Goal: Information Seeking & Learning: Check status

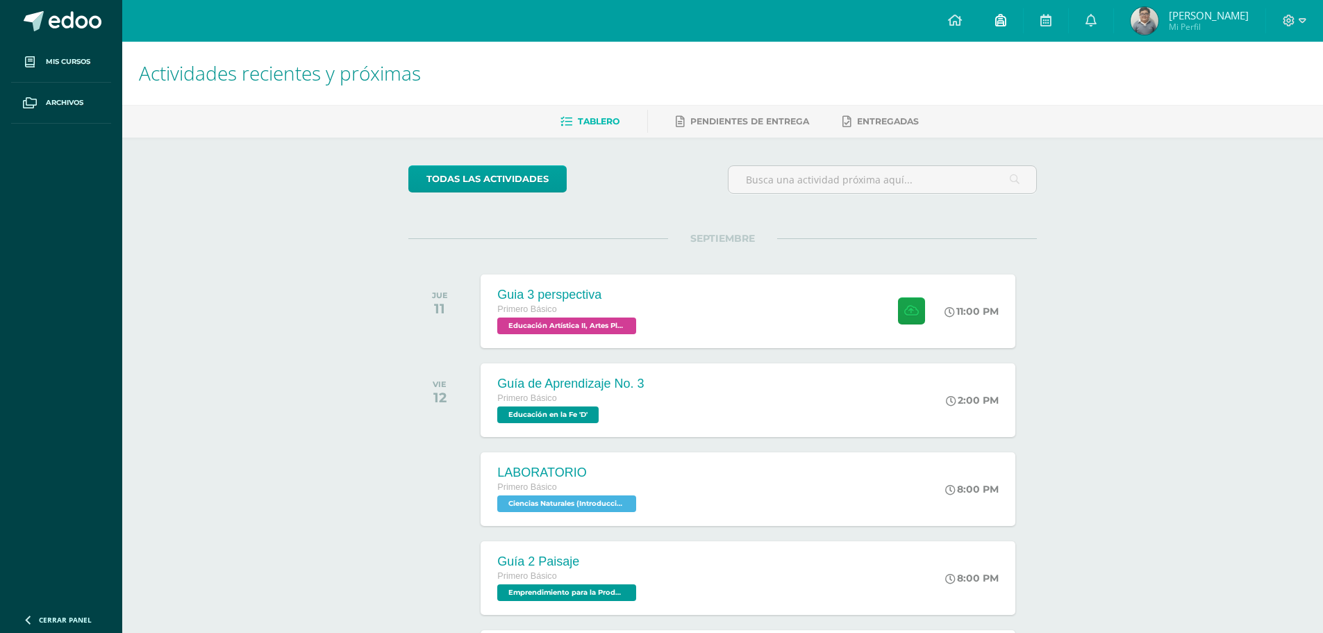
click at [1023, 21] on link at bounding box center [1000, 21] width 44 height 42
click at [1051, 22] on icon at bounding box center [1045, 20] width 11 height 12
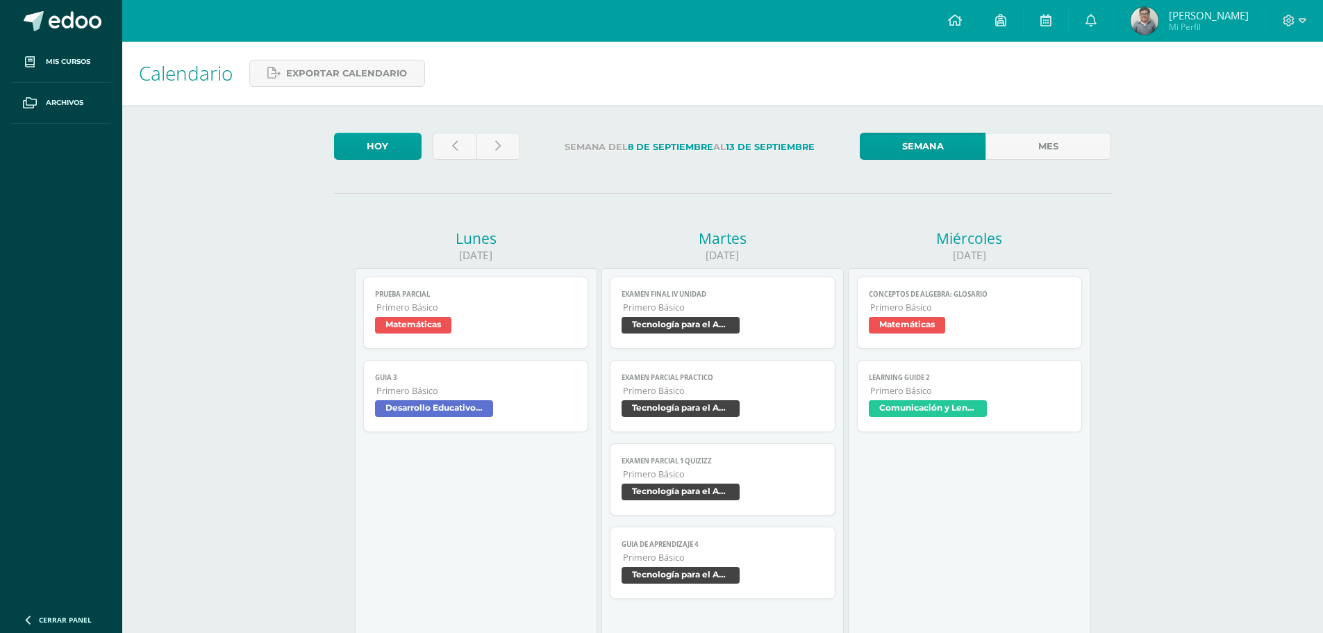
click at [425, 323] on span "Matemáticas" at bounding box center [413, 325] width 76 height 17
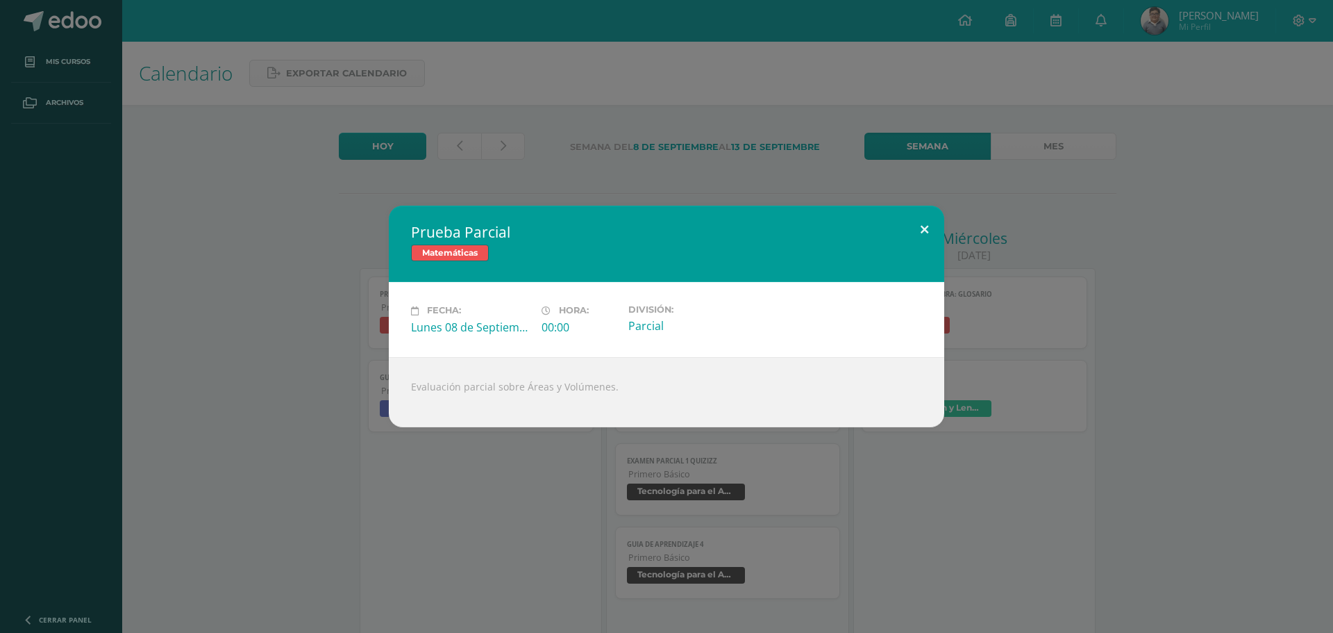
click at [918, 230] on button at bounding box center [925, 229] width 40 height 47
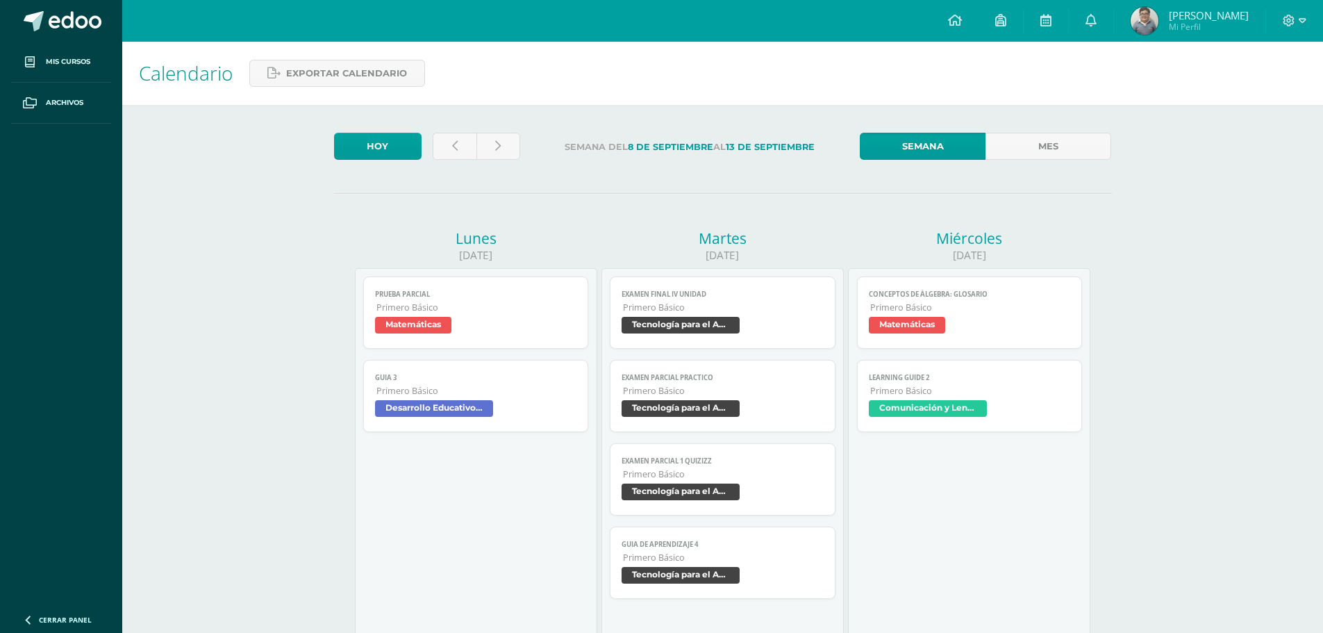
click at [698, 325] on span "Tecnología para el Aprendizaje y la Comunicación (Informática)" at bounding box center [680, 325] width 118 height 17
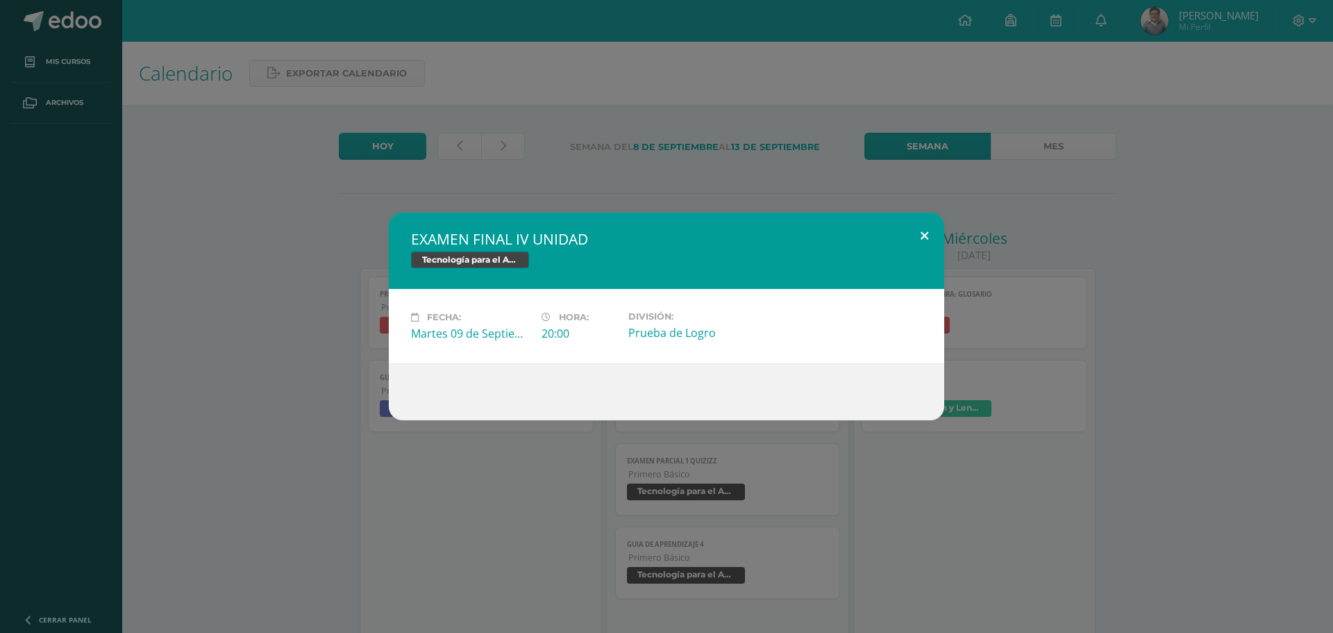
click at [928, 235] on button at bounding box center [925, 235] width 40 height 47
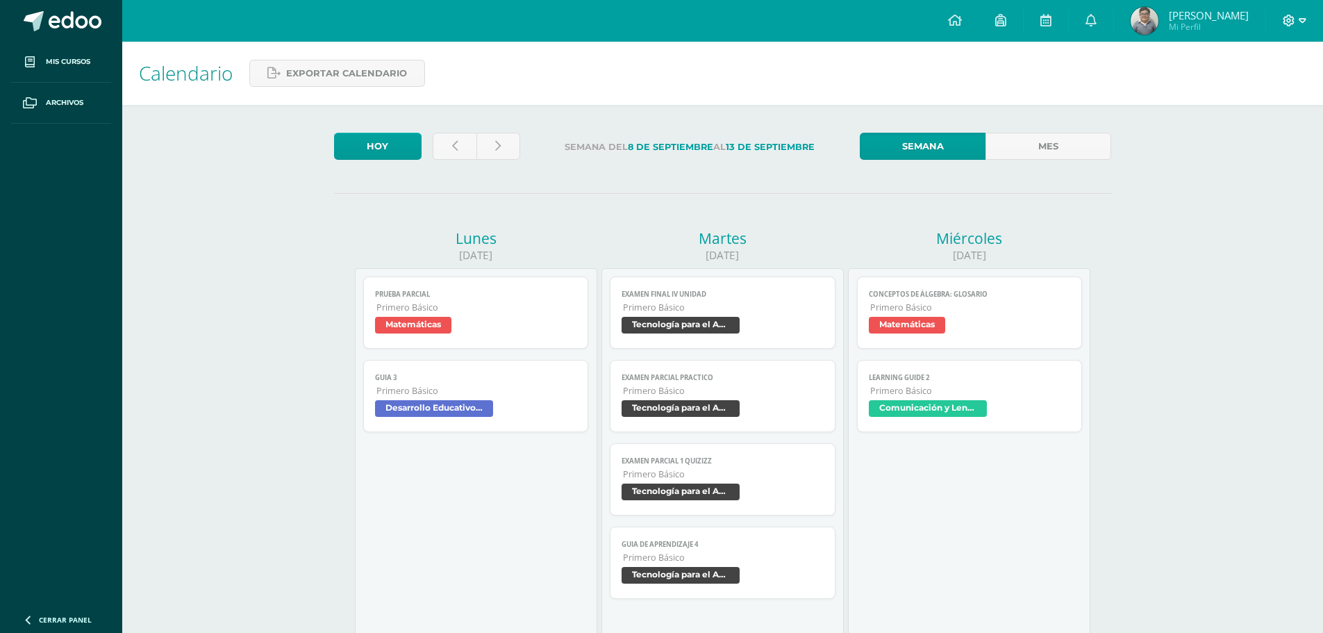
click at [1304, 23] on icon at bounding box center [1303, 21] width 8 height 12
click at [1228, 74] on span "Configuración" at bounding box center [1259, 74] width 65 height 13
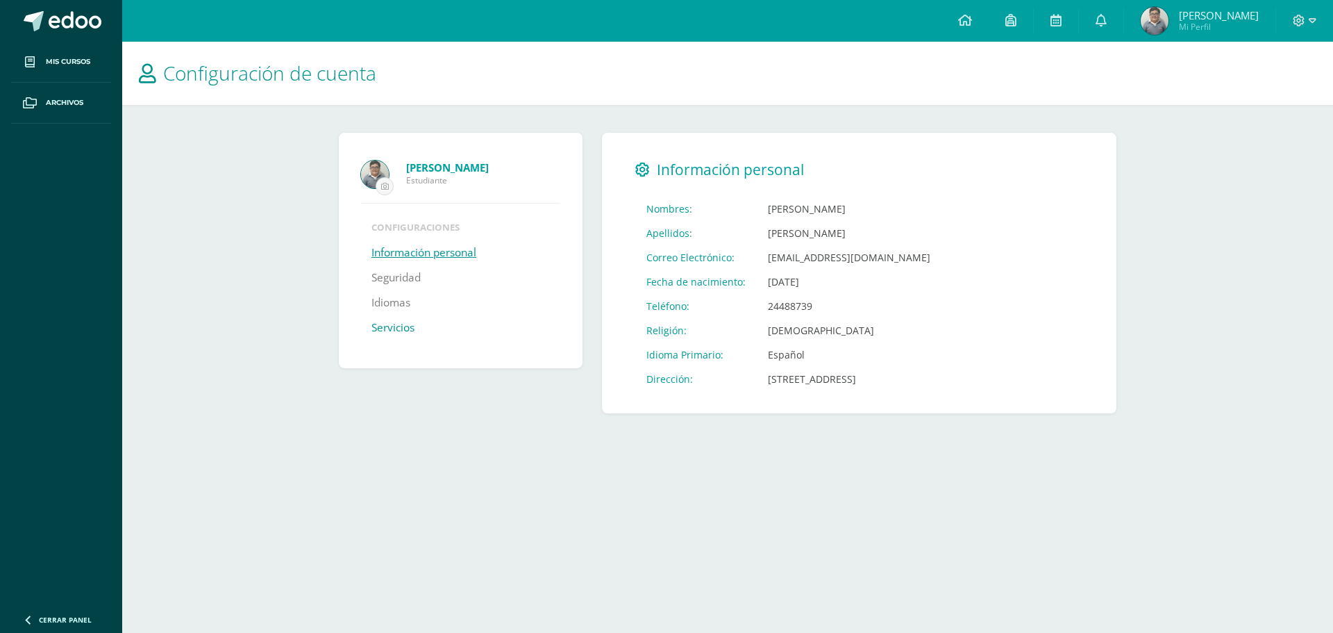
click at [399, 322] on link "Servicios" at bounding box center [392, 327] width 43 height 25
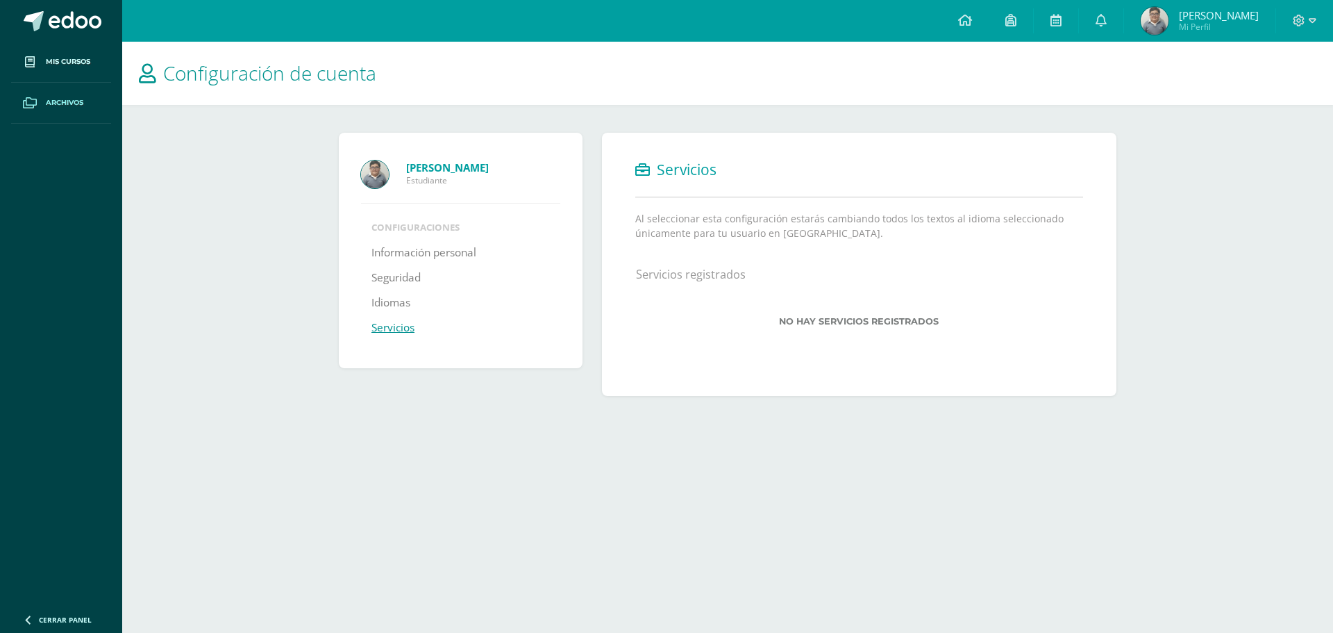
click at [56, 104] on span "Archivos" at bounding box center [64, 102] width 37 height 11
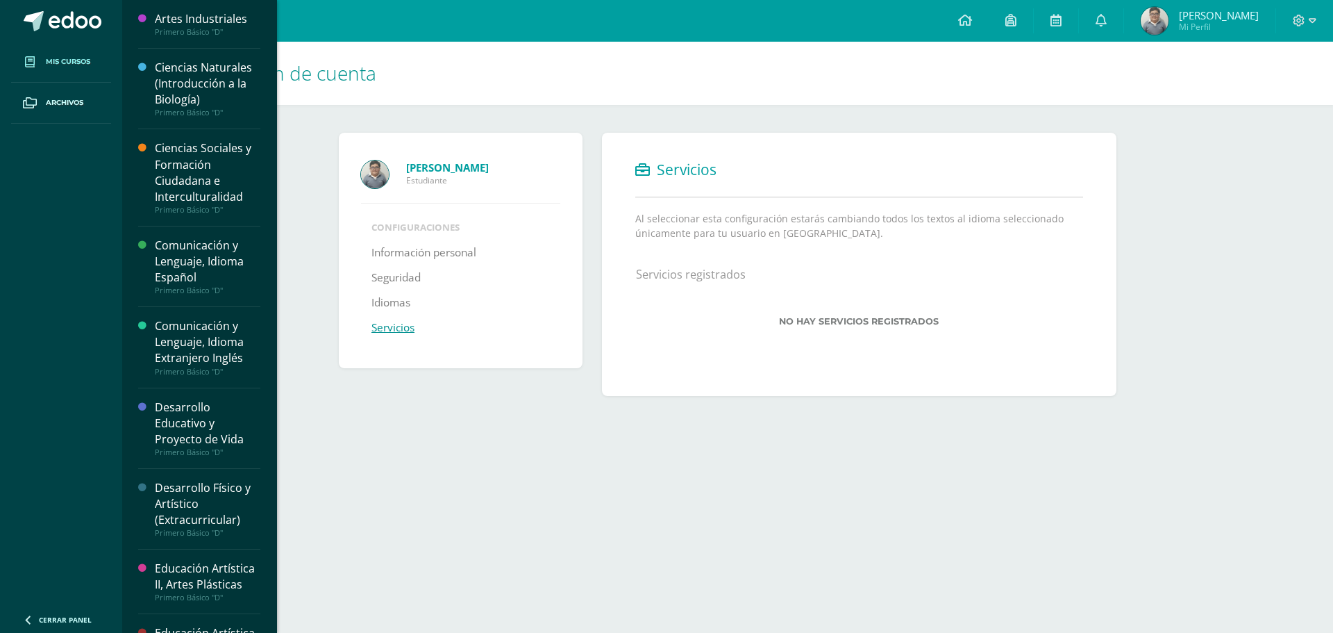
click at [61, 58] on span "Mis cursos" at bounding box center [68, 61] width 44 height 11
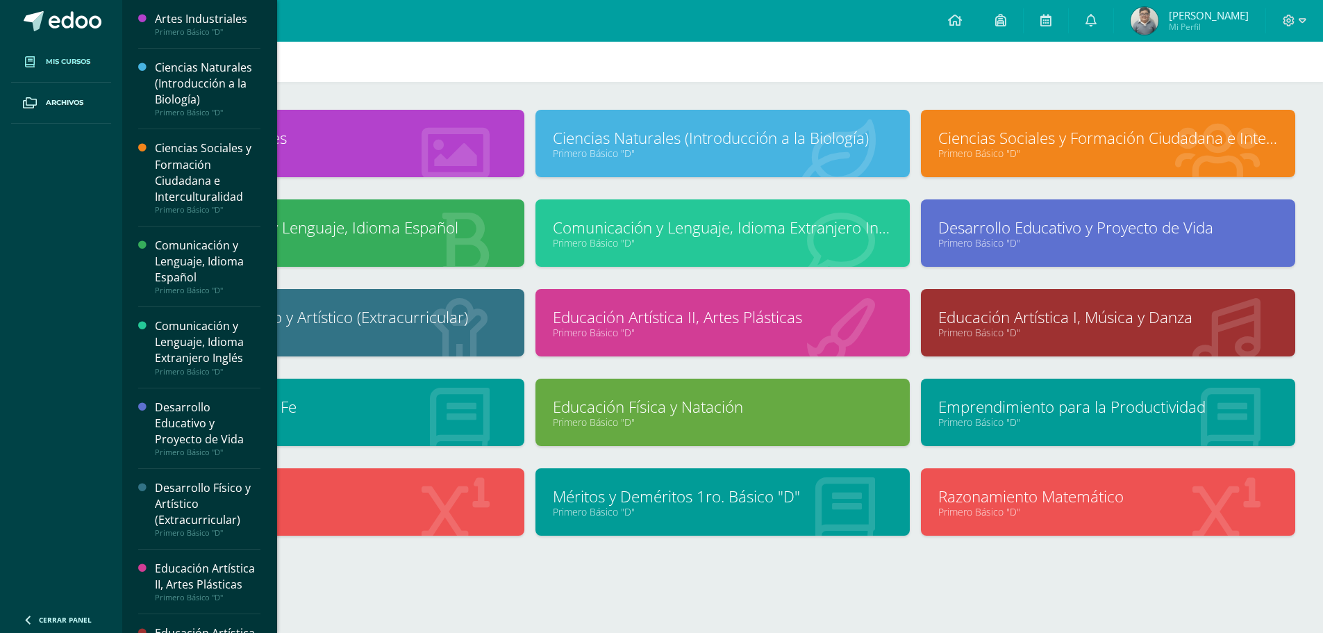
scroll to position [35, 0]
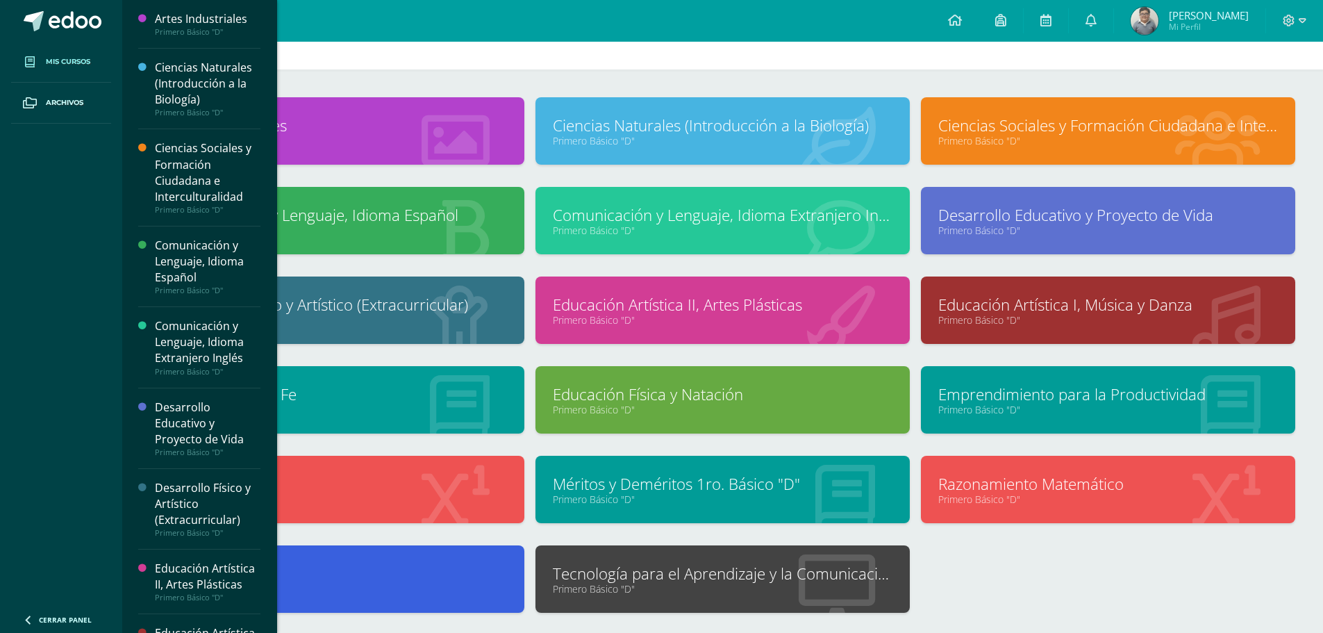
click at [1107, 546] on div "Artes Industriales Primero Básico "D" Ciencias Naturales (Introducción a la Bio…" at bounding box center [722, 365] width 1156 height 537
click at [374, 41] on div "Configuración Cerrar sesión Diego Jose Mi Perfil Avisos 2808 avisos sin leer Av…" at bounding box center [722, 21] width 1201 height 42
click at [679, 126] on link "Ciencias Naturales (Introducción a la Biología)" at bounding box center [723, 126] width 340 height 22
click at [49, 110] on link "Archivos" at bounding box center [61, 103] width 100 height 41
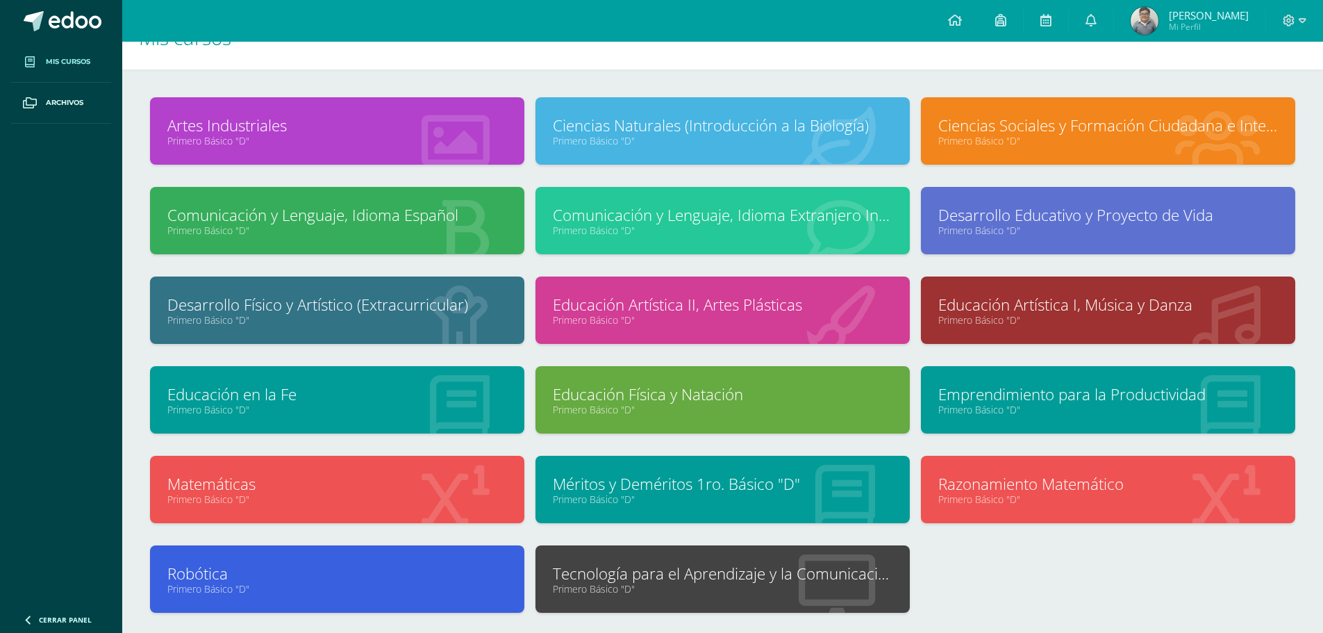
click at [65, 62] on span "Mis cursos" at bounding box center [68, 61] width 44 height 11
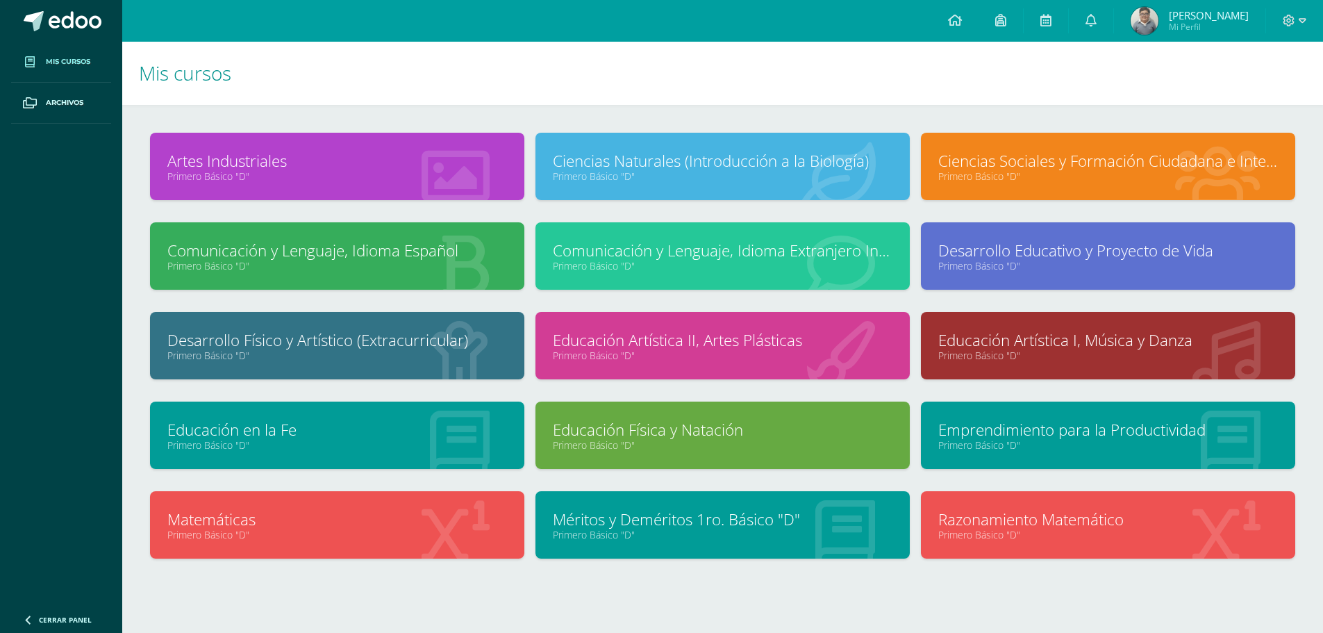
click at [1024, 165] on link "Ciencias Sociales y Formación Ciudadana e Interculturalidad" at bounding box center [1108, 161] width 340 height 22
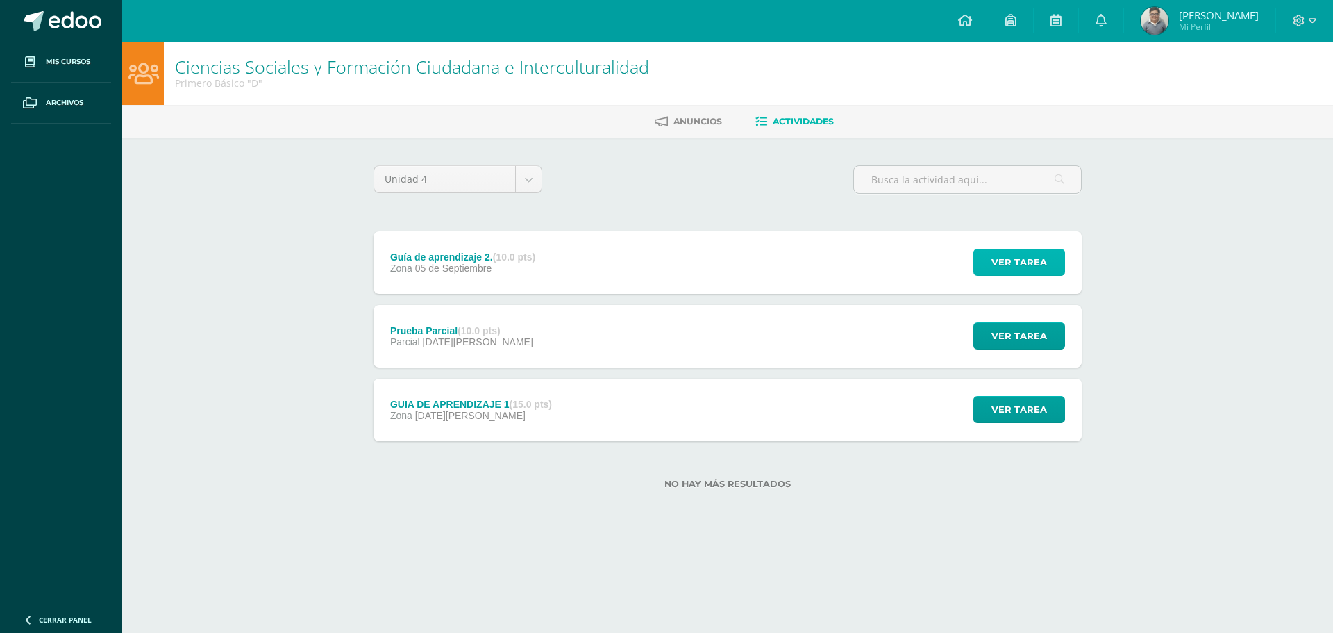
click at [1021, 255] on span "Ver tarea" at bounding box center [1020, 262] width 56 height 26
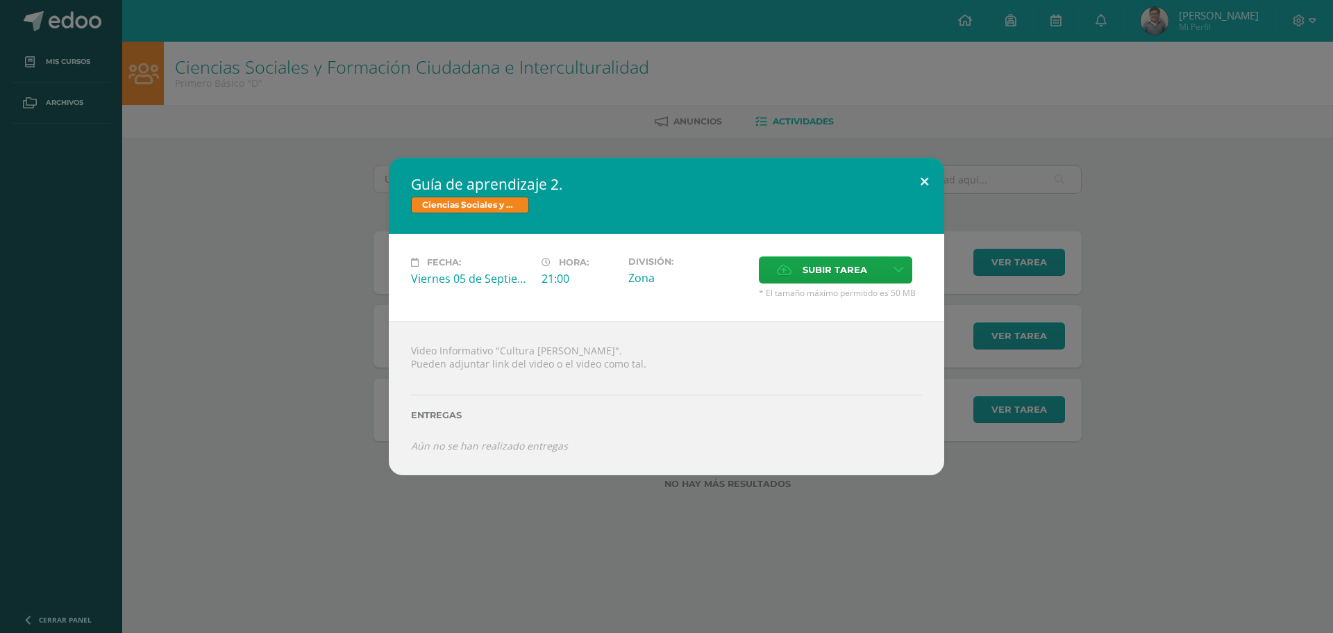
click at [925, 181] on button at bounding box center [925, 181] width 40 height 47
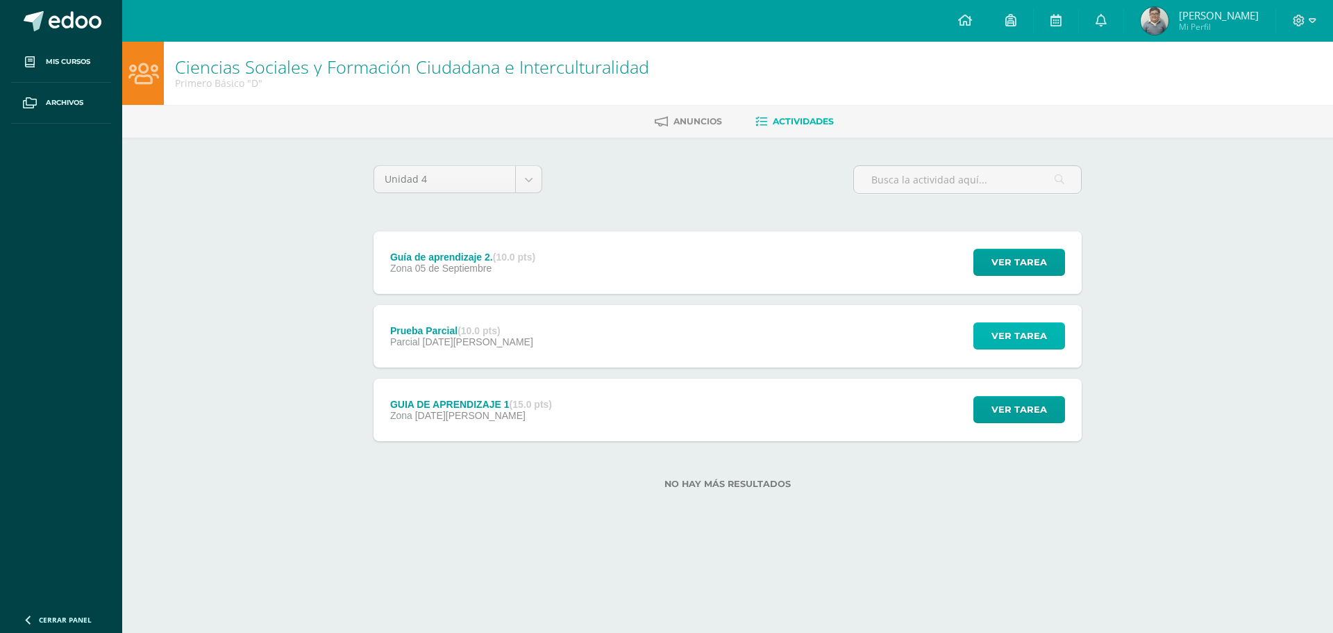
click at [996, 333] on span "Ver tarea" at bounding box center [1020, 336] width 56 height 26
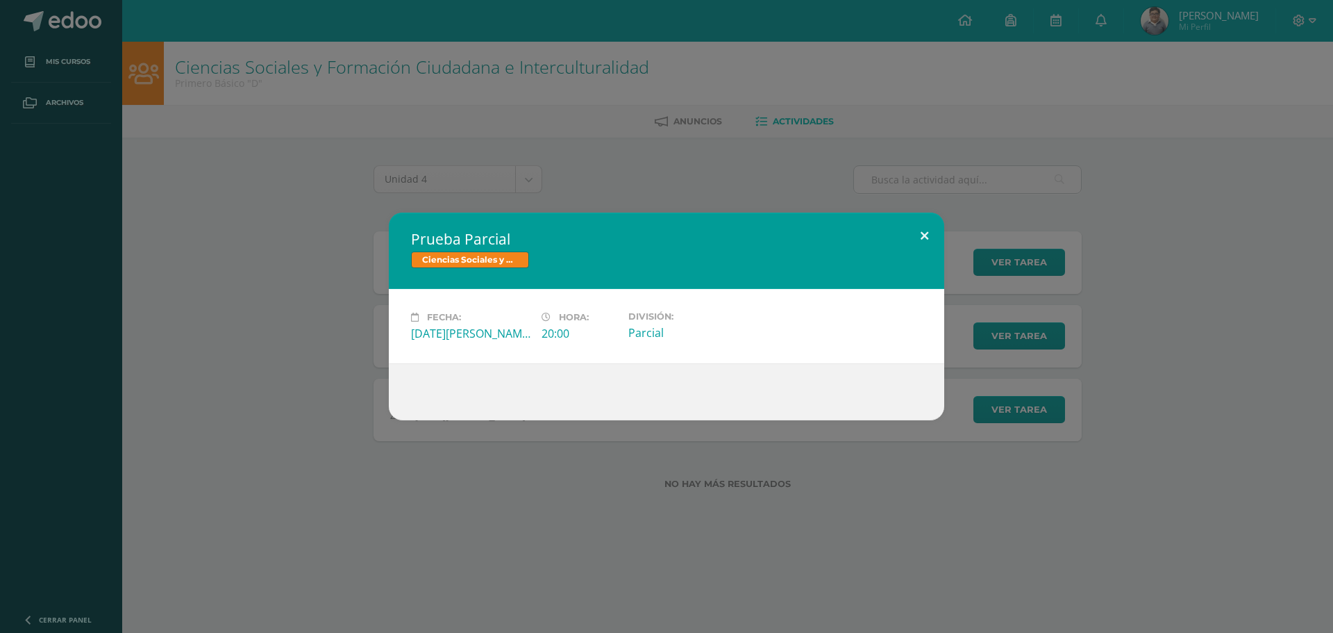
click at [922, 231] on button at bounding box center [925, 235] width 40 height 47
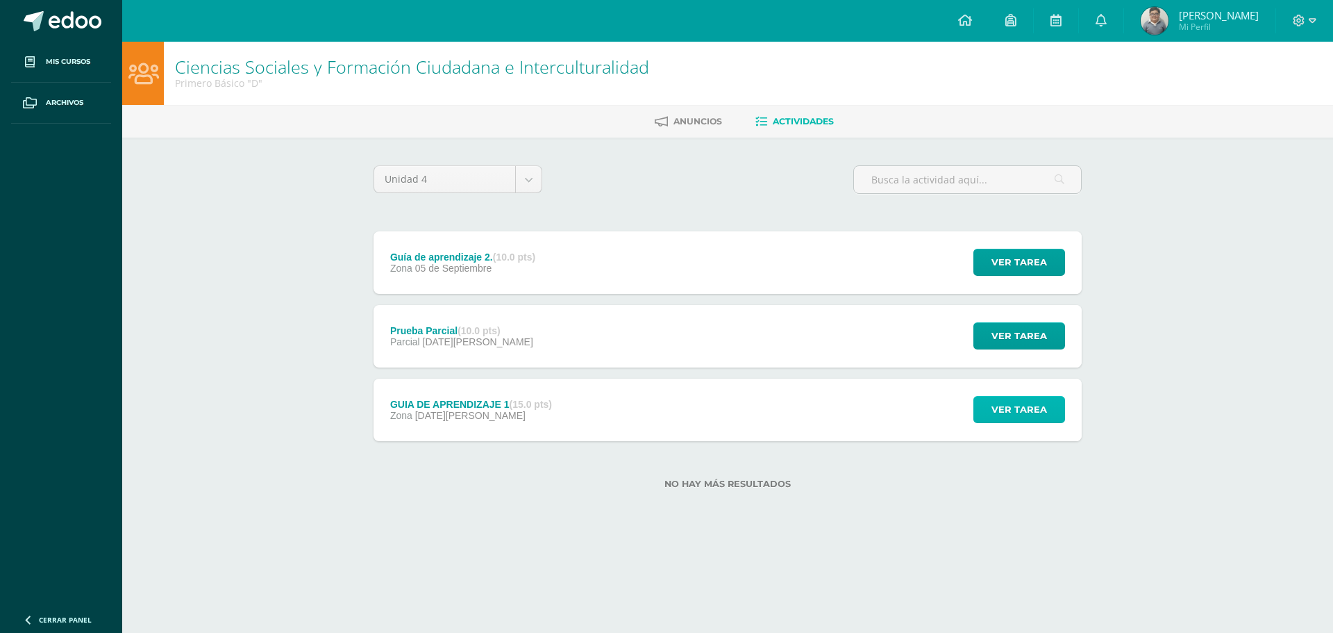
click at [1000, 412] on span "Ver tarea" at bounding box center [1020, 409] width 56 height 26
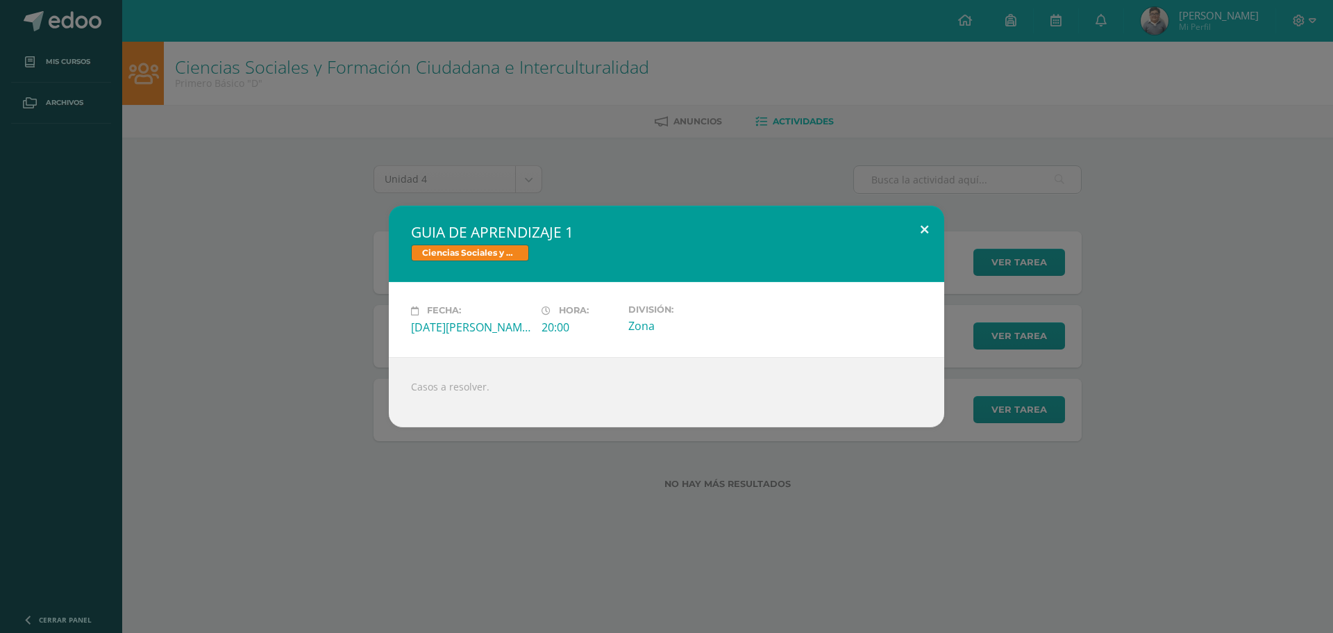
click at [921, 228] on button at bounding box center [925, 229] width 40 height 47
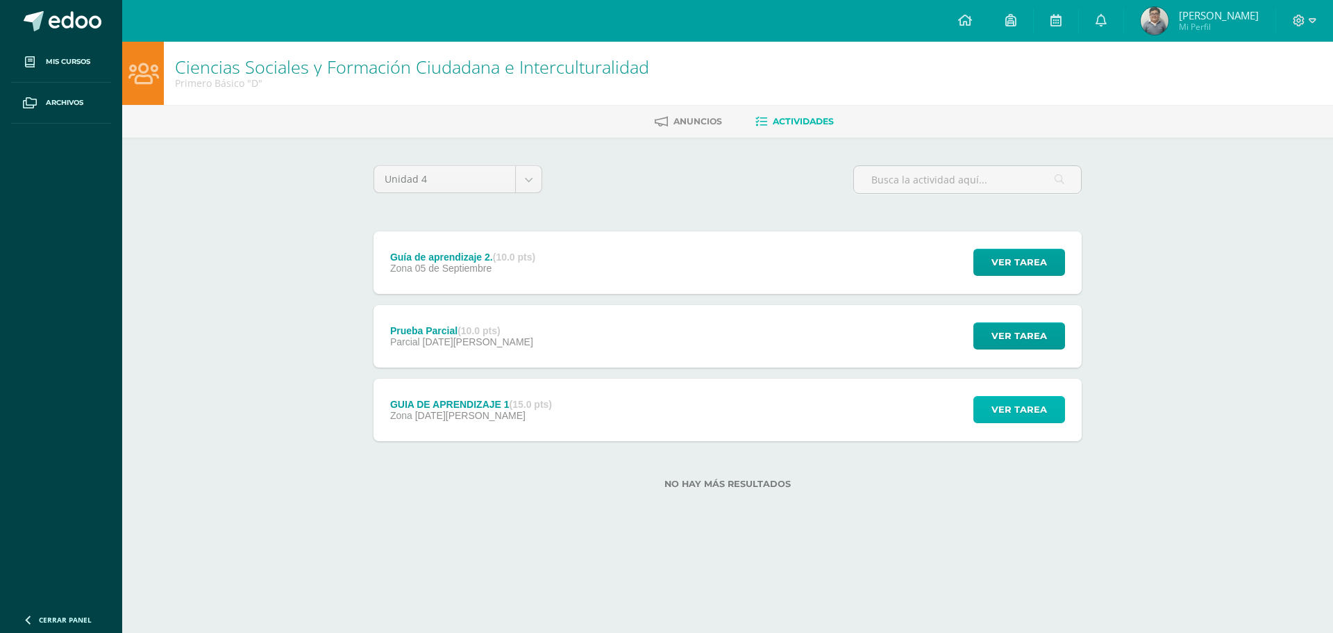
click at [1001, 406] on span "Ver tarea" at bounding box center [1020, 409] width 56 height 26
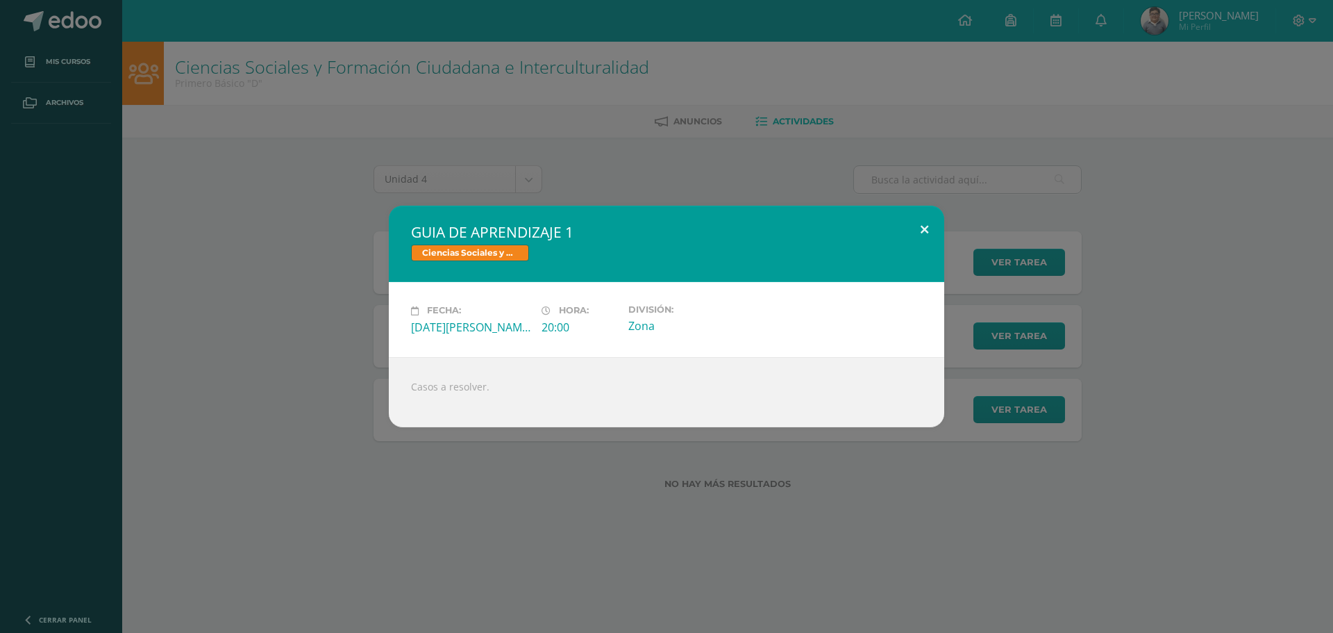
click at [921, 228] on button at bounding box center [925, 229] width 40 height 47
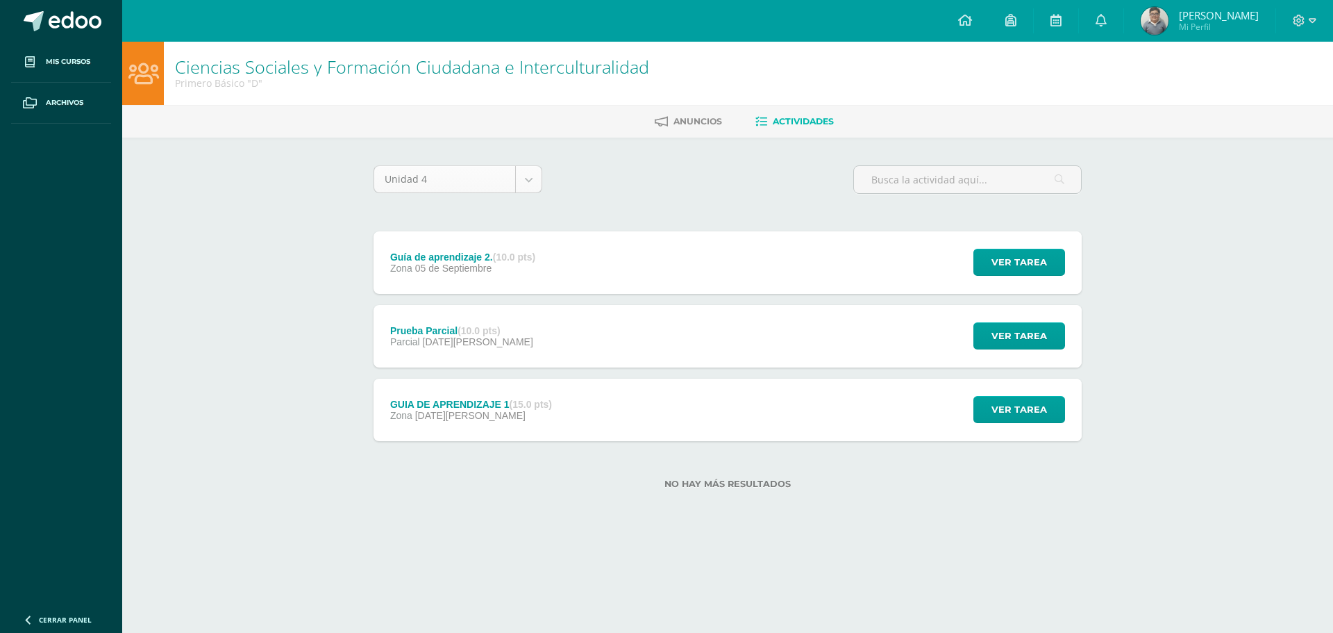
click at [522, 178] on body "Mis cursos Archivos Cerrar panel Artes Industriales Primero Básico "D" Ciencias…" at bounding box center [666, 266] width 1333 height 533
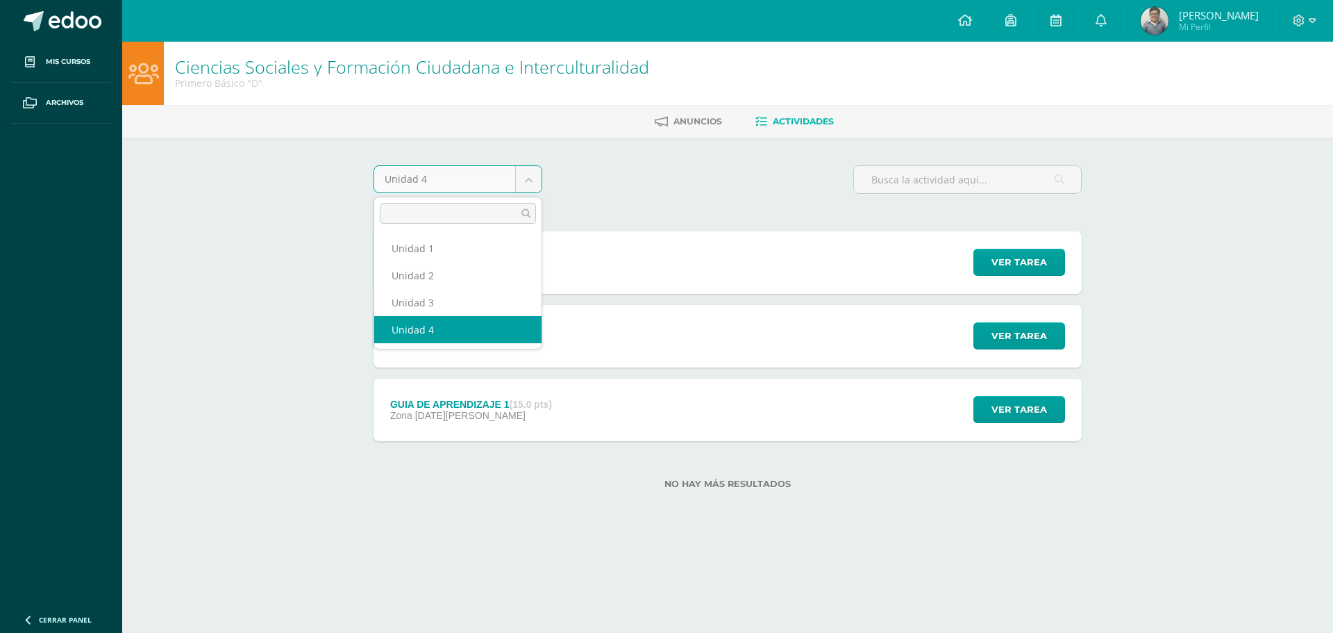
click at [522, 178] on body "Mis cursos Archivos Cerrar panel Artes Industriales Primero Básico "D" Ciencias…" at bounding box center [666, 266] width 1333 height 533
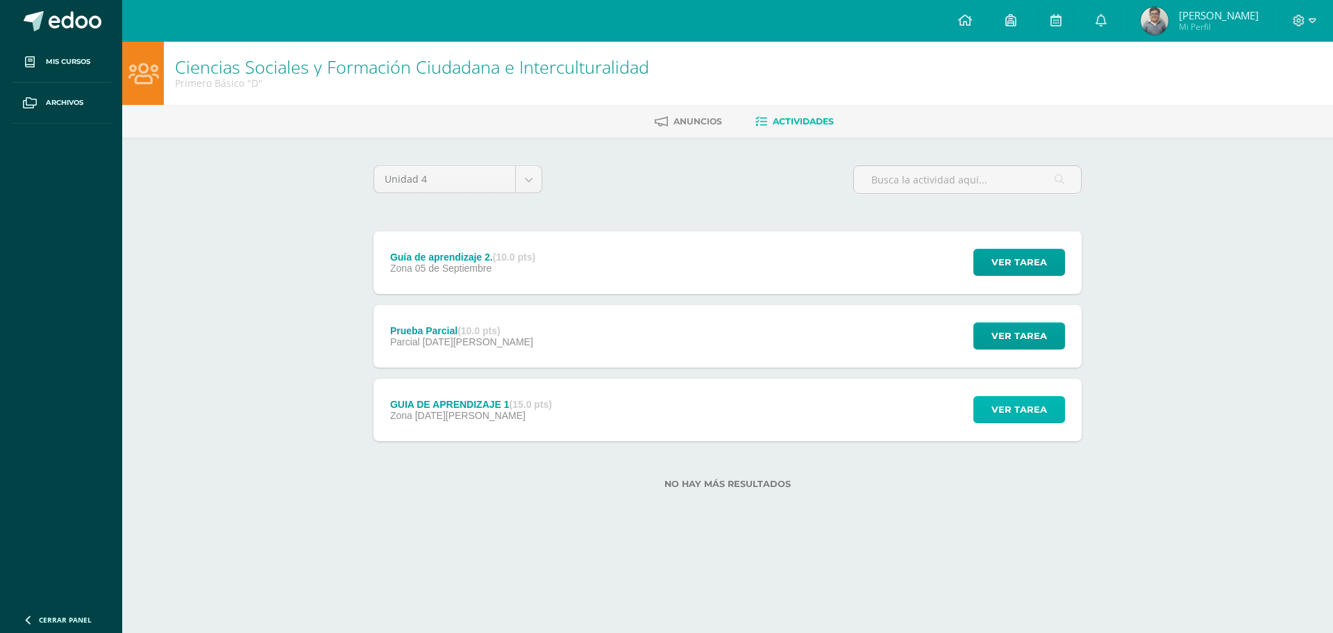
click at [1026, 410] on span "Ver tarea" at bounding box center [1020, 409] width 56 height 26
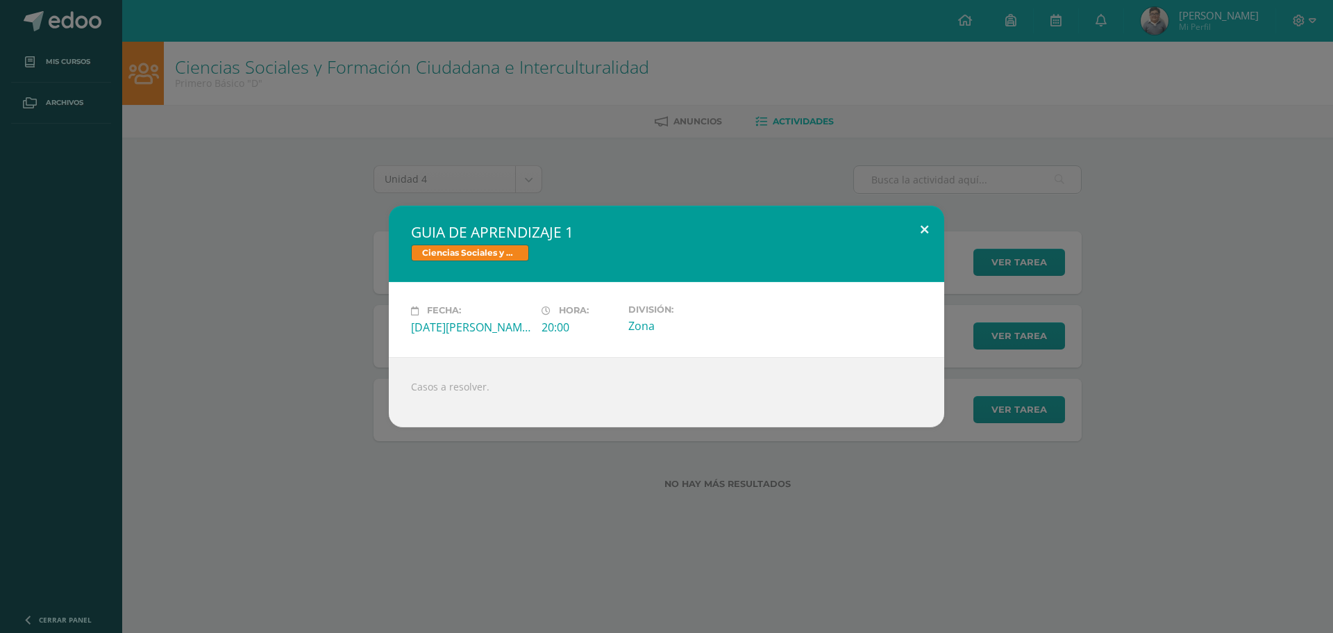
click at [923, 225] on button at bounding box center [925, 229] width 40 height 47
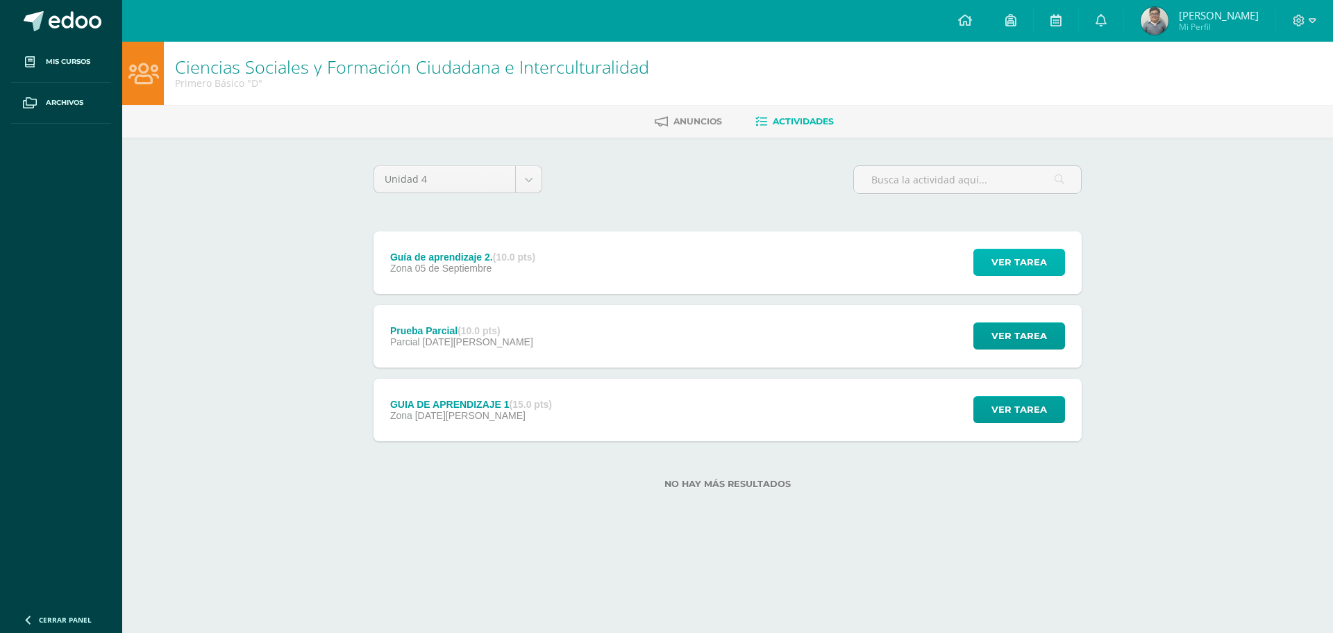
click at [1013, 269] on span "Ver tarea" at bounding box center [1020, 262] width 56 height 26
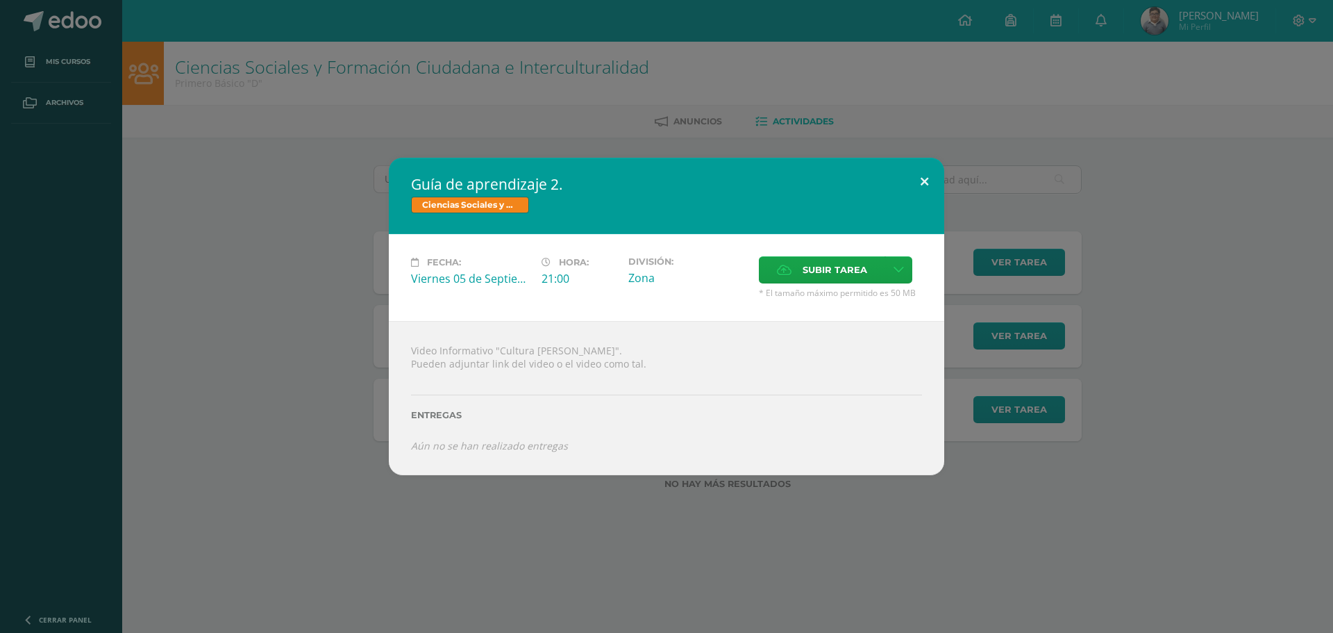
click at [921, 183] on button at bounding box center [925, 181] width 40 height 47
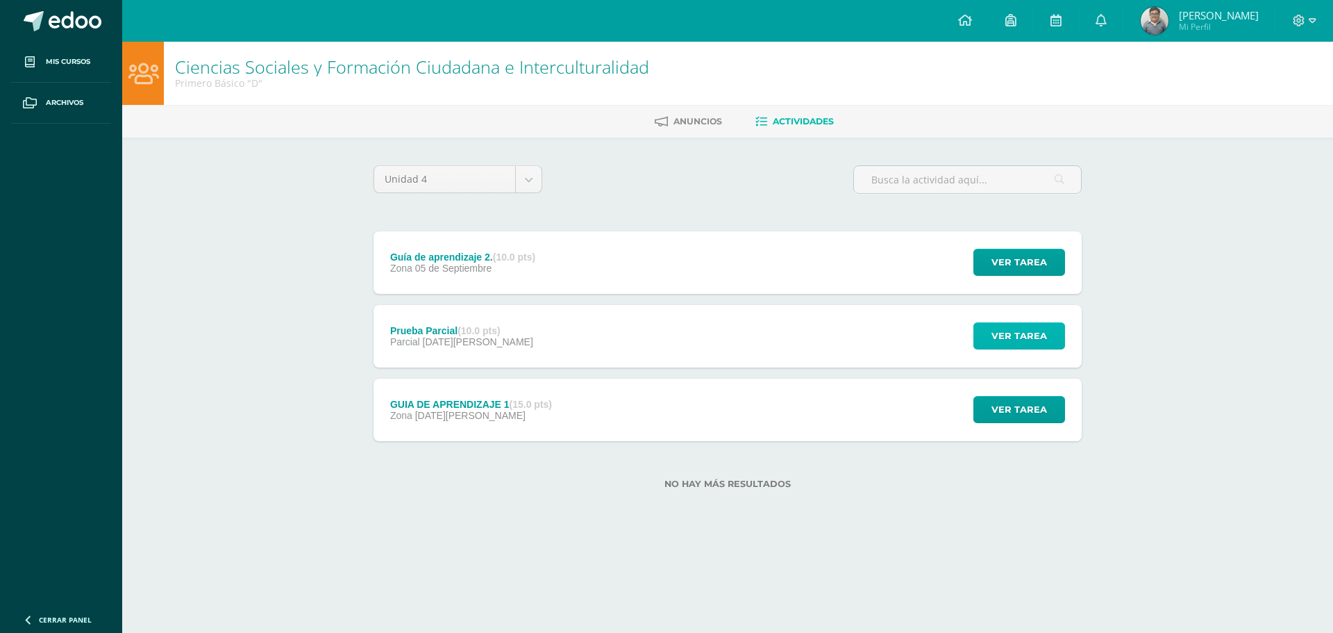
click at [995, 343] on span "Ver tarea" at bounding box center [1020, 336] width 56 height 26
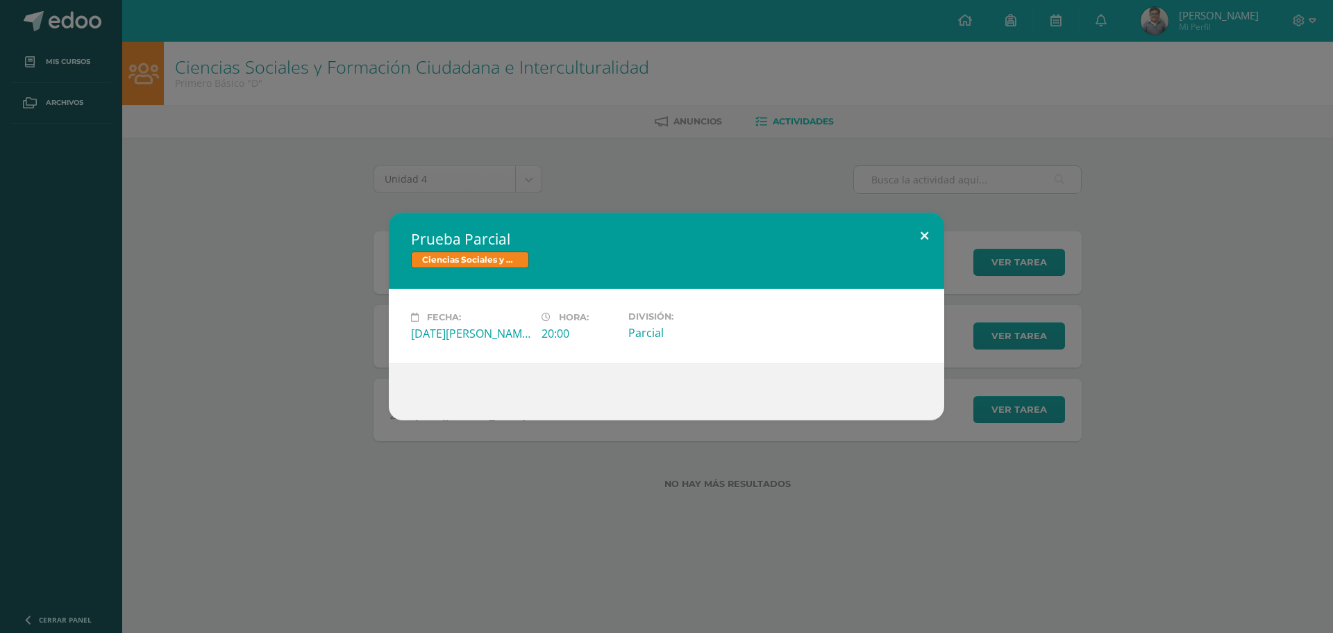
click at [927, 235] on button at bounding box center [925, 235] width 40 height 47
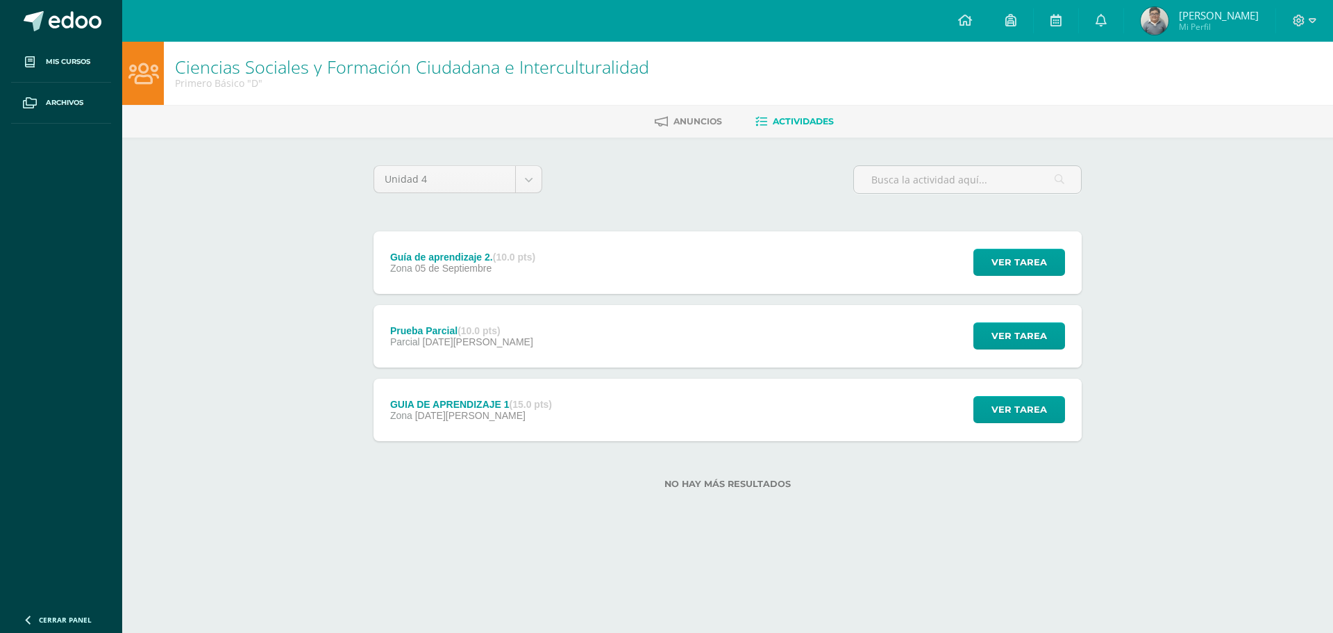
click at [1169, 12] on img at bounding box center [1155, 21] width 28 height 28
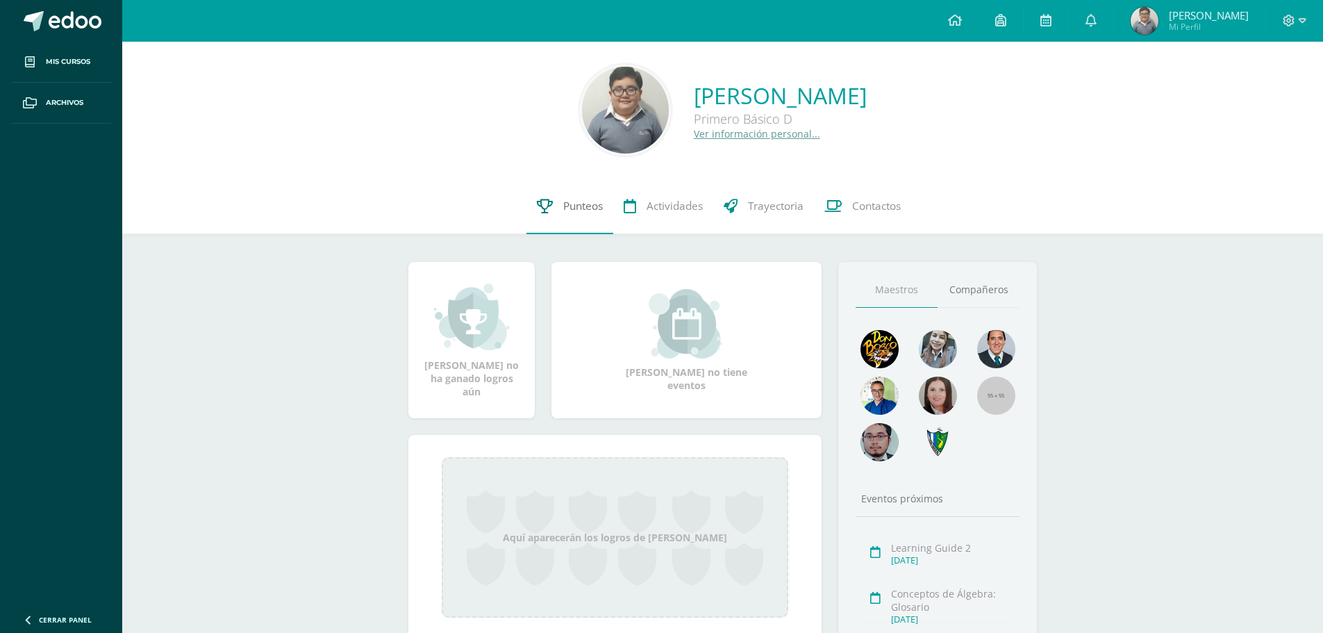
click at [579, 208] on span "Punteos" at bounding box center [583, 206] width 40 height 15
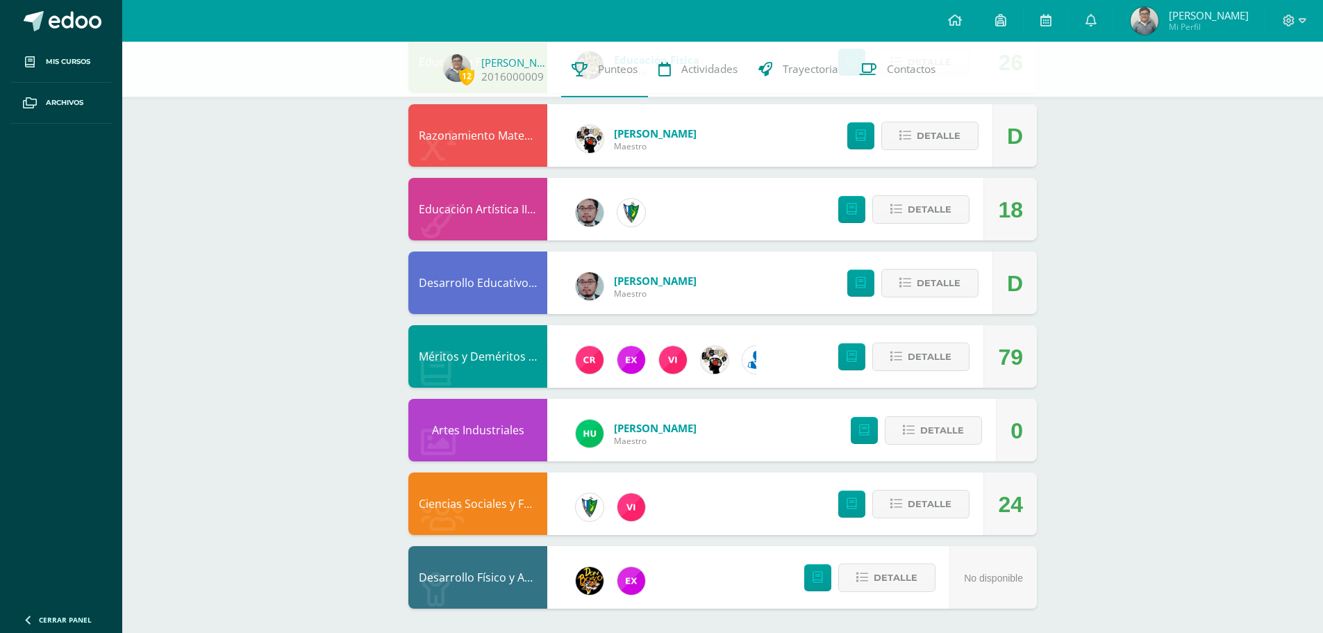
scroll to position [853, 0]
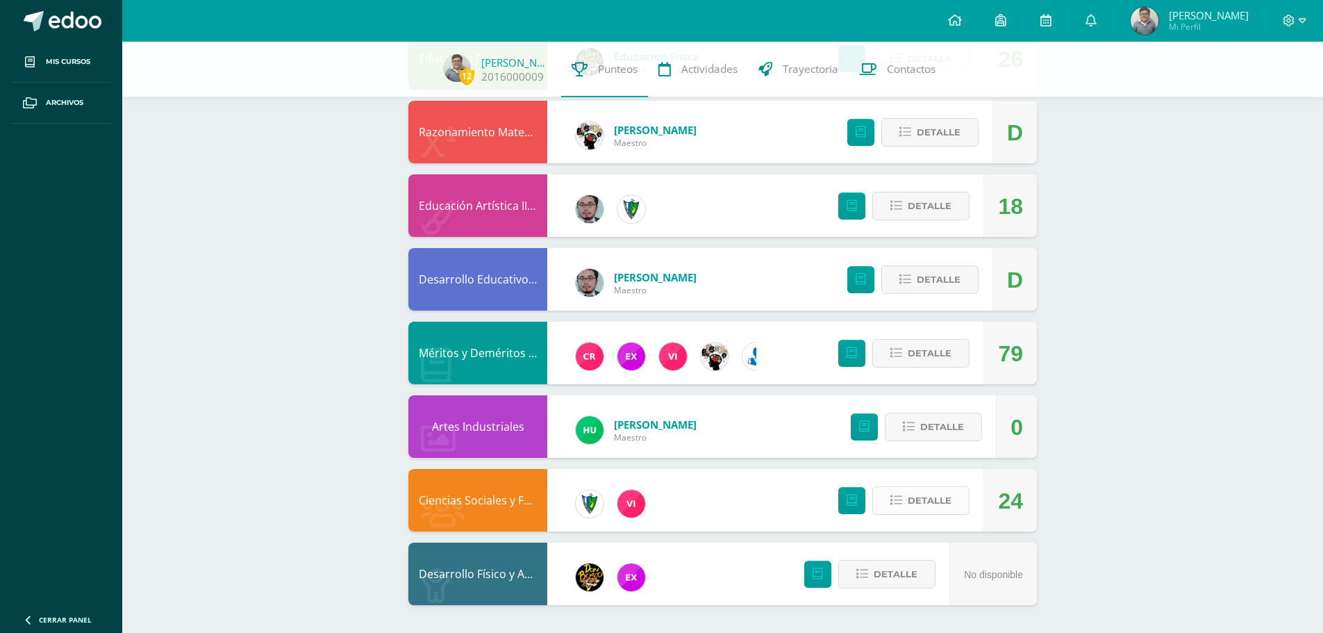
click at [903, 503] on button "Detalle" at bounding box center [920, 500] width 97 height 28
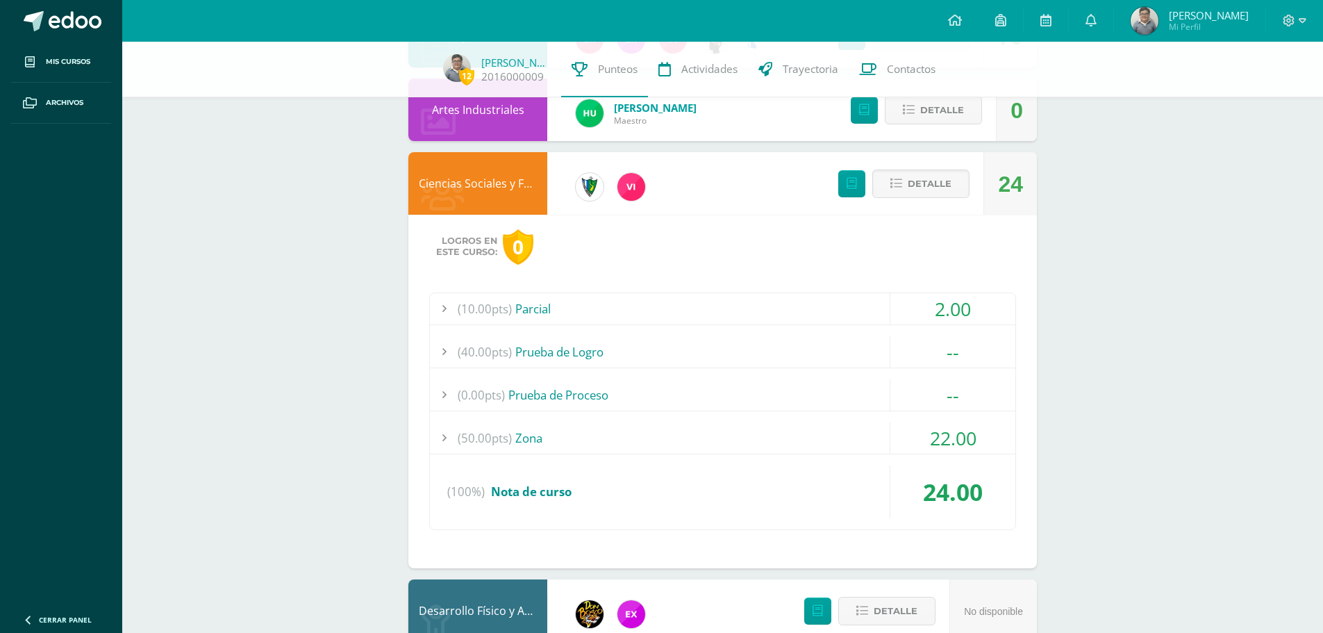
scroll to position [1201, 0]
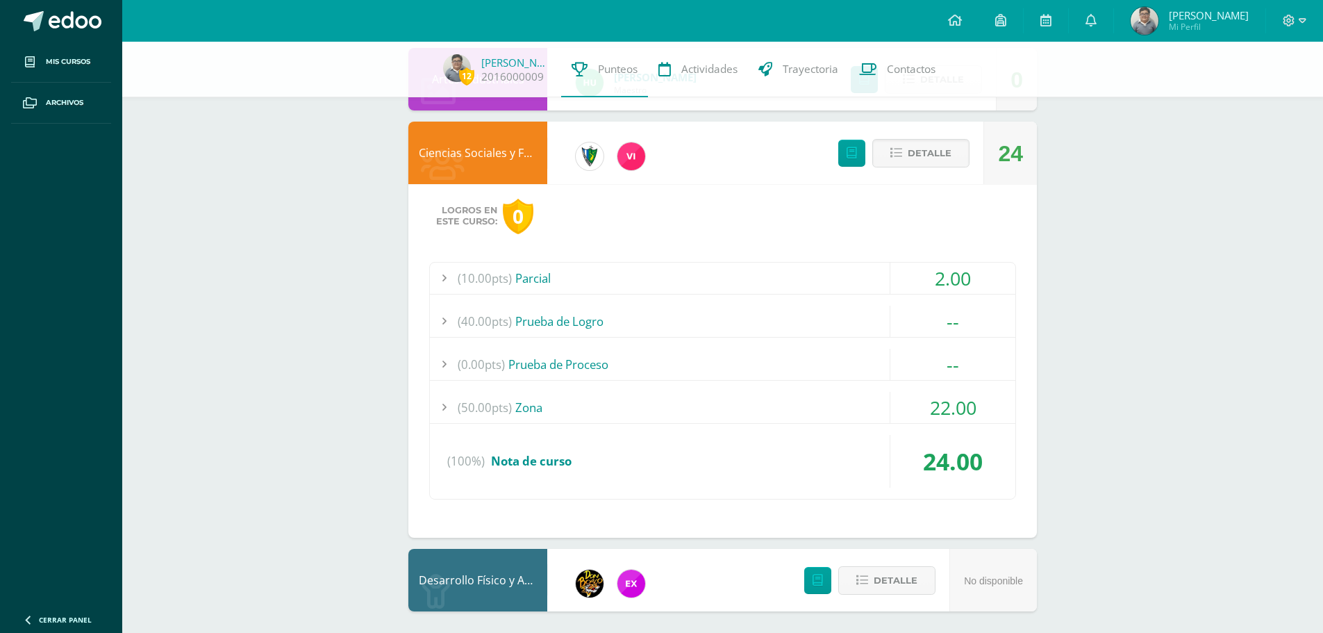
click at [449, 278] on div at bounding box center [444, 277] width 28 height 31
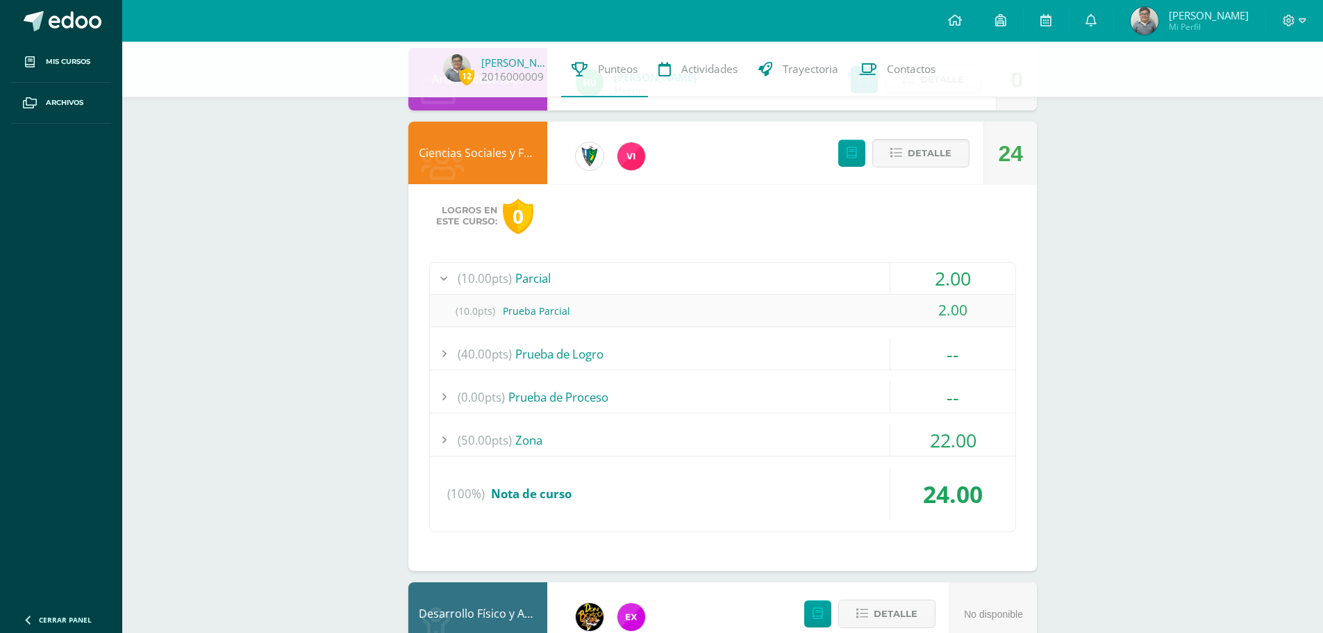
click at [437, 358] on div at bounding box center [444, 353] width 28 height 31
click at [441, 325] on div at bounding box center [444, 321] width 28 height 31
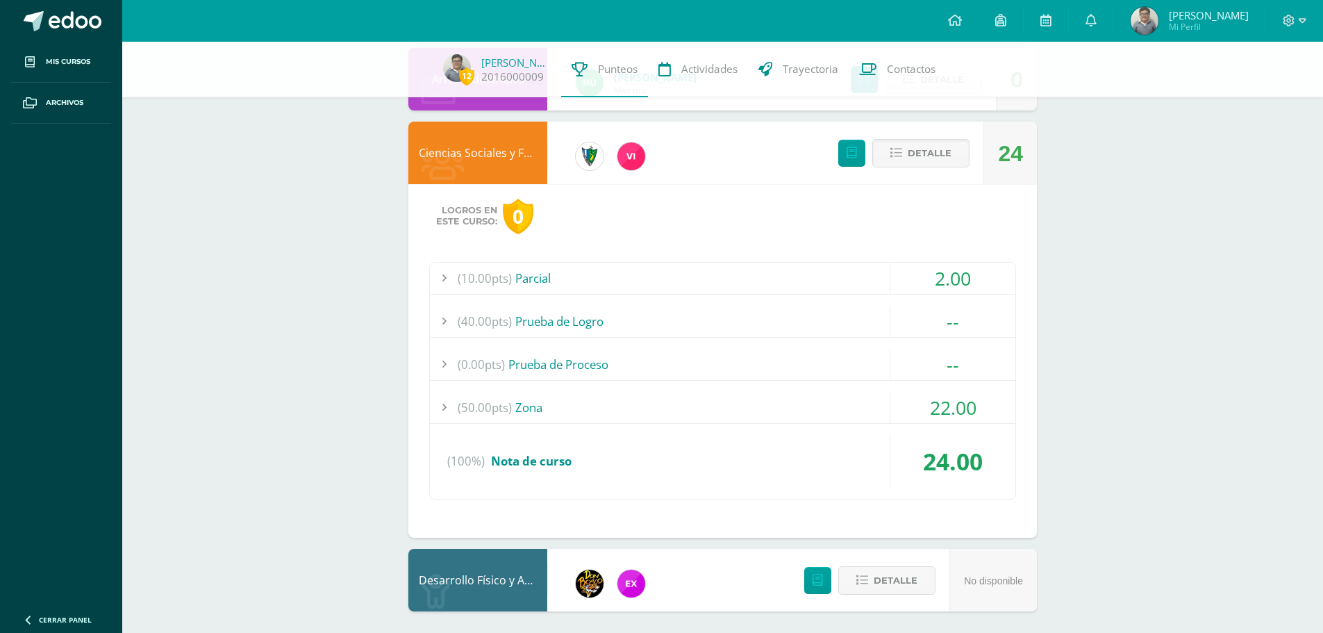
click at [442, 400] on div at bounding box center [444, 407] width 28 height 31
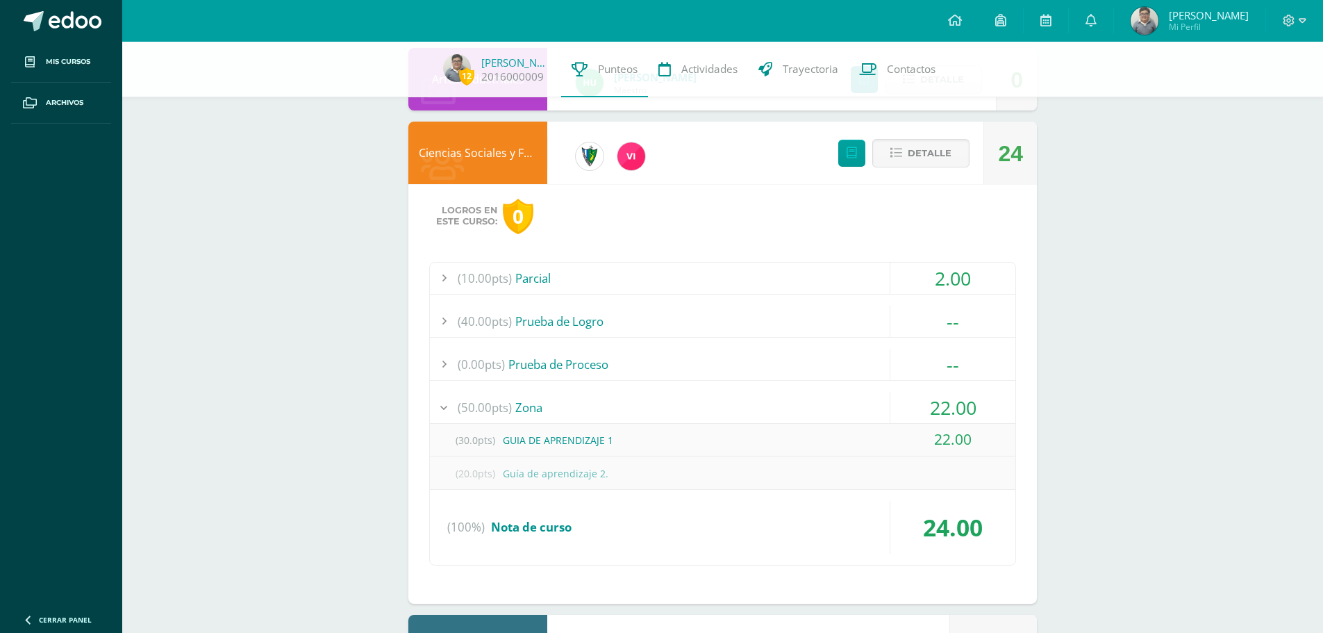
click at [553, 443] on div "(30.0pts) GUIA DE APRENDIZAJE 1" at bounding box center [722, 439] width 585 height 31
click at [469, 442] on span "(30.0pts)" at bounding box center [475, 439] width 56 height 31
click at [537, 474] on div "(20.0pts) Guía de aprendizaje 2." at bounding box center [722, 473] width 585 height 31
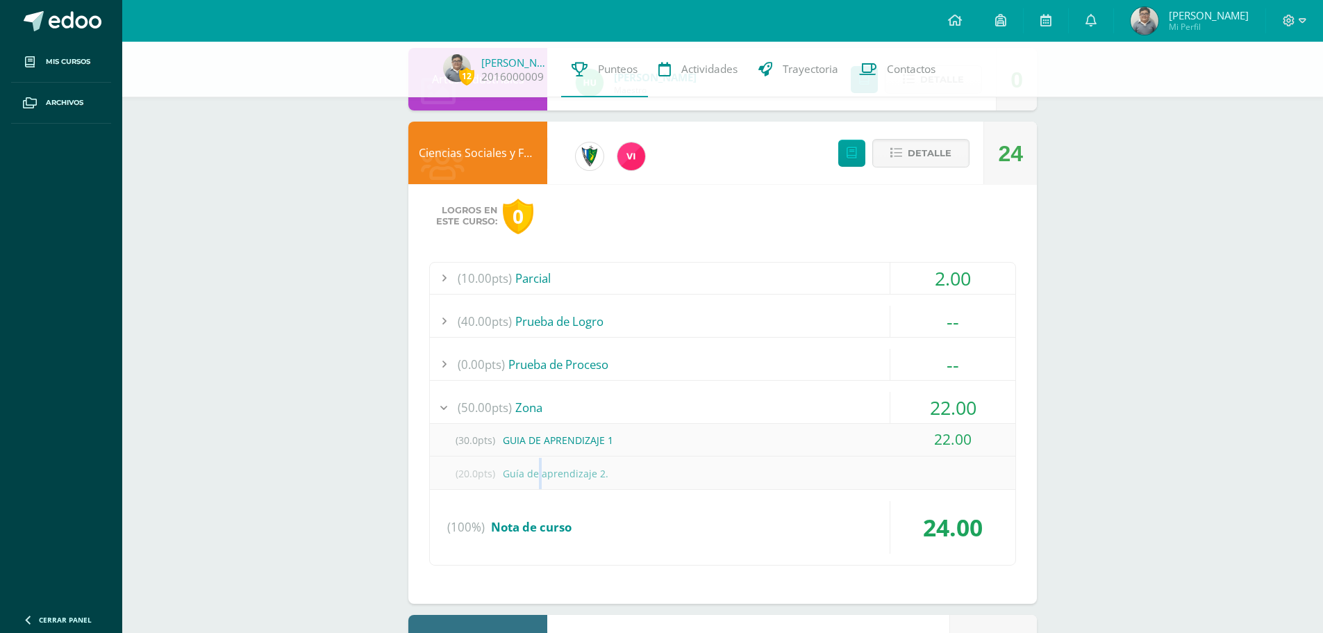
click at [537, 474] on div "(20.0pts) Guía de aprendizaje 2." at bounding box center [722, 473] width 585 height 31
click at [677, 464] on div "(20.0pts) Guía de aprendizaje 2." at bounding box center [722, 473] width 585 height 31
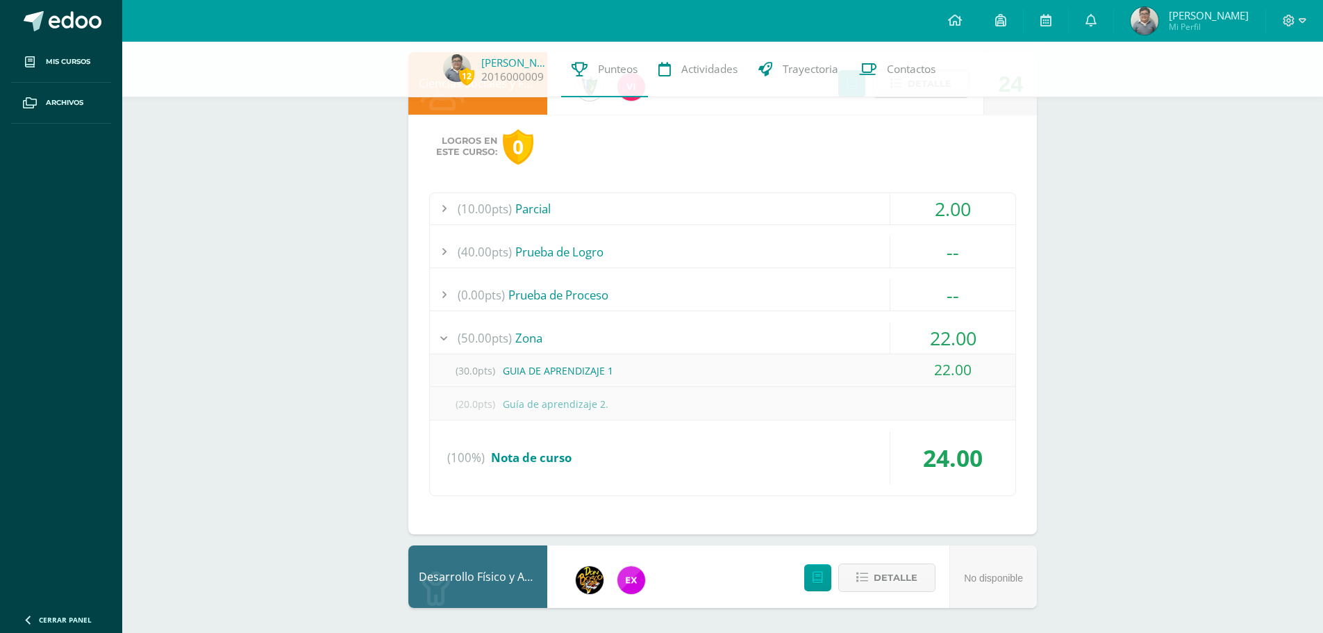
scroll to position [1273, 0]
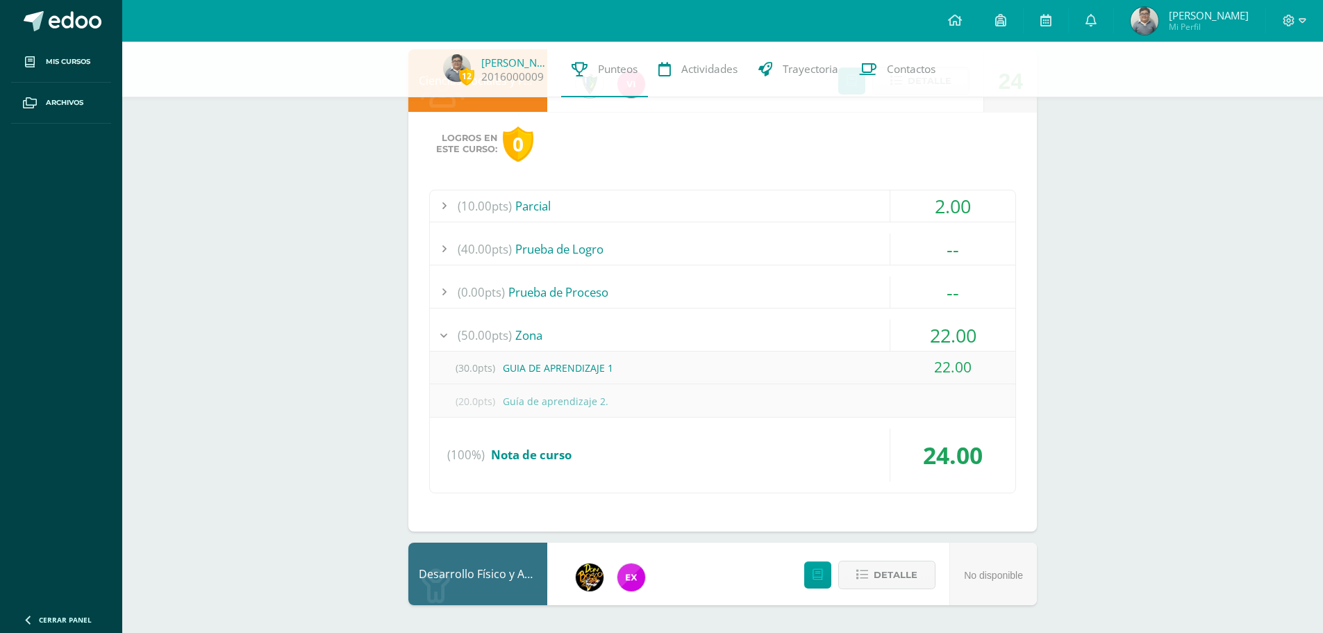
click at [622, 367] on div "(30.0pts) GUIA DE APRENDIZAJE 1" at bounding box center [722, 367] width 585 height 31
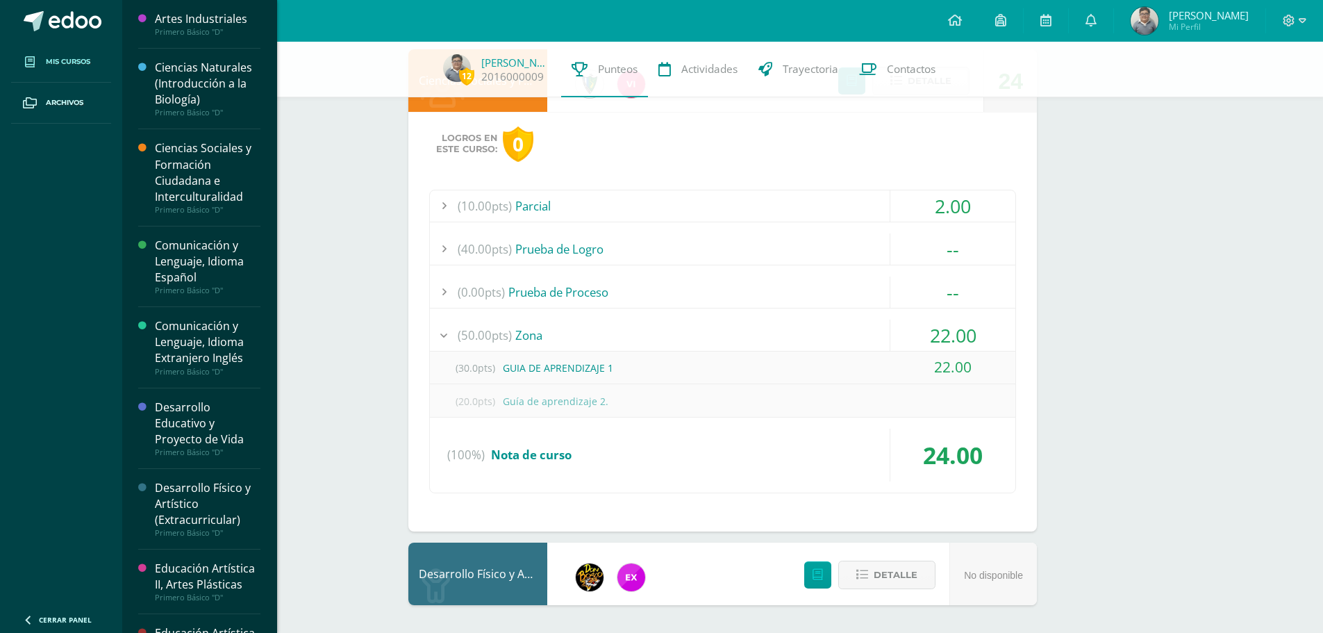
click at [72, 62] on span "Mis cursos" at bounding box center [68, 61] width 44 height 11
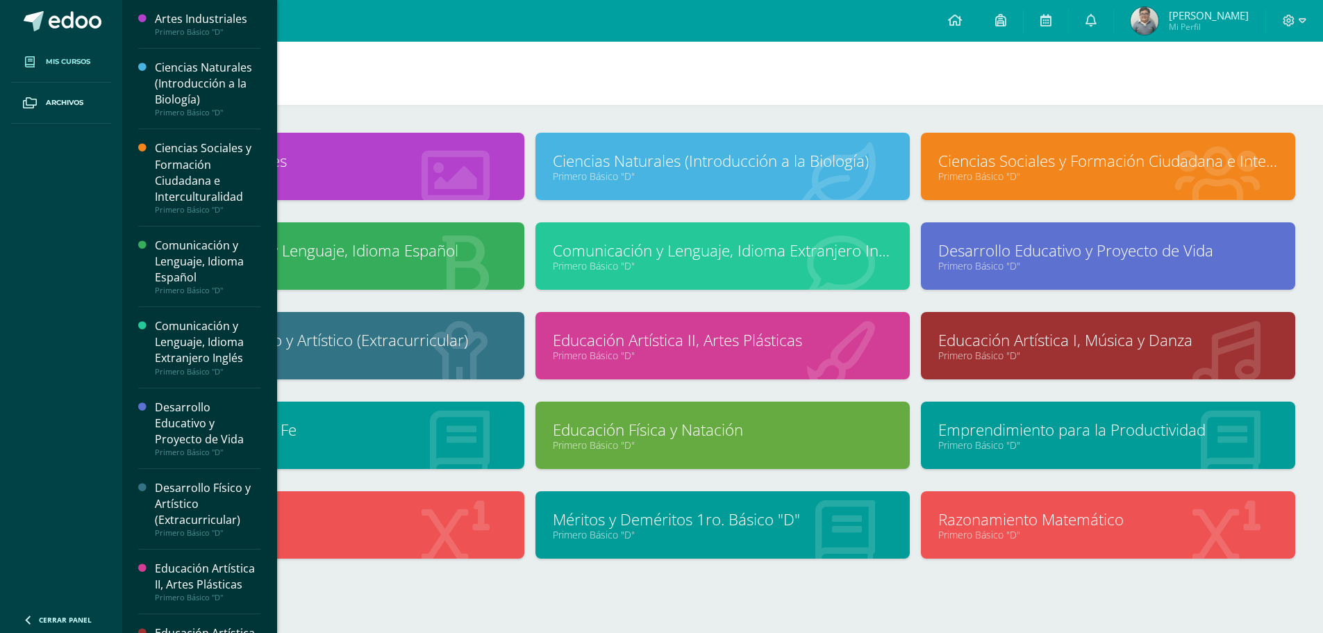
click at [976, 171] on link "Primero Básico "D"" at bounding box center [1108, 175] width 340 height 13
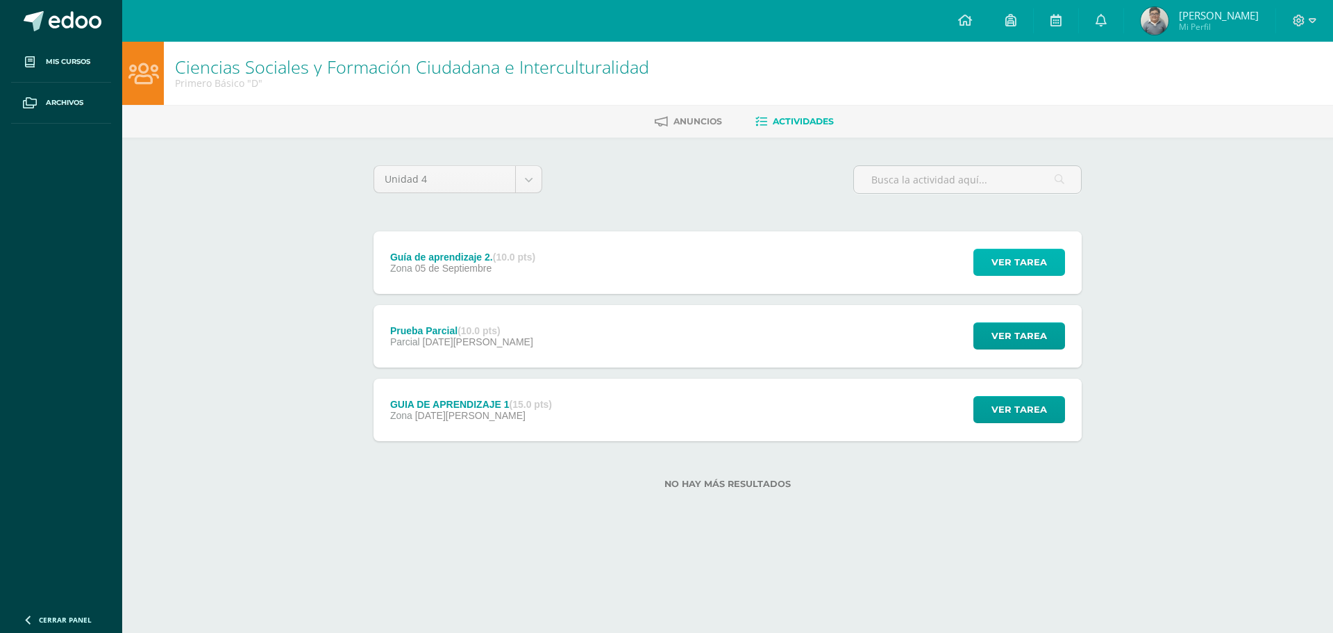
click at [990, 260] on button "Ver tarea" at bounding box center [1020, 262] width 92 height 27
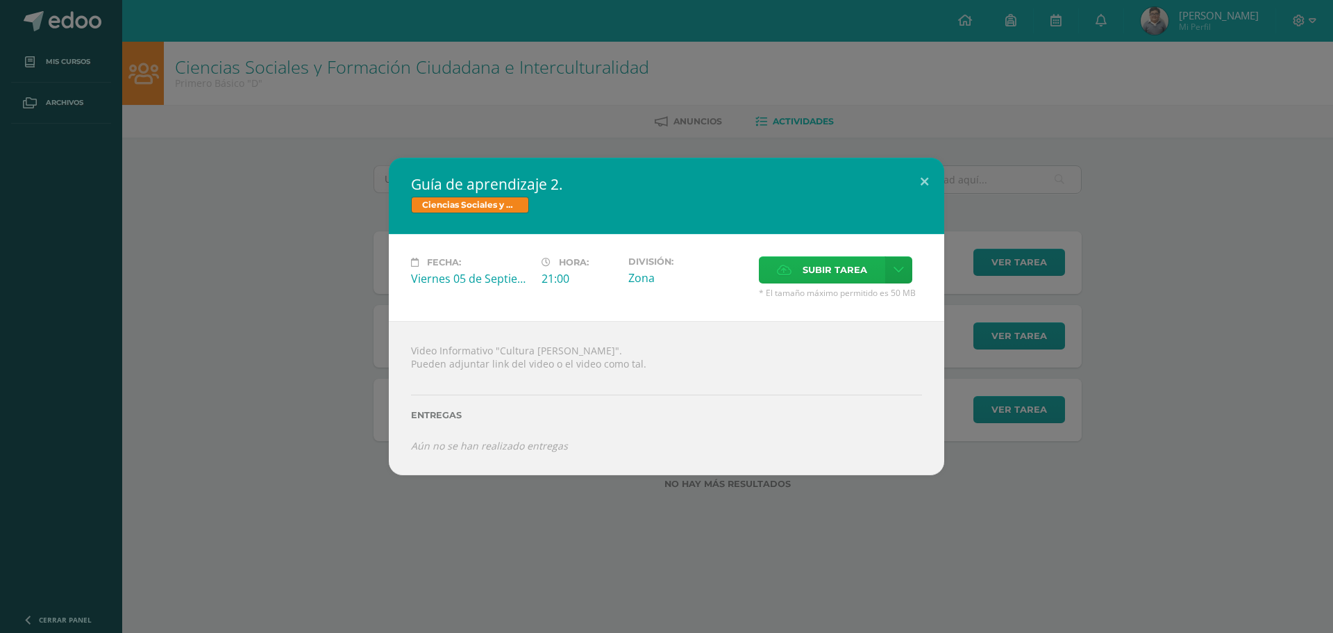
click at [830, 257] on span "Subir tarea" at bounding box center [835, 270] width 65 height 26
click at [0, 0] on input "Subir tarea" at bounding box center [0, 0] width 0 height 0
click at [786, 97] on div "Guía de aprendizaje 2. Ciencias Sociales y Formación Ciudadana e Interculturali…" at bounding box center [666, 316] width 1333 height 633
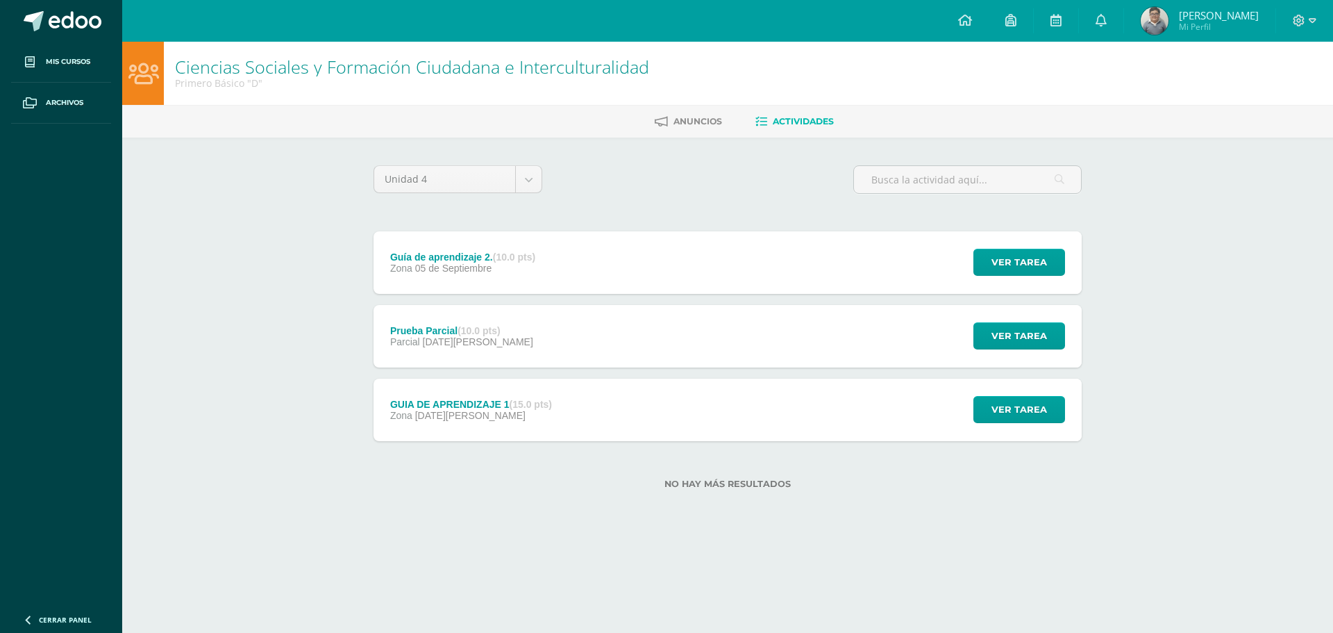
click at [577, 288] on div "Guía de aprendizaje 2. (10.0 pts) Zona 05 de Septiembre Ver tarea Guía de apren…" at bounding box center [728, 262] width 708 height 62
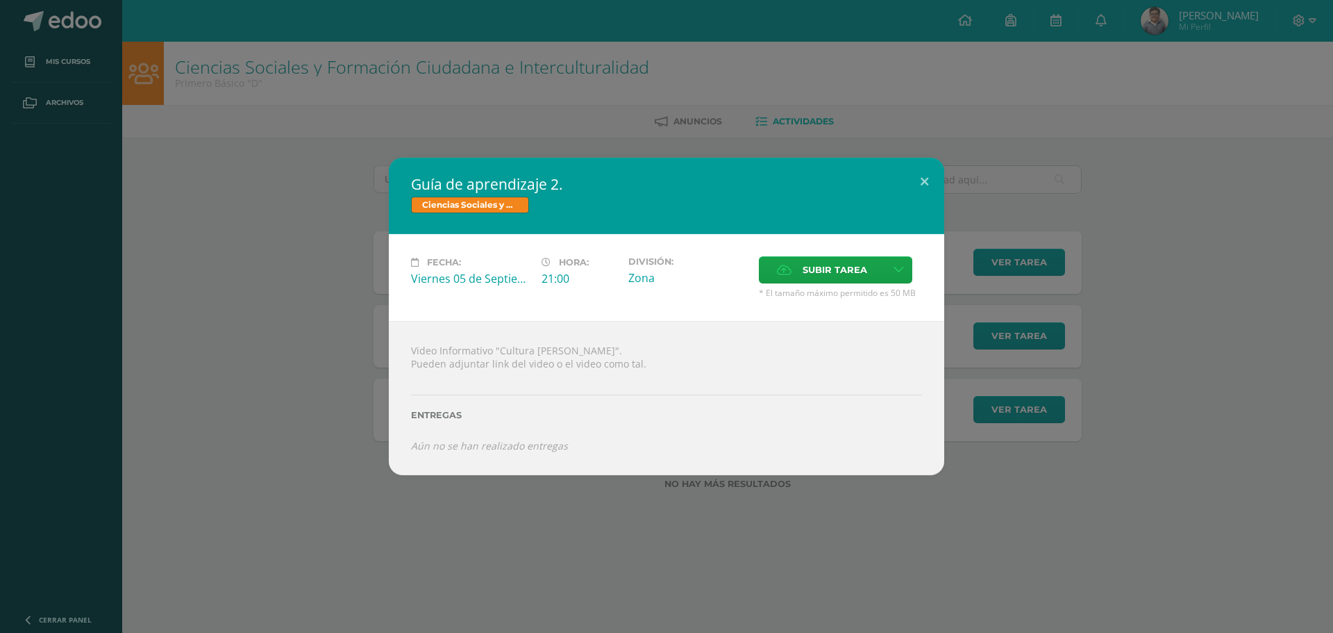
click at [945, 181] on div "Guía de aprendizaje 2. Ciencias Sociales y Formación Ciudadana e Interculturali…" at bounding box center [667, 316] width 1322 height 317
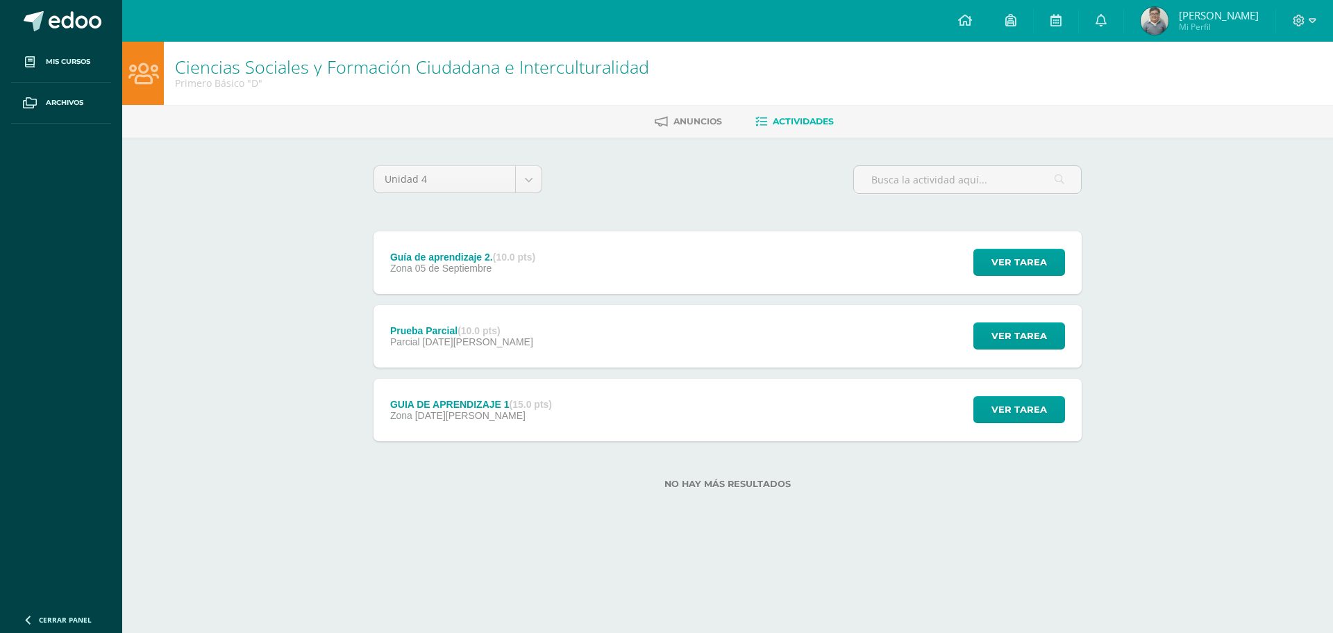
click at [790, 318] on div "Prueba Parcial (10.0 pts) Parcial 26 de Agosto Ver tarea Prueba Parcial Ciencia…" at bounding box center [728, 336] width 708 height 62
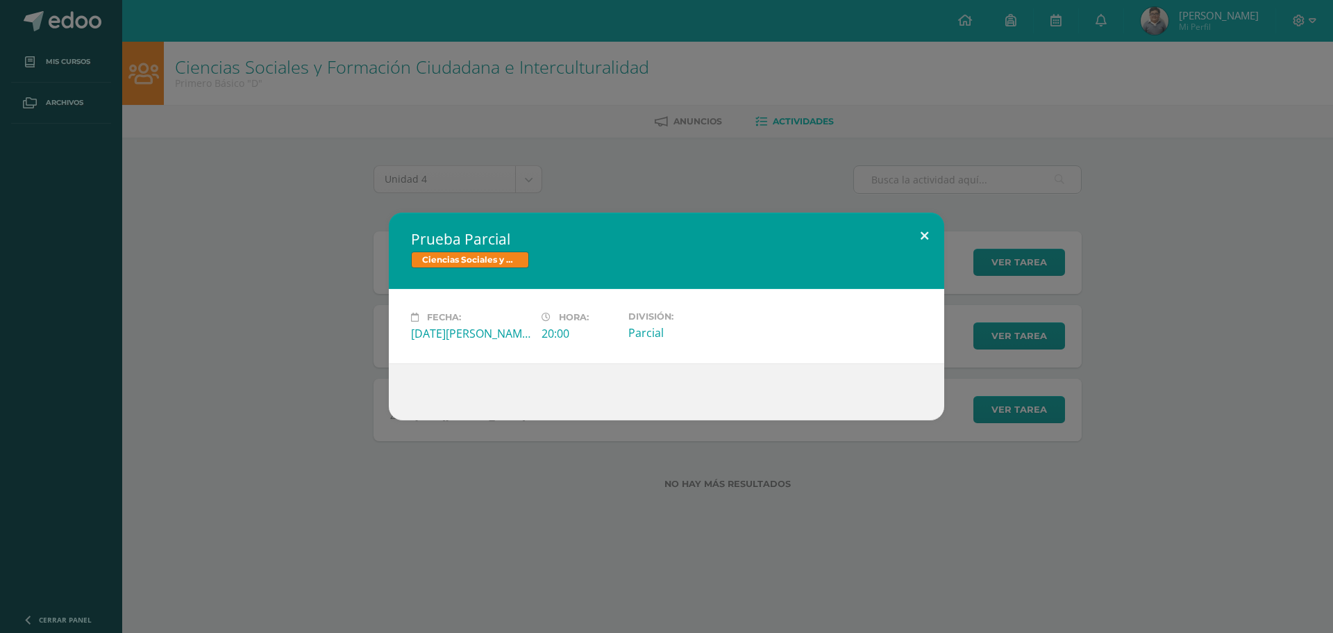
click at [924, 229] on button at bounding box center [925, 235] width 40 height 47
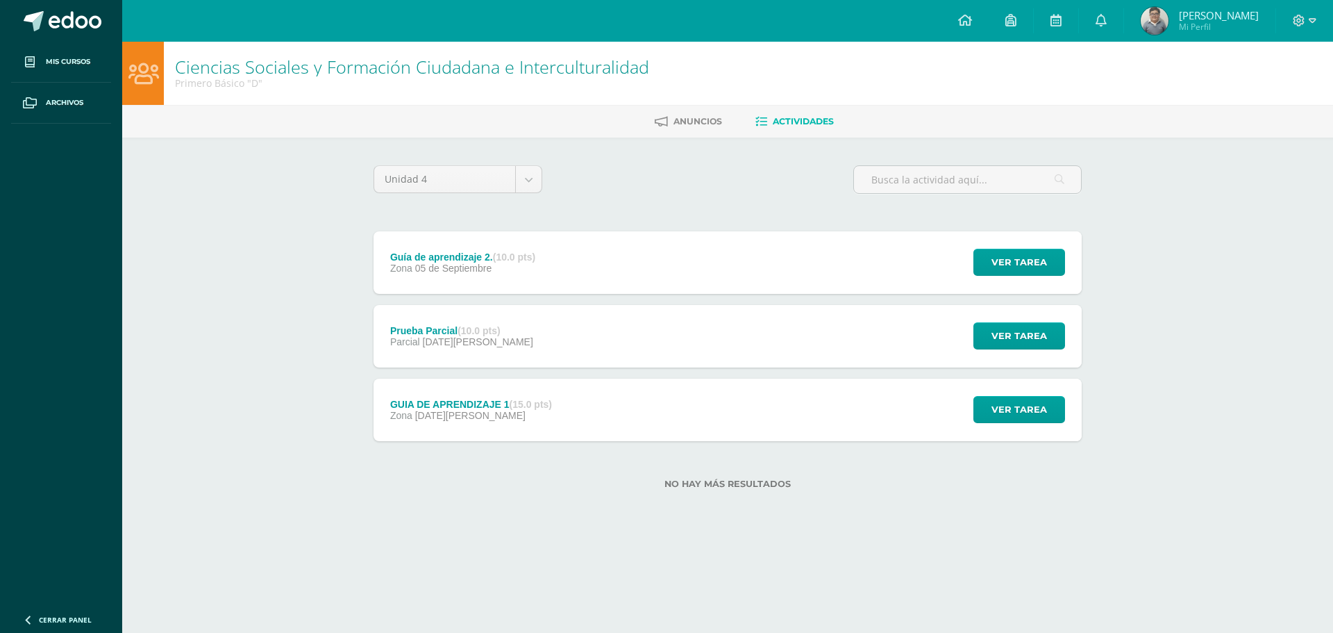
click at [731, 394] on div "GUIA DE APRENDIZAJE 1 (15.0 pts) Zona 25 de Agosto Ver tarea GUIA DE APRENDIZAJ…" at bounding box center [728, 409] width 708 height 62
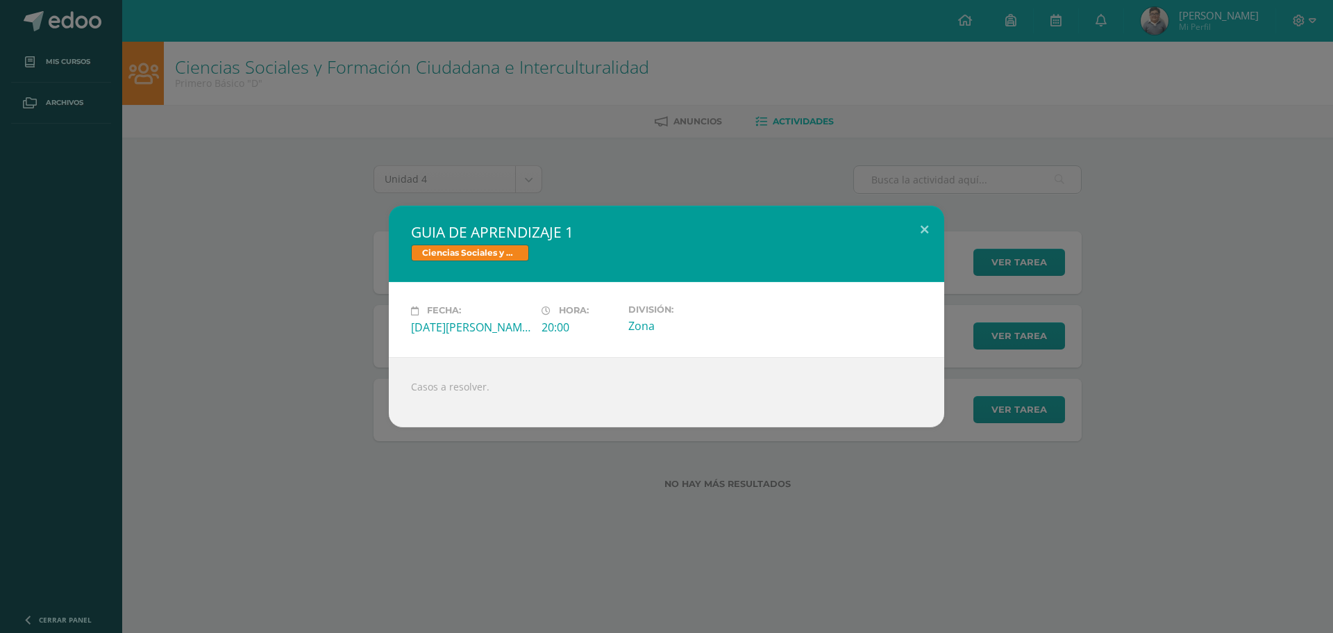
drag, startPoint x: 407, startPoint y: 383, endPoint x: 498, endPoint y: 392, distance: 91.4
click at [498, 392] on div "Casos a resolver." at bounding box center [667, 392] width 556 height 70
click at [518, 387] on div "Casos a resolver." at bounding box center [667, 392] width 556 height 70
click at [875, 120] on div "GUIA DE APRENDIZAJE 1 Ciencias Sociales y Formación Ciudadana e Interculturalid…" at bounding box center [666, 316] width 1333 height 633
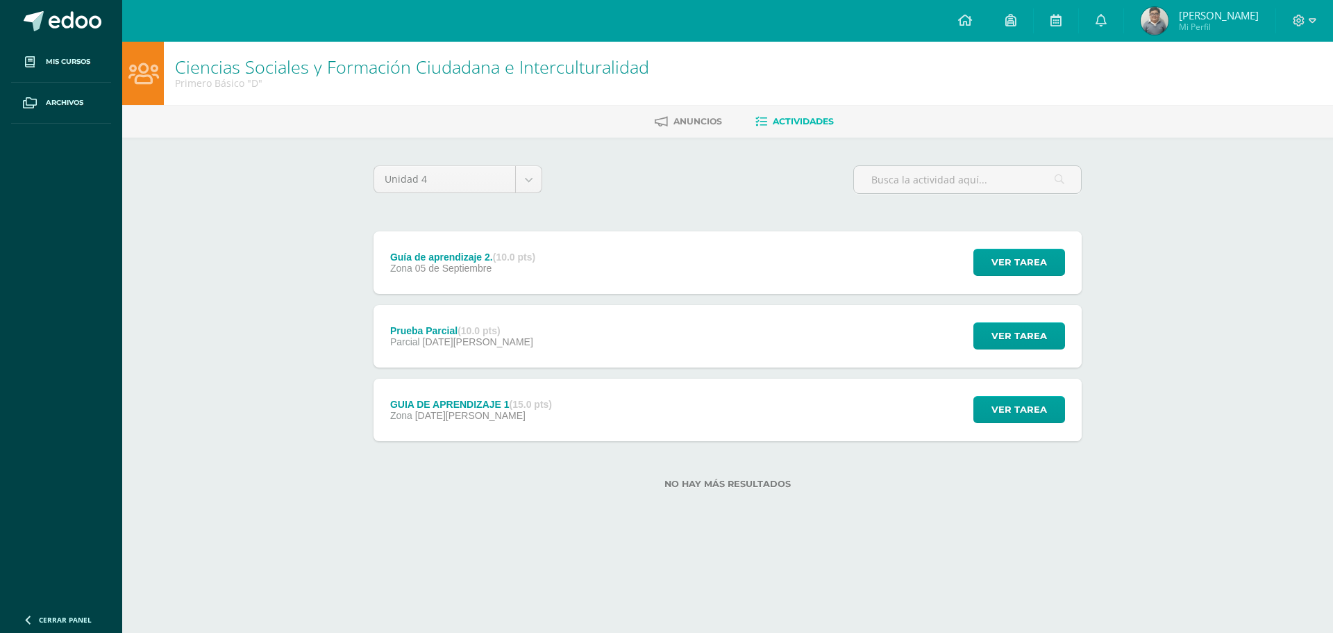
click at [428, 406] on div "GUIA DE APRENDIZAJE 1 (15.0 pts)" at bounding box center [471, 404] width 162 height 11
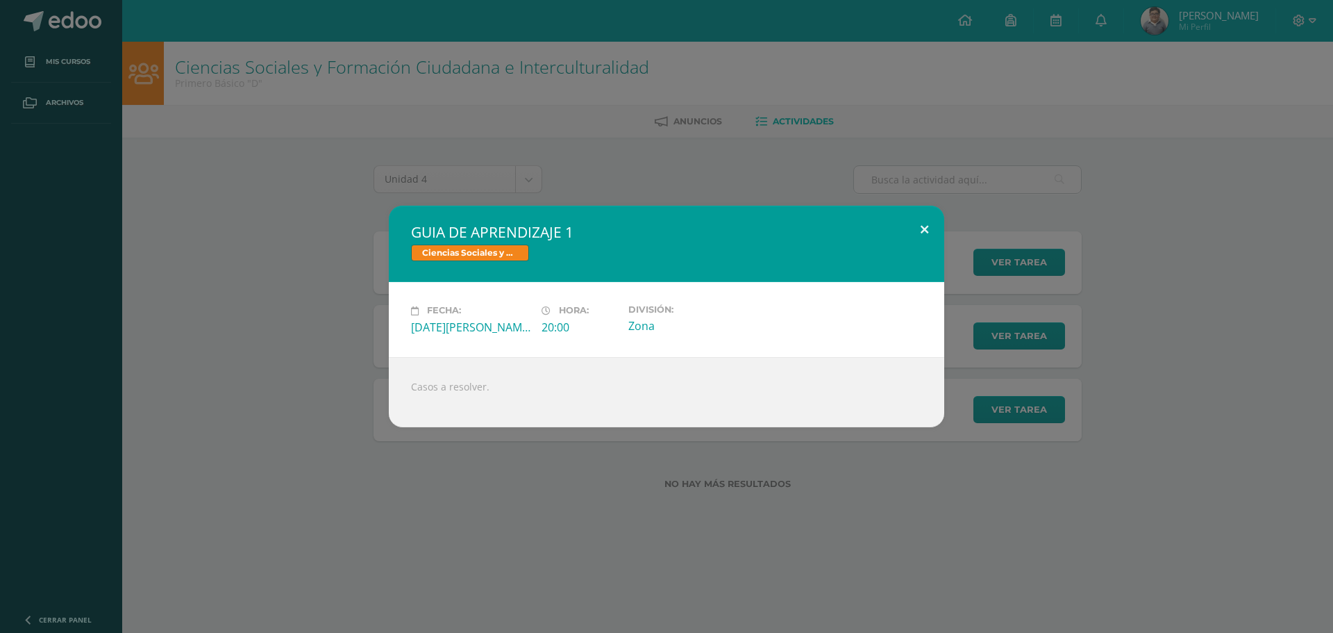
click at [906, 227] on button at bounding box center [925, 229] width 40 height 47
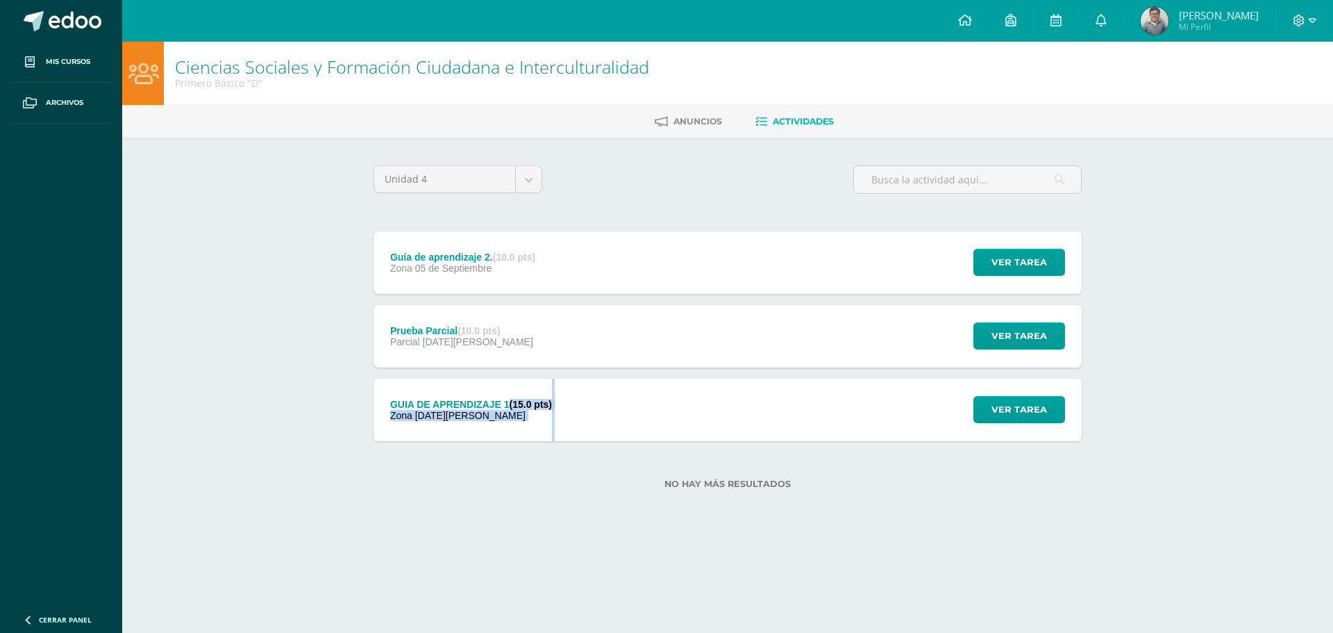
drag, startPoint x: 512, startPoint y: 403, endPoint x: 567, endPoint y: 408, distance: 54.4
click at [567, 408] on div "GUIA DE APRENDIZAJE 1 (15.0 pts) Zona 25 de Agosto" at bounding box center [471, 409] width 195 height 62
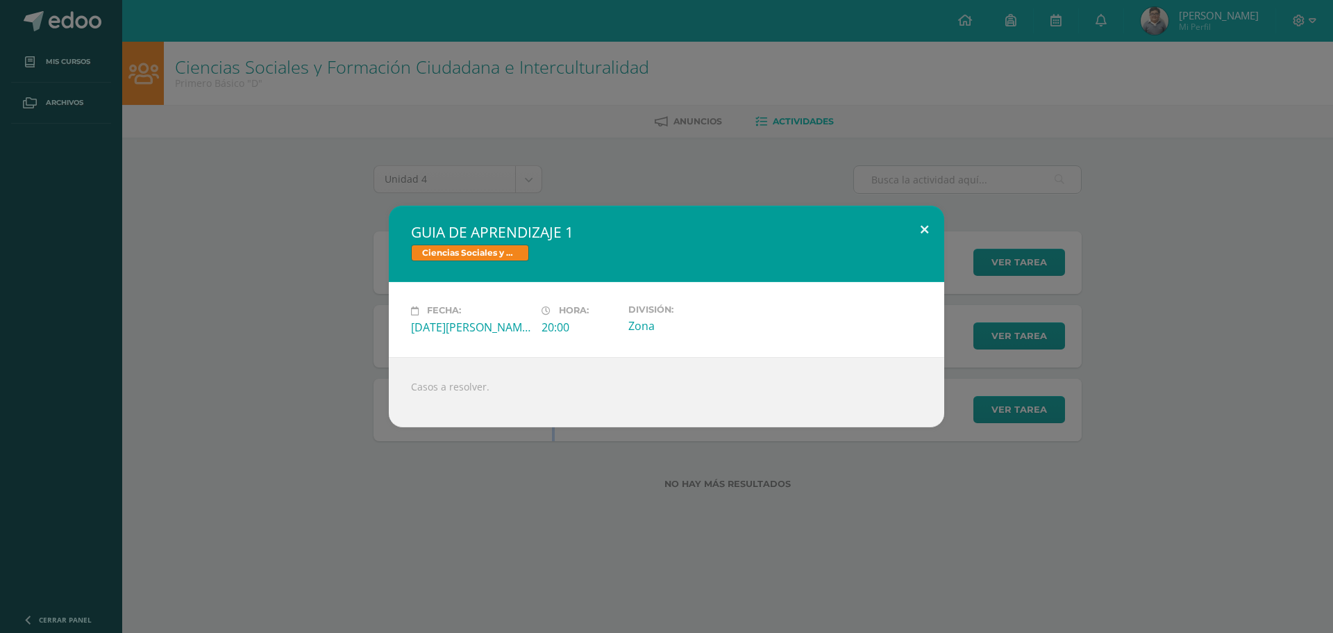
click at [912, 226] on button at bounding box center [925, 229] width 40 height 47
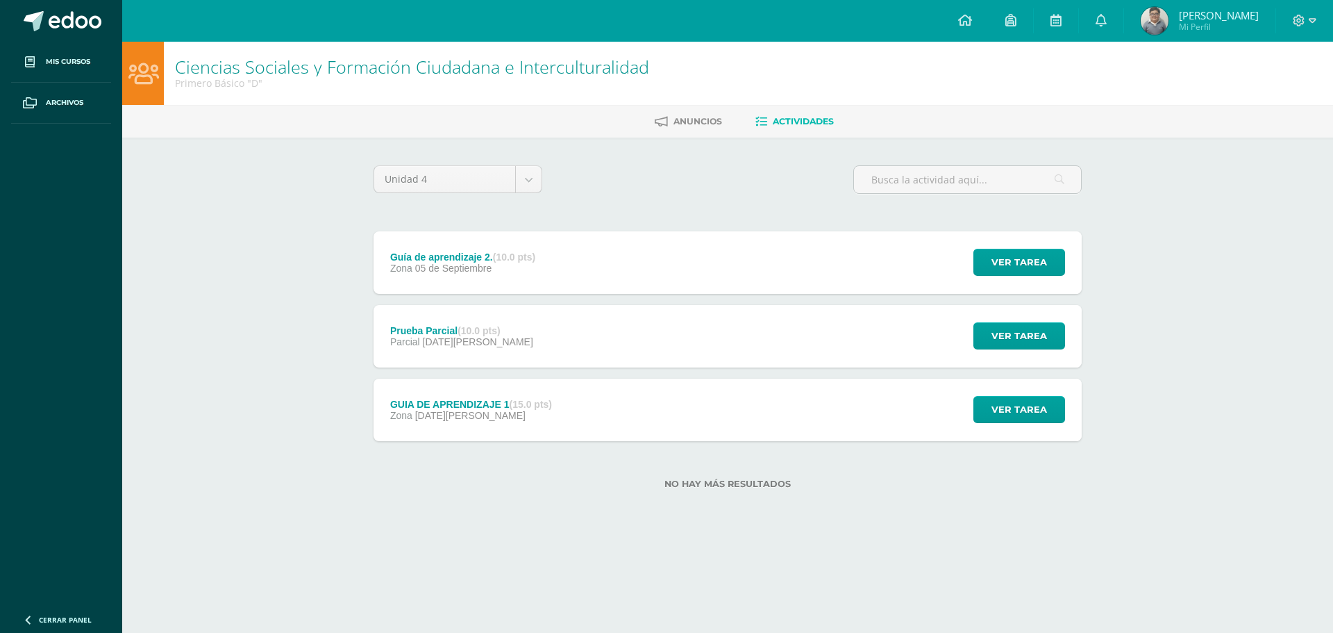
click at [510, 484] on label "No hay más resultados" at bounding box center [728, 483] width 708 height 10
click at [508, 174] on body "Mis cursos Archivos Cerrar panel Artes Industriales Primero Básico "D" Ciencias…" at bounding box center [666, 266] width 1333 height 533
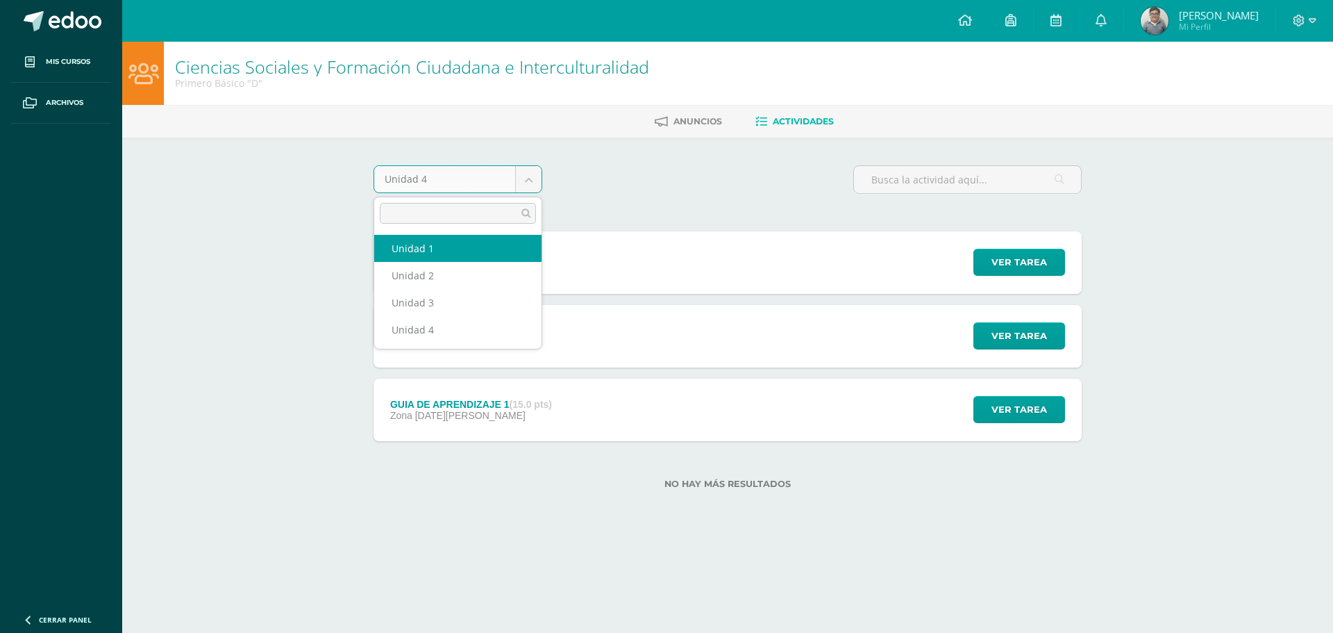
select select "Unidad 1"
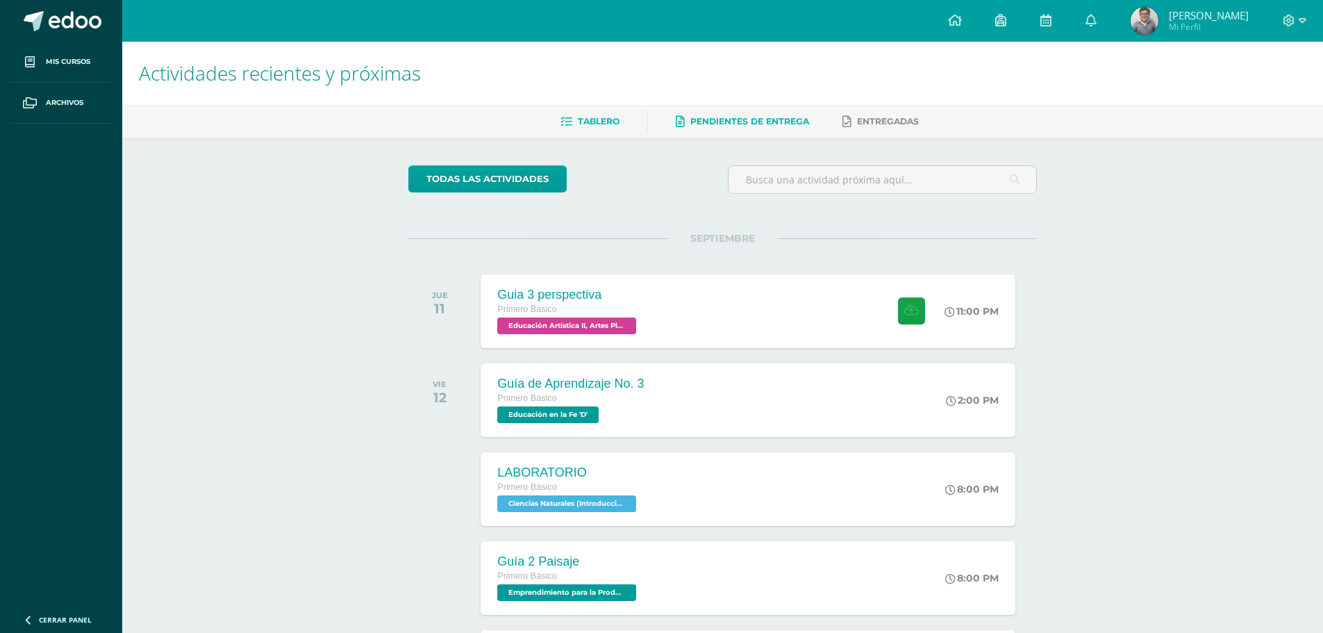
click at [749, 119] on span "Pendientes de entrega" at bounding box center [749, 121] width 119 height 10
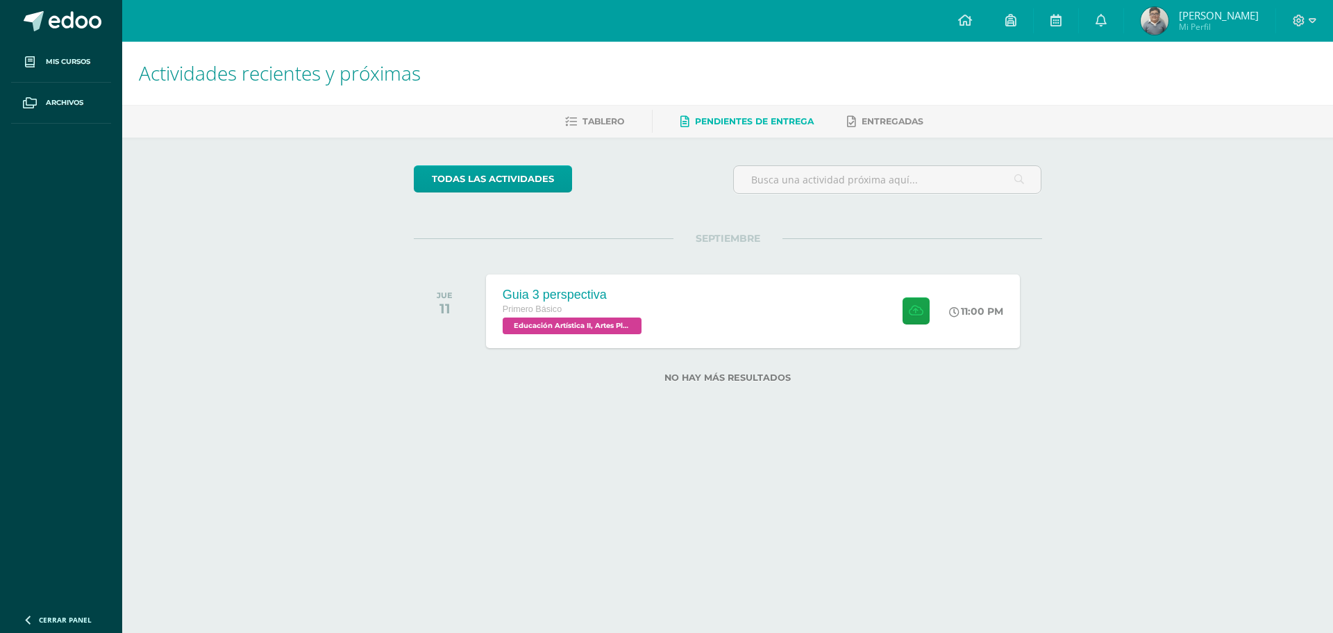
click at [748, 118] on span "Pendientes de entrega" at bounding box center [754, 121] width 119 height 10
click at [749, 118] on span "Pendientes de entrega" at bounding box center [754, 121] width 119 height 10
click at [1222, 30] on span "Mi Perfil" at bounding box center [1219, 27] width 80 height 12
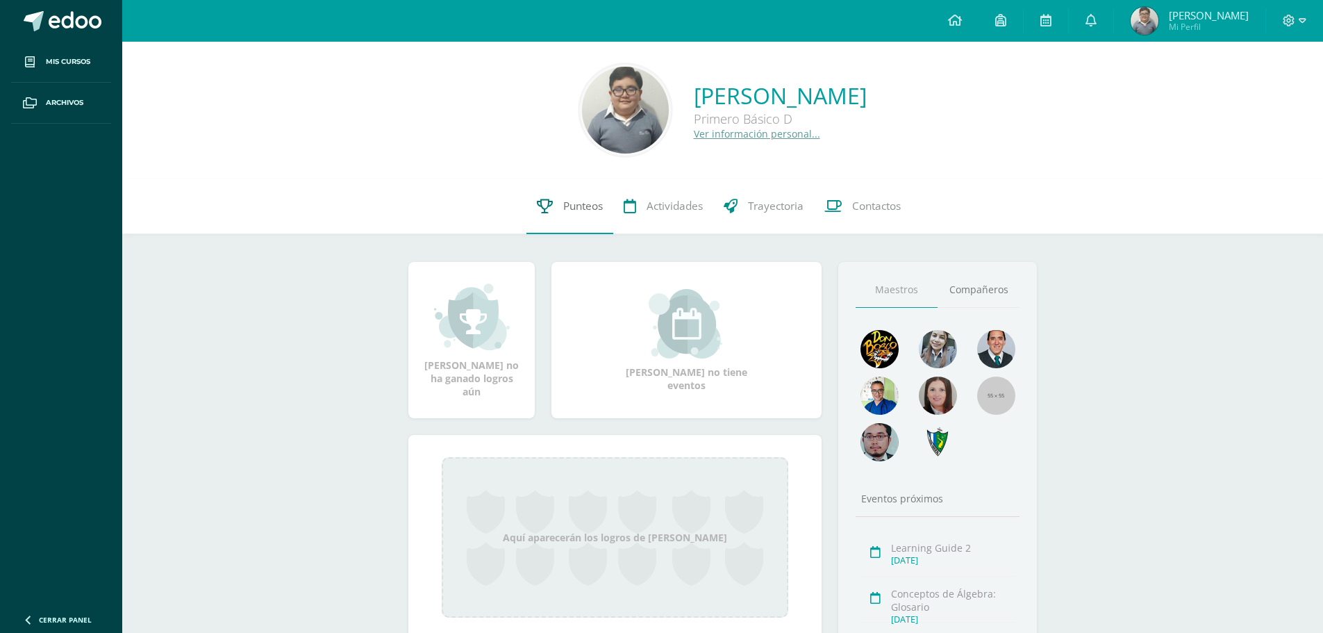
click at [556, 220] on link "Punteos" at bounding box center [569, 206] width 87 height 56
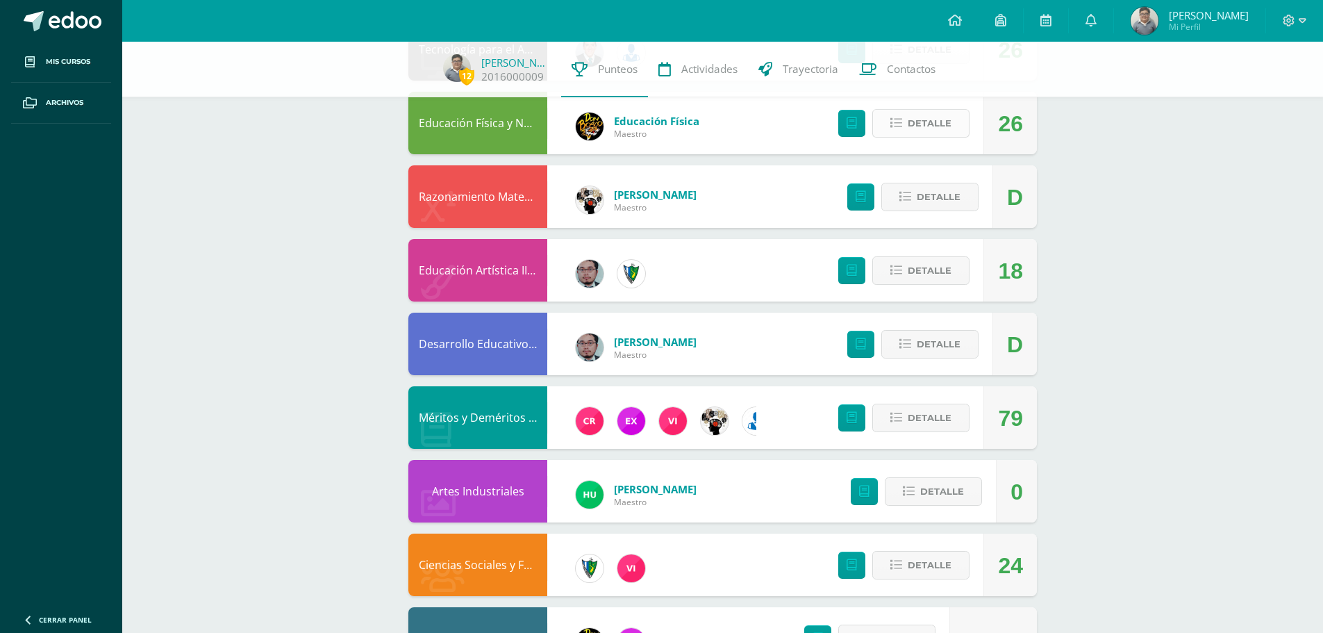
scroll to position [853, 0]
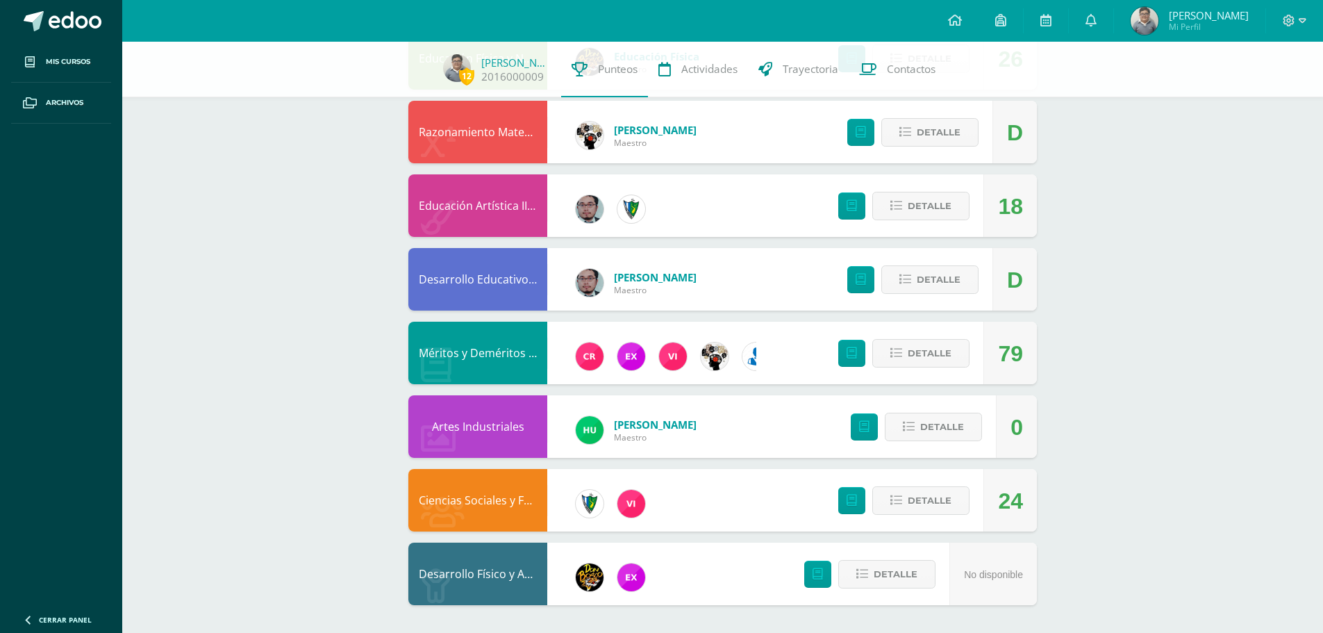
click at [920, 518] on div "Detalle" at bounding box center [900, 500] width 166 height 62
click at [920, 513] on span "Detalle" at bounding box center [930, 500] width 44 height 26
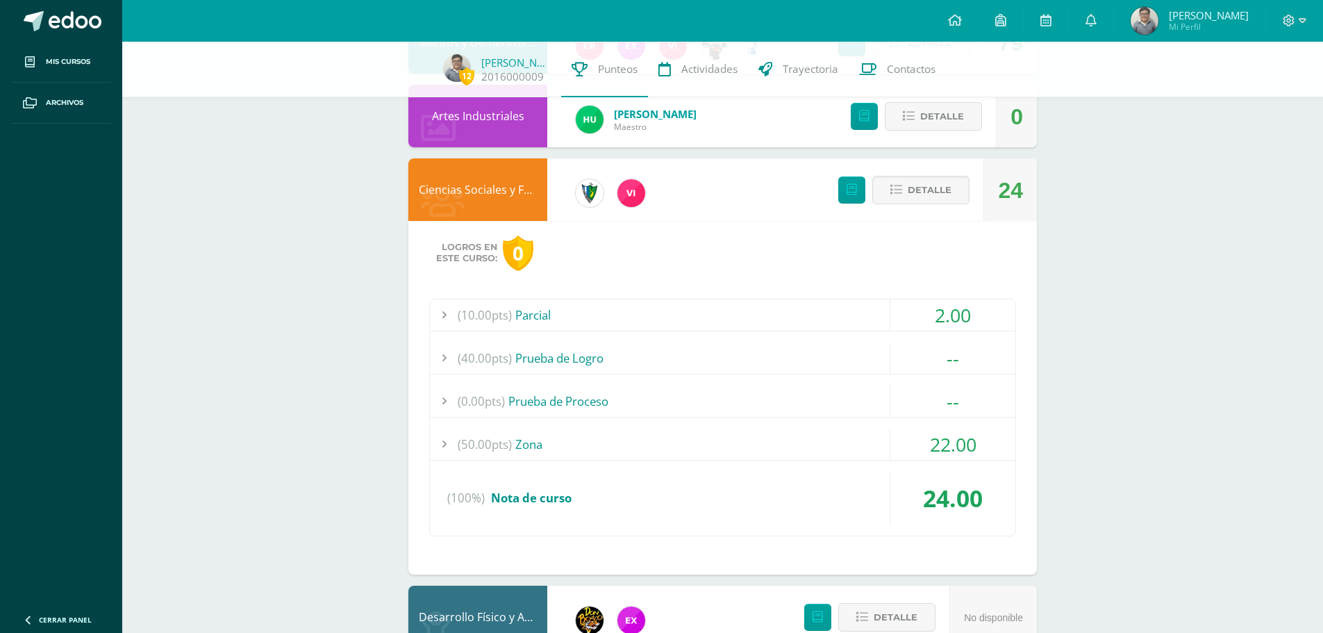
scroll to position [1202, 0]
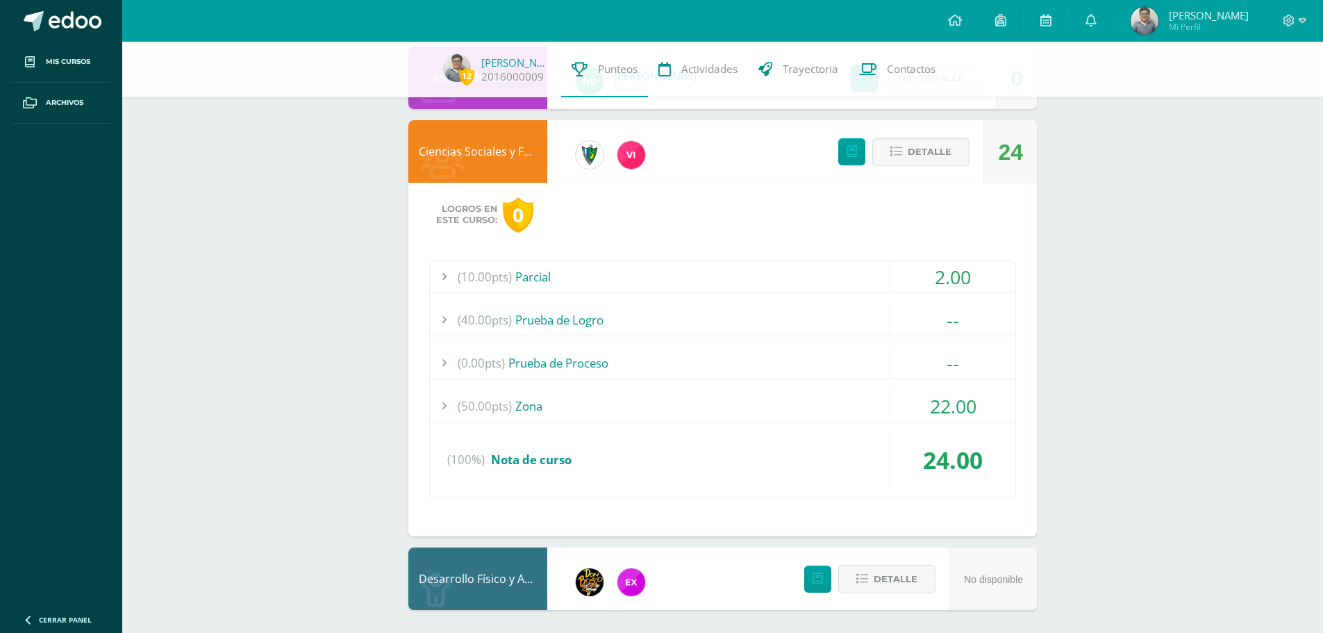
click at [666, 401] on div "(50.00pts) Zona" at bounding box center [722, 405] width 585 height 31
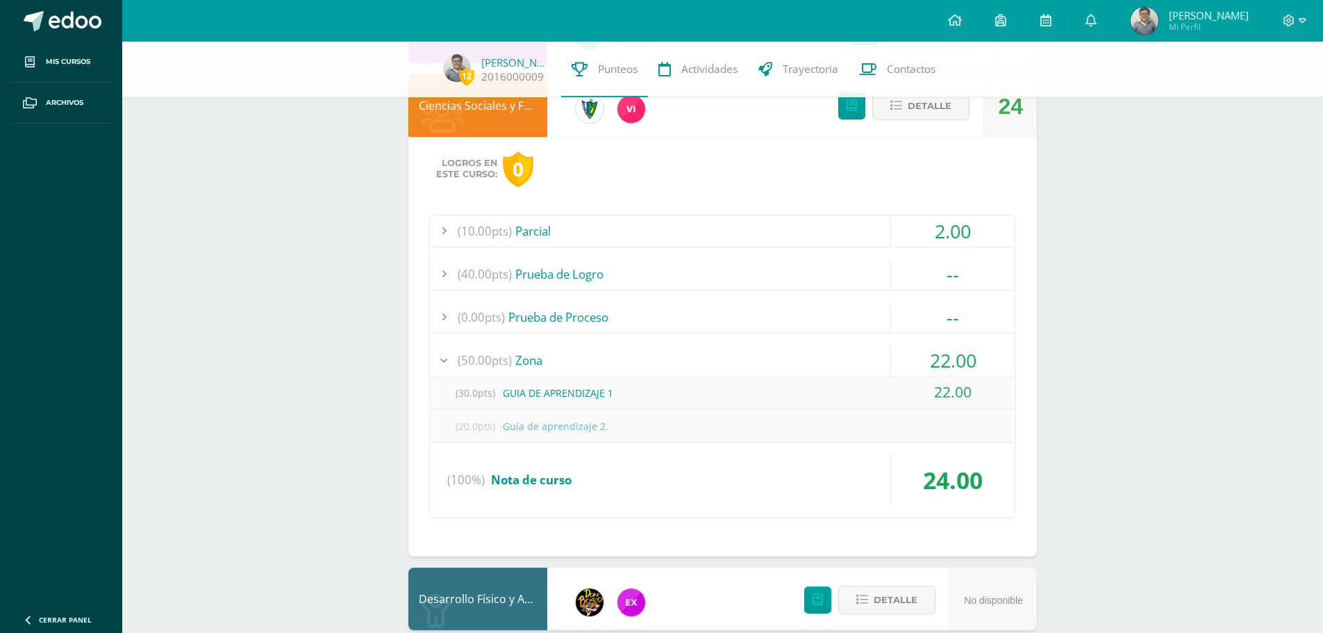
scroll to position [1271, 0]
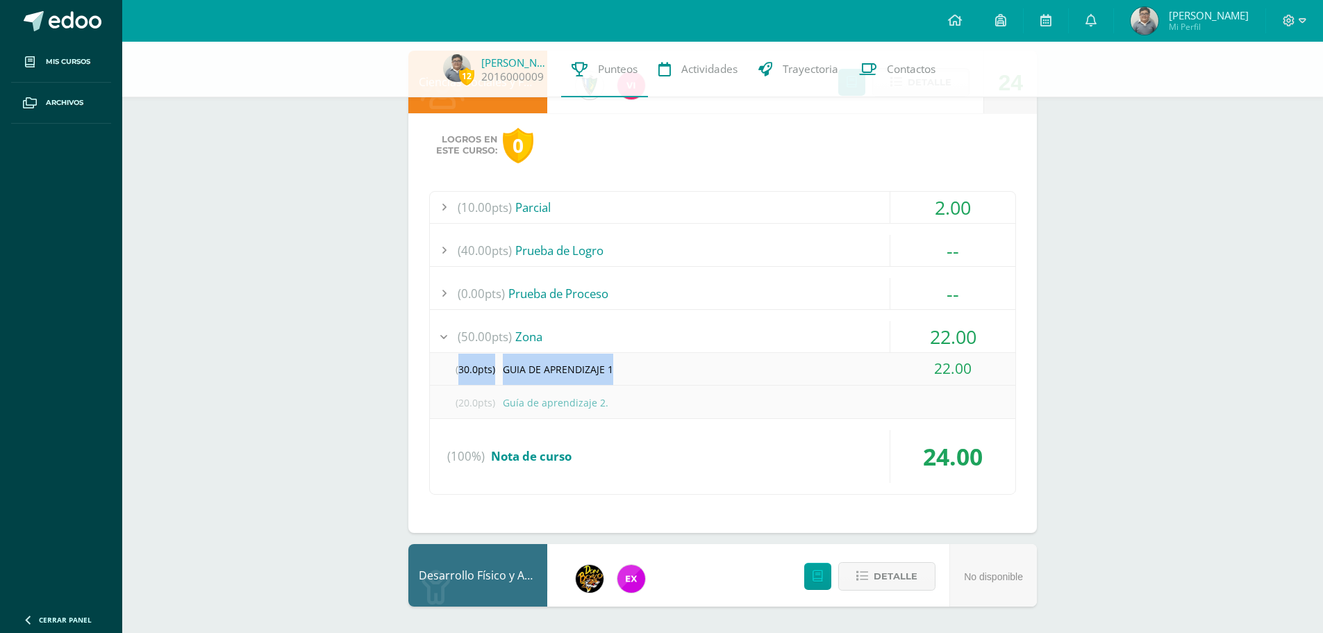
drag, startPoint x: 626, startPoint y: 371, endPoint x: 358, endPoint y: 367, distance: 268.8
click at [787, 333] on div "(50.00pts) Zona" at bounding box center [722, 336] width 585 height 31
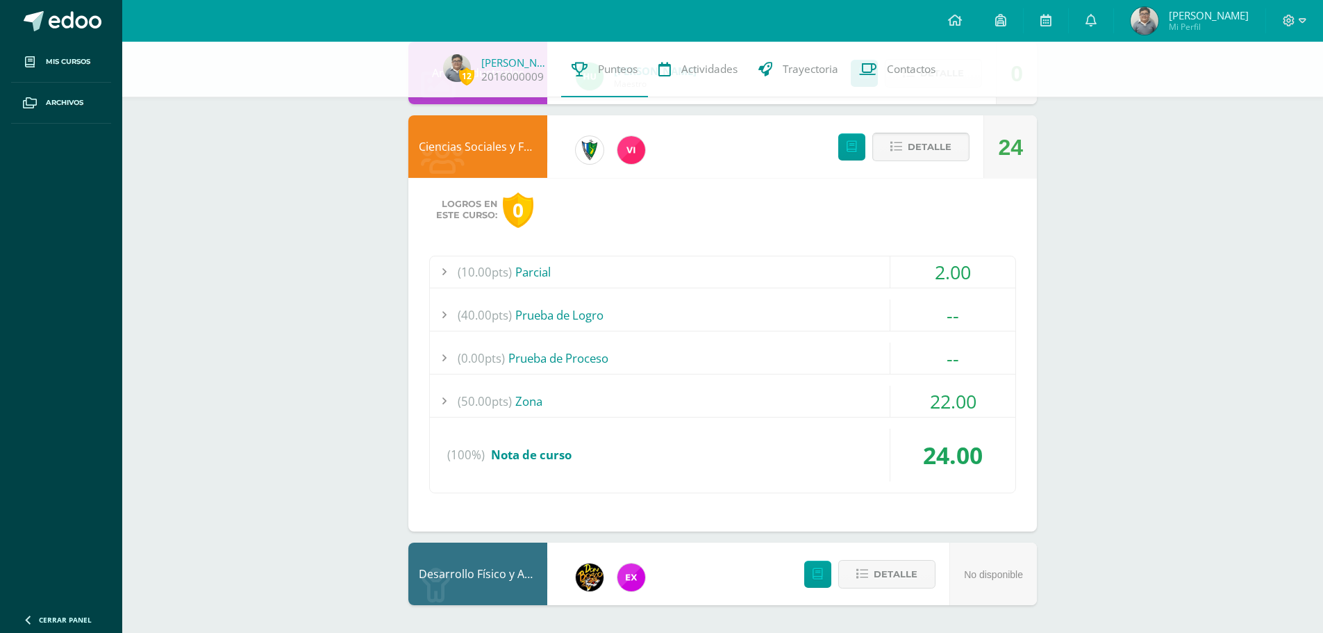
click at [910, 156] on span "Detalle" at bounding box center [930, 147] width 44 height 26
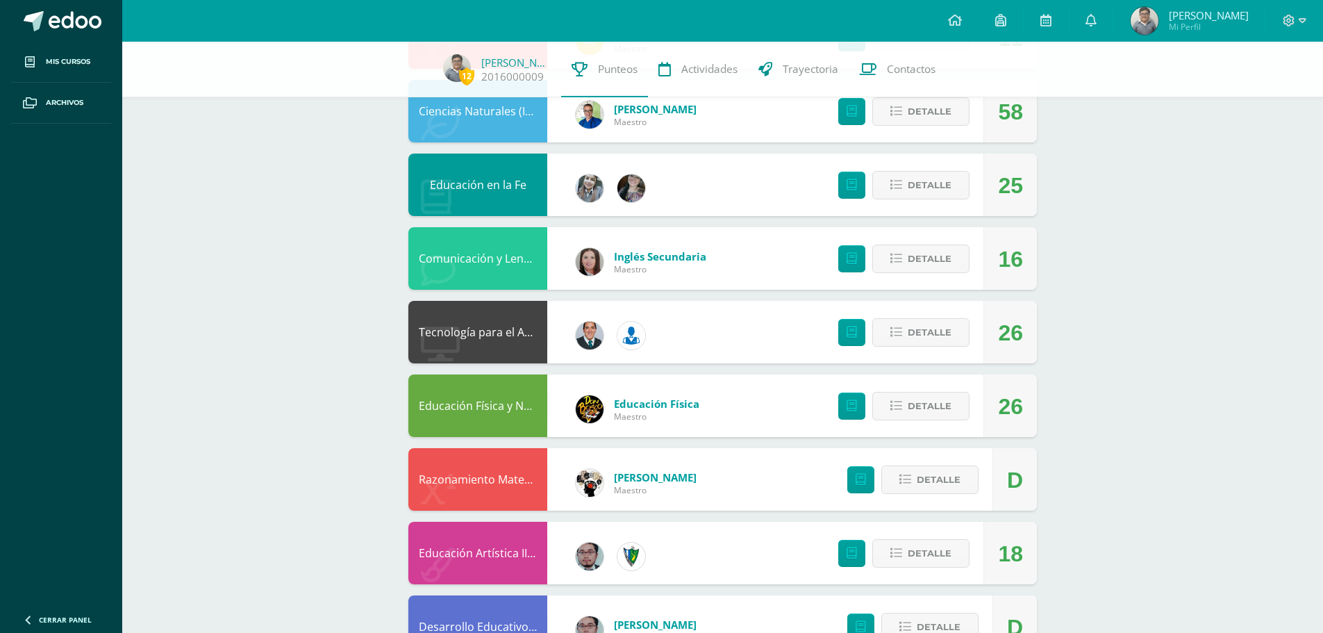
scroll to position [853, 0]
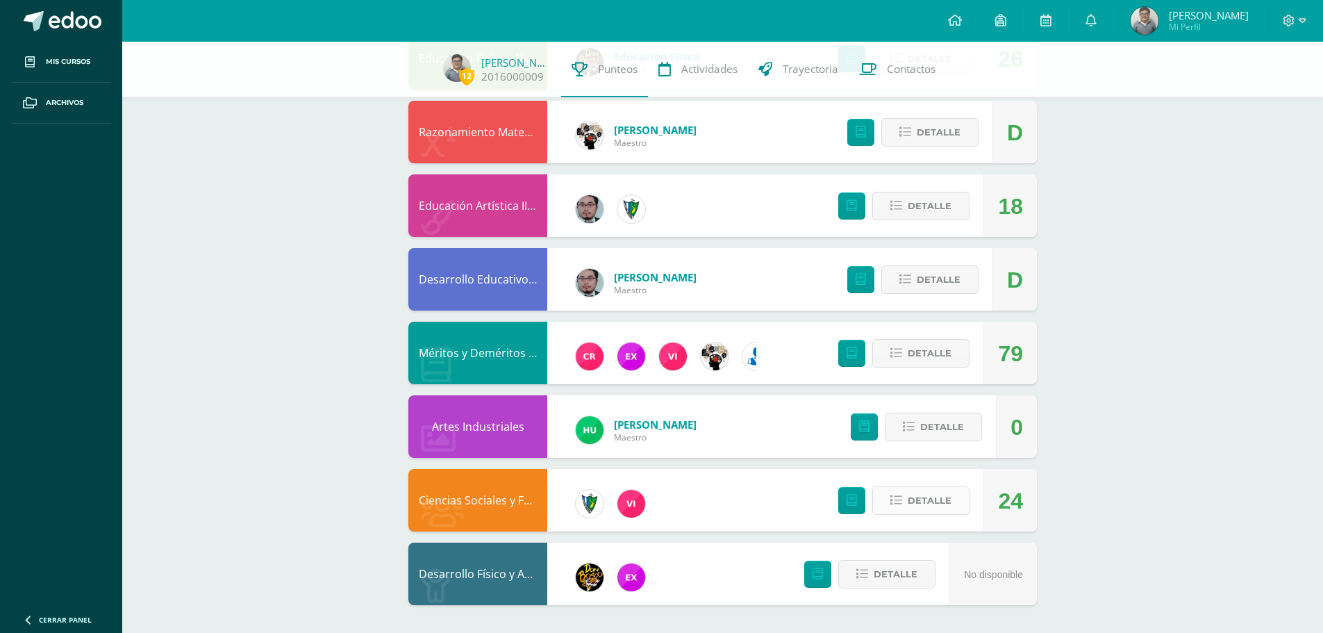
click at [954, 509] on button "Detalle" at bounding box center [920, 500] width 97 height 28
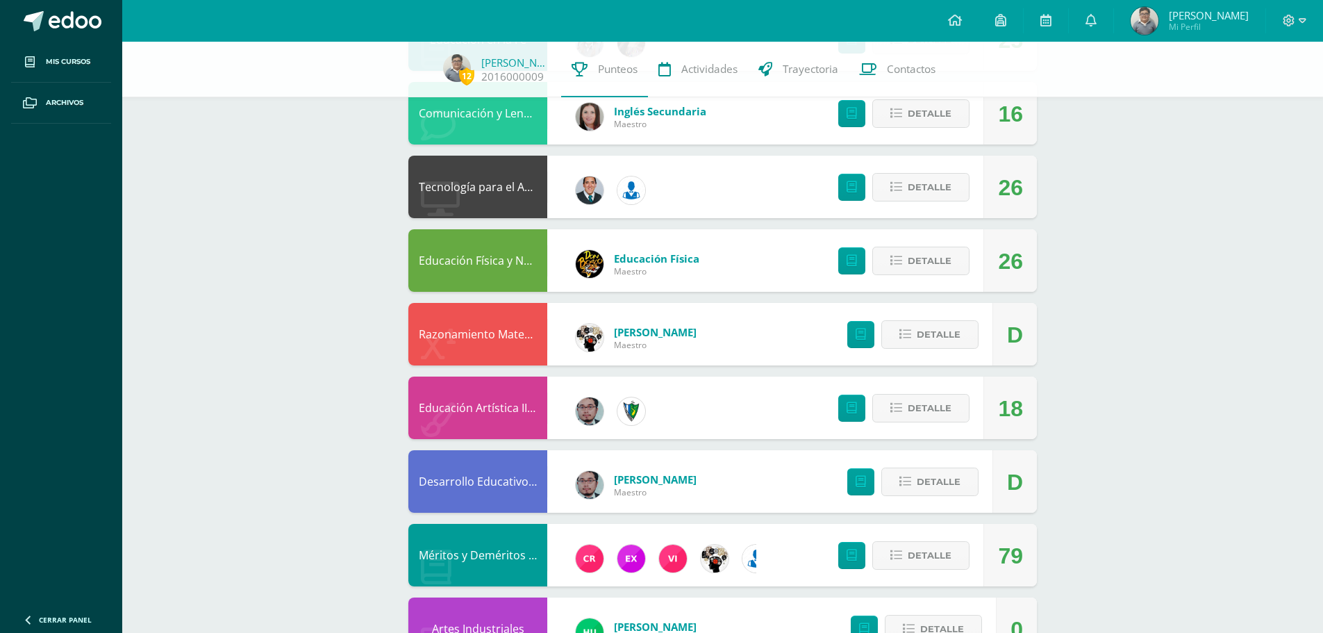
scroll to position [443, 0]
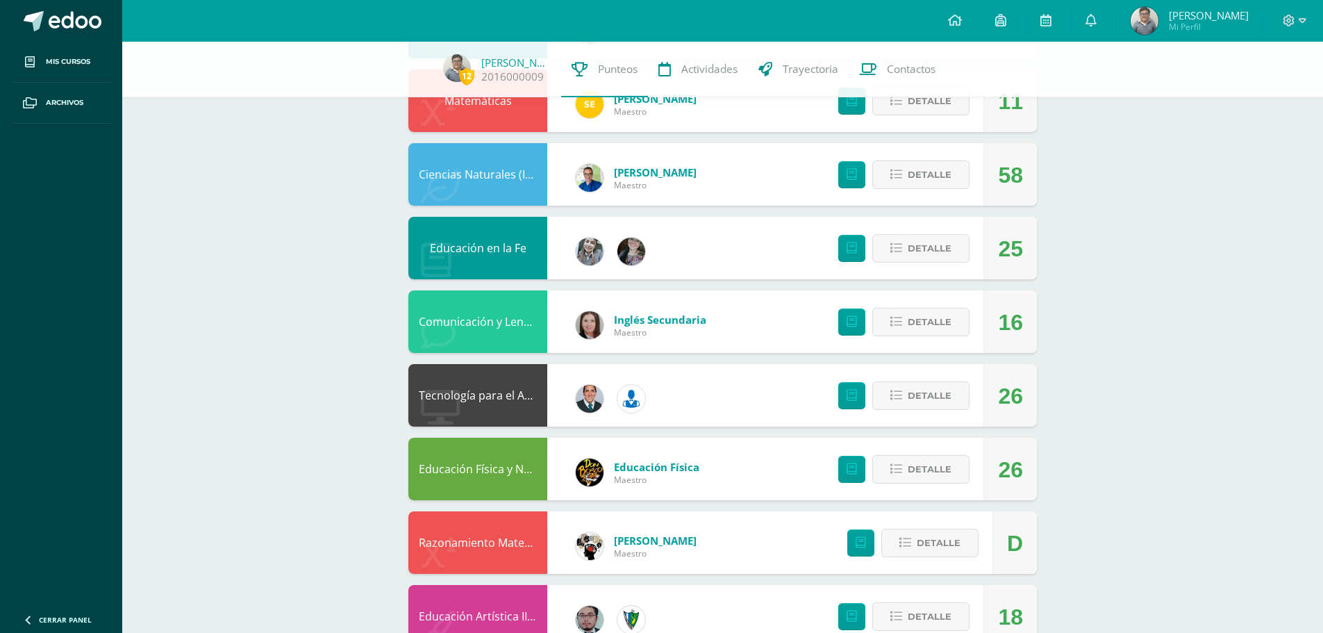
click at [935, 273] on div "Detalle" at bounding box center [900, 248] width 166 height 62
click at [933, 256] on span "Detalle" at bounding box center [930, 248] width 44 height 26
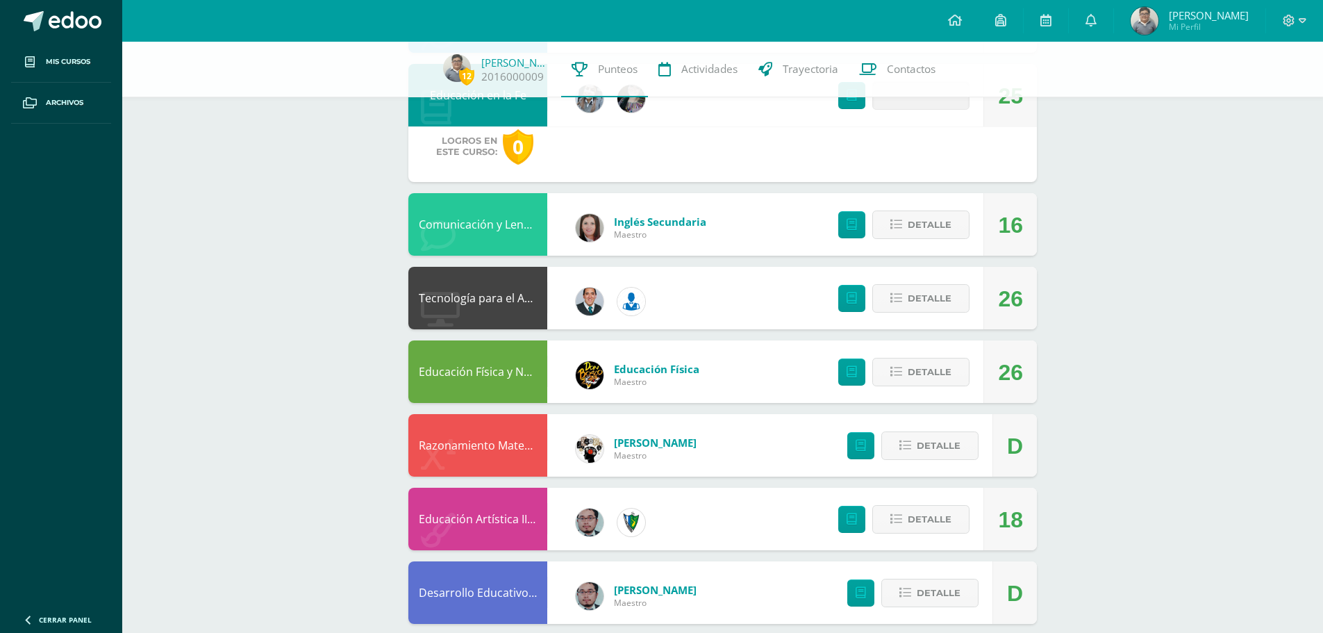
scroll to position [651, 0]
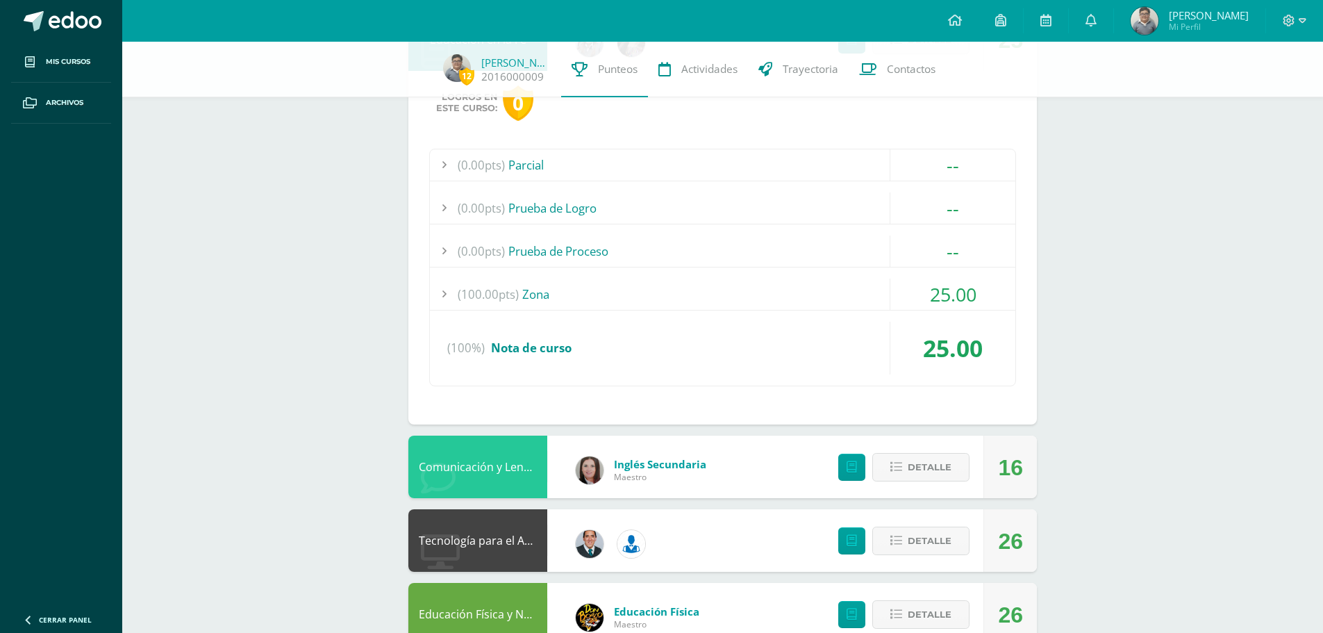
click at [692, 306] on div "(0.00pts) Parcial -- Sin actividades (0.00pts) Prueba de Logro -- Sin actividad…" at bounding box center [722, 267] width 587 height 237
click at [694, 292] on div "(100.00pts) Zona" at bounding box center [722, 293] width 585 height 31
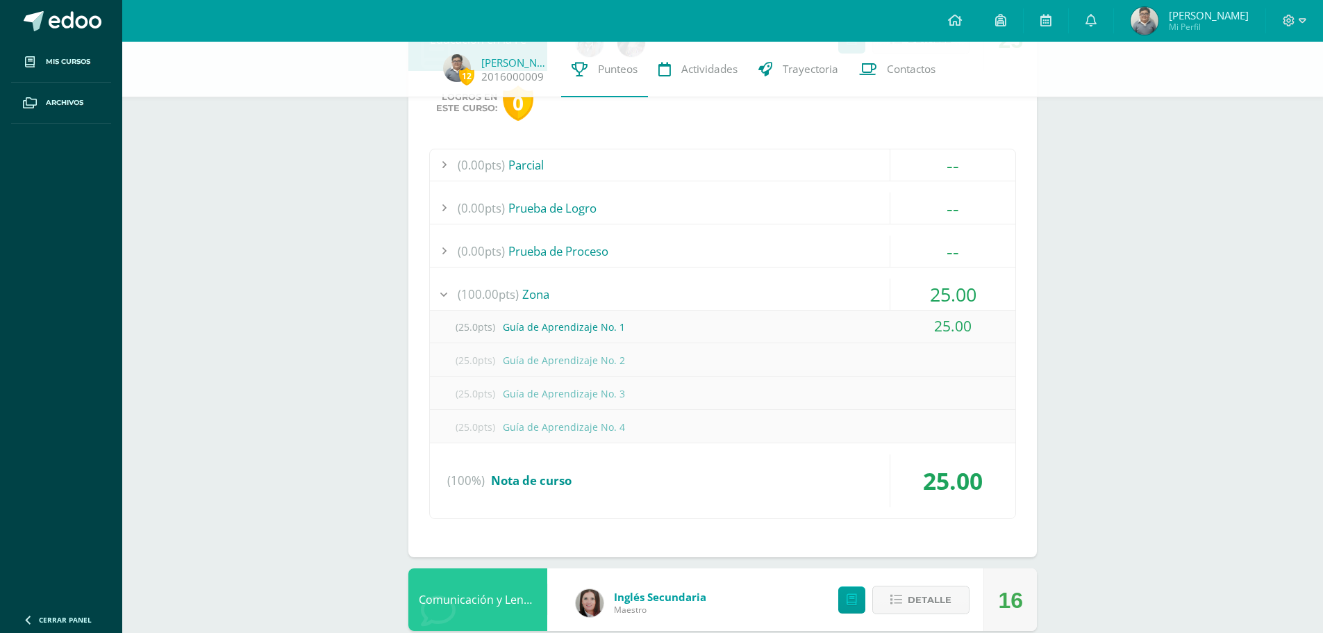
click at [687, 296] on div "(100.00pts) Zona" at bounding box center [722, 293] width 585 height 31
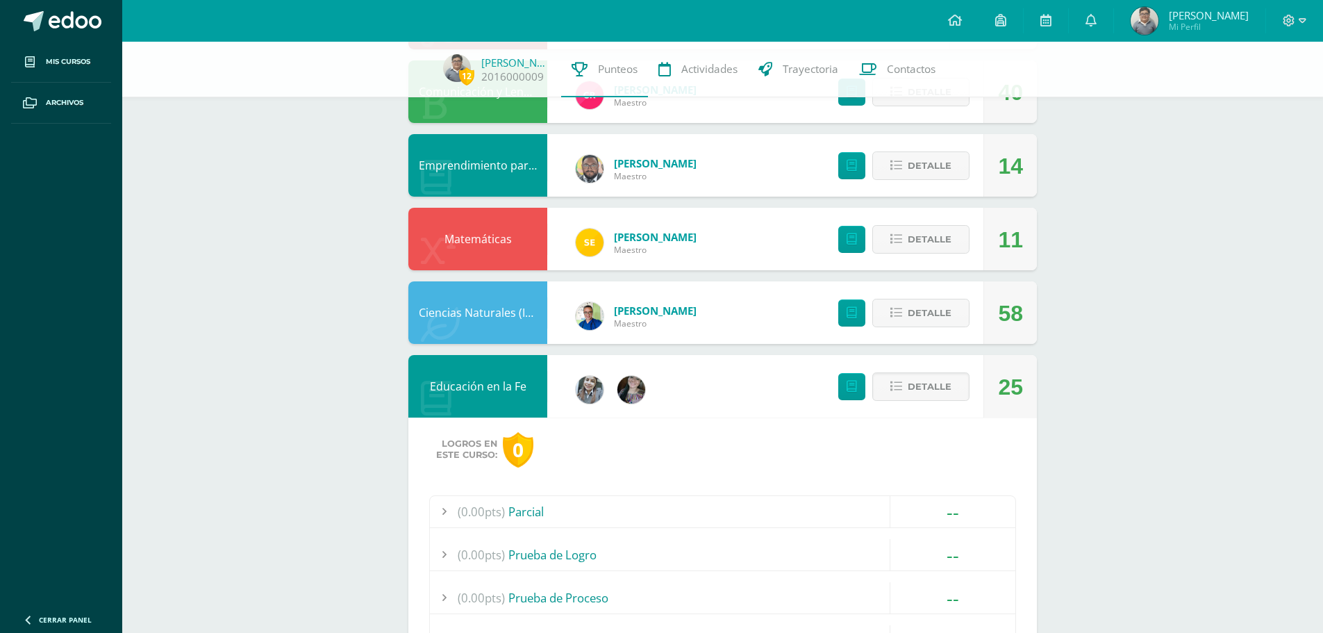
scroll to position [304, 0]
click at [942, 392] on span "Detalle" at bounding box center [930, 387] width 44 height 26
click at [944, 307] on span "Detalle" at bounding box center [930, 314] width 44 height 26
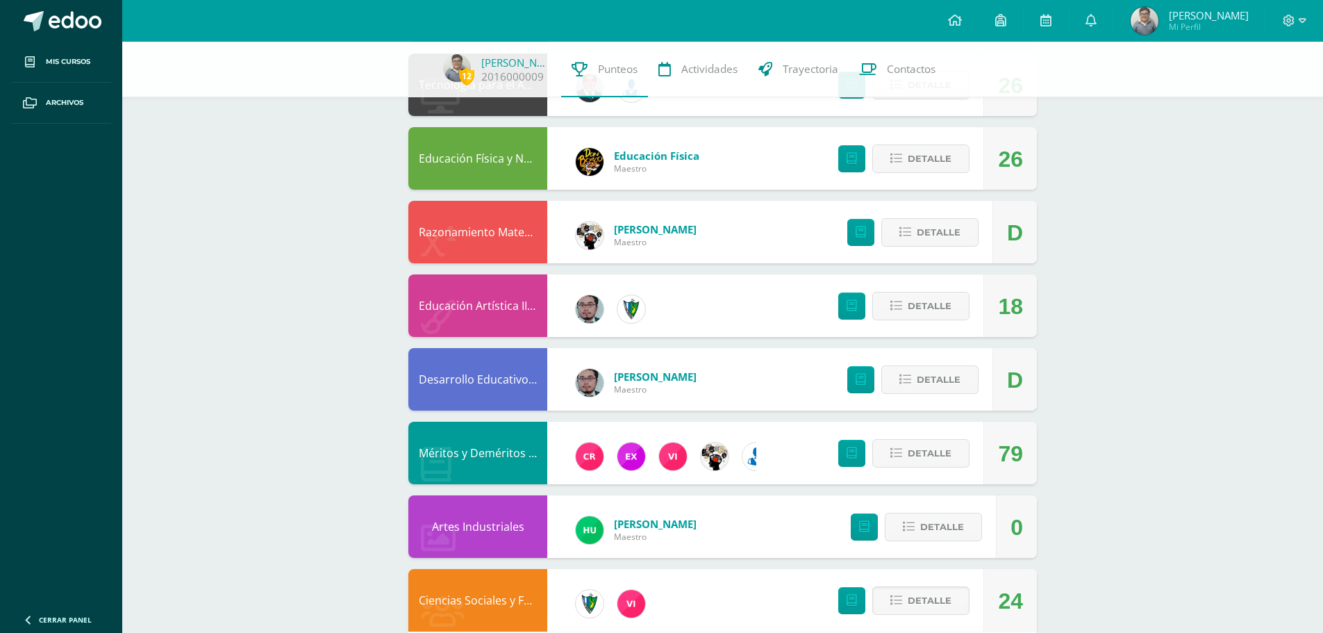
scroll to position [1142, 0]
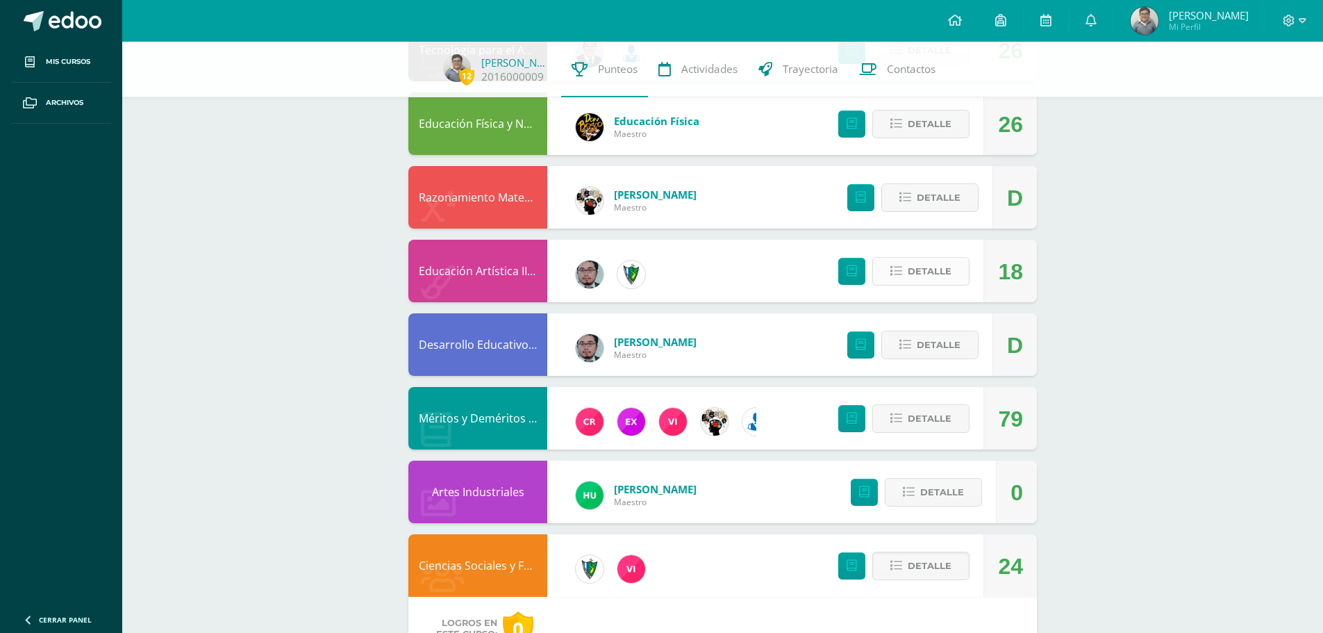
click at [949, 283] on span "Detalle" at bounding box center [930, 271] width 44 height 26
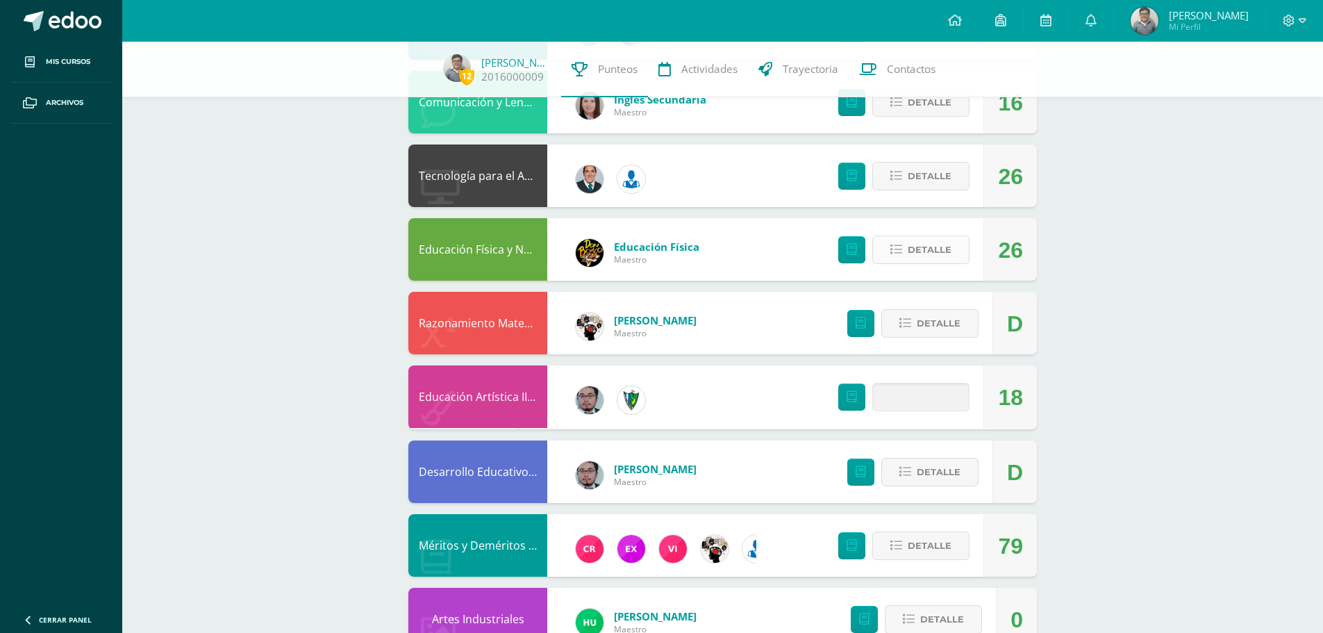
scroll to position [1003, 0]
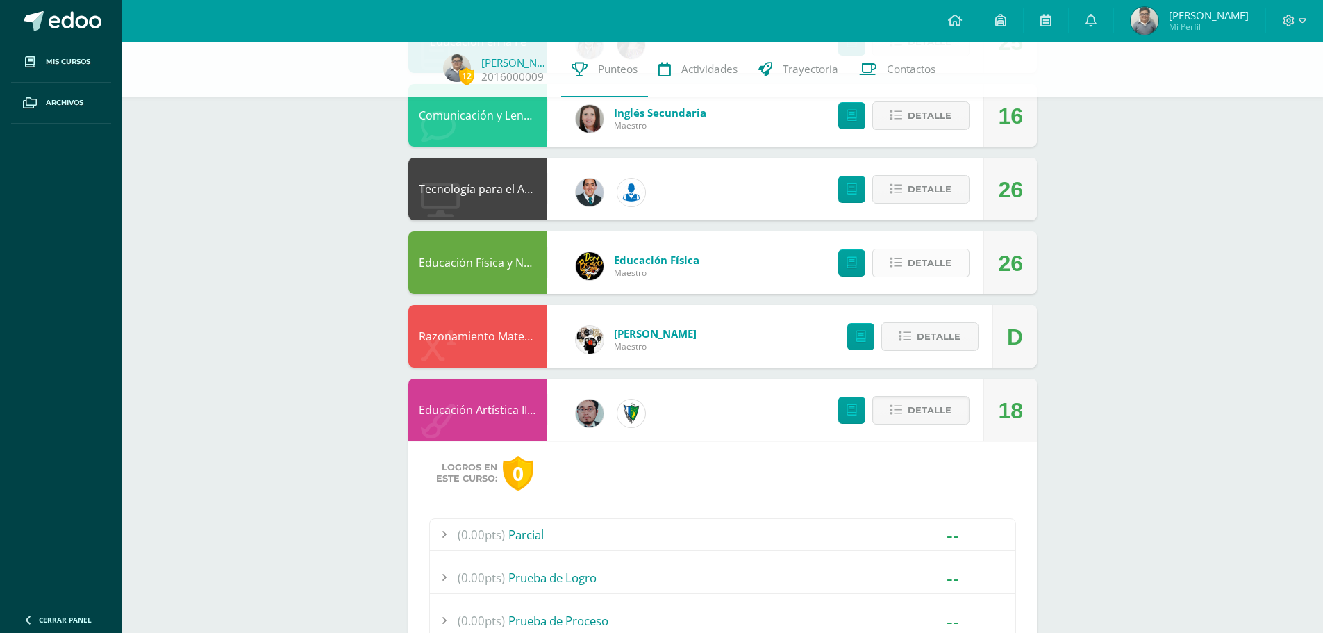
click at [939, 270] on span "Detalle" at bounding box center [930, 263] width 44 height 26
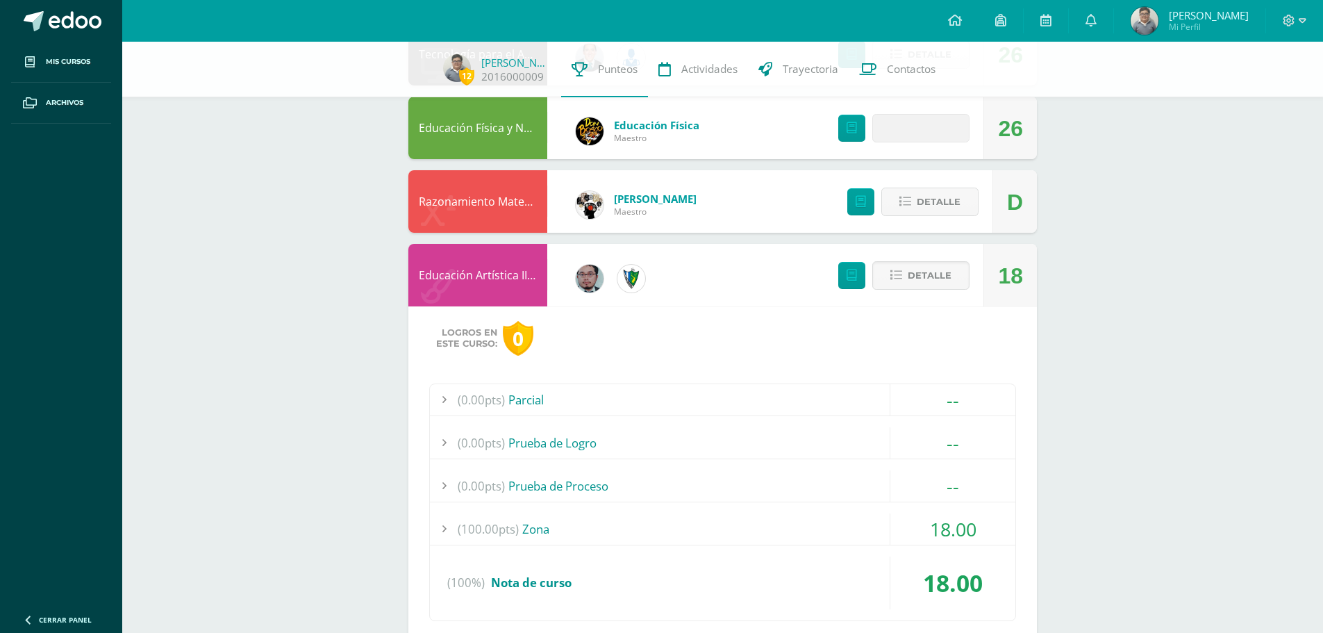
scroll to position [1142, 0]
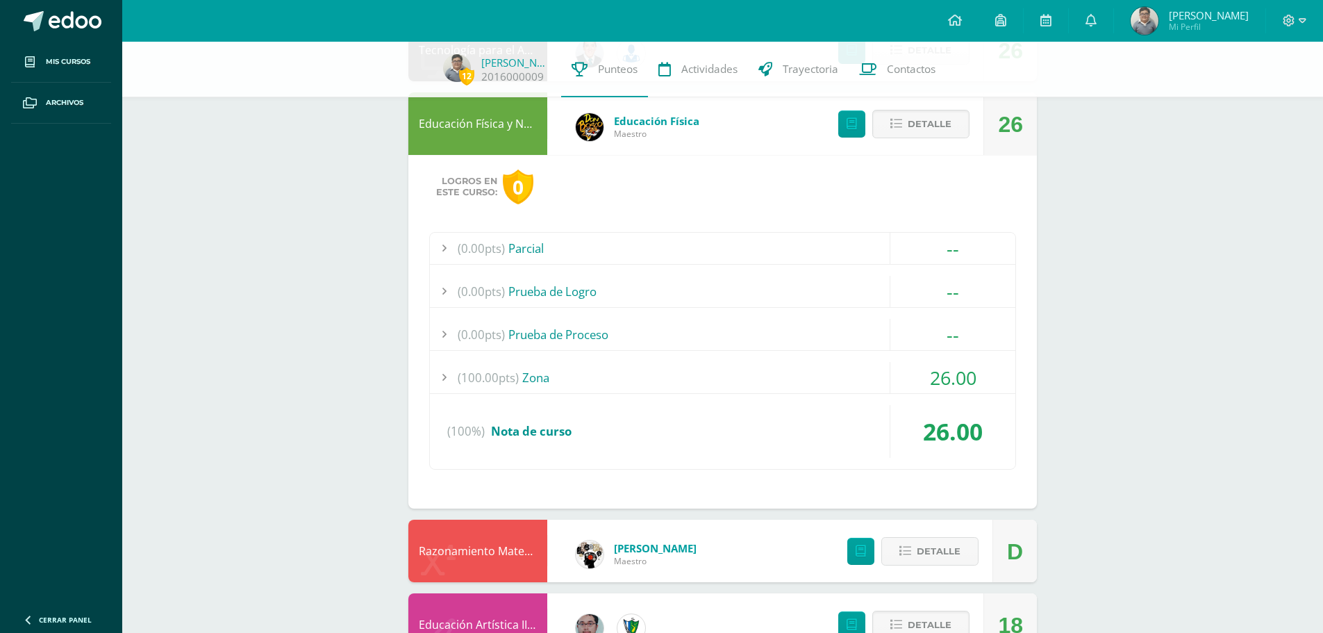
click at [692, 383] on div "(100.00pts) Zona" at bounding box center [722, 377] width 585 height 31
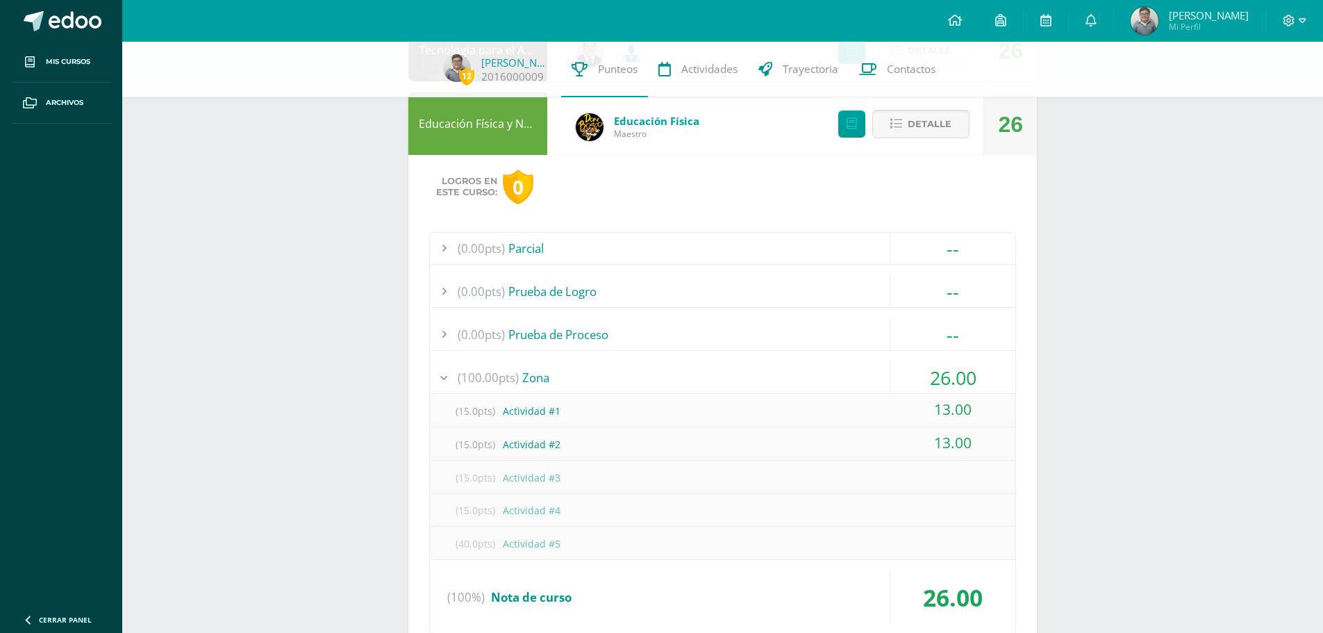
click at [692, 383] on div "(100.00pts) Zona" at bounding box center [722, 377] width 585 height 31
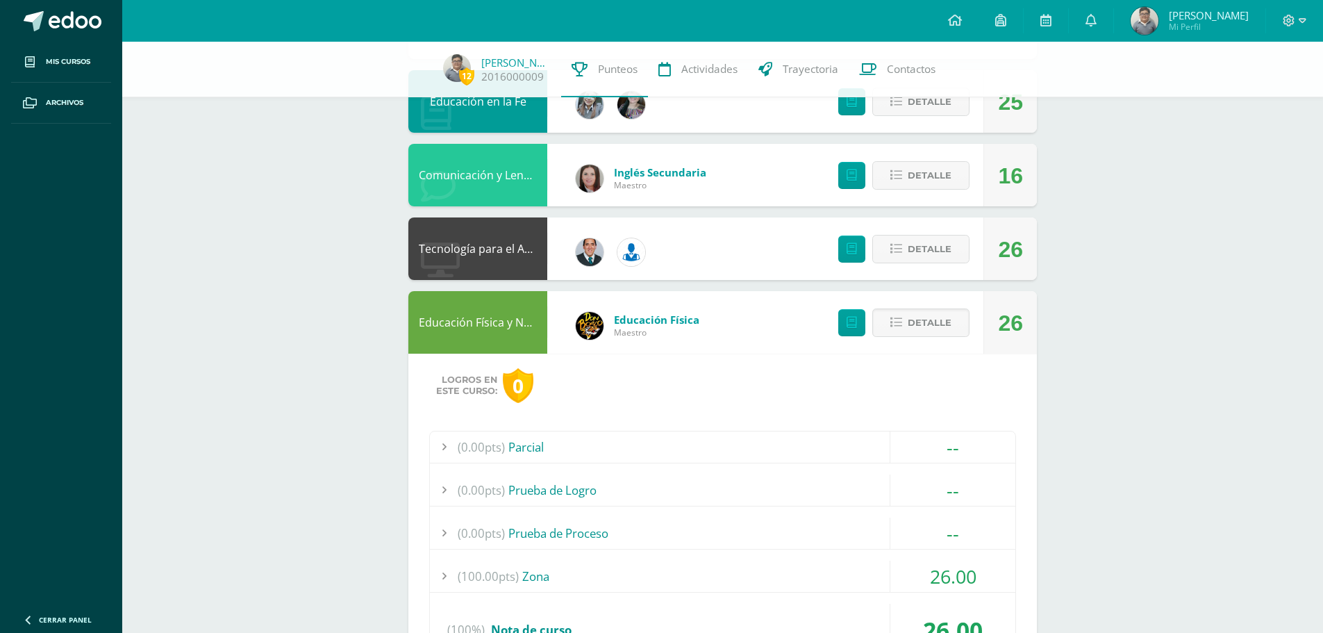
scroll to position [725, 0]
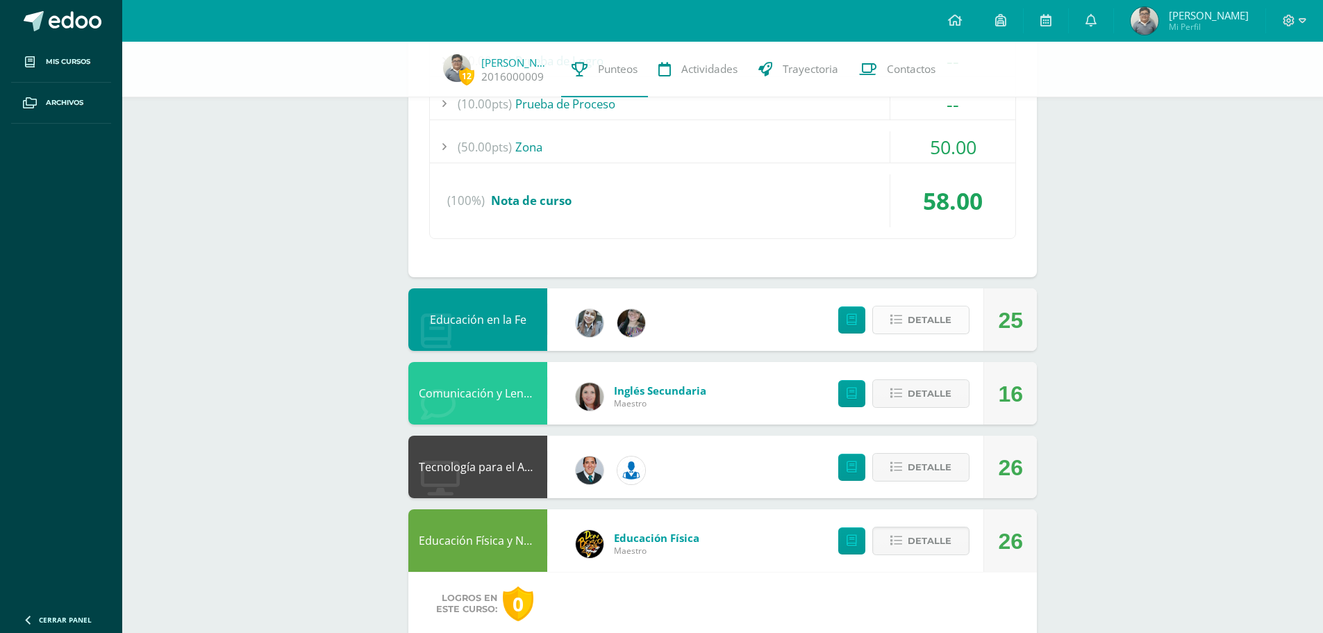
click at [910, 320] on span "Detalle" at bounding box center [930, 320] width 44 height 26
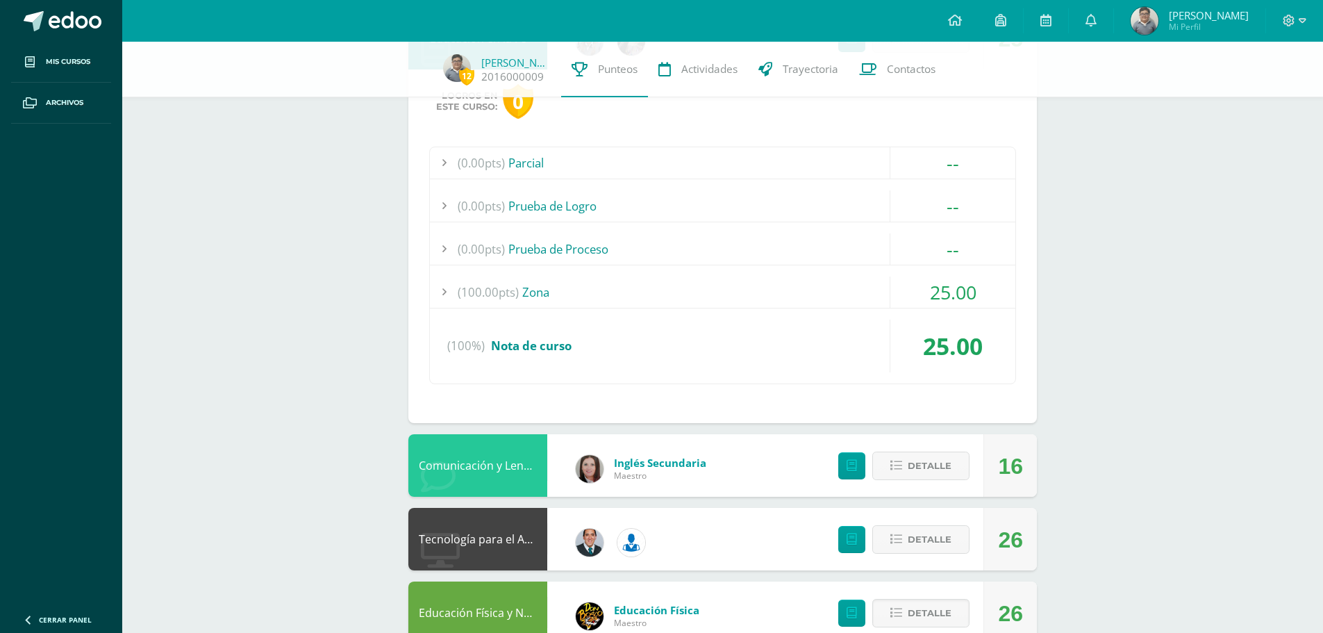
scroll to position [1211, 0]
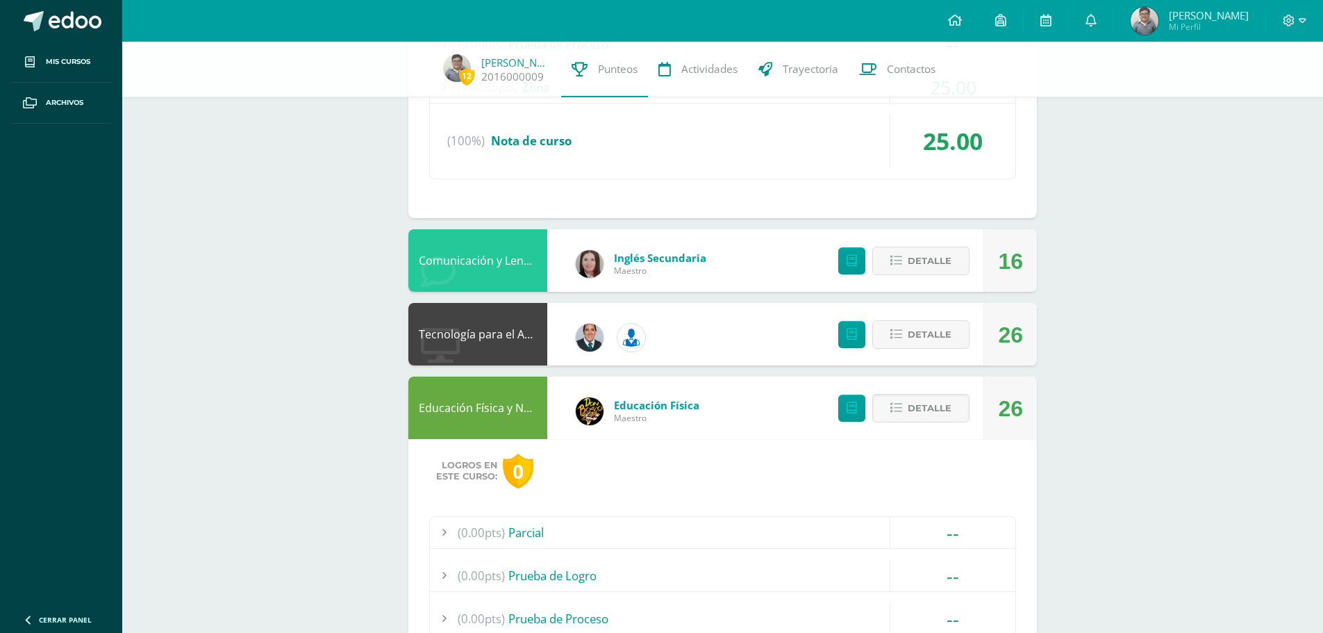
click at [932, 288] on div "Detalle" at bounding box center [900, 260] width 166 height 62
click at [926, 259] on span "Detalle" at bounding box center [930, 261] width 44 height 26
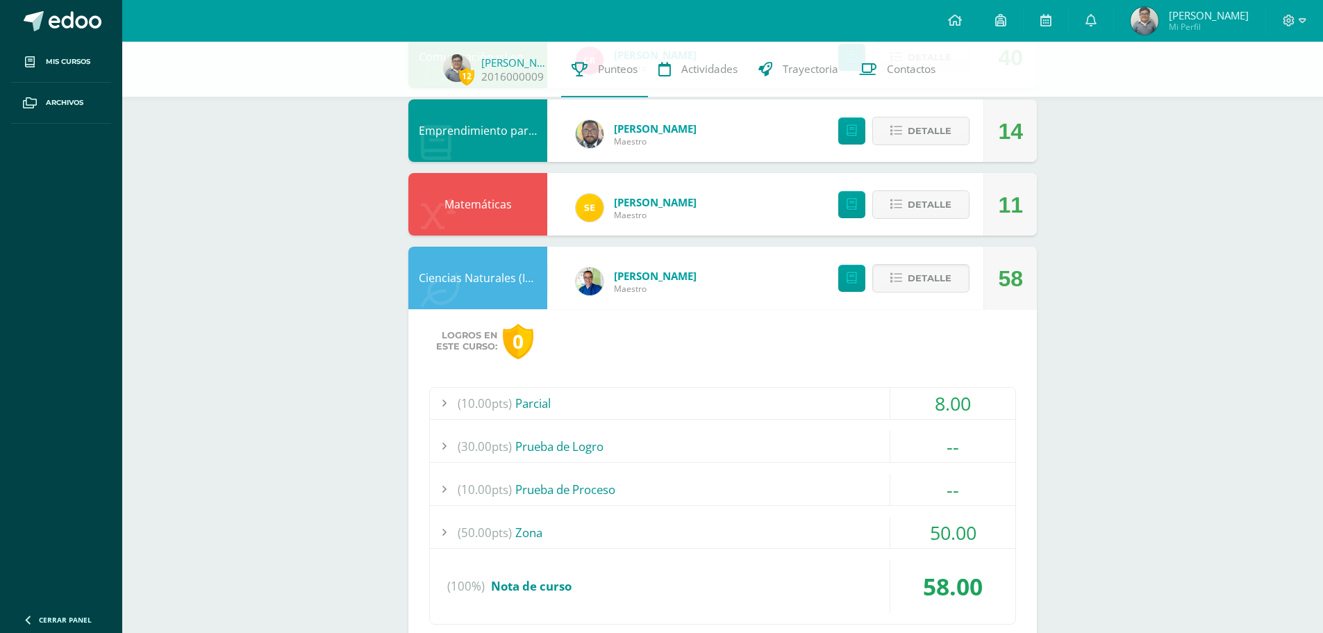
scroll to position [169, 0]
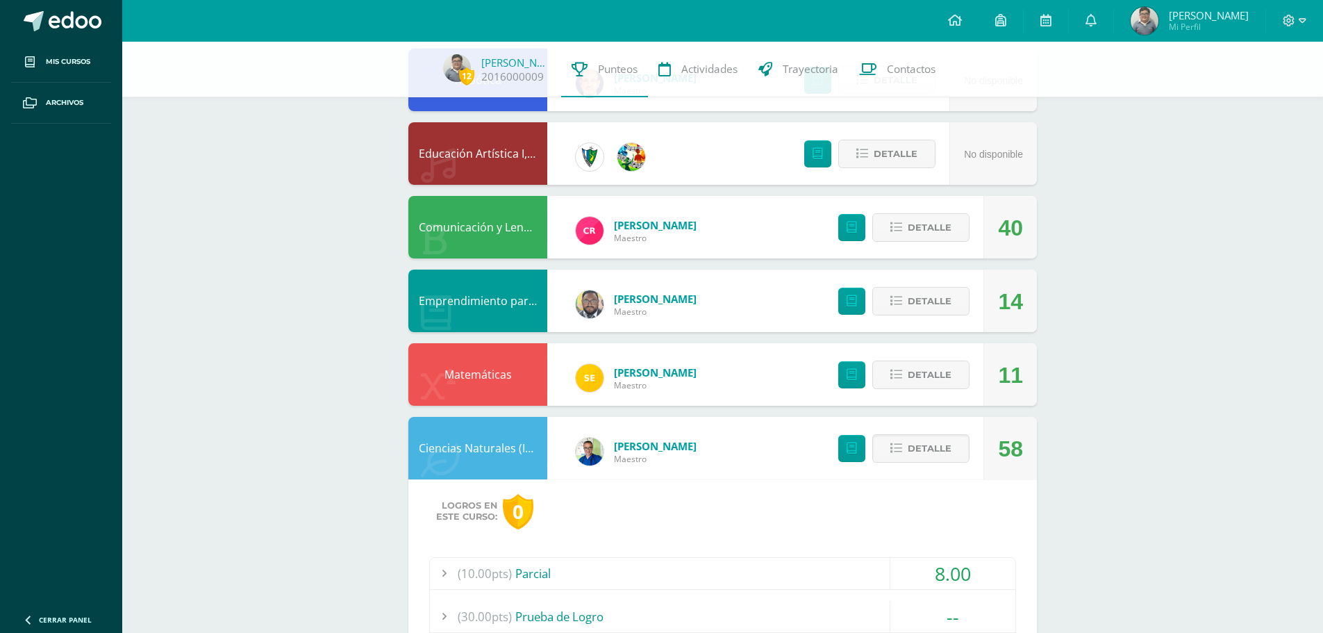
click at [937, 391] on div "Detalle" at bounding box center [900, 374] width 166 height 62
click at [937, 385] on span "Detalle" at bounding box center [930, 375] width 44 height 26
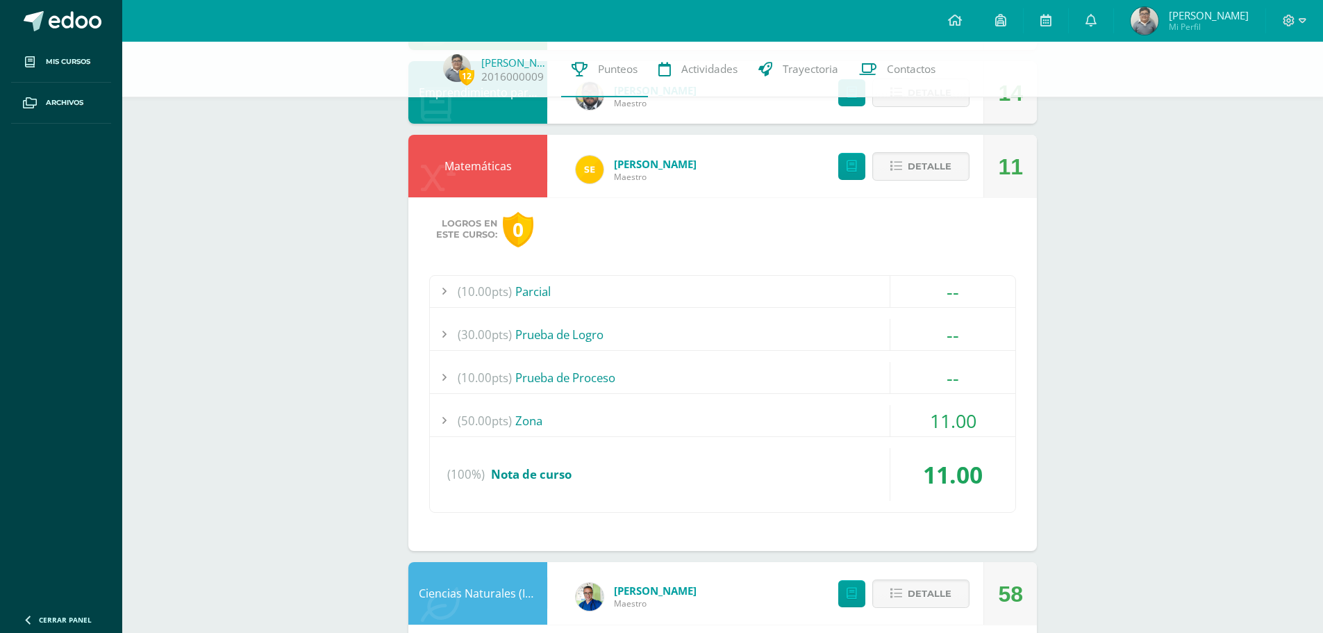
click at [804, 413] on div "(50.00pts) Zona" at bounding box center [722, 420] width 585 height 31
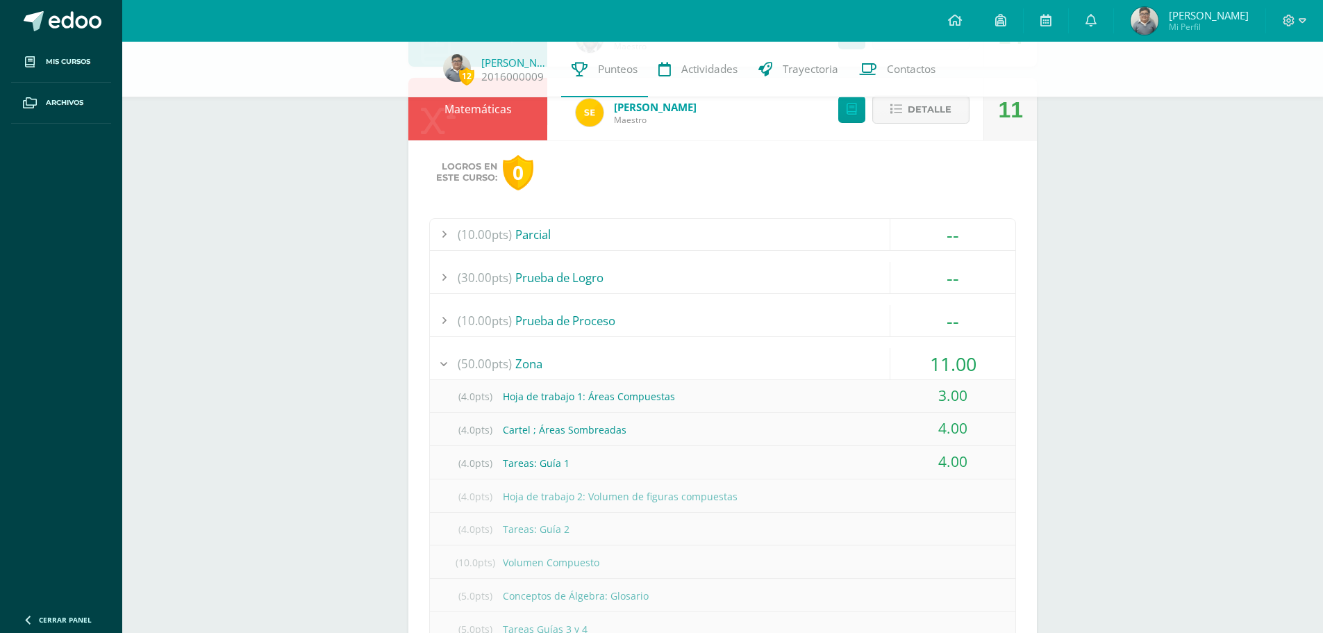
scroll to position [517, 0]
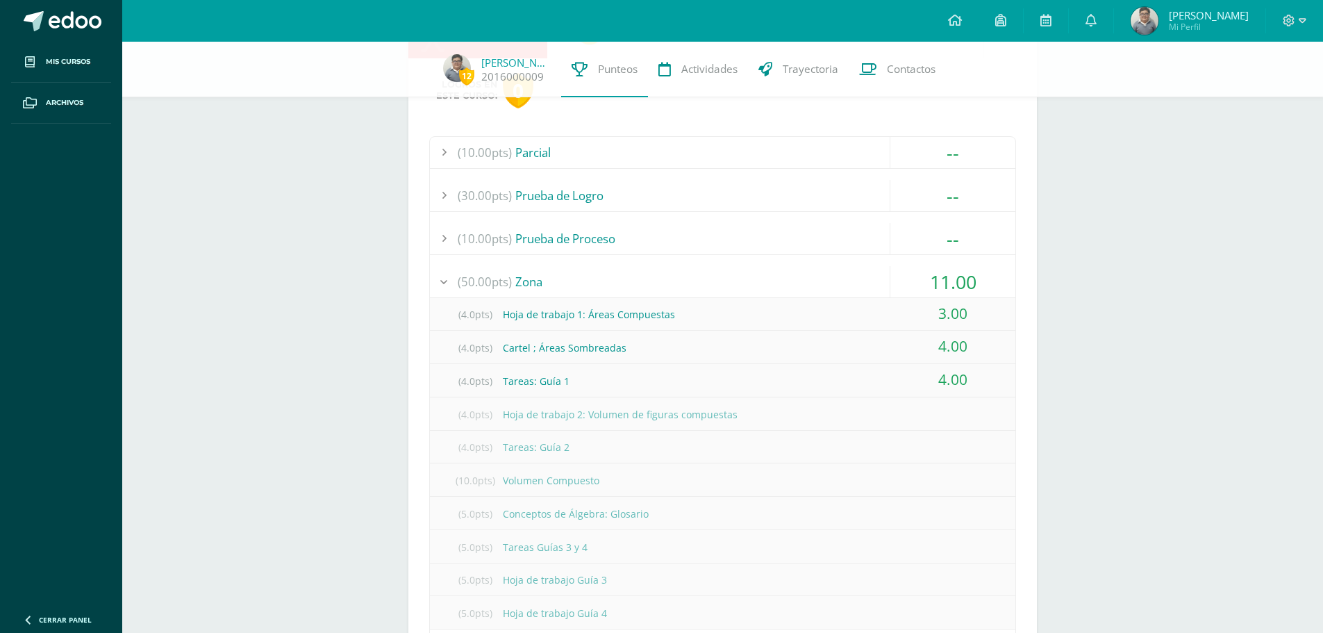
click at [755, 381] on div "(4.0pts) Tareas: Guía 1" at bounding box center [722, 380] width 585 height 31
click at [755, 382] on div "(4.0pts) Tareas: Guía 1" at bounding box center [722, 380] width 585 height 31
click at [758, 383] on div "(4.0pts) Tareas: Guía 1" at bounding box center [722, 380] width 585 height 31
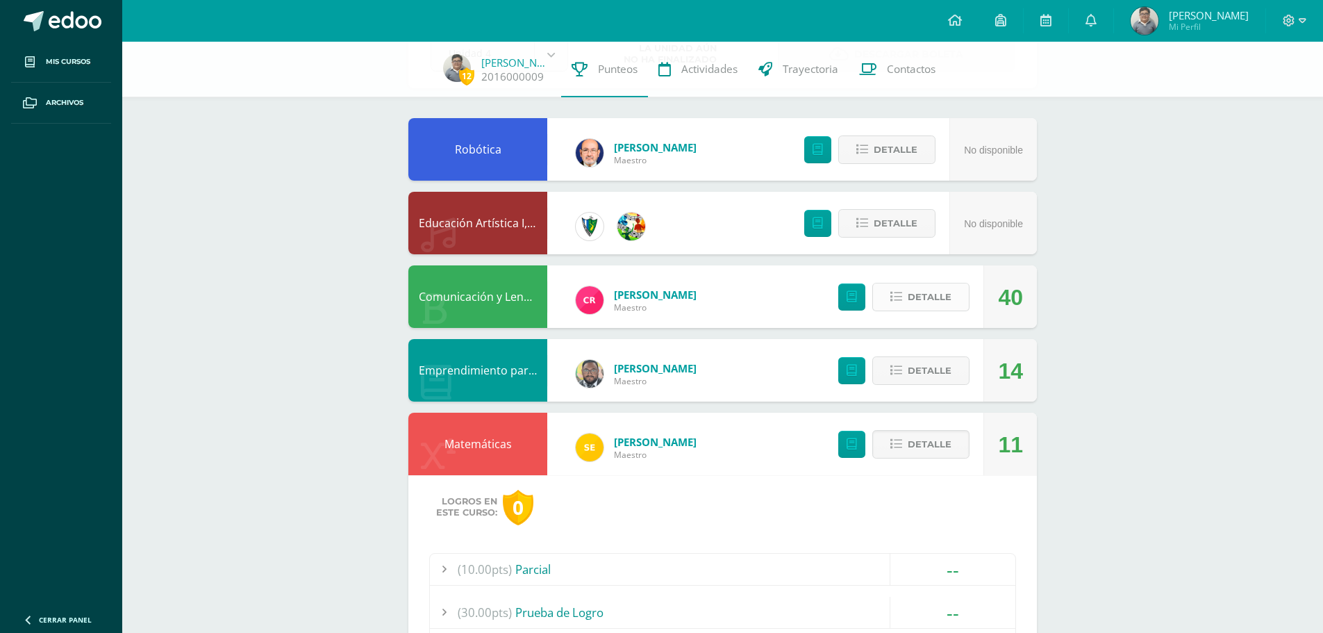
click at [928, 295] on span "Detalle" at bounding box center [930, 297] width 44 height 26
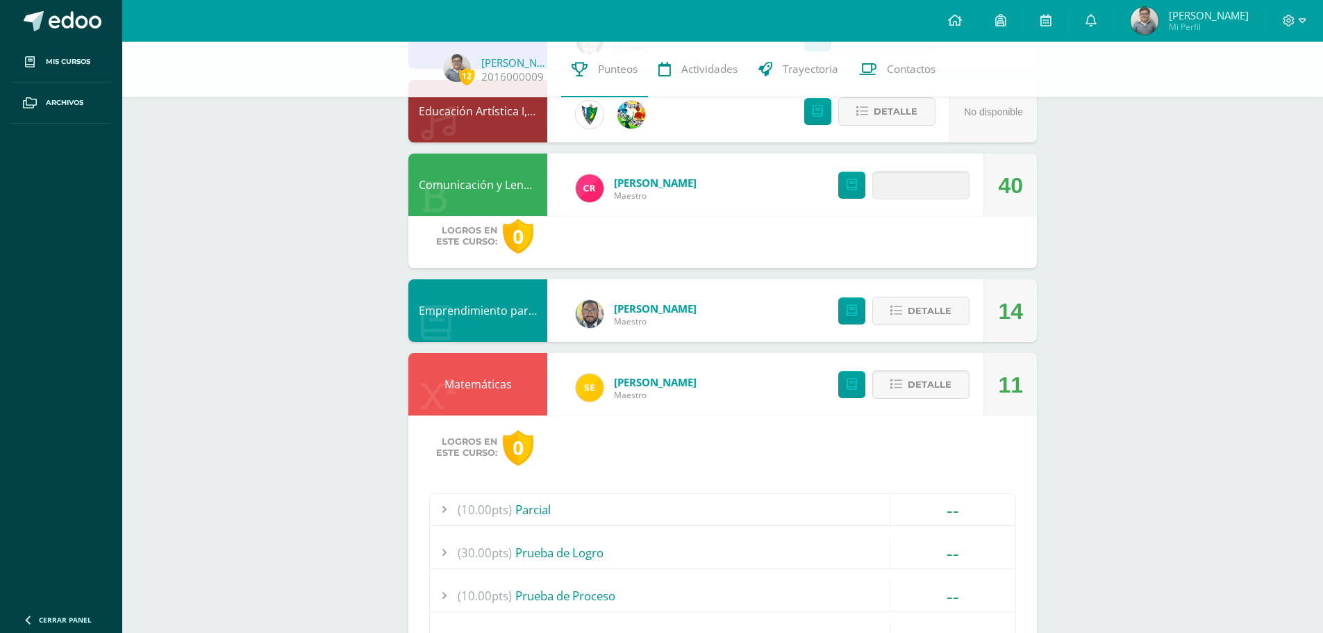
scroll to position [239, 0]
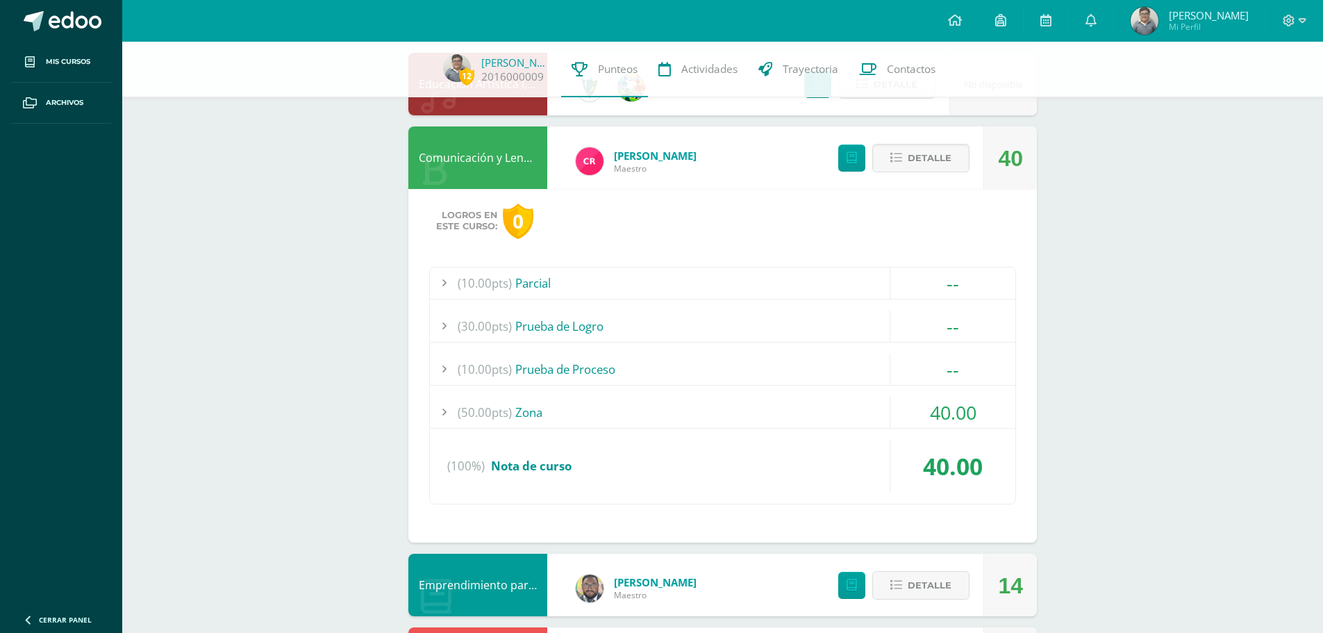
click at [669, 417] on div "(50.00pts) Zona" at bounding box center [722, 411] width 585 height 31
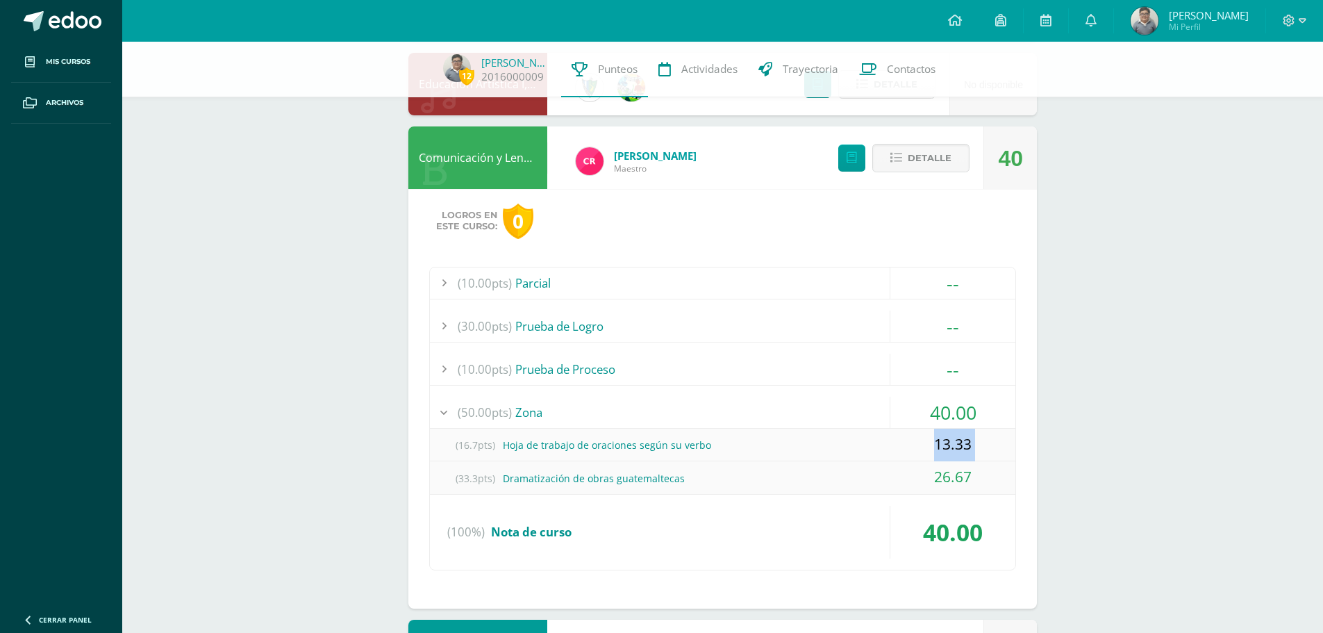
drag, startPoint x: 769, startPoint y: 454, endPoint x: 418, endPoint y: 493, distance: 352.8
click at [418, 493] on div "Logros en este curso: 0 (10.00pts) Parcial -- Sin actividades (30.00pts) Prueba…" at bounding box center [722, 398] width 628 height 419
click at [959, 172] on button "Detalle" at bounding box center [920, 158] width 97 height 28
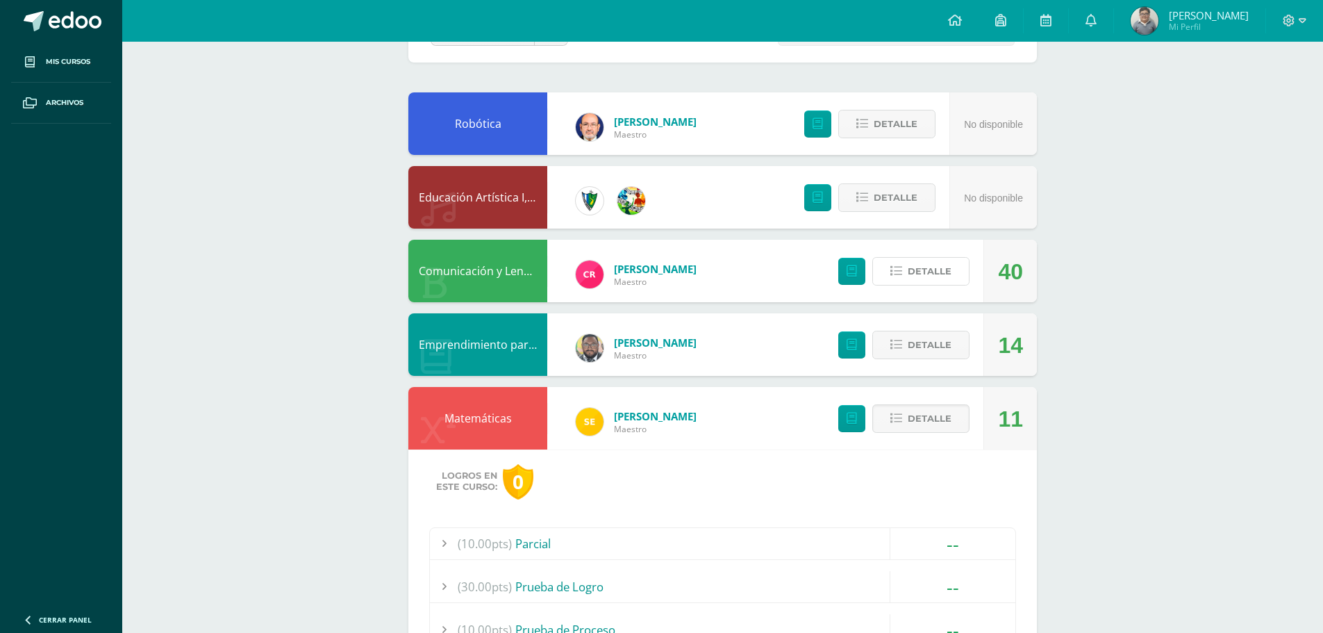
scroll to position [0, 0]
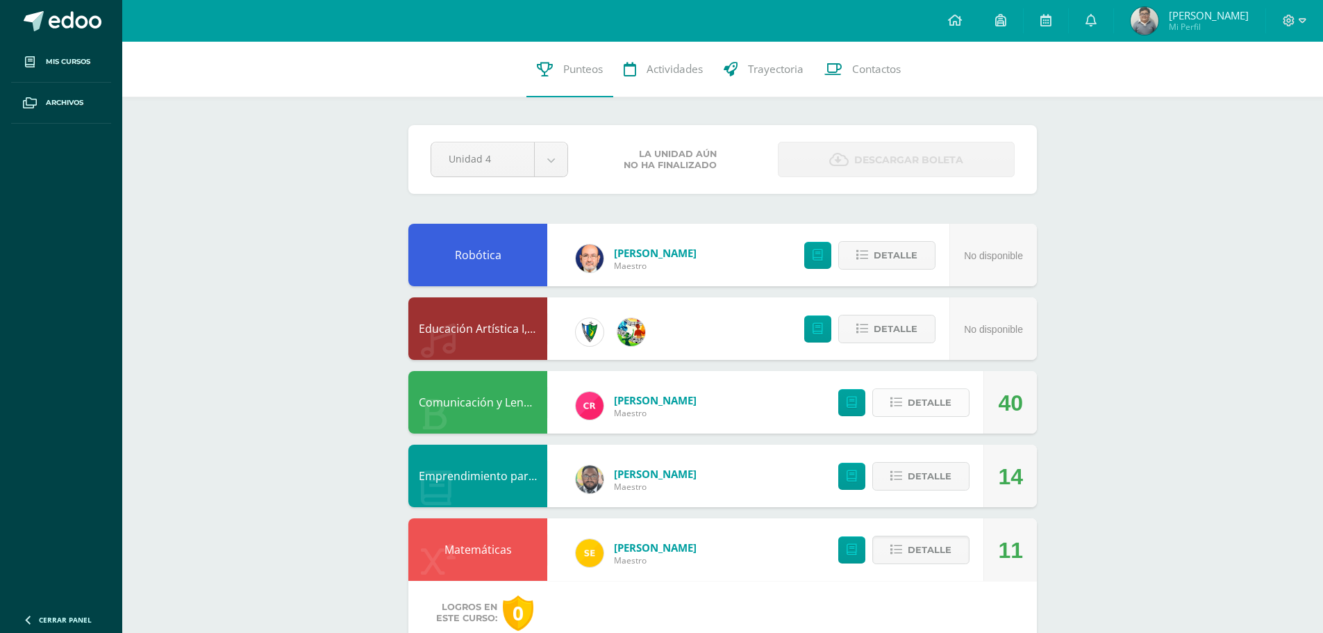
click at [906, 395] on button "Detalle" at bounding box center [920, 402] width 97 height 28
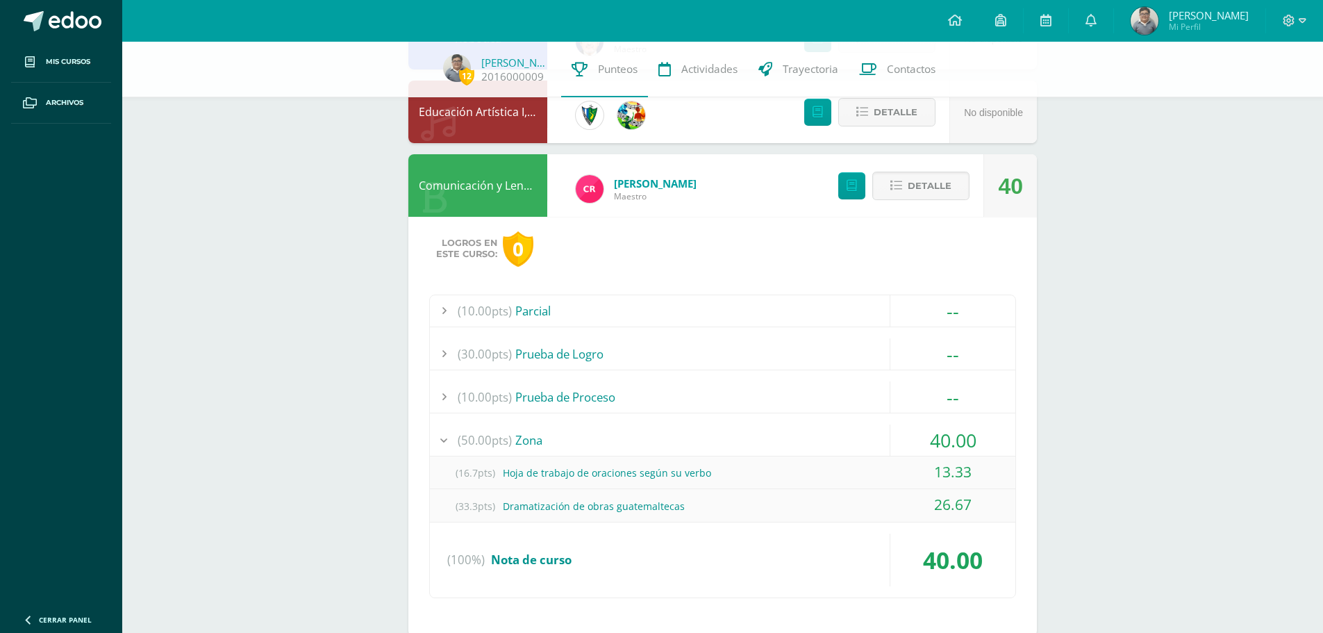
scroll to position [278, 0]
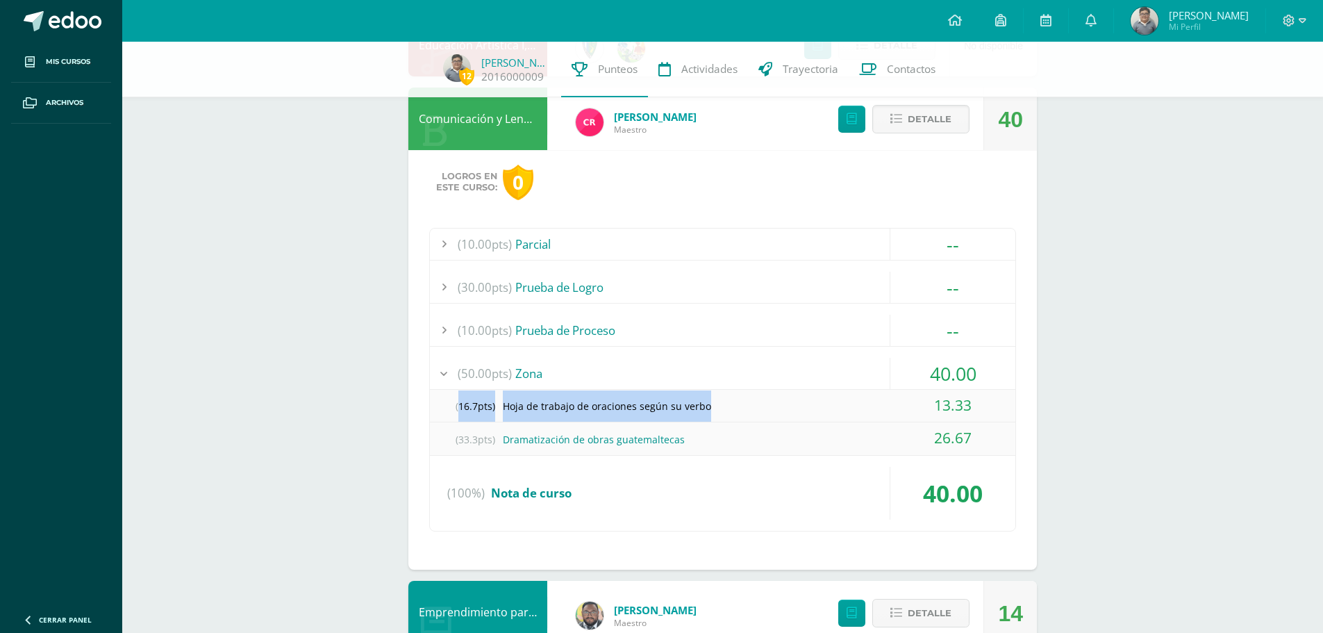
drag, startPoint x: 446, startPoint y: 402, endPoint x: 790, endPoint y: 406, distance: 343.7
click at [790, 406] on div "(16.7pts) Hoja de trabajo de oraciones según su verbo" at bounding box center [722, 405] width 585 height 31
click at [854, 429] on div "(33.3pts) Dramatización de obras guatemaltecas" at bounding box center [722, 439] width 585 height 31
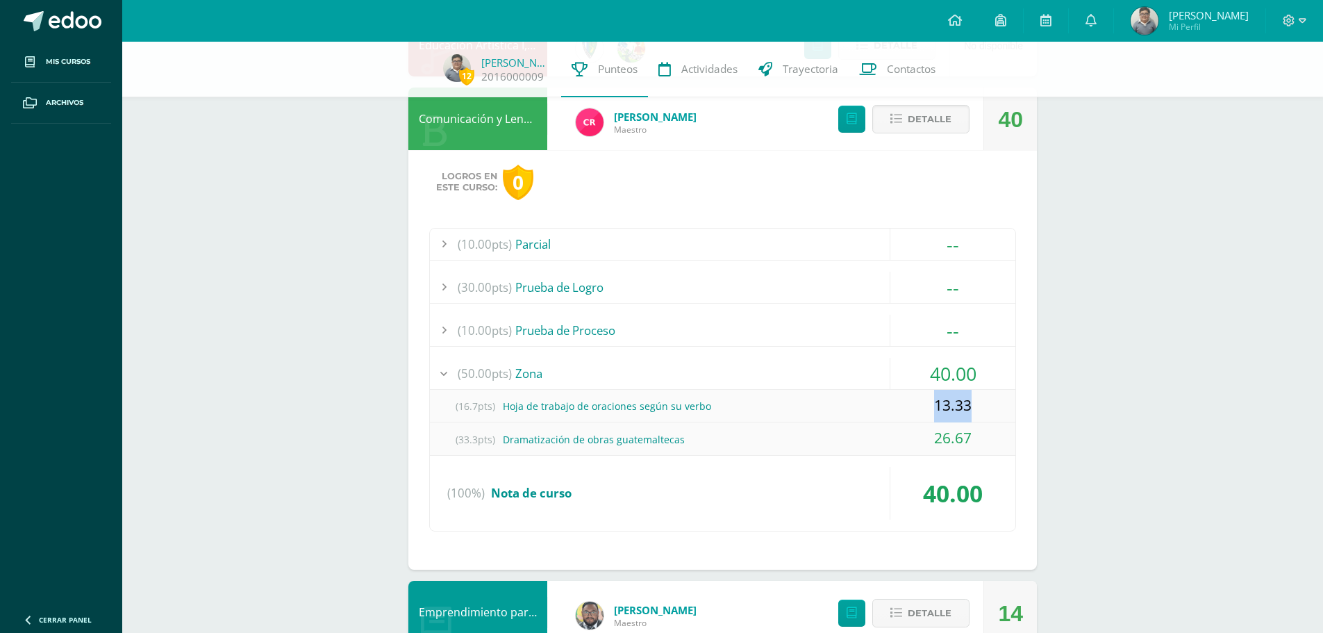
drag, startPoint x: 977, startPoint y: 401, endPoint x: 938, endPoint y: 408, distance: 39.5
click at [938, 408] on div "13.33" at bounding box center [952, 406] width 125 height 33
click at [859, 417] on div "(16.7pts) Hoja de trabajo de oraciones según su verbo" at bounding box center [722, 405] width 585 height 31
drag, startPoint x: 719, startPoint y: 406, endPoint x: 467, endPoint y: 410, distance: 251.4
click at [467, 410] on div "(16.7pts) Hoja de trabajo de oraciones según su verbo" at bounding box center [722, 405] width 585 height 31
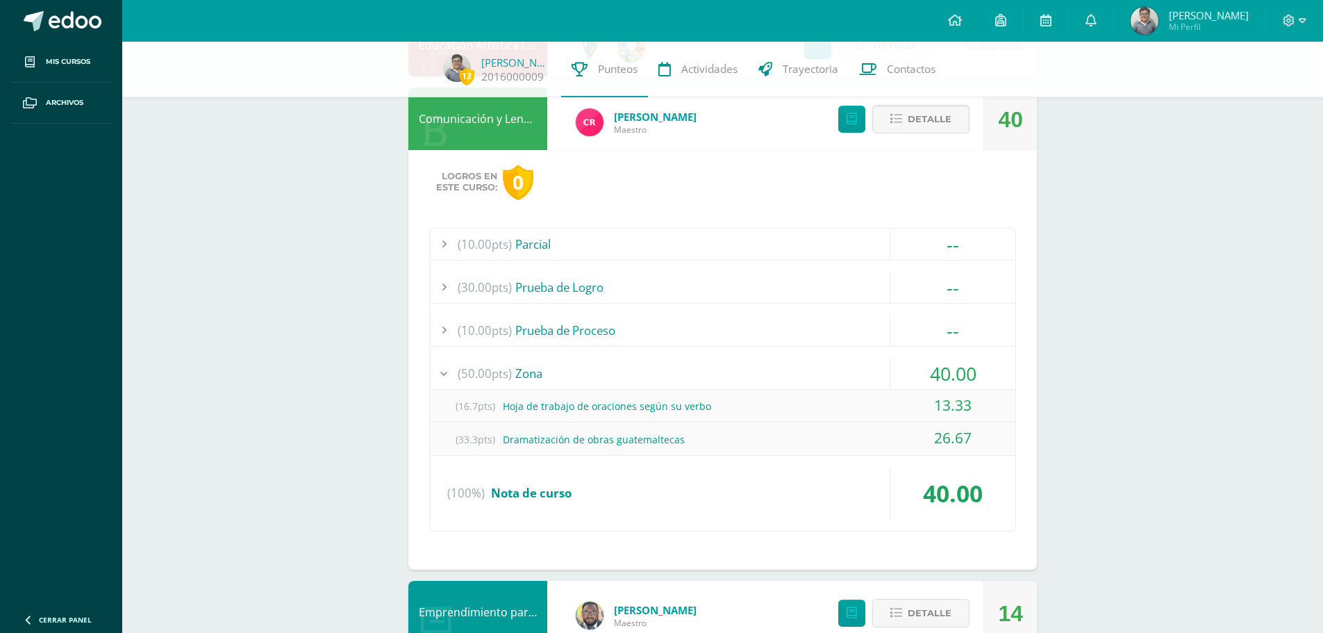
click at [447, 412] on span "(16.7pts)" at bounding box center [475, 405] width 56 height 31
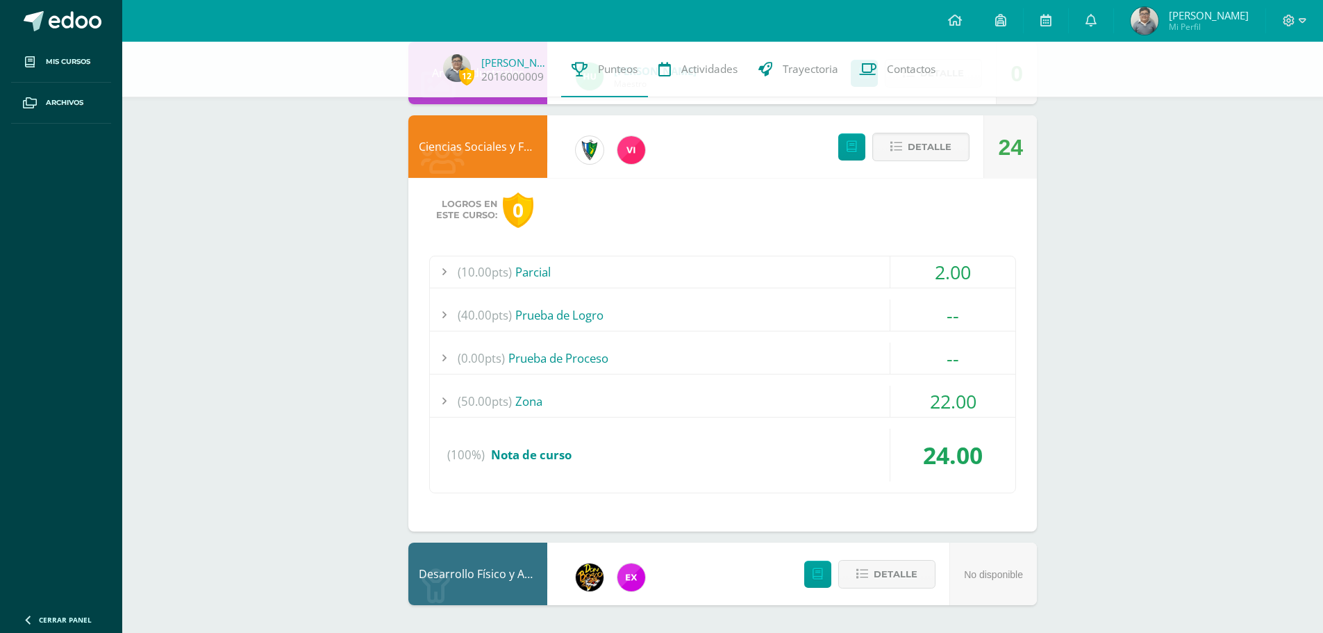
click at [868, 393] on div "(50.00pts) Zona" at bounding box center [722, 400] width 585 height 31
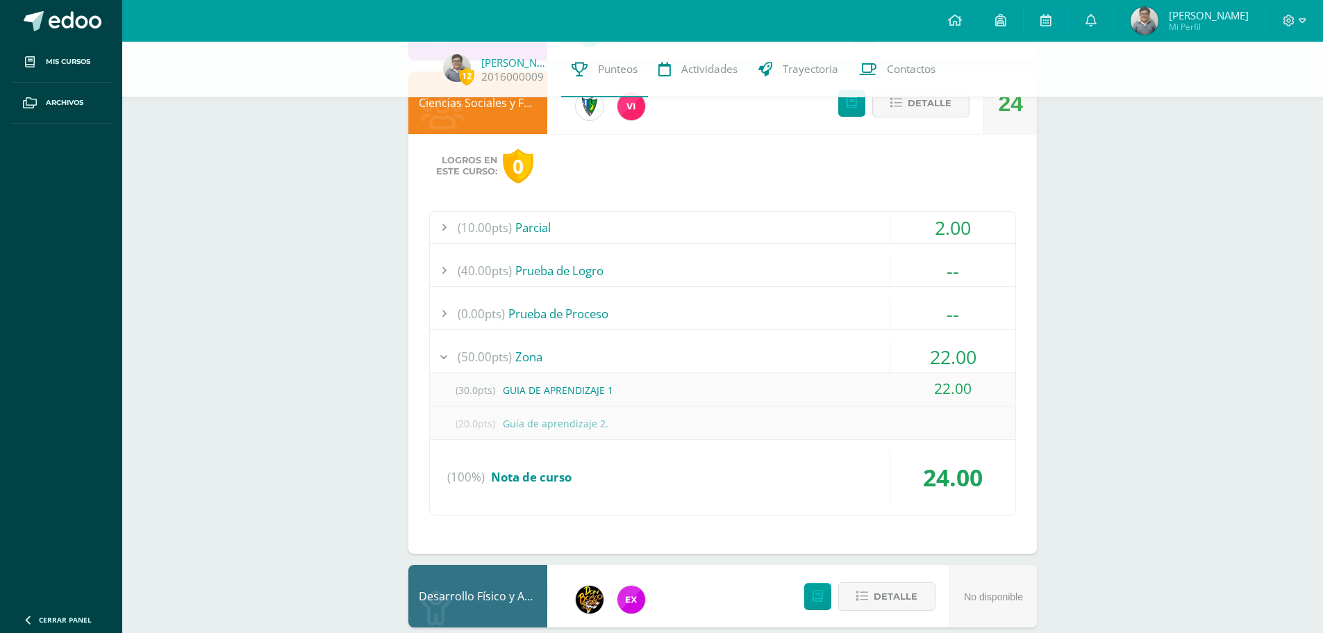
scroll to position [3744, 0]
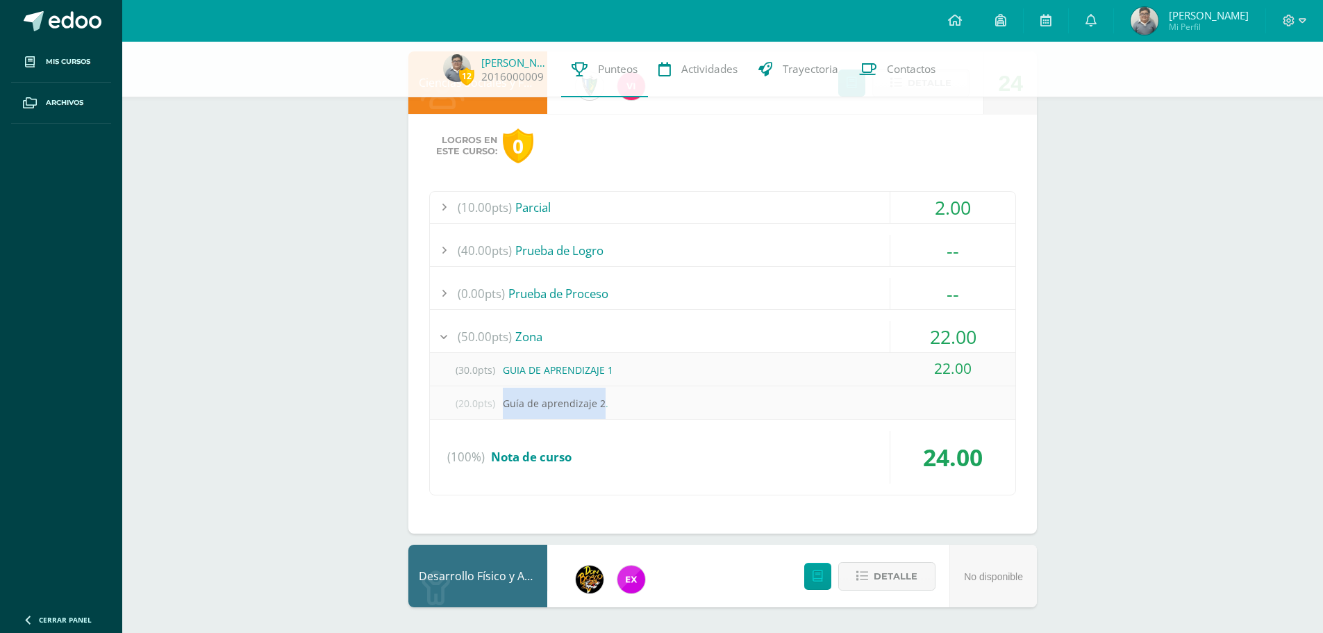
drag, startPoint x: 497, startPoint y: 405, endPoint x: 601, endPoint y: 414, distance: 103.9
click at [601, 414] on div "(20.0pts) Guía de aprendizaje 2." at bounding box center [722, 402] width 585 height 31
click at [631, 403] on div "(20.0pts) Guía de aprendizaje 2." at bounding box center [722, 402] width 585 height 31
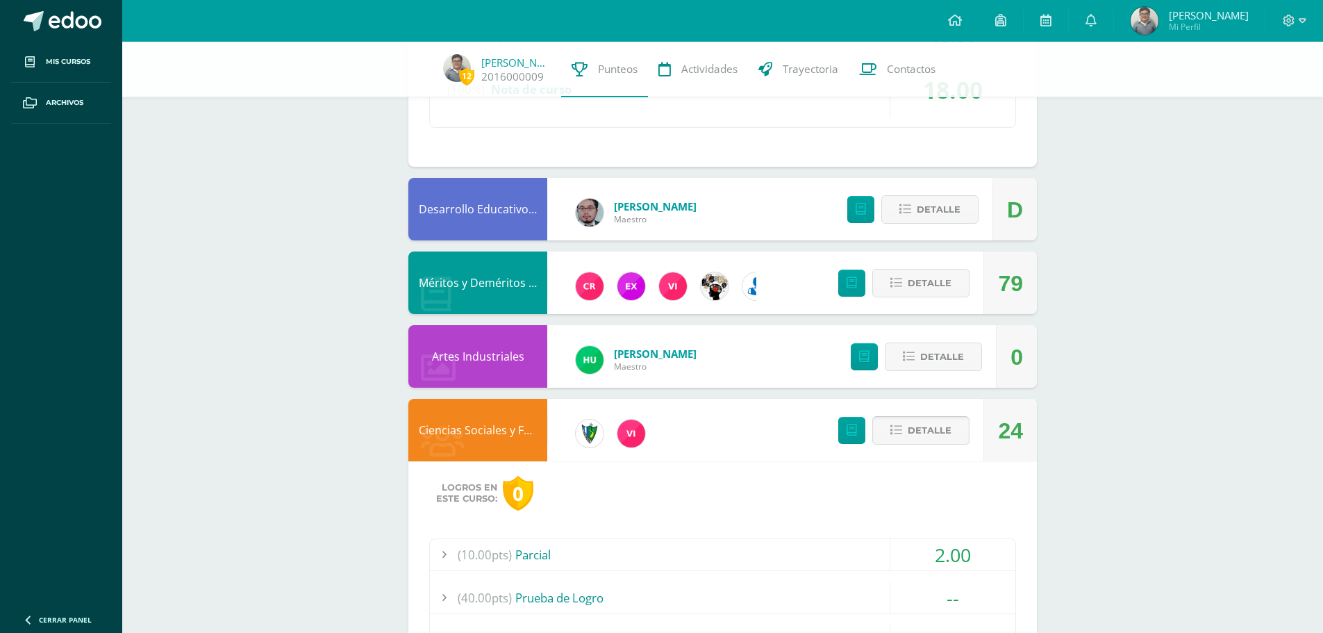
click at [949, 417] on span "Detalle" at bounding box center [930, 430] width 44 height 26
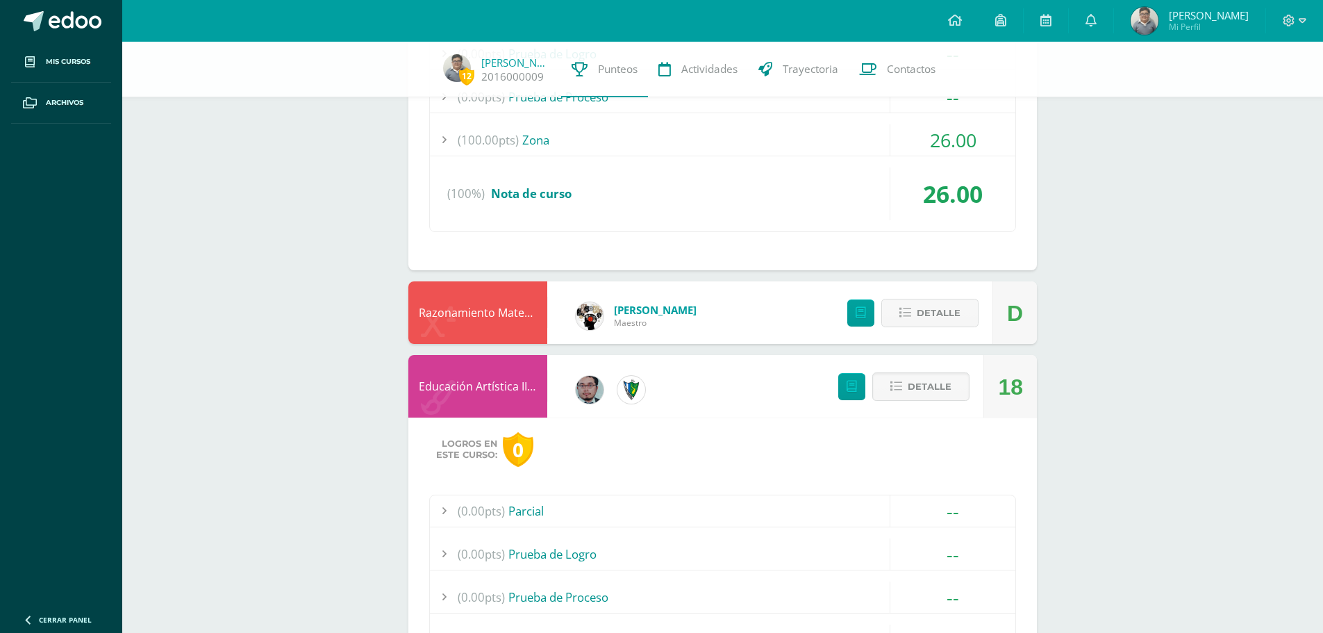
scroll to position [2632, 0]
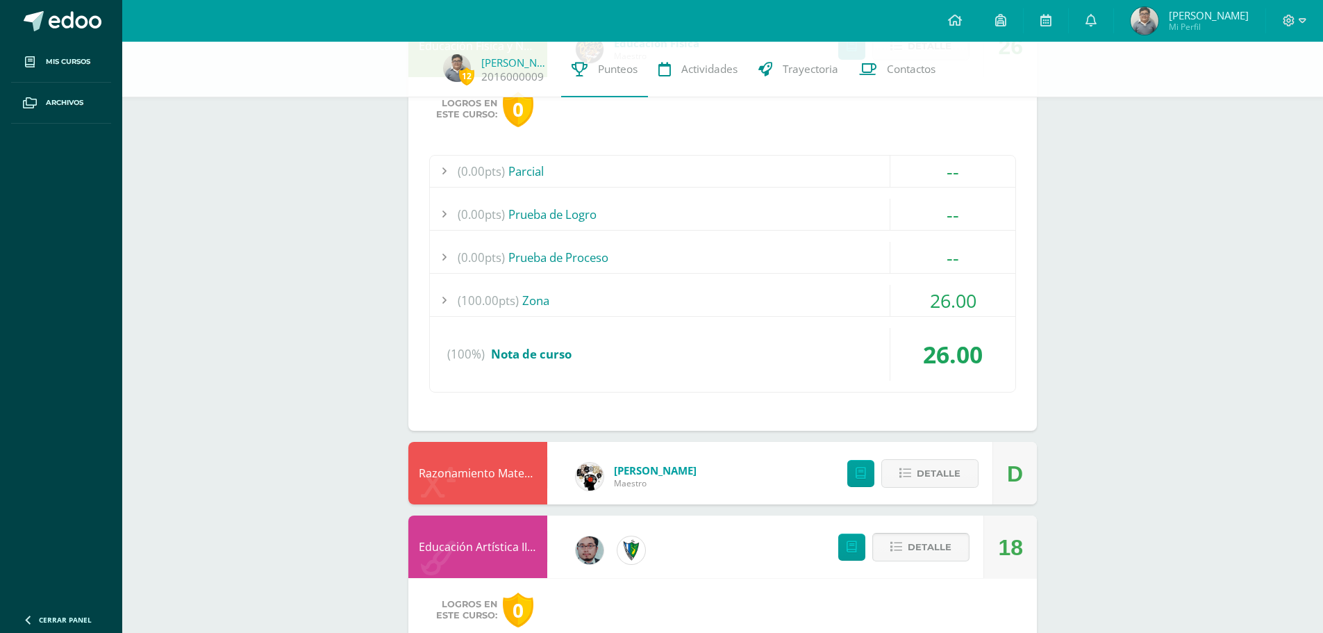
click at [945, 545] on span "Detalle" at bounding box center [930, 547] width 44 height 26
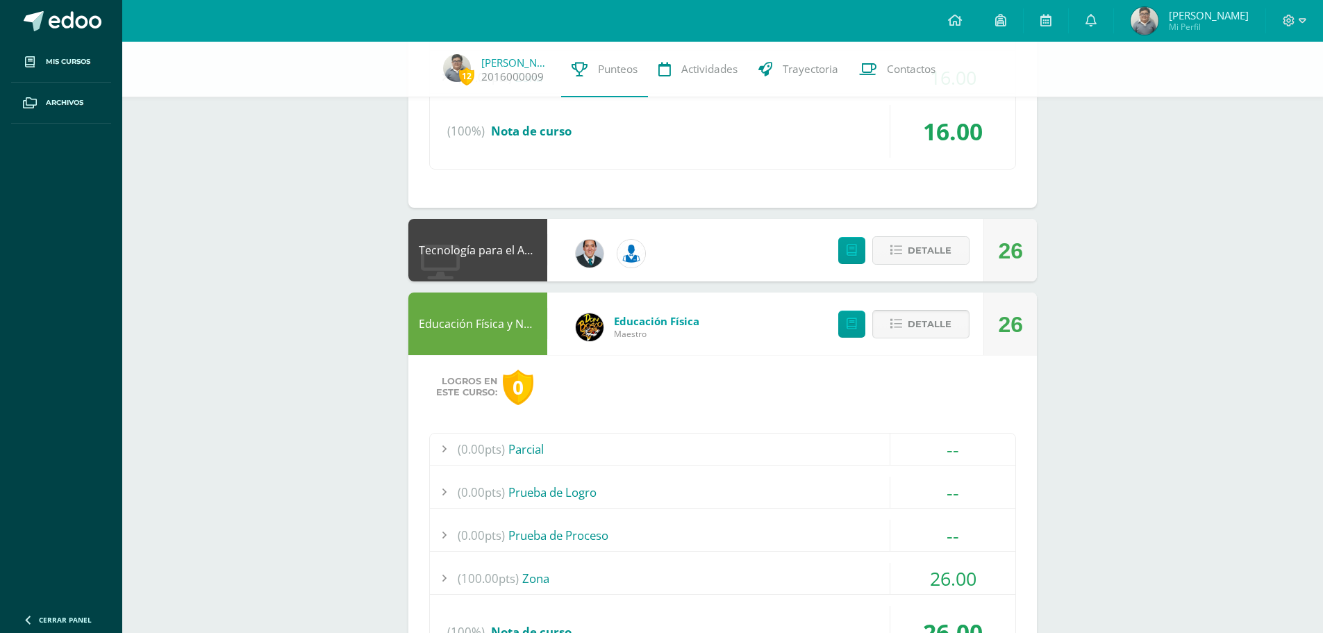
click at [949, 322] on span "Detalle" at bounding box center [930, 324] width 44 height 26
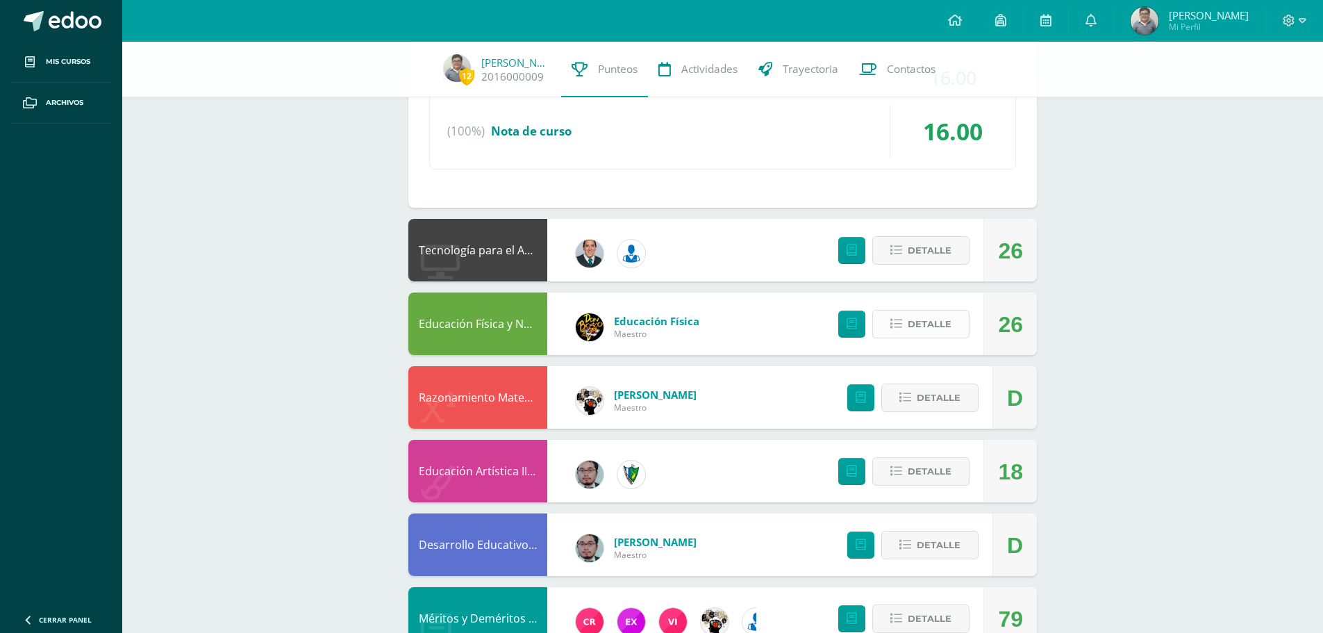
scroll to position [2620, 0]
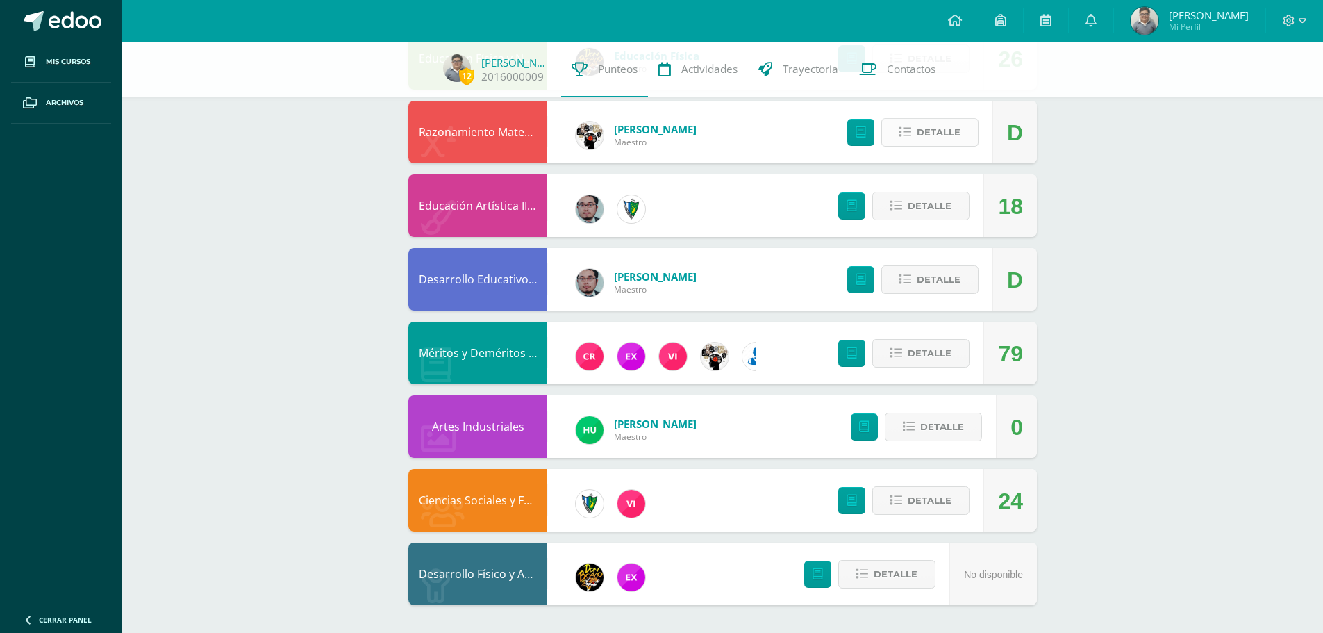
click at [942, 141] on span "Detalle" at bounding box center [939, 132] width 44 height 26
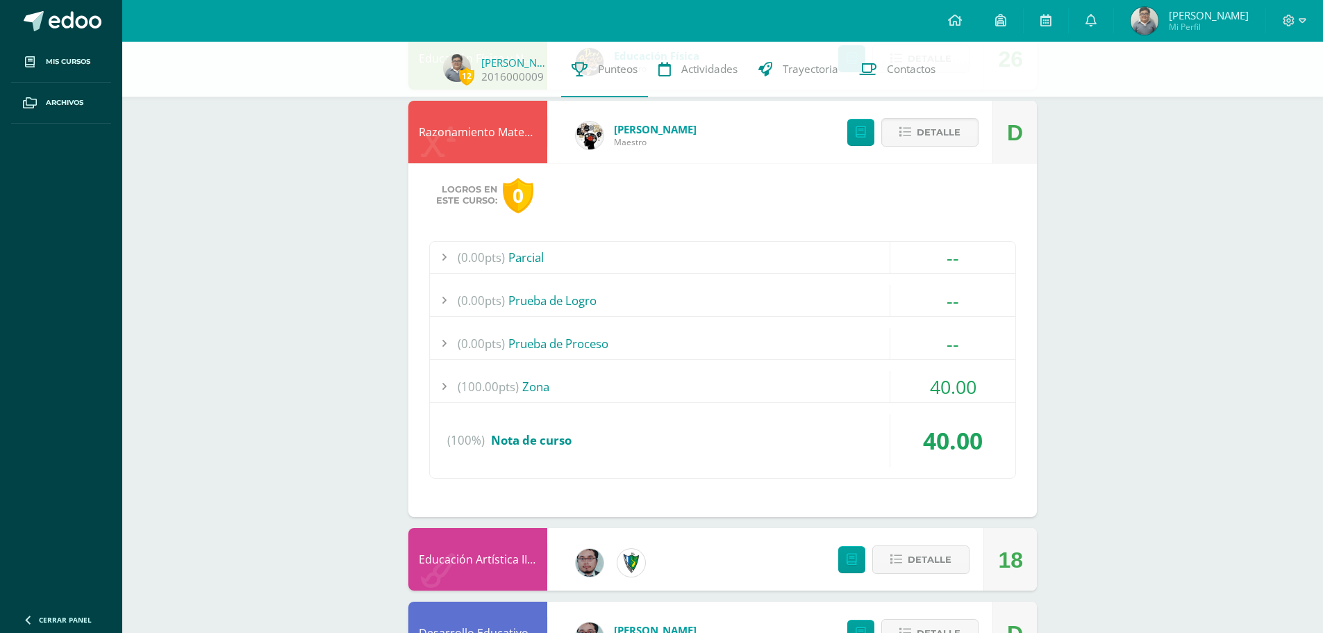
click at [810, 395] on div "(100.00pts) Zona" at bounding box center [722, 386] width 585 height 31
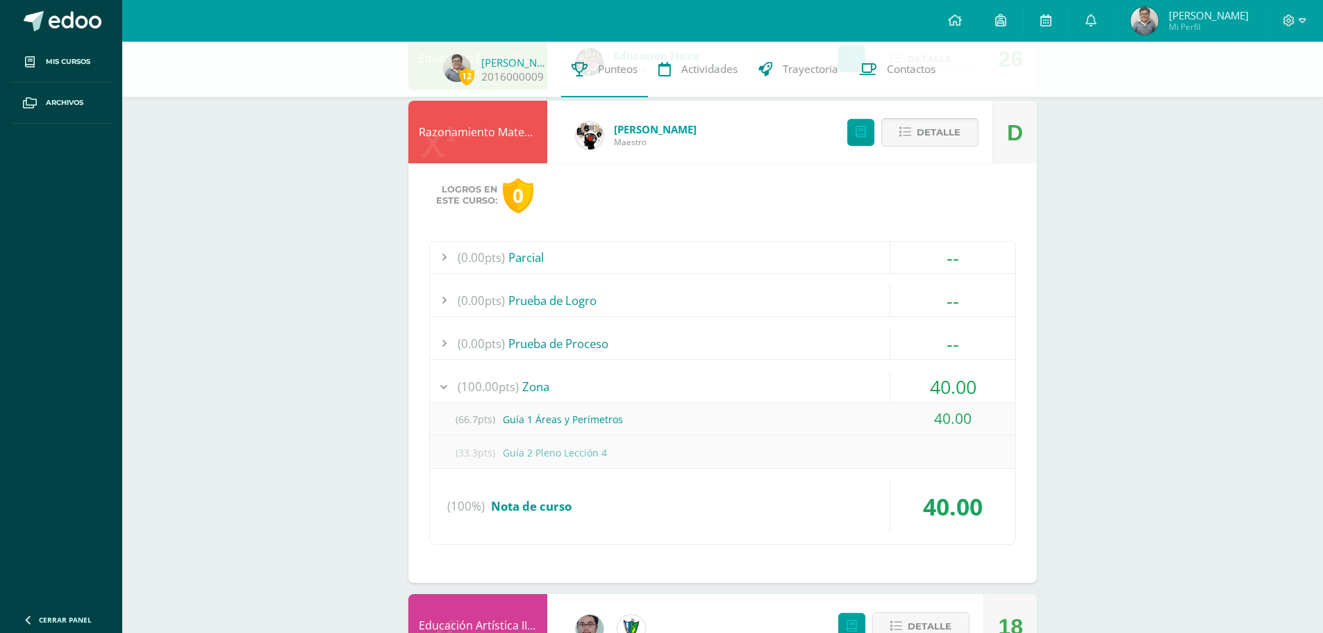
click at [944, 131] on span "Detalle" at bounding box center [939, 132] width 44 height 26
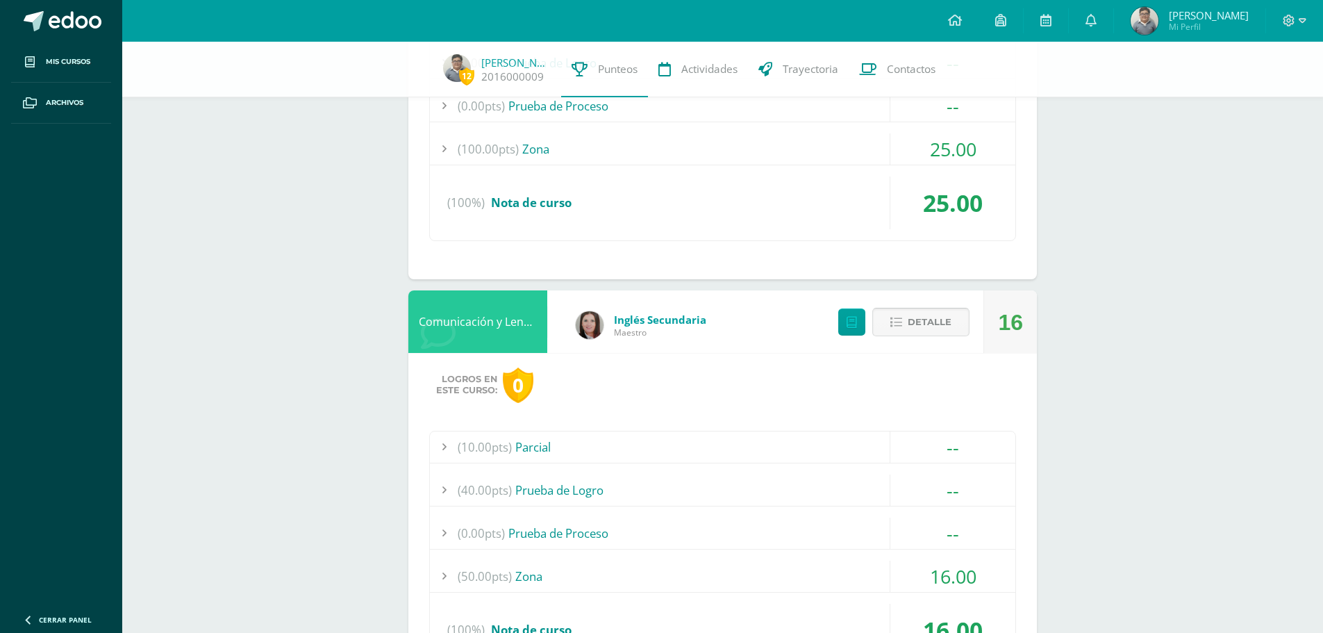
click at [939, 326] on span "Detalle" at bounding box center [930, 322] width 44 height 26
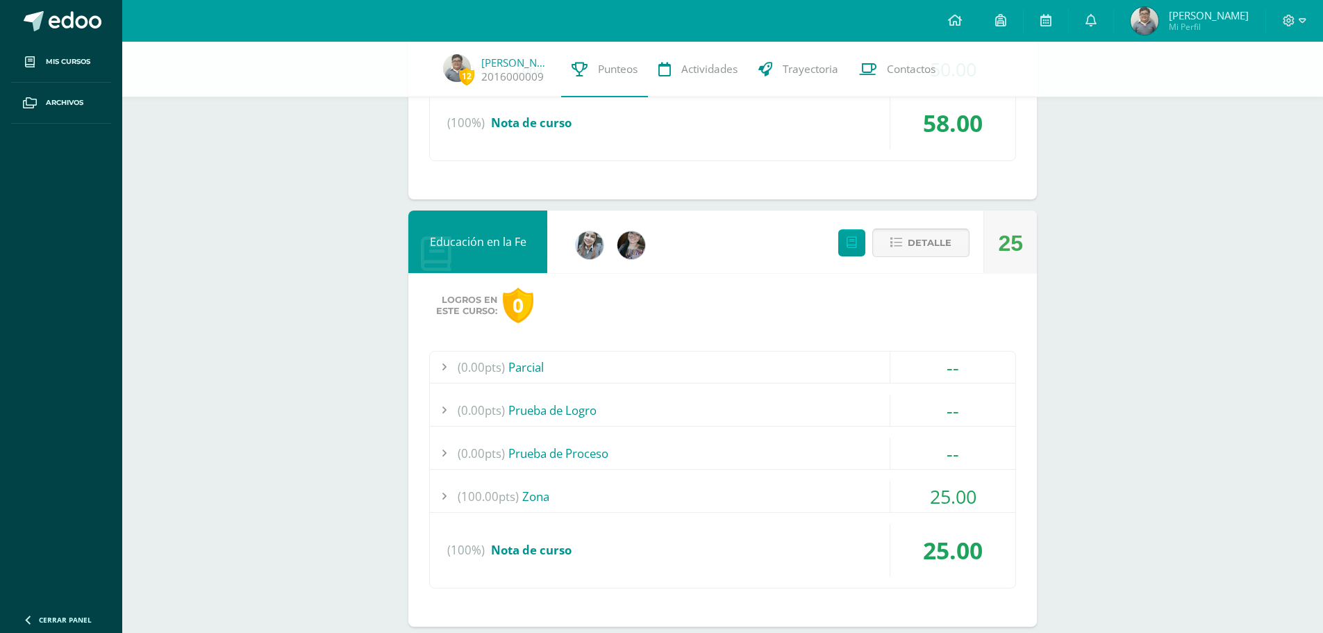
click at [939, 251] on span "Detalle" at bounding box center [930, 243] width 44 height 26
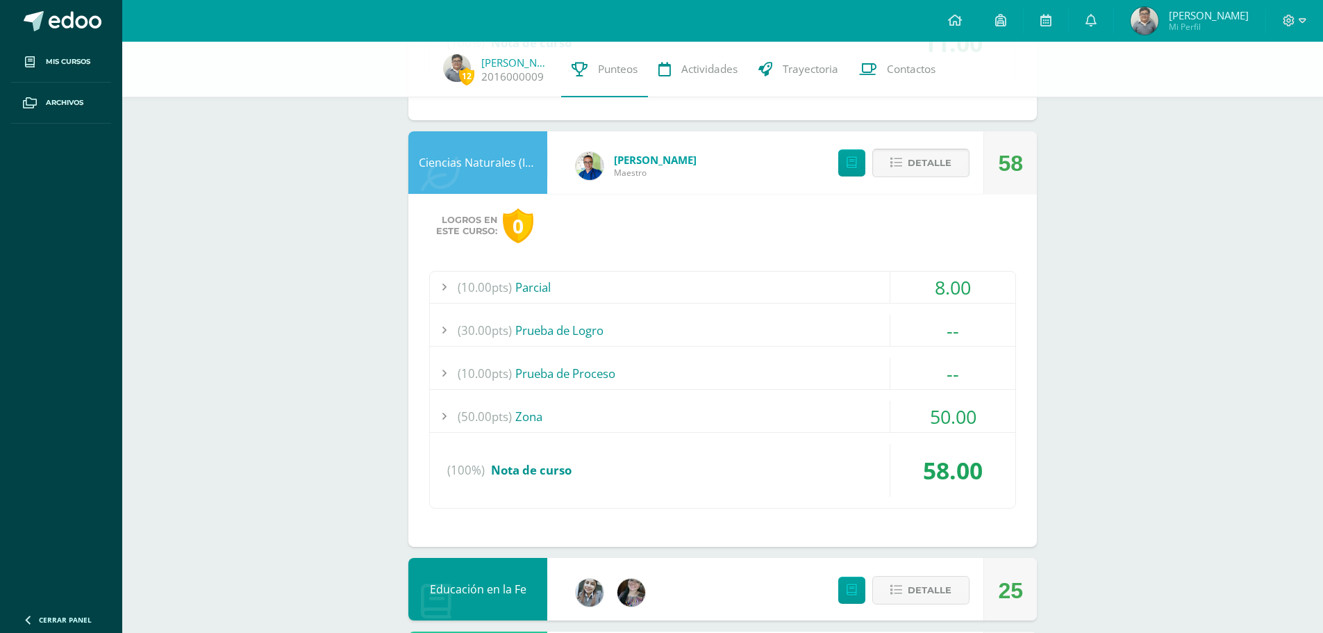
click at [942, 172] on span "Detalle" at bounding box center [930, 163] width 44 height 26
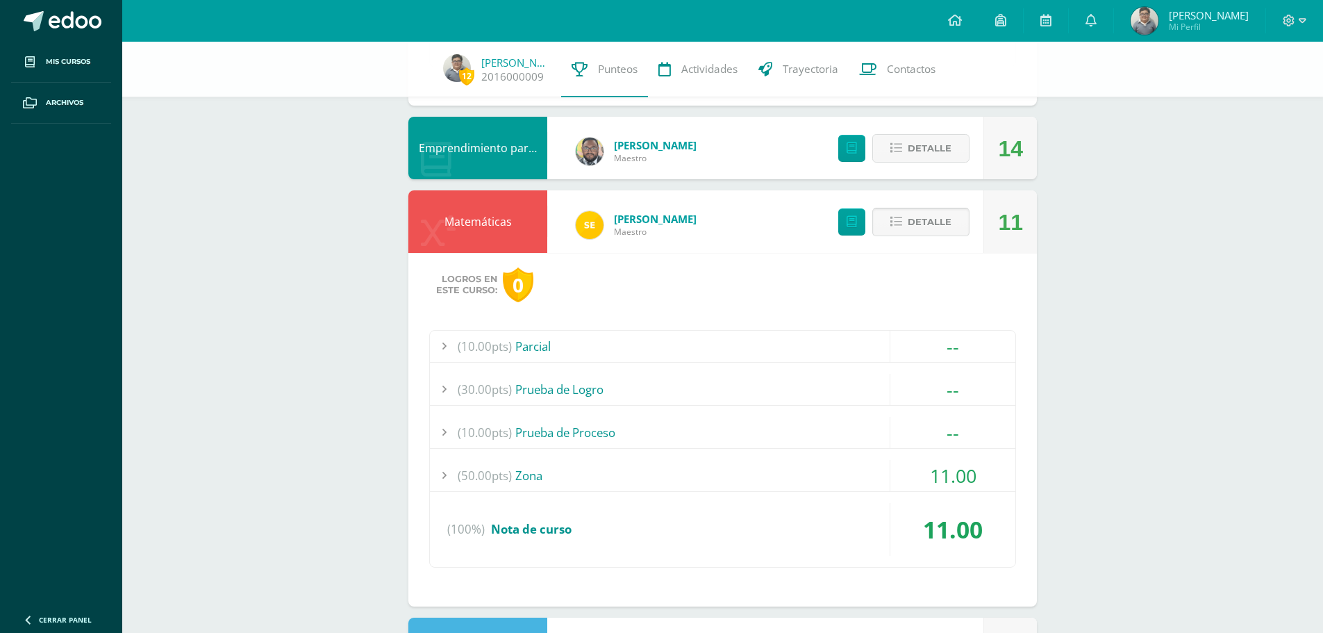
click at [927, 231] on span "Detalle" at bounding box center [930, 222] width 44 height 26
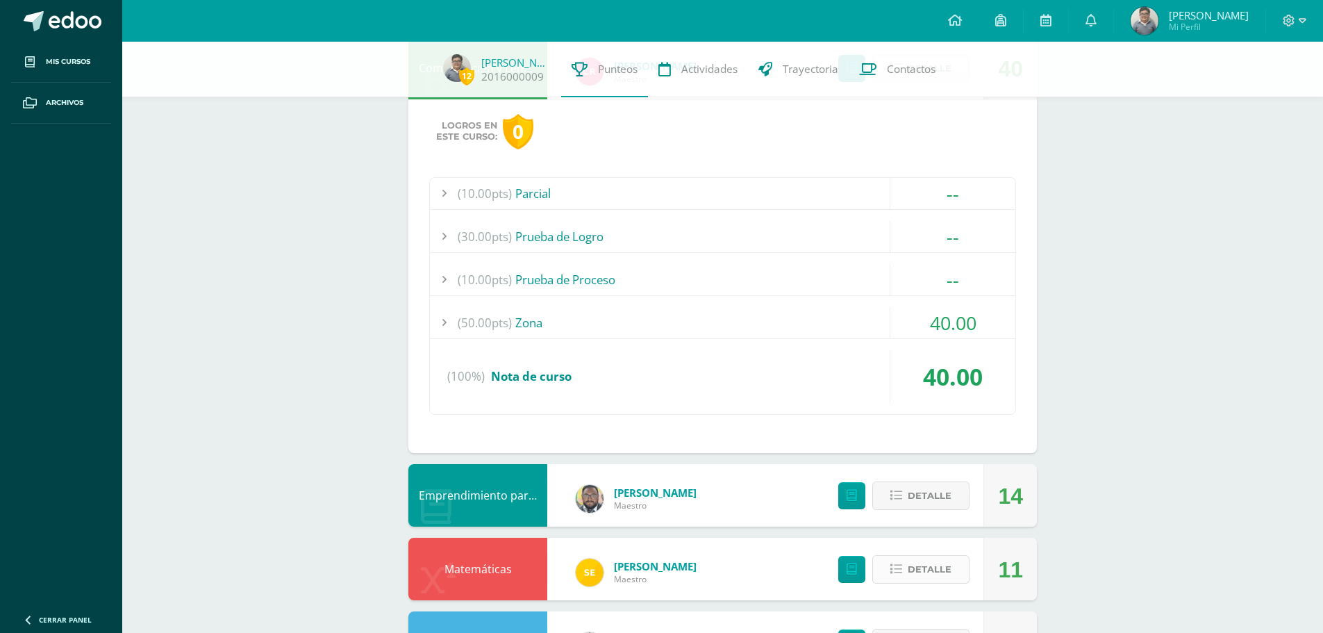
scroll to position [120, 0]
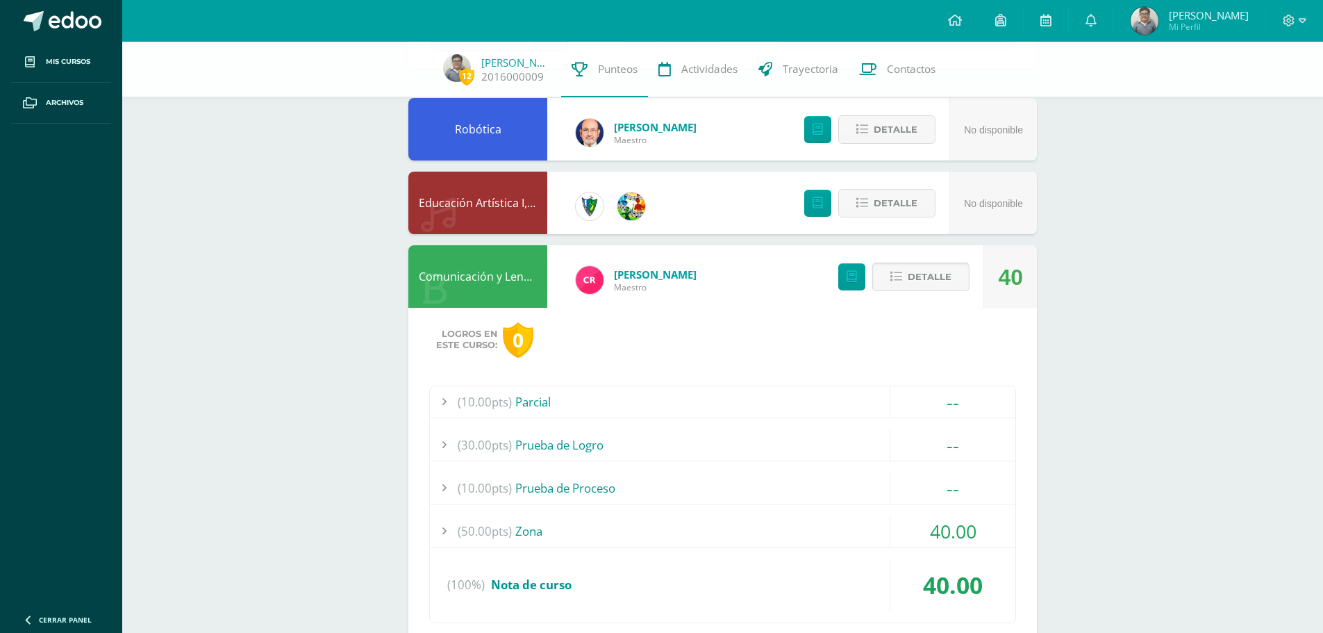
click at [919, 291] on button "Detalle" at bounding box center [920, 276] width 97 height 28
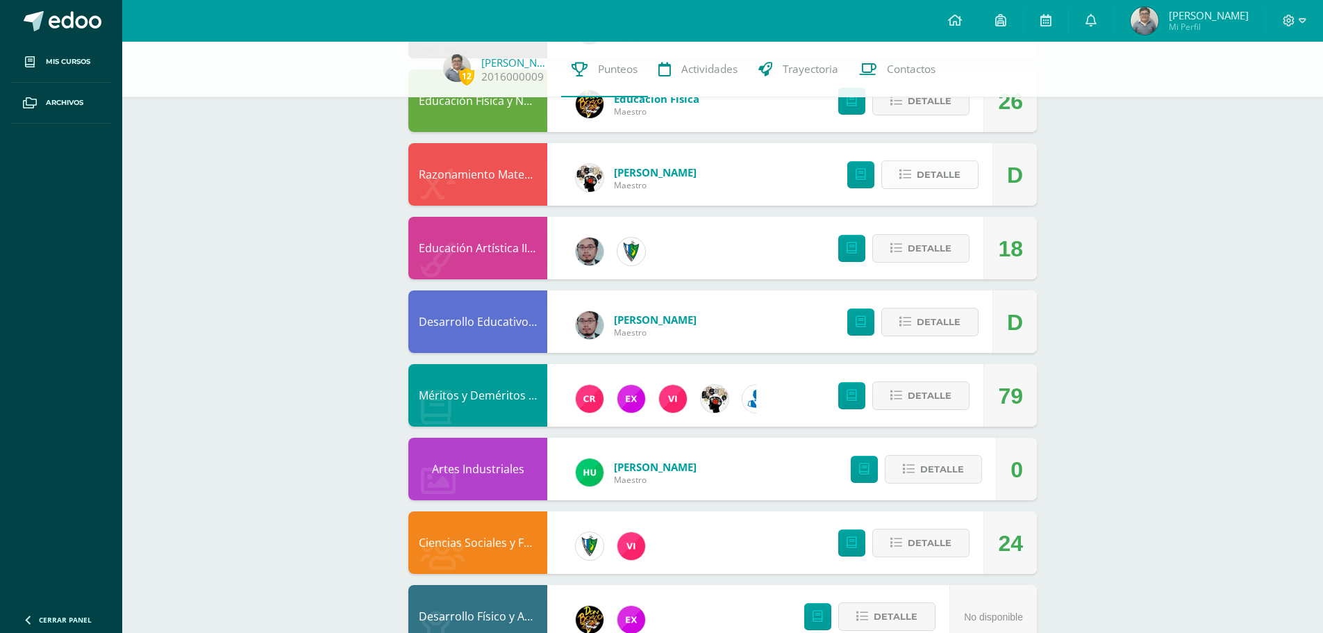
scroll to position [853, 0]
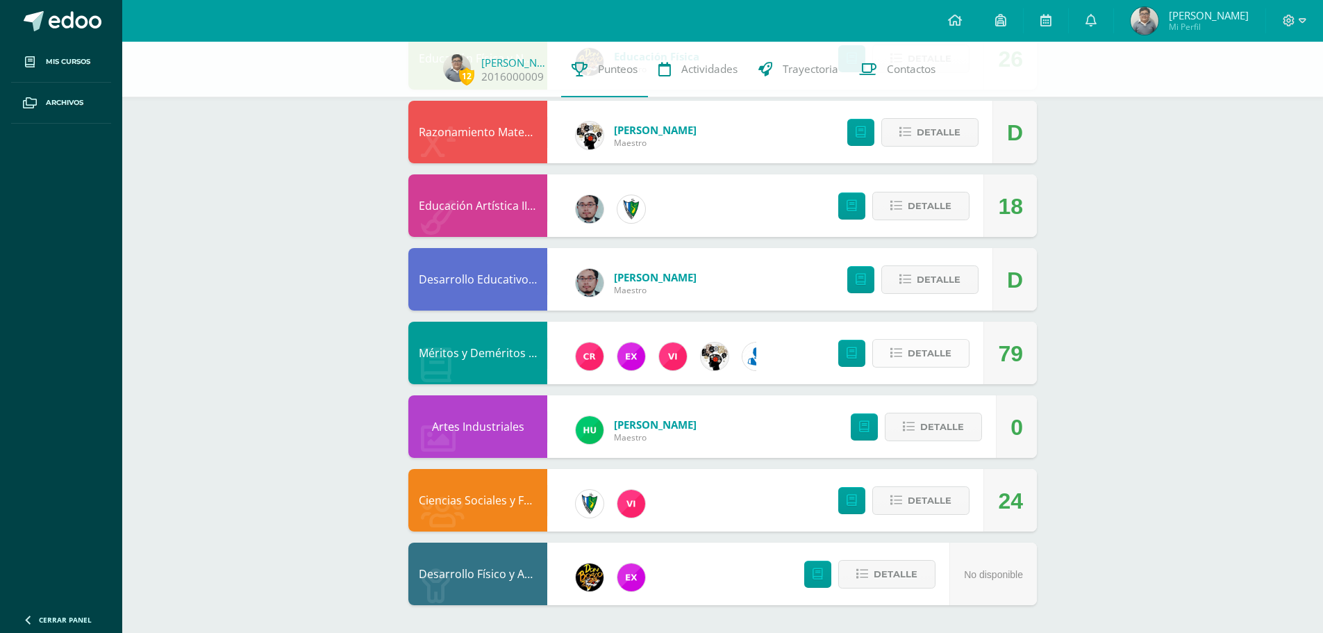
click at [919, 355] on span "Detalle" at bounding box center [930, 353] width 44 height 26
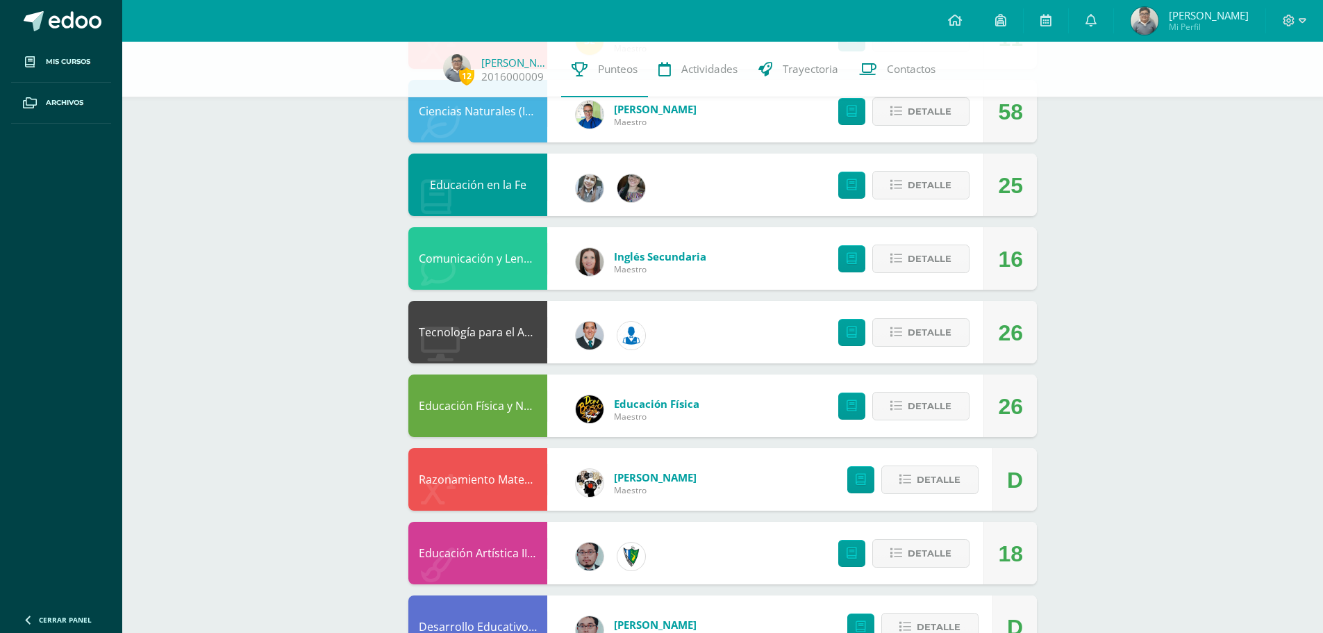
scroll to position [715, 0]
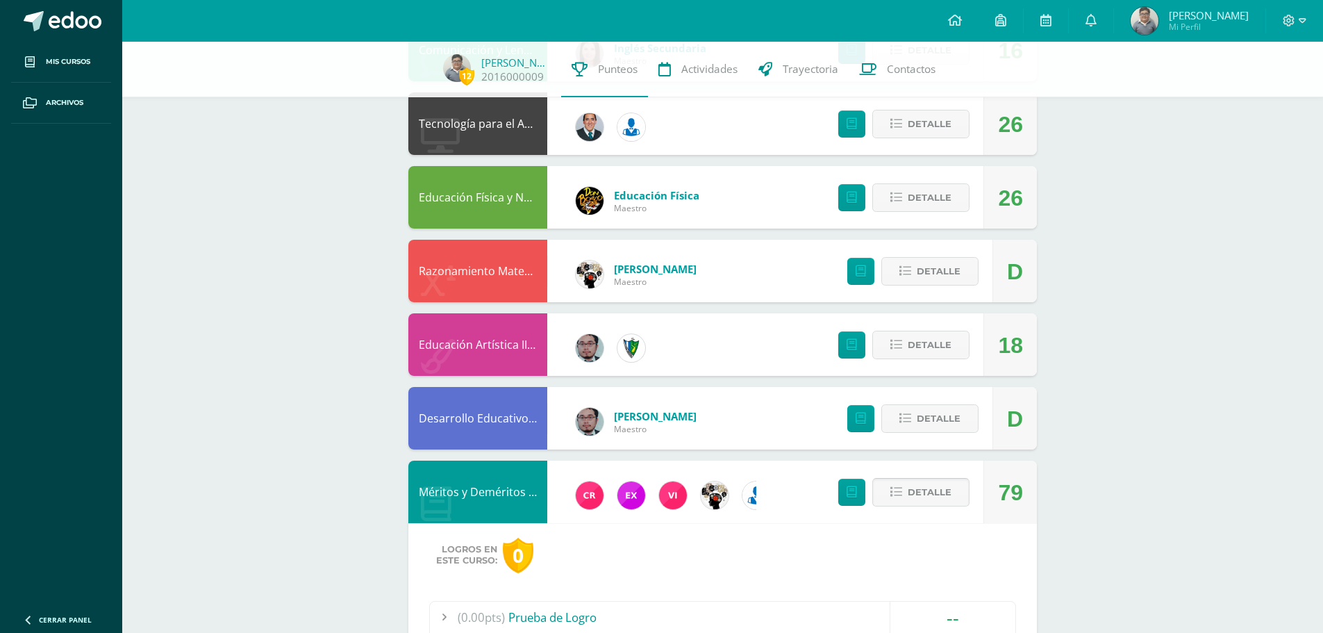
click at [935, 484] on span "Detalle" at bounding box center [930, 492] width 44 height 26
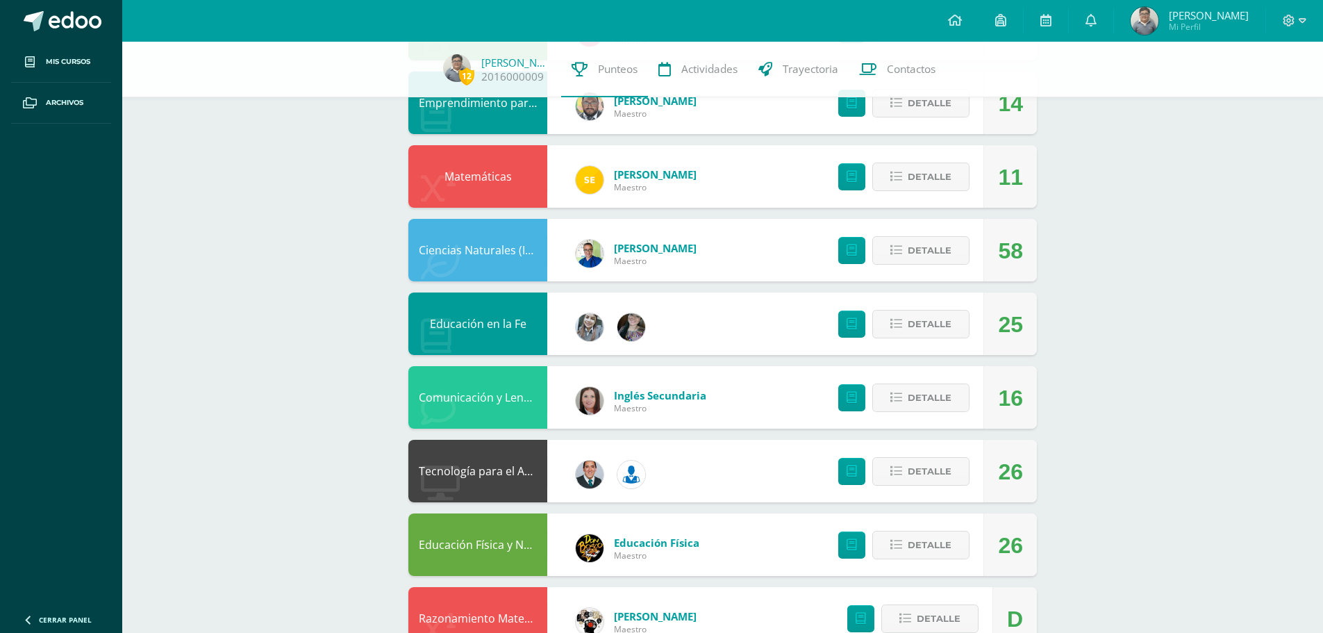
scroll to position [0, 0]
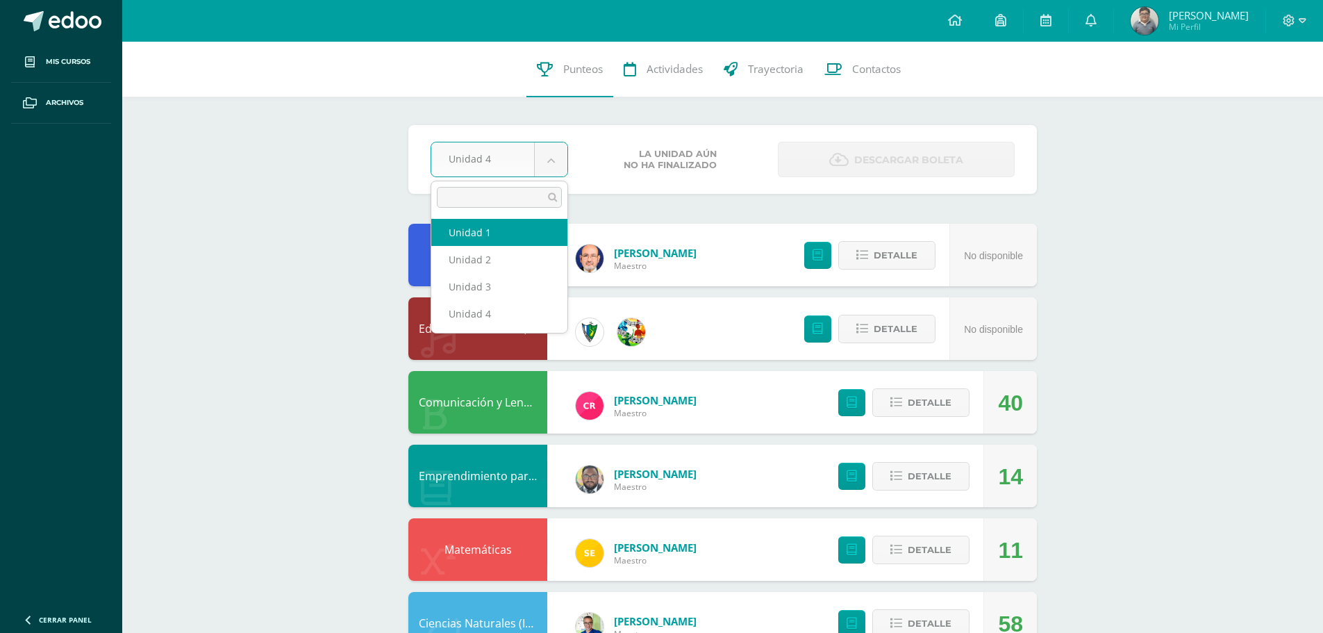
select select "Unidad 1"
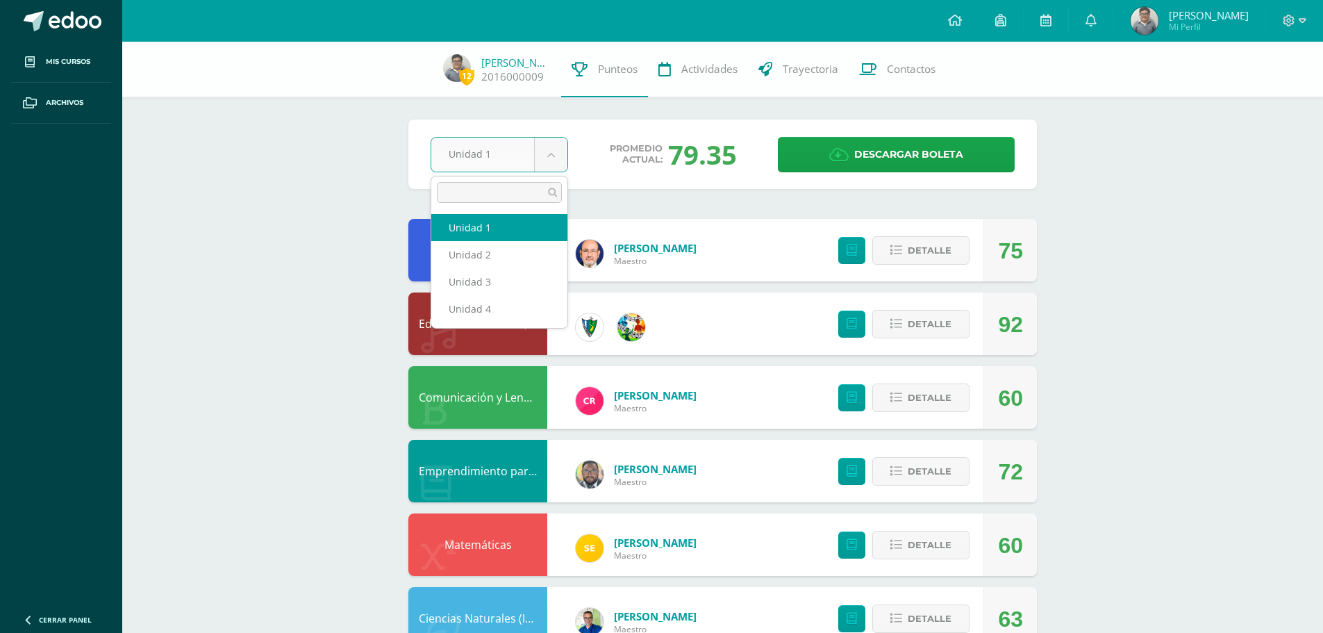
select select "Unidad 2"
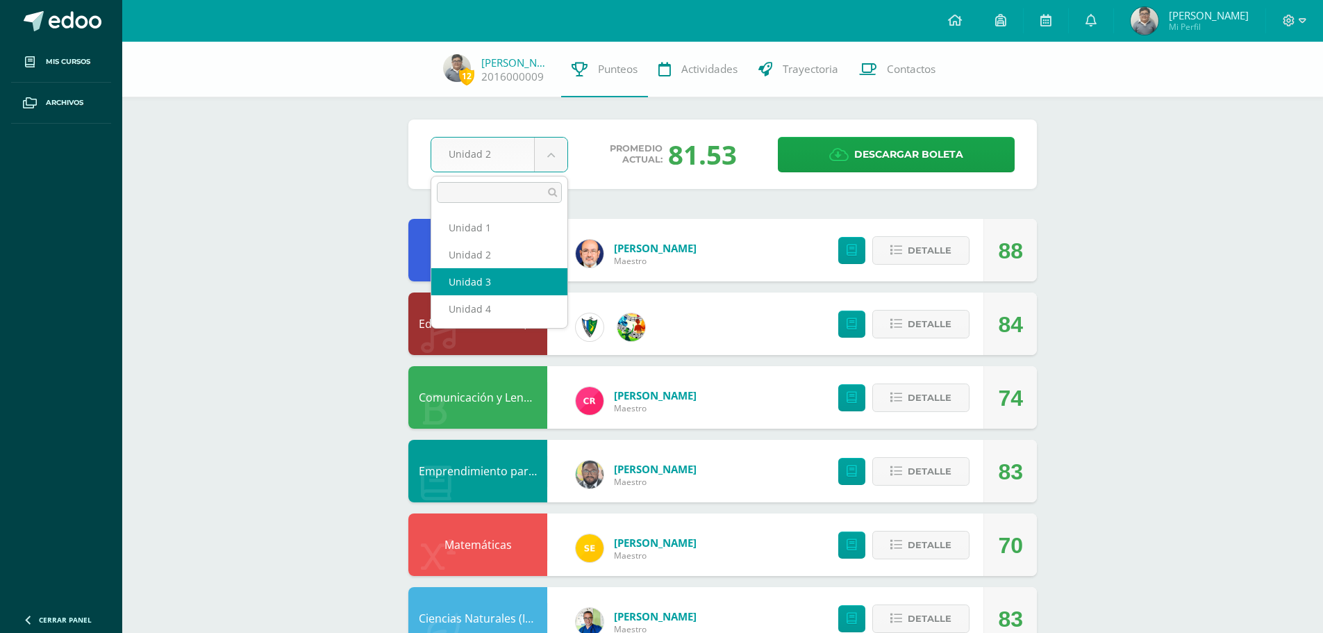
select select "Unidad 3"
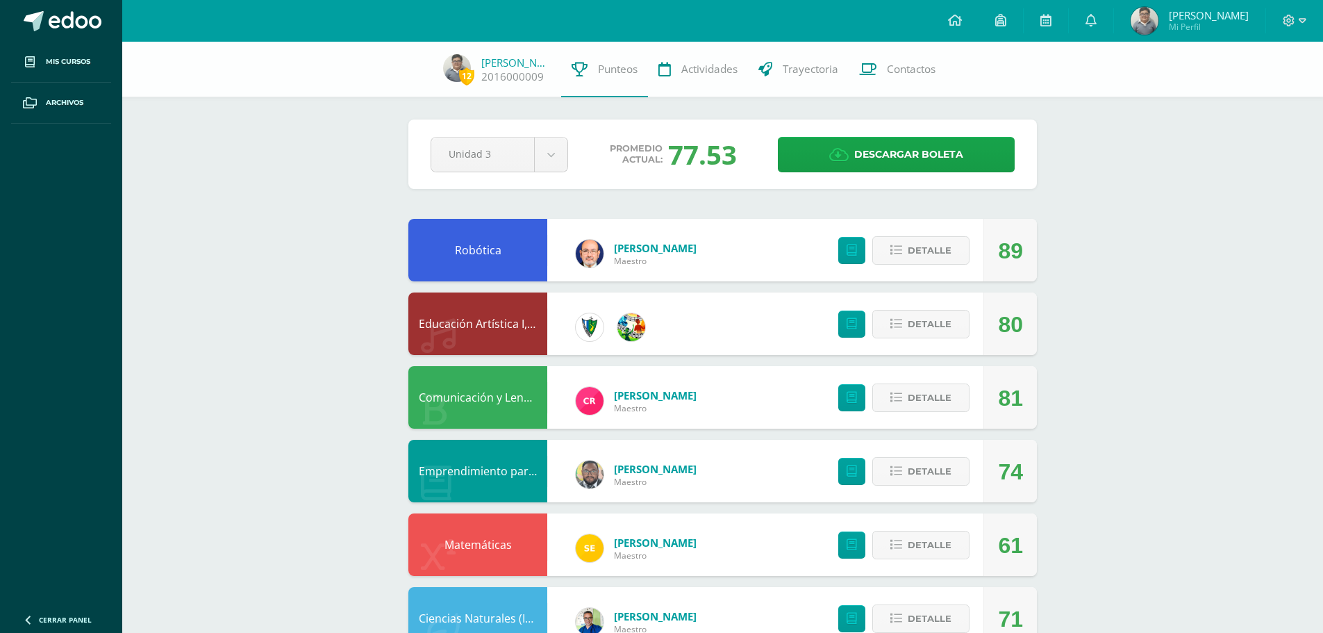
click at [510, 131] on div "Pendiente Unidad 3 Unidad 1 Unidad 2 Unidad 3 Unidad 4 Promedio actual: 77.53 D…" at bounding box center [722, 153] width 628 height 69
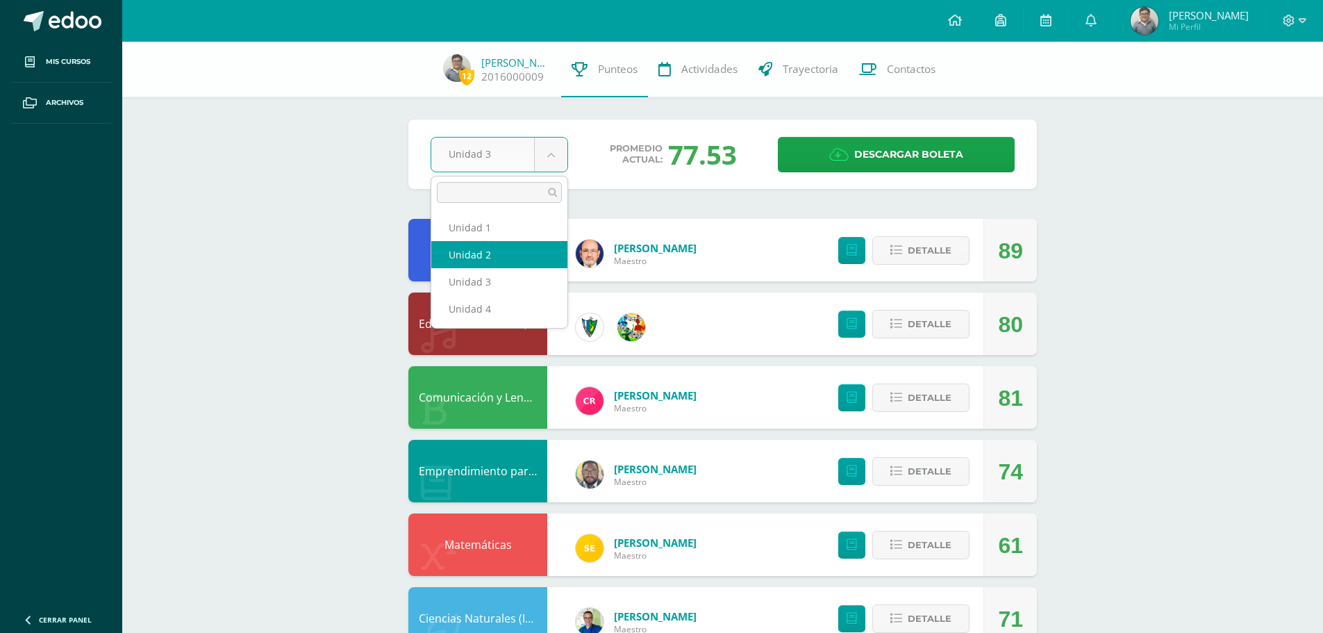
select select "Unidad 2"
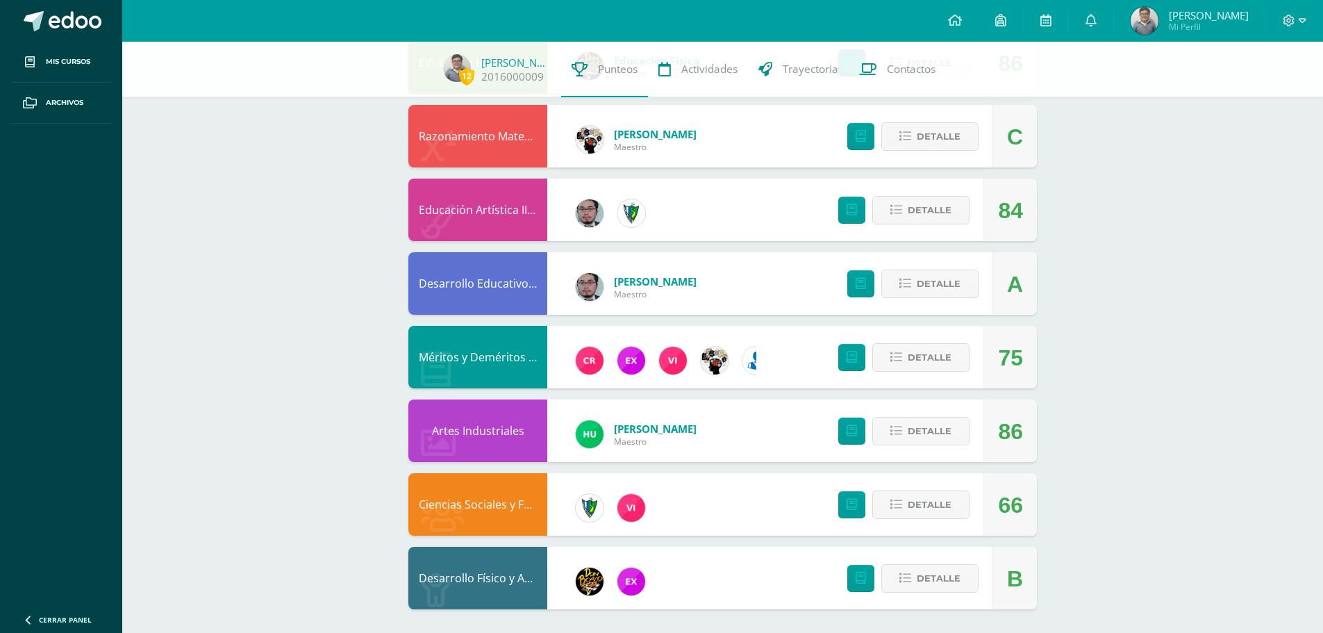
scroll to position [854, 0]
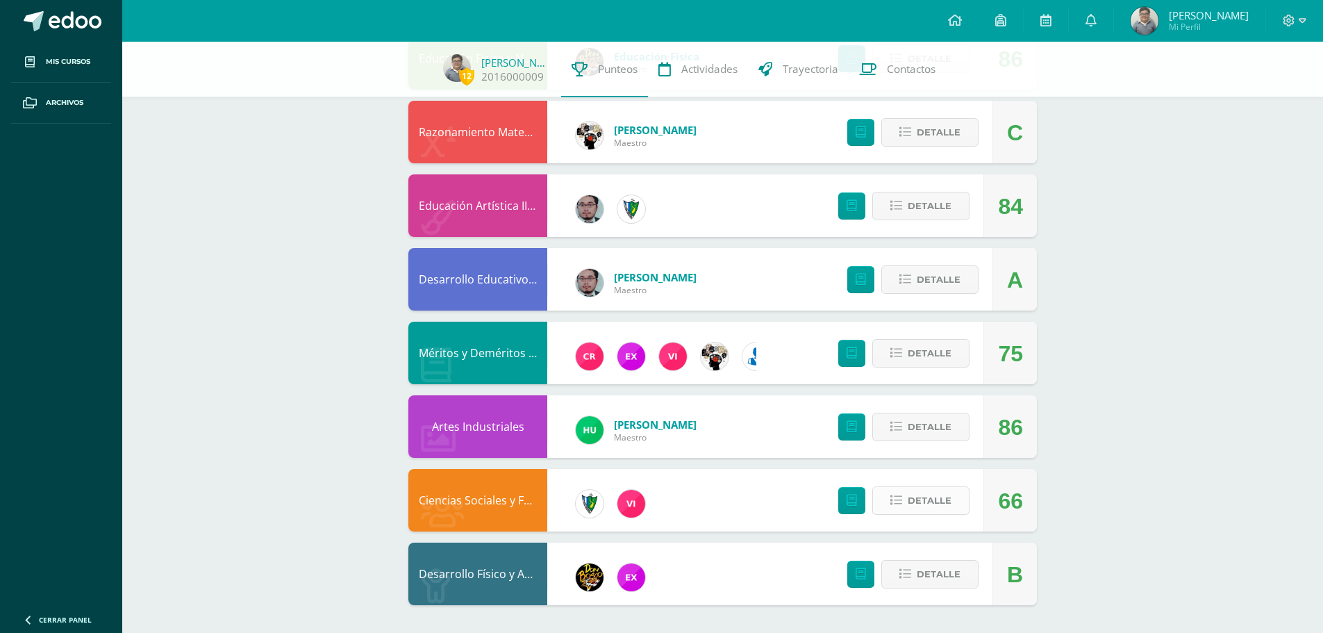
click at [914, 506] on span "Detalle" at bounding box center [930, 500] width 44 height 26
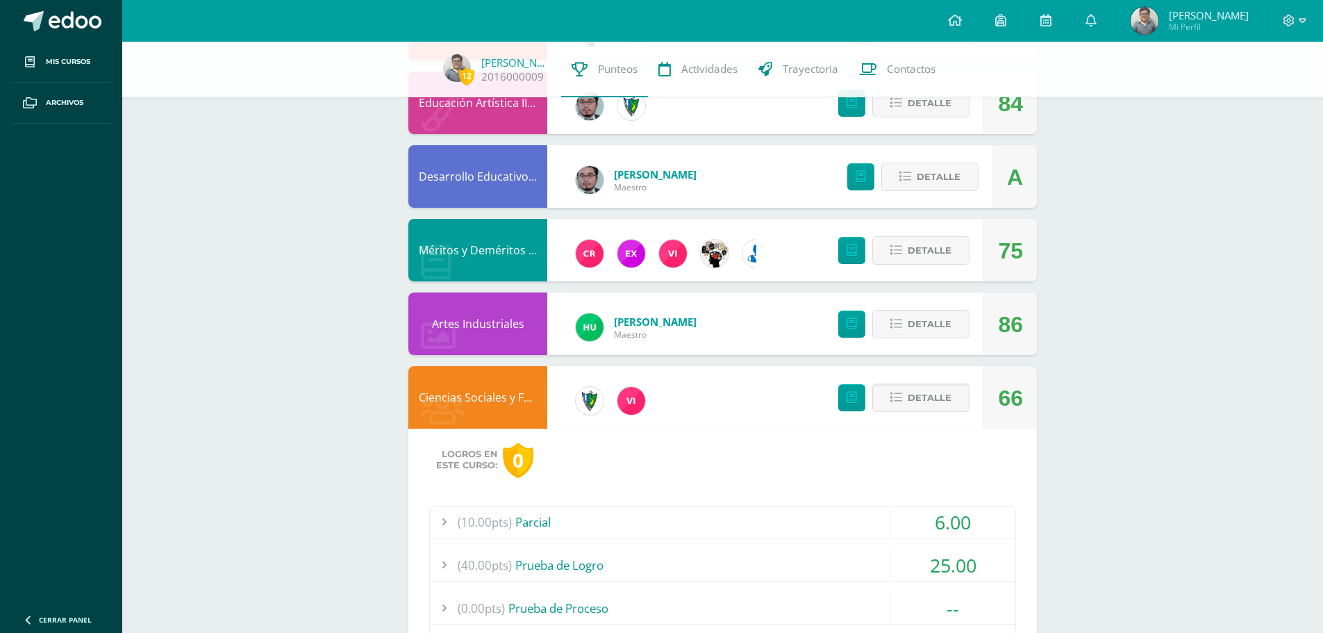
scroll to position [1194, 0]
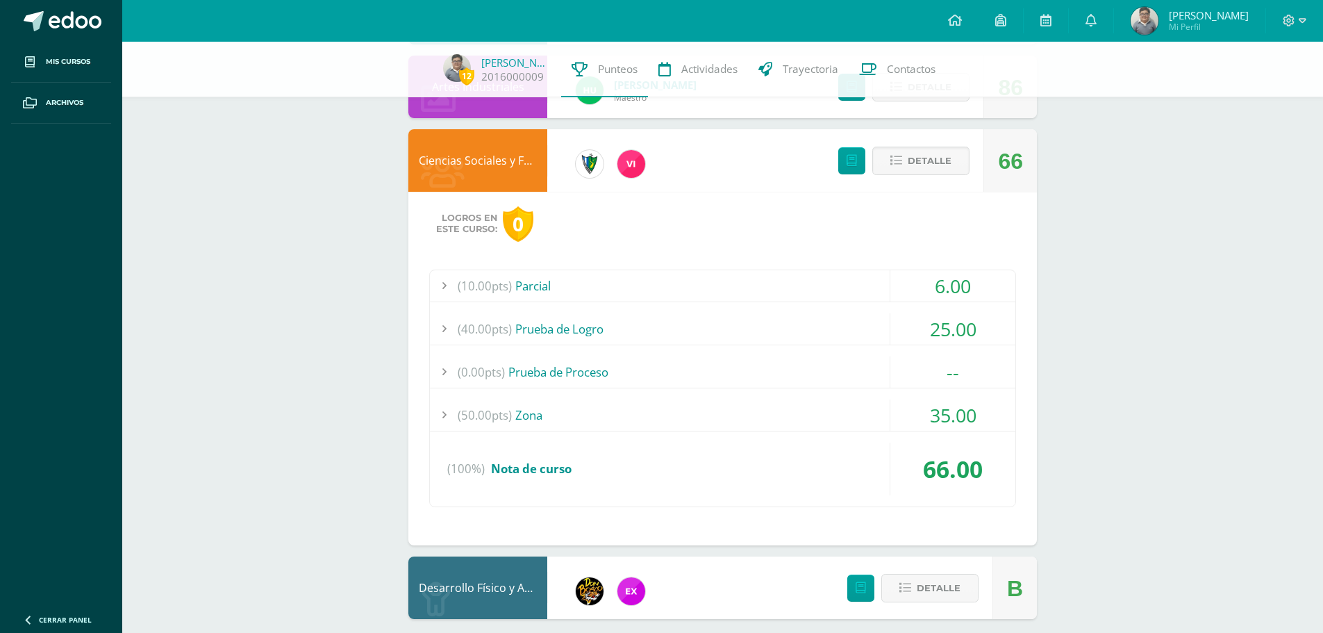
click at [671, 423] on div "(50.00pts) Zona" at bounding box center [722, 414] width 585 height 31
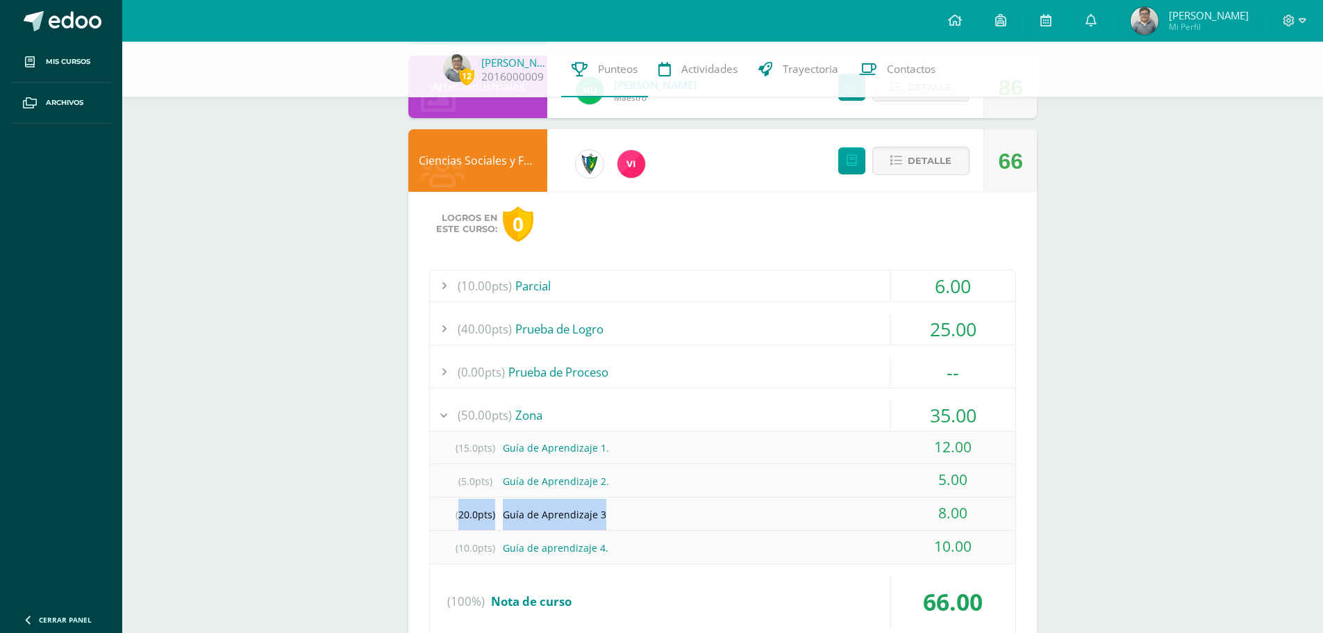
drag, startPoint x: 638, startPoint y: 523, endPoint x: 371, endPoint y: 523, distance: 267.3
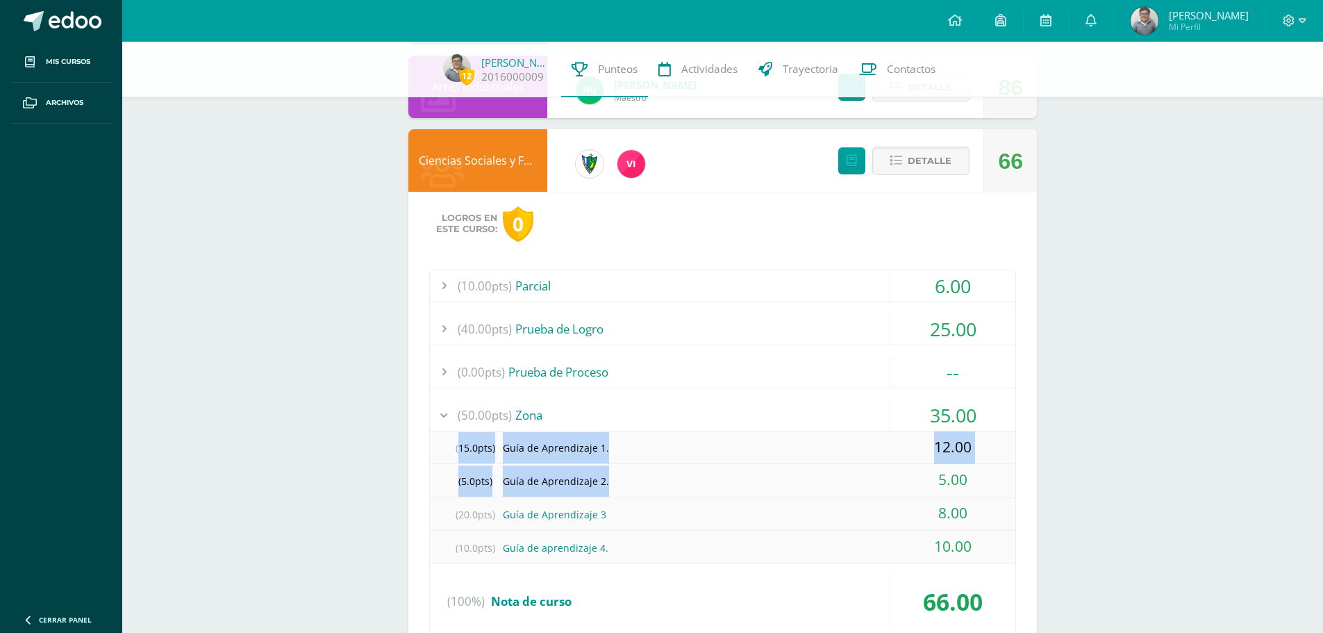
drag, startPoint x: 439, startPoint y: 460, endPoint x: 815, endPoint y: 483, distance: 377.1
click at [815, 483] on div "(15.0pts) Guía de Aprendizaje 1. 12.00 (5.0pts) Guía de Aprendizaje 2. 5.00 (20…" at bounding box center [722, 497] width 585 height 132
click at [860, 436] on div "(15.0pts) Guía de Aprendizaje 1." at bounding box center [722, 447] width 585 height 31
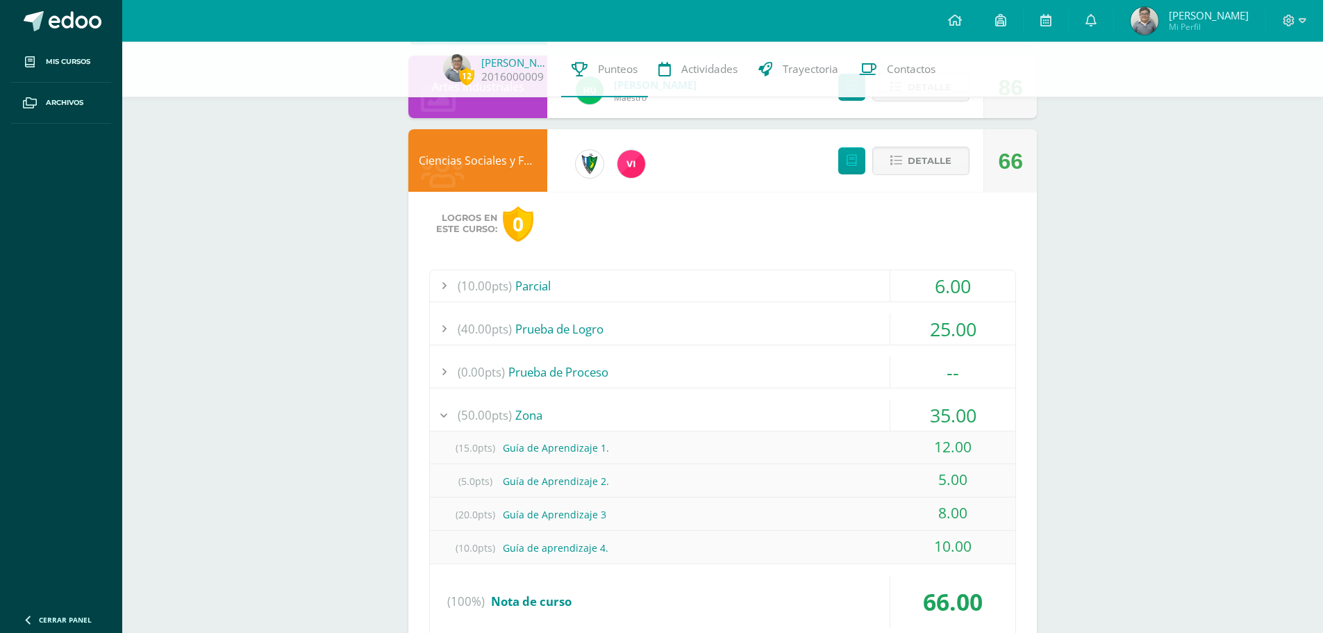
click at [858, 425] on div "(50.00pts) Zona" at bounding box center [722, 414] width 585 height 31
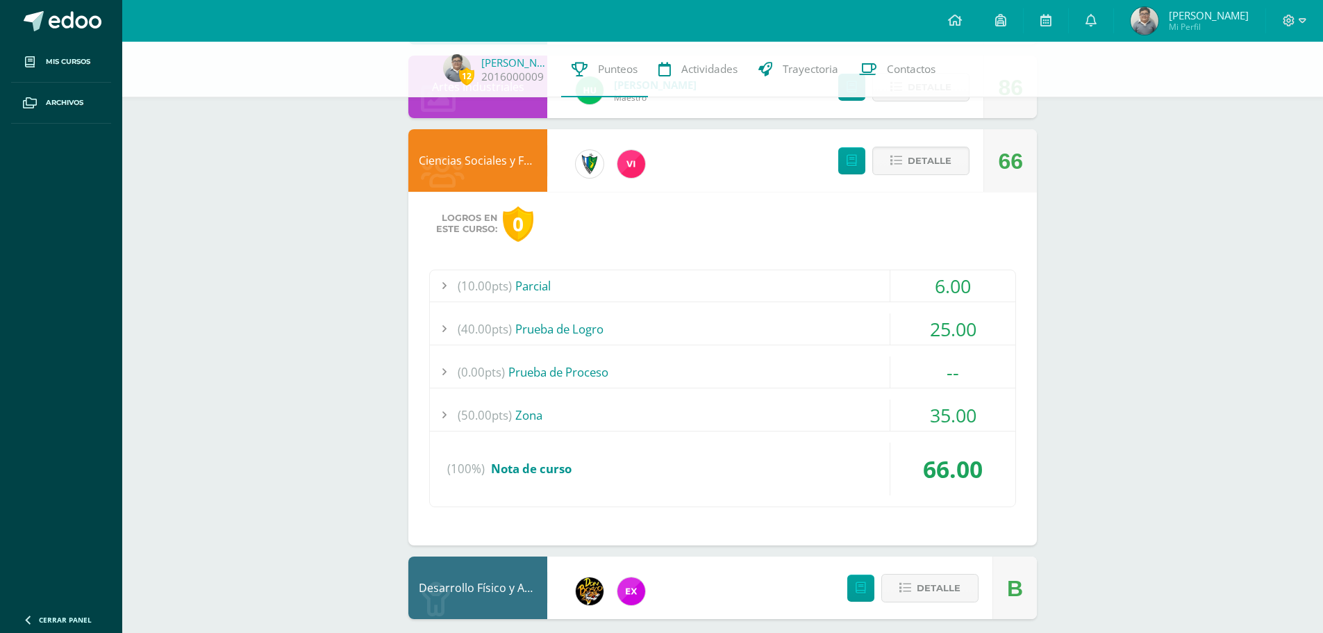
drag, startPoint x: 935, startPoint y: 187, endPoint x: 938, endPoint y: 176, distance: 12.1
click at [935, 187] on div "Detalle" at bounding box center [900, 160] width 166 height 62
click at [940, 168] on span "Detalle" at bounding box center [930, 161] width 44 height 26
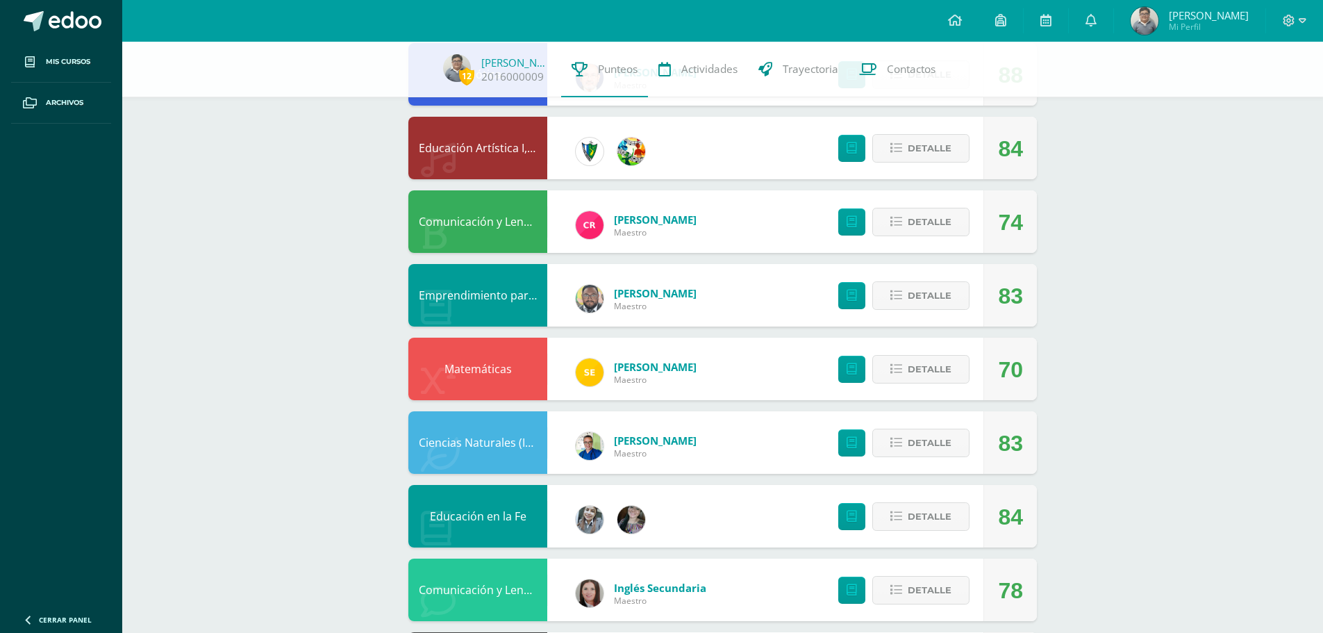
scroll to position [0, 0]
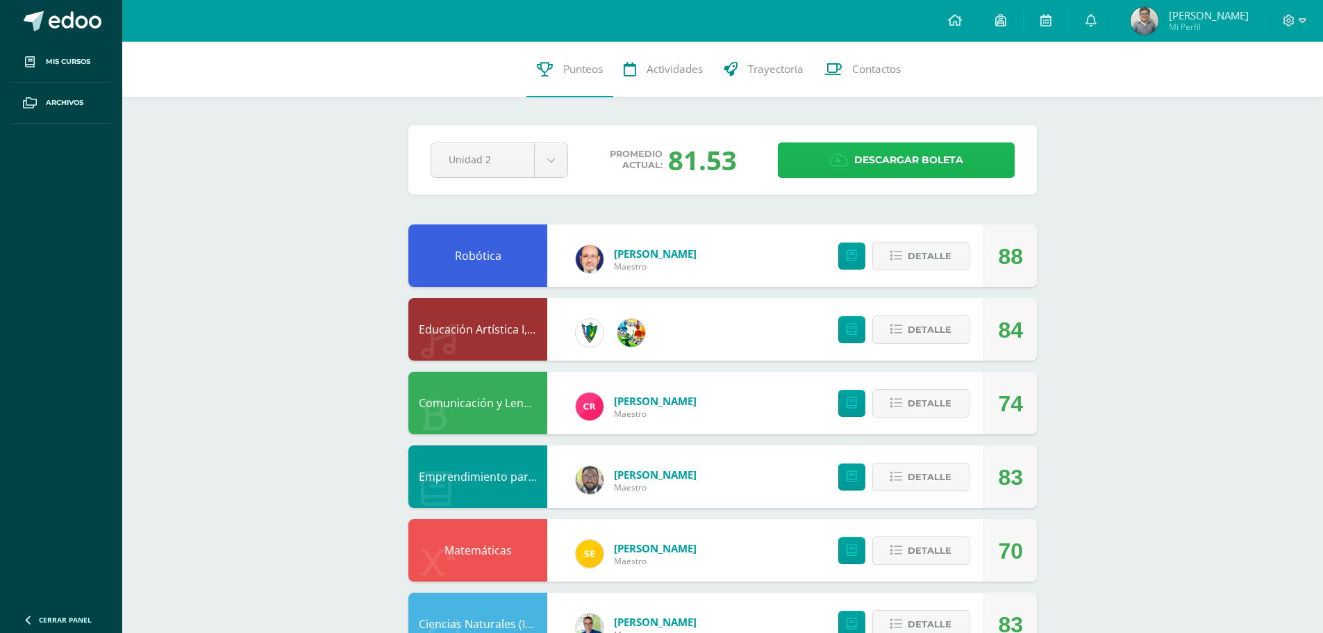
click at [940, 168] on span "Descargar boleta" at bounding box center [908, 160] width 109 height 34
drag, startPoint x: 419, startPoint y: 110, endPoint x: 462, endPoint y: 192, distance: 92.6
click at [462, 192] on div "Pendiente Unidad 2 Unidad 1 Unidad 2 Unidad 3 Unidad 4 Promedio actual: 81.53 D…" at bounding box center [722, 159] width 628 height 69
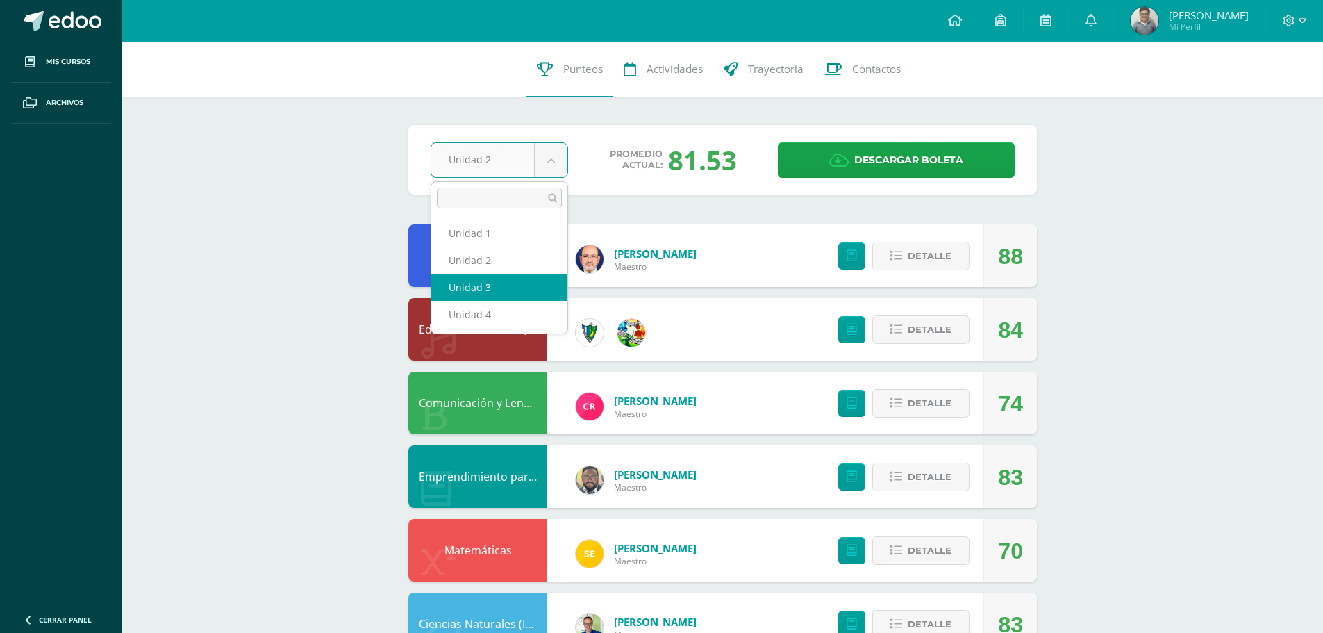
select select "Unidad 3"
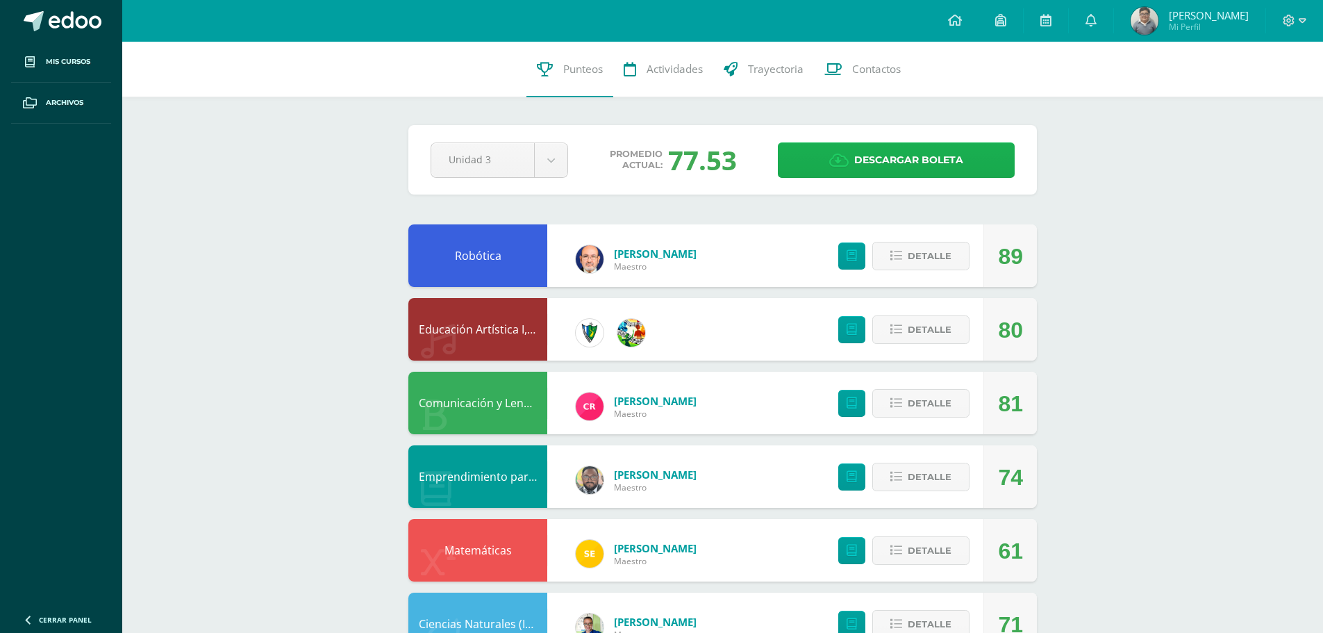
drag, startPoint x: 893, startPoint y: 190, endPoint x: 893, endPoint y: 169, distance: 21.5
click at [893, 183] on div "Pendiente Unidad 3 Unidad 1 Unidad 2 Unidad 3 Unidad 4 Promedio actual: 77.53 D…" at bounding box center [722, 159] width 628 height 69
click at [893, 169] on span "Descargar boleta" at bounding box center [908, 160] width 109 height 34
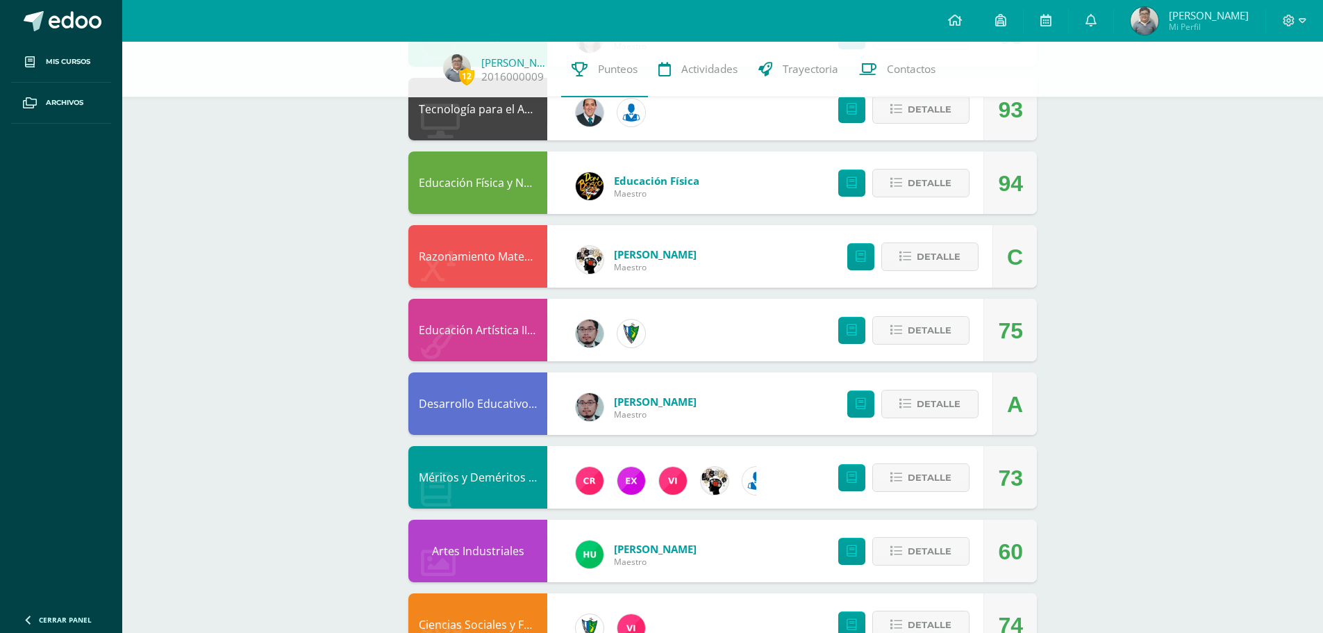
scroll to position [715, 0]
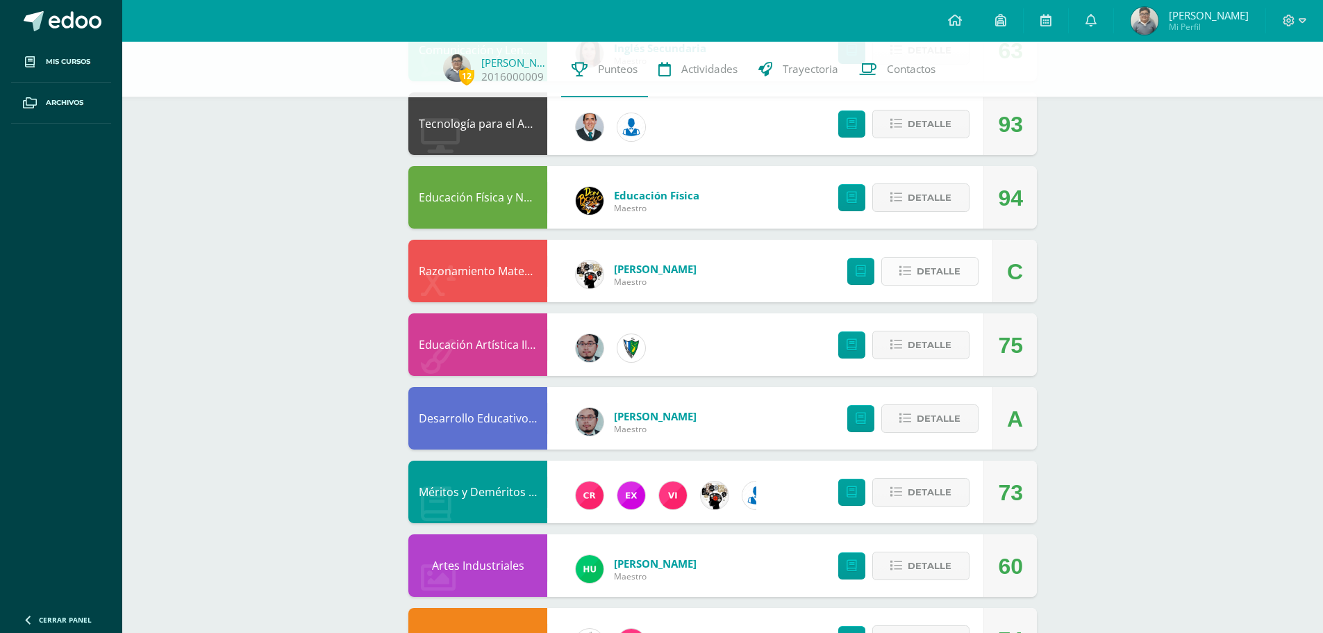
click at [926, 283] on span "Detalle" at bounding box center [939, 271] width 44 height 26
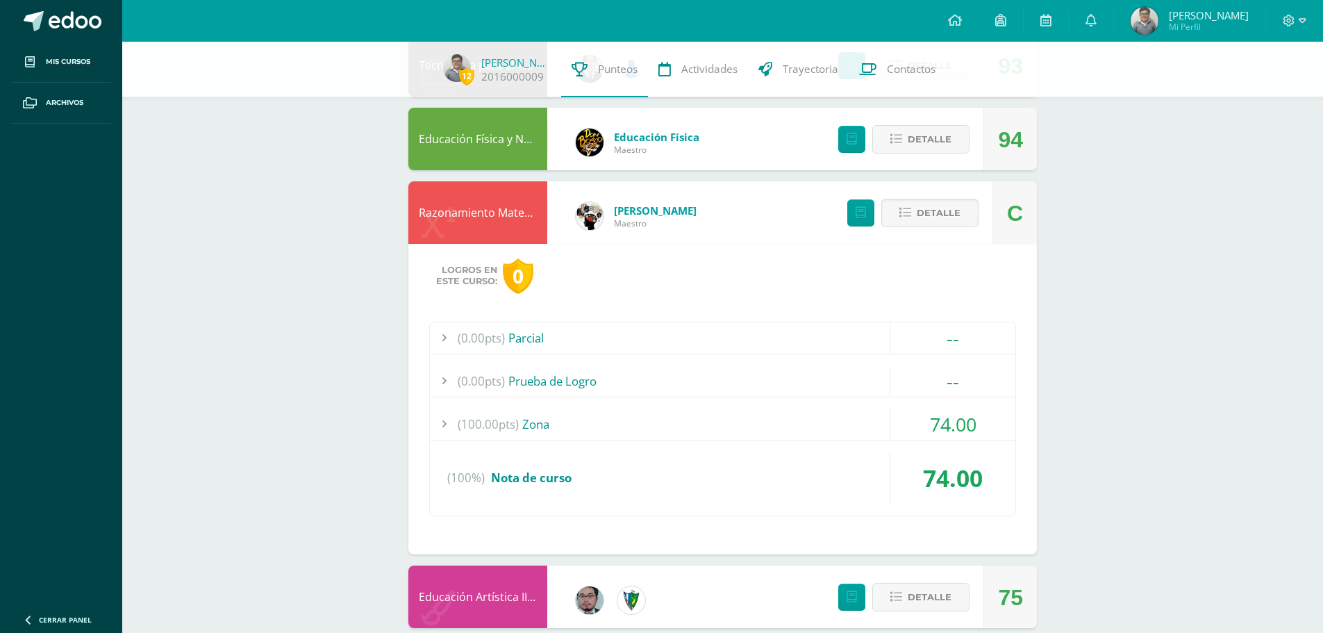
scroll to position [854, 0]
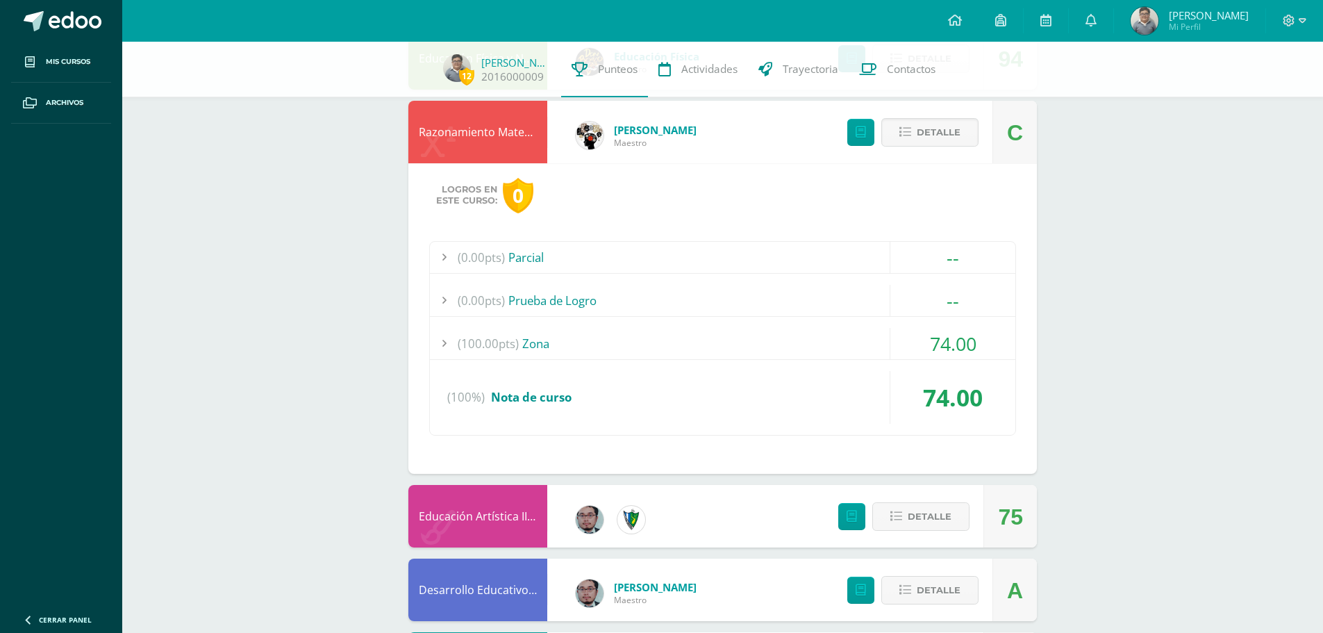
click at [698, 337] on div "(100.00pts) Zona" at bounding box center [722, 343] width 585 height 31
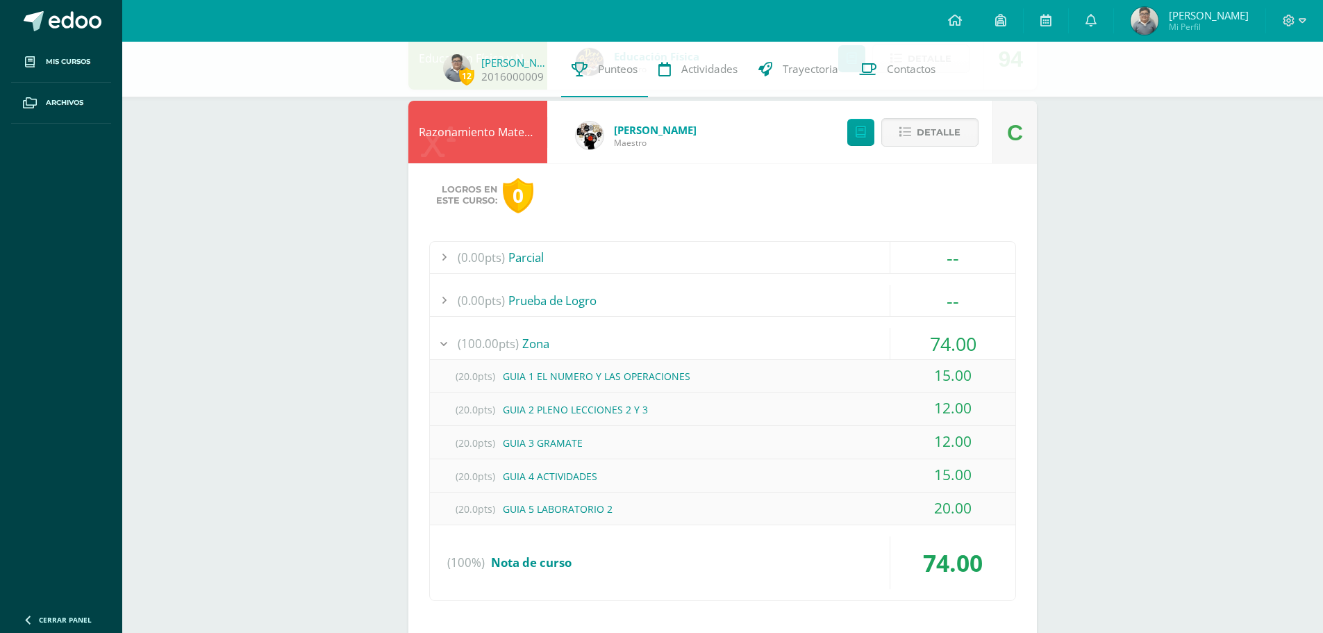
click at [942, 148] on div "Detalle" at bounding box center [909, 132] width 166 height 62
click at [939, 137] on span "Detalle" at bounding box center [939, 132] width 44 height 26
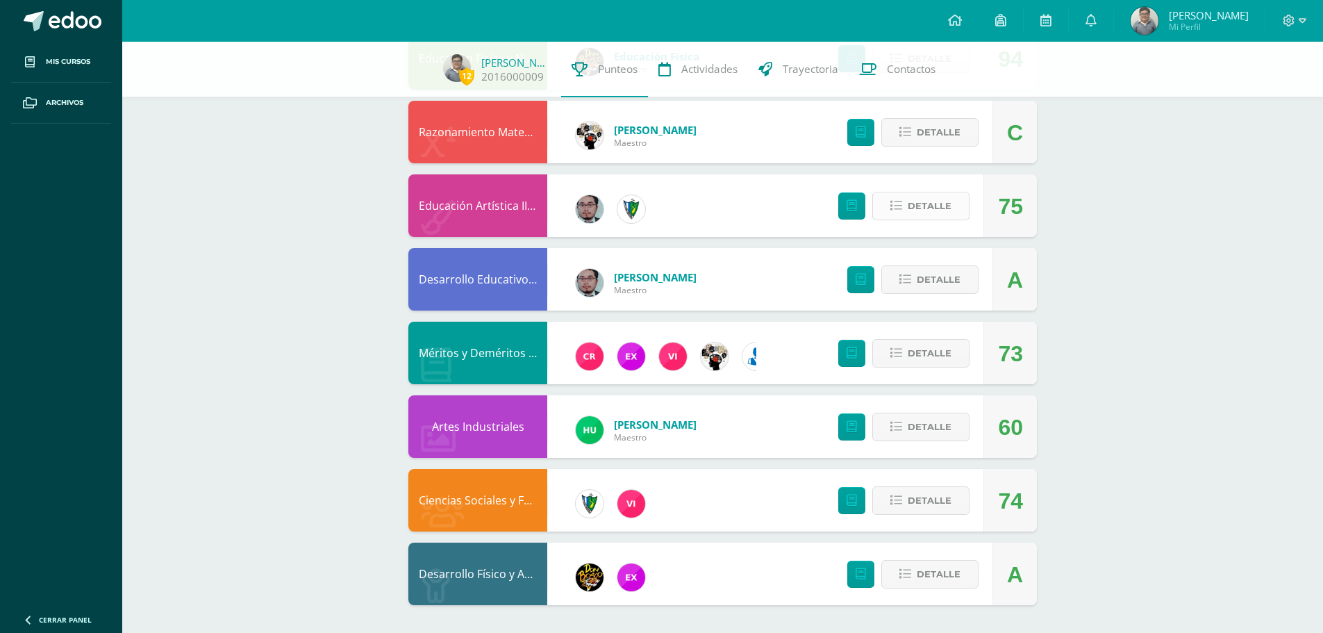
click at [923, 203] on span "Detalle" at bounding box center [930, 206] width 44 height 26
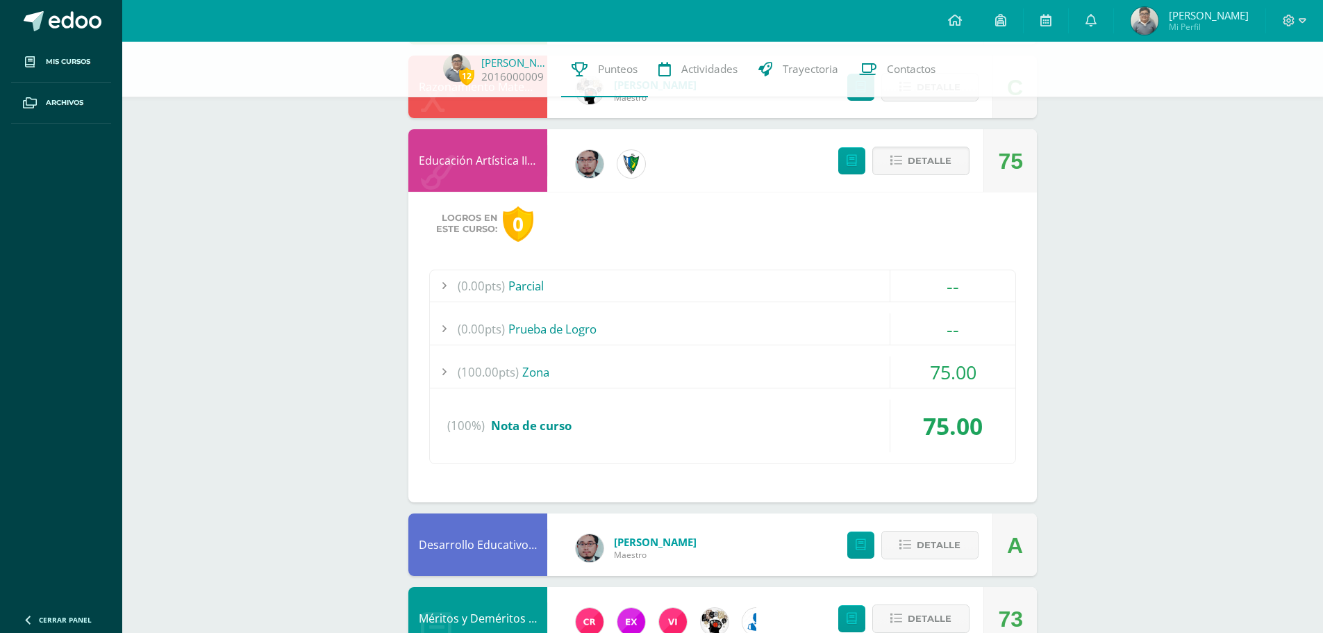
scroll to position [924, 0]
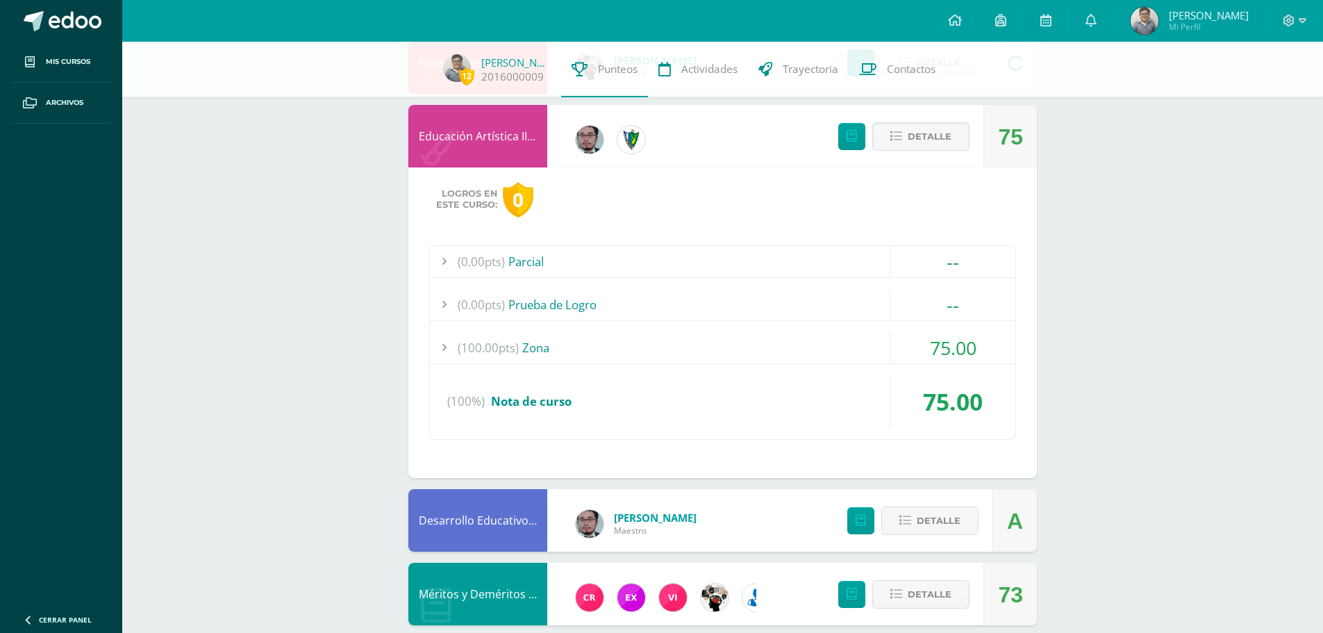
click at [771, 360] on div "(100.00pts) Zona" at bounding box center [722, 347] width 585 height 31
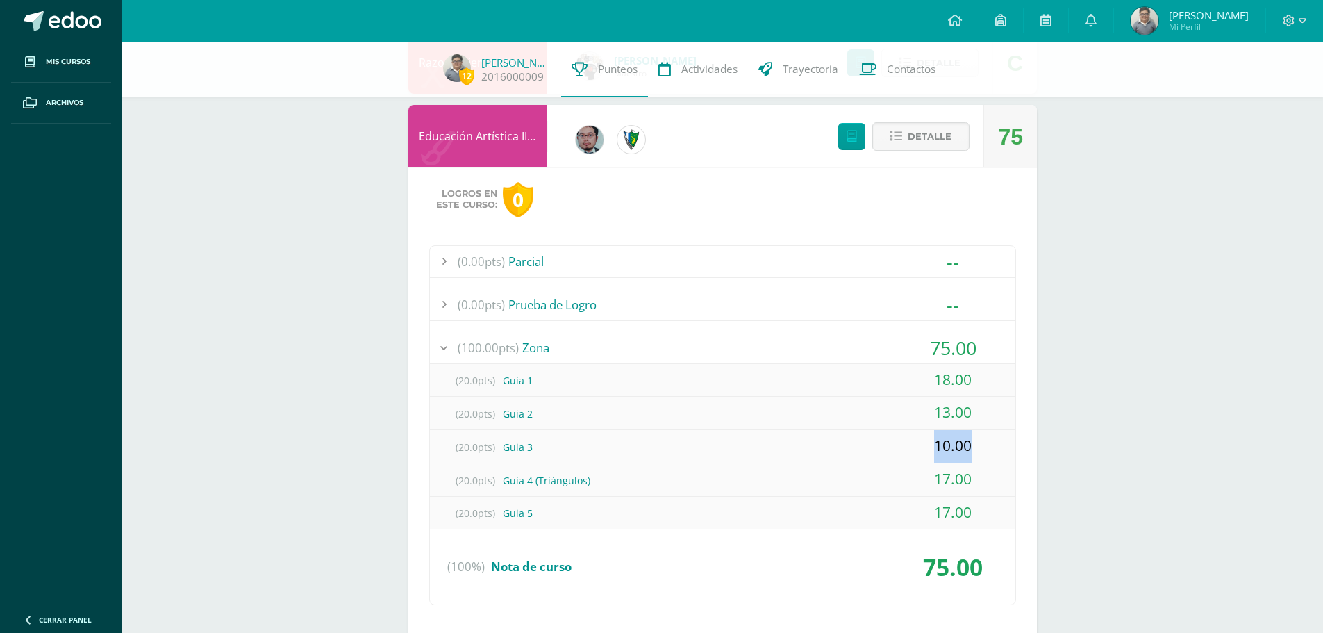
drag, startPoint x: 976, startPoint y: 436, endPoint x: 744, endPoint y: 438, distance: 232.6
click at [744, 438] on div "(20.0pts) Guia 3 10.00" at bounding box center [722, 446] width 585 height 33
click at [744, 438] on div "(20.0pts) Guia 3" at bounding box center [722, 446] width 585 height 31
click at [921, 160] on div "Detalle" at bounding box center [900, 136] width 166 height 62
click at [916, 140] on span "Detalle" at bounding box center [930, 137] width 44 height 26
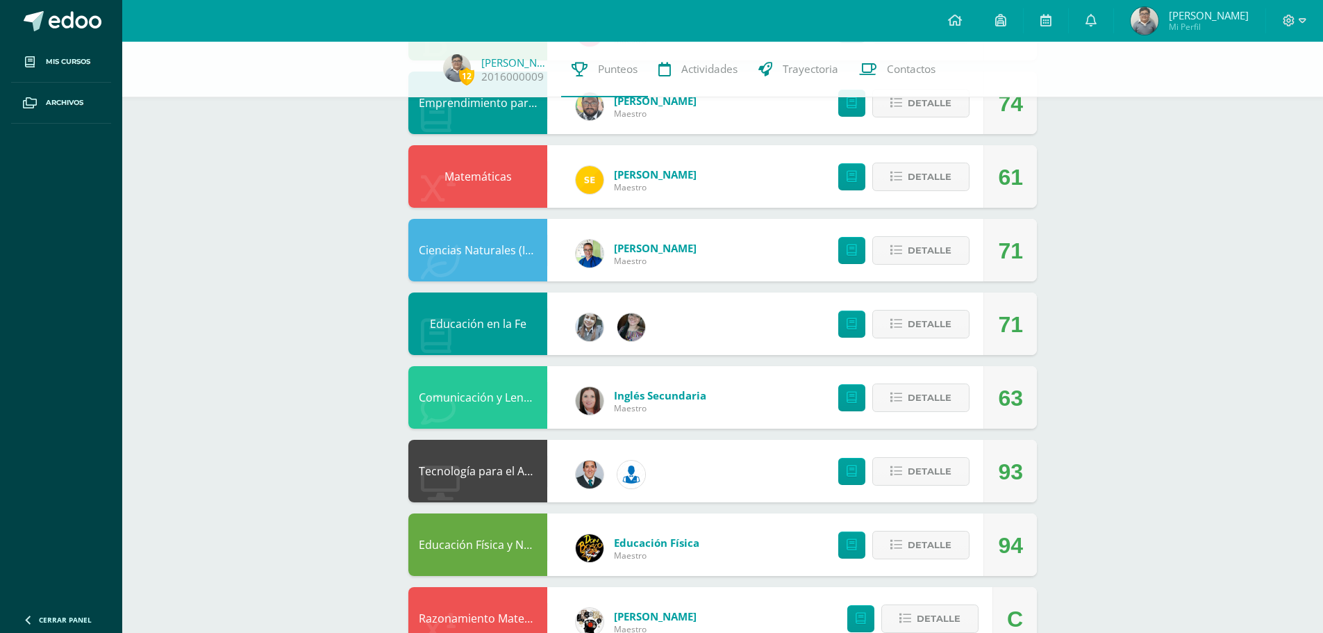
scroll to position [0, 0]
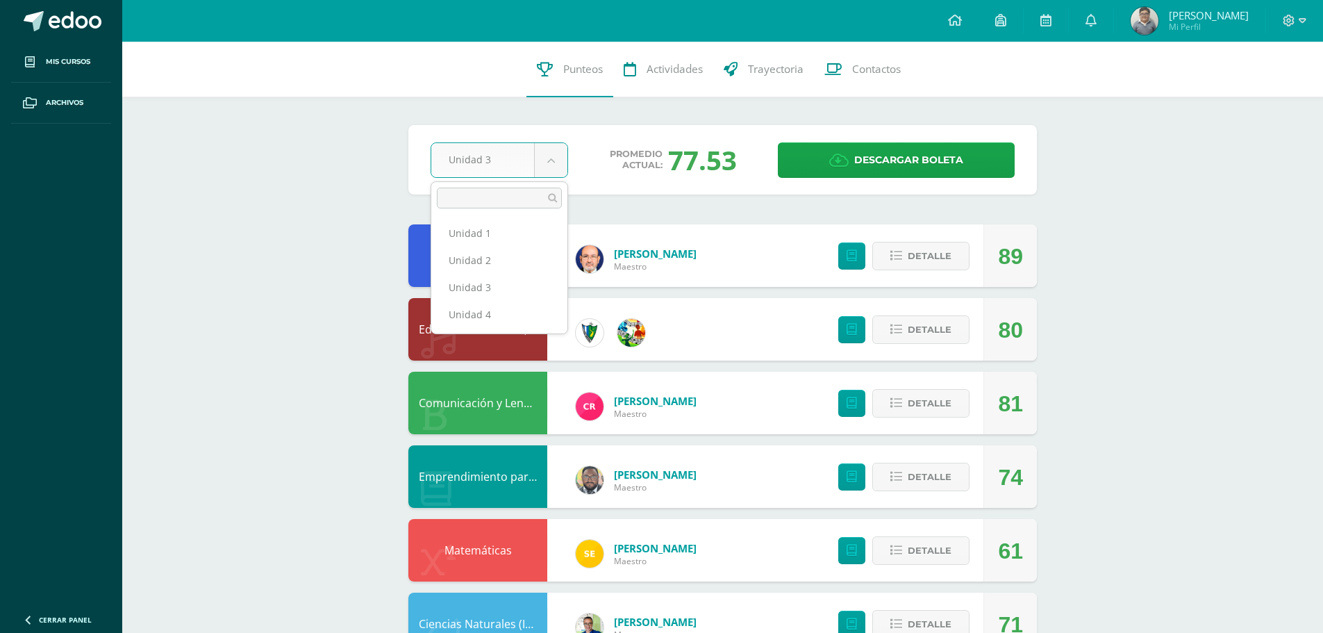
select select "Unidad 1"
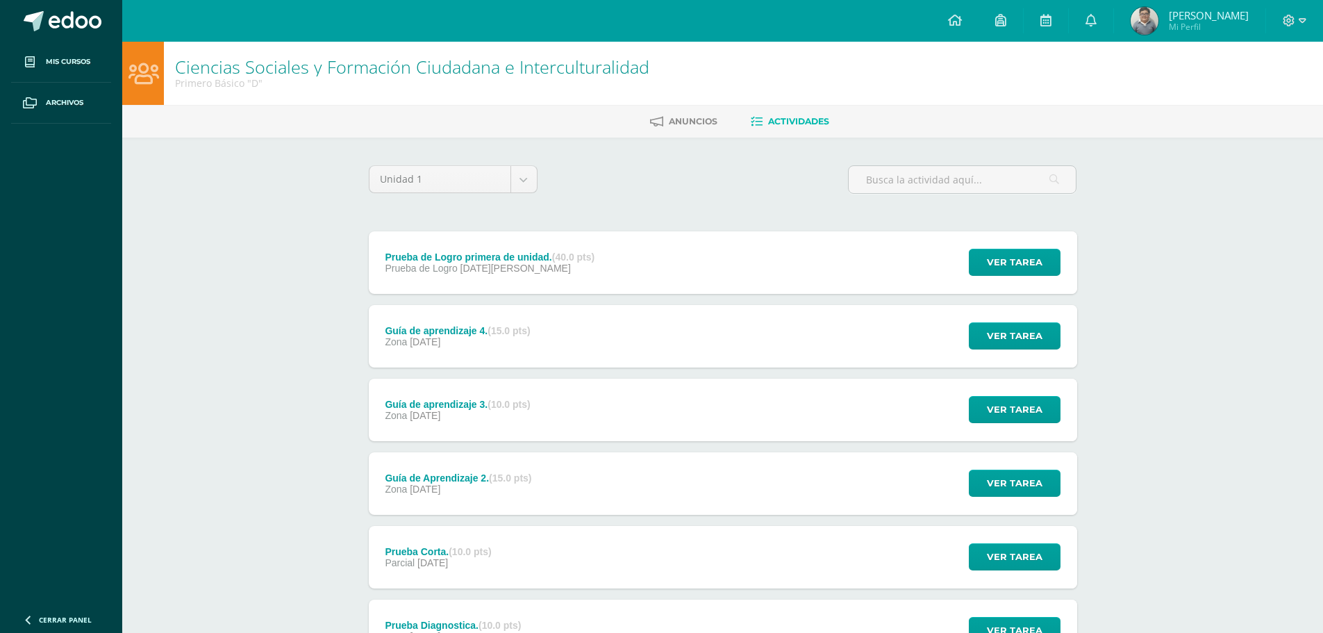
click at [472, 194] on div "Unidad 1 Unidad 1 Unidad 2 Unidad 3 Unidad 4" at bounding box center [453, 185] width 180 height 40
click at [474, 186] on body "Mis cursos Archivos Cerrar panel Artes Industriales Primero Básico "D" Ciencias…" at bounding box center [661, 377] width 1323 height 754
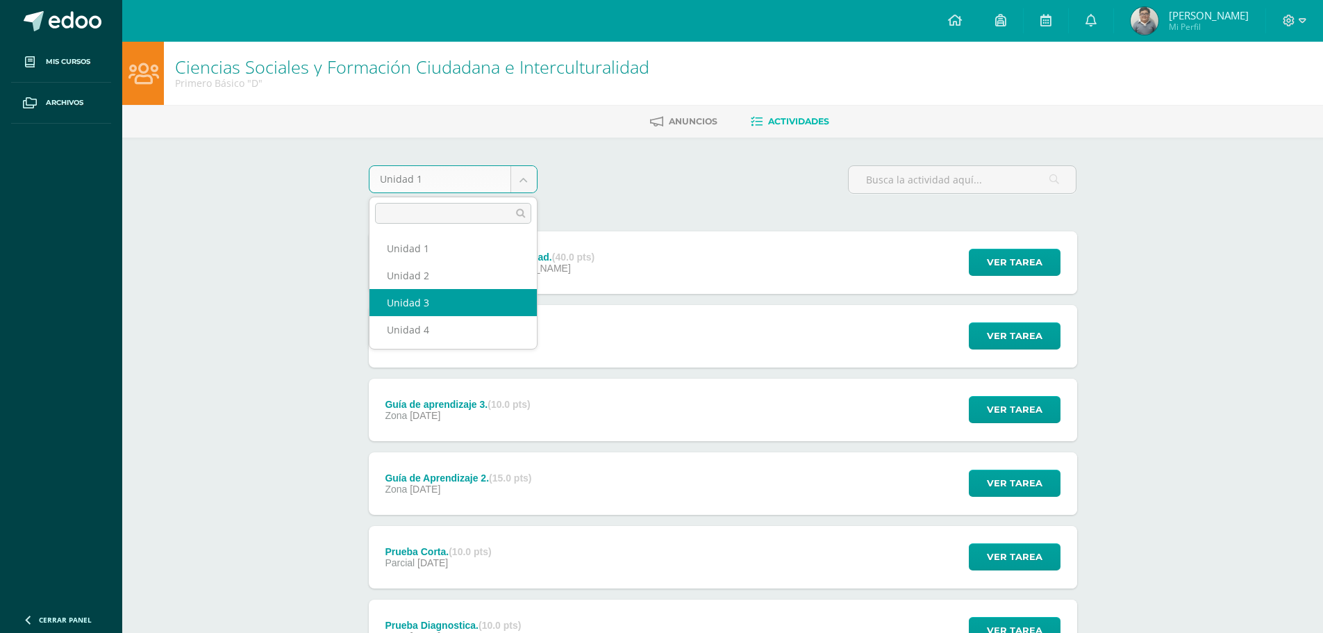
select select "Unidad 3"
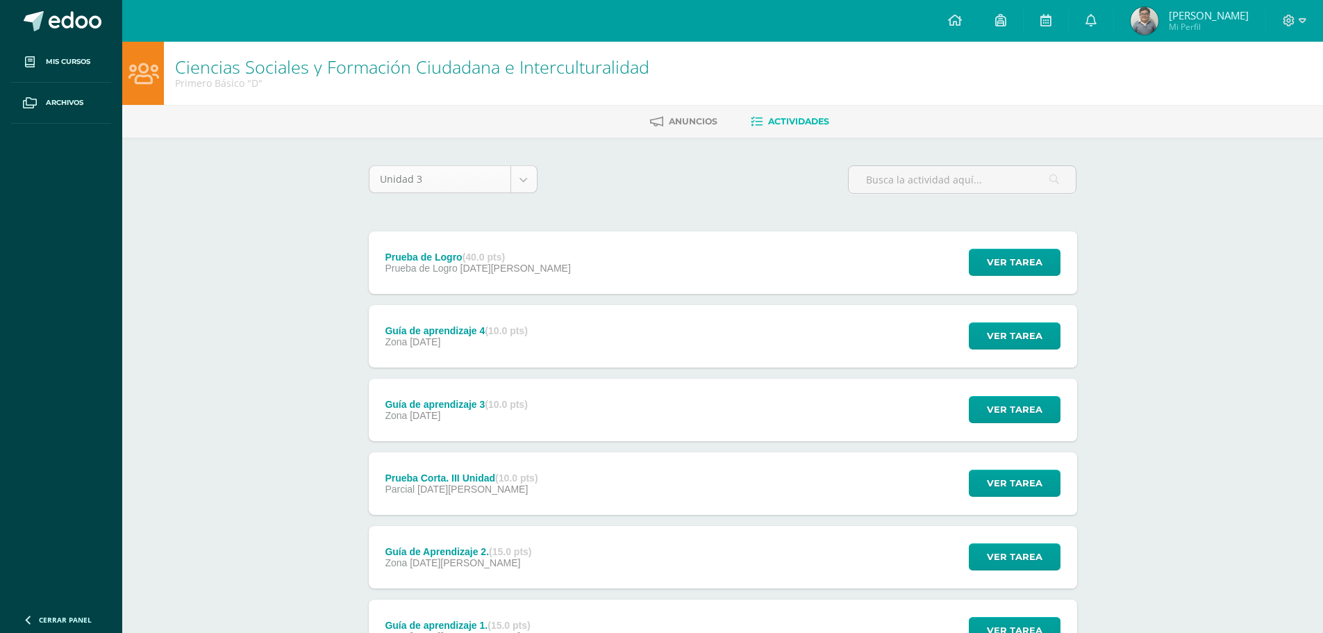
click at [482, 183] on body "Mis cursos Archivos Cerrar panel Artes Industriales Primero Básico "D" Ciencias…" at bounding box center [661, 377] width 1323 height 754
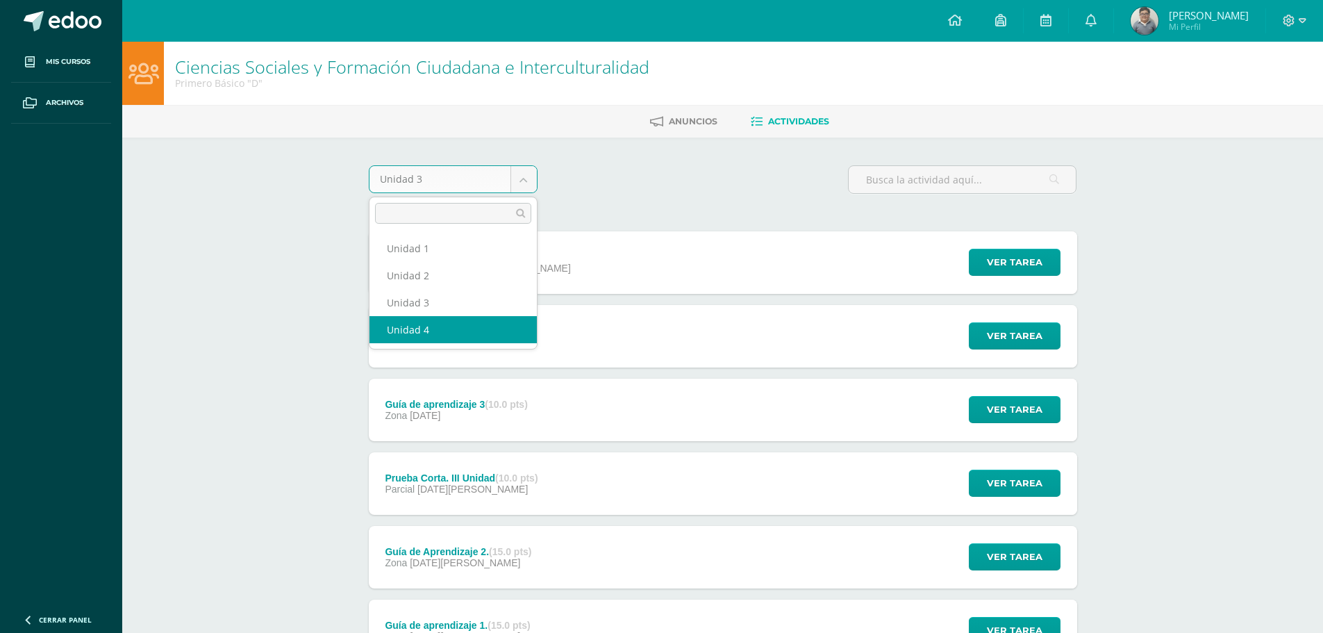
select select "Unidad 4"
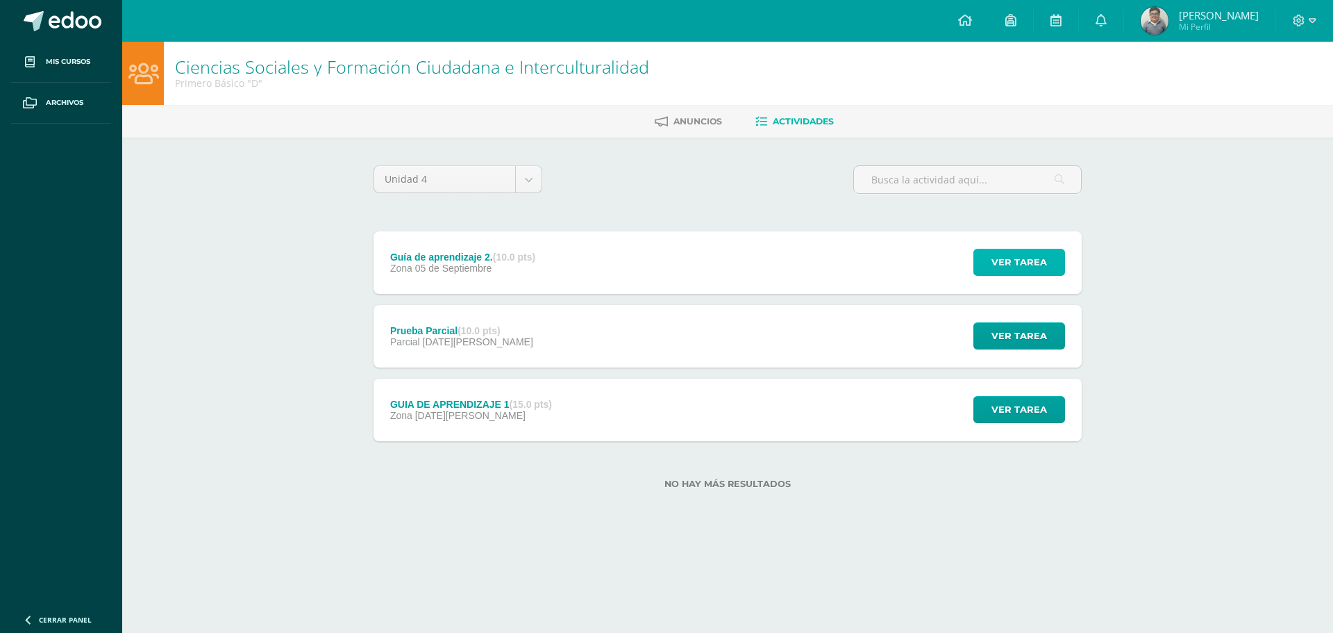
click at [991, 265] on button "Ver tarea" at bounding box center [1020, 262] width 92 height 27
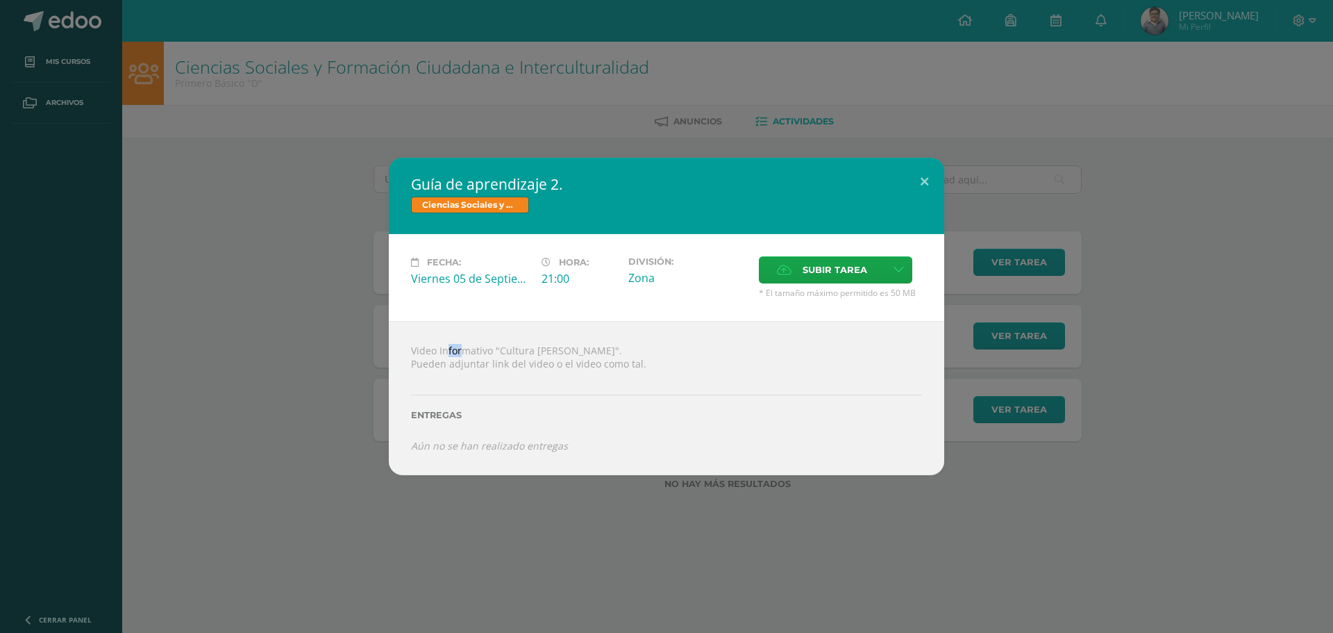
drag, startPoint x: 426, startPoint y: 349, endPoint x: 440, endPoint y: 346, distance: 13.4
click at [440, 346] on div "Video Informativo "Cultura [PERSON_NAME]". Pueden adjuntar link del video o el …" at bounding box center [667, 397] width 556 height 153
click at [767, 383] on div "Entregas" at bounding box center [666, 409] width 511 height 57
click at [922, 183] on button at bounding box center [925, 181] width 40 height 47
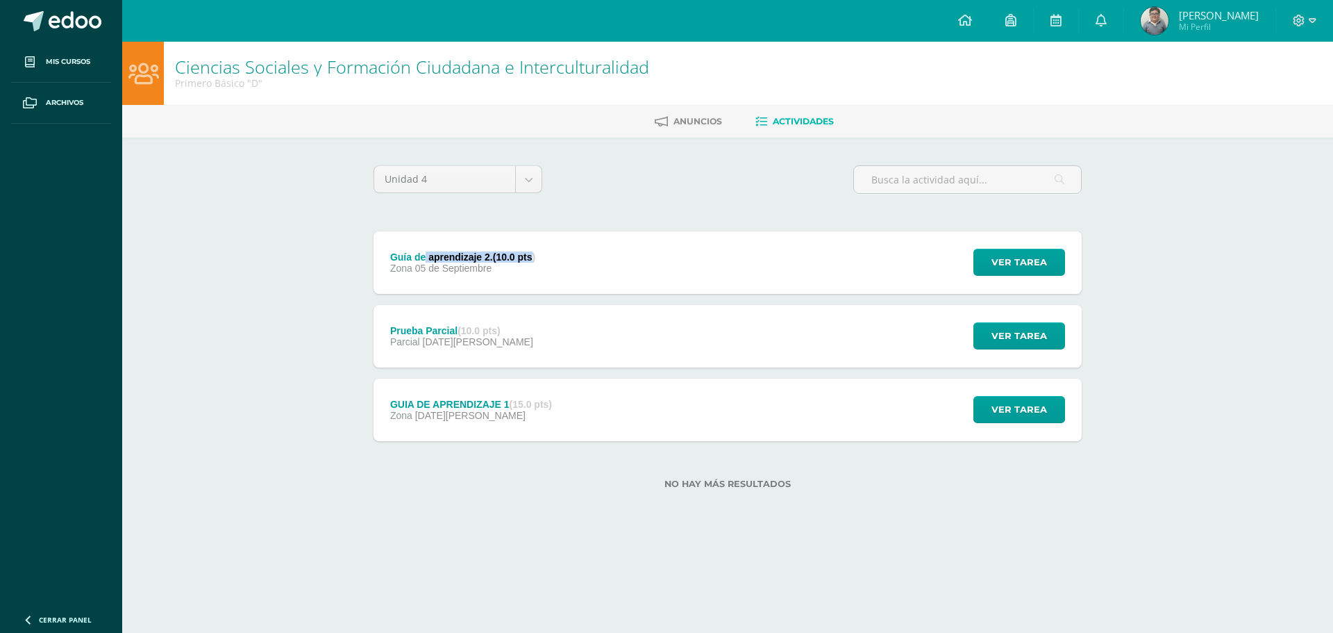
drag, startPoint x: 535, startPoint y: 258, endPoint x: 427, endPoint y: 257, distance: 108.3
click at [427, 257] on div "Guía de aprendizaje 2. (10.0 pts)" at bounding box center [462, 256] width 145 height 11
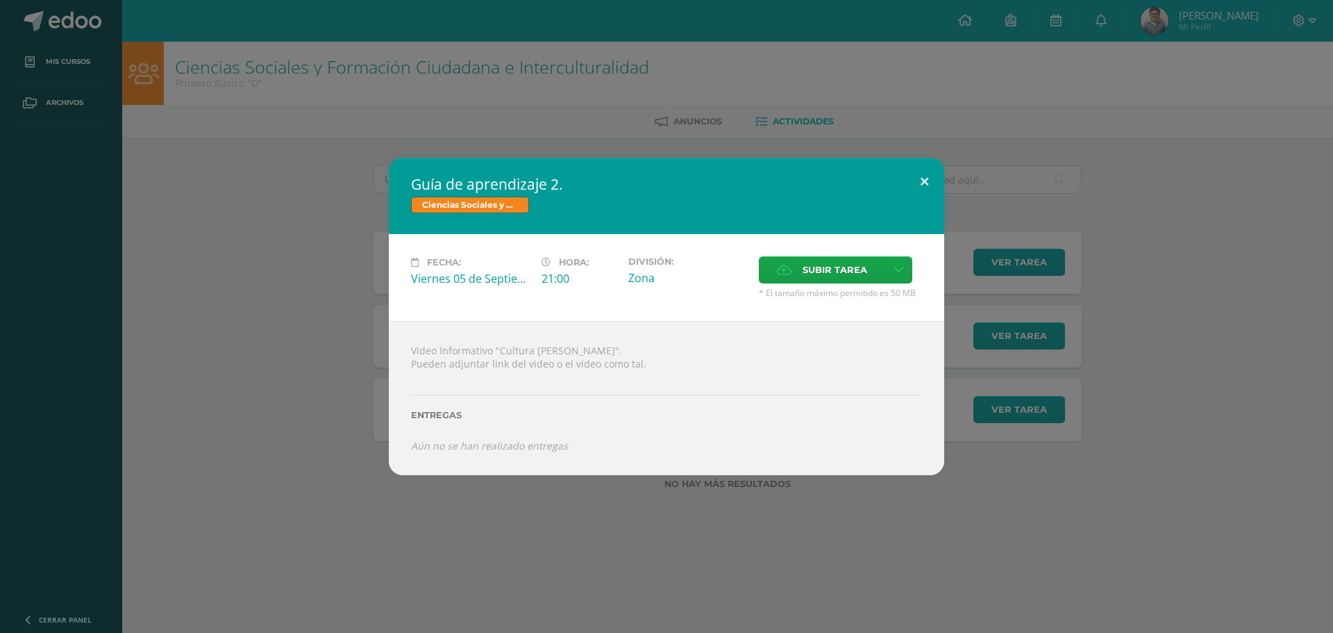
click at [925, 175] on button at bounding box center [925, 181] width 40 height 47
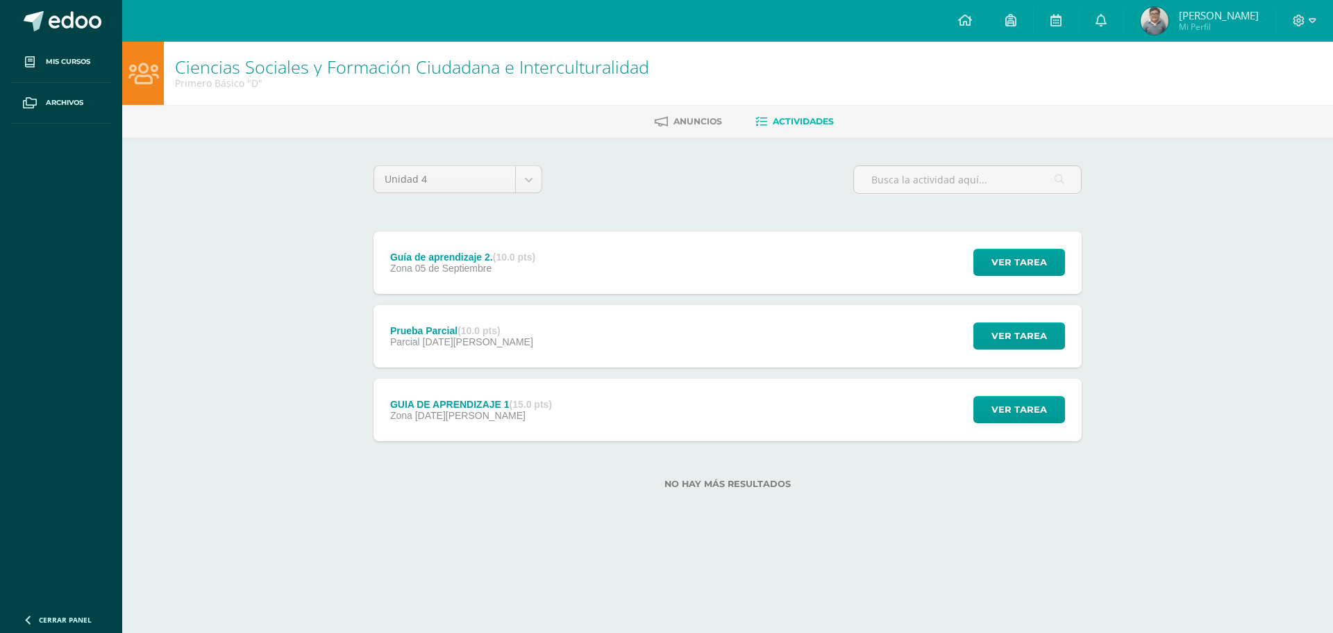
click at [637, 200] on div "Unidad 4 Unidad 1 Unidad 2 Unidad 3 Unidad 4" at bounding box center [727, 185] width 719 height 40
click at [676, 124] on span "Anuncios" at bounding box center [698, 121] width 49 height 10
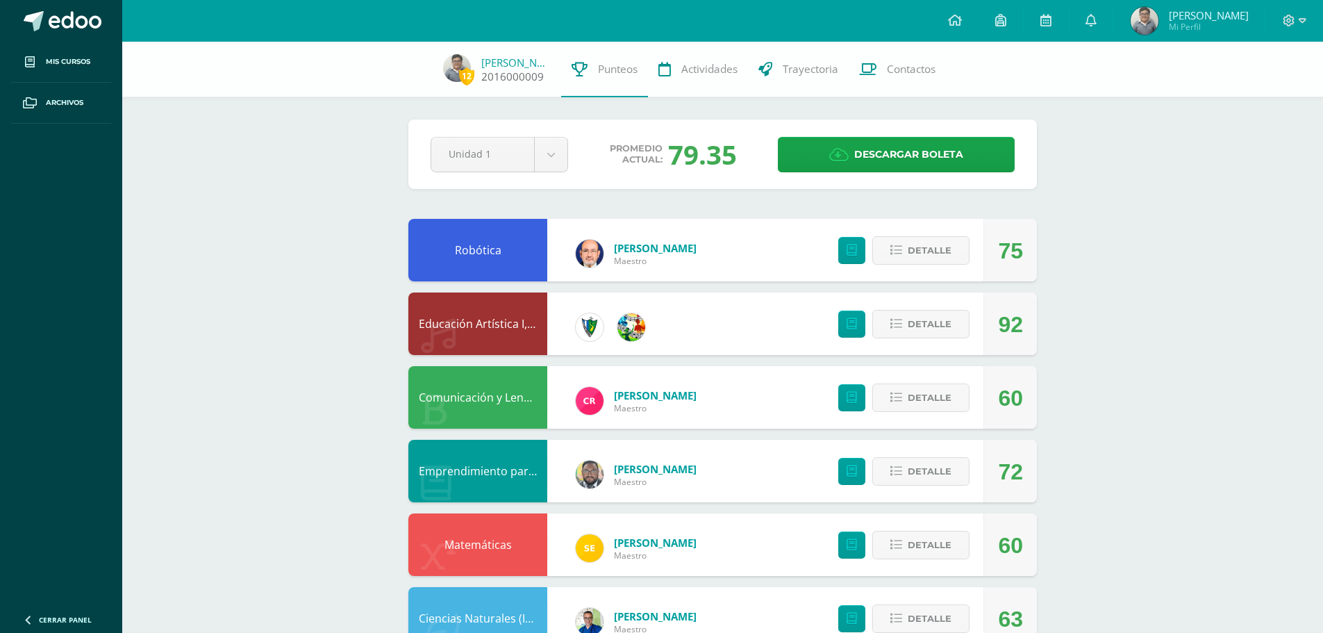
click at [485, 65] on link "[PERSON_NAME]" at bounding box center [515, 63] width 69 height 14
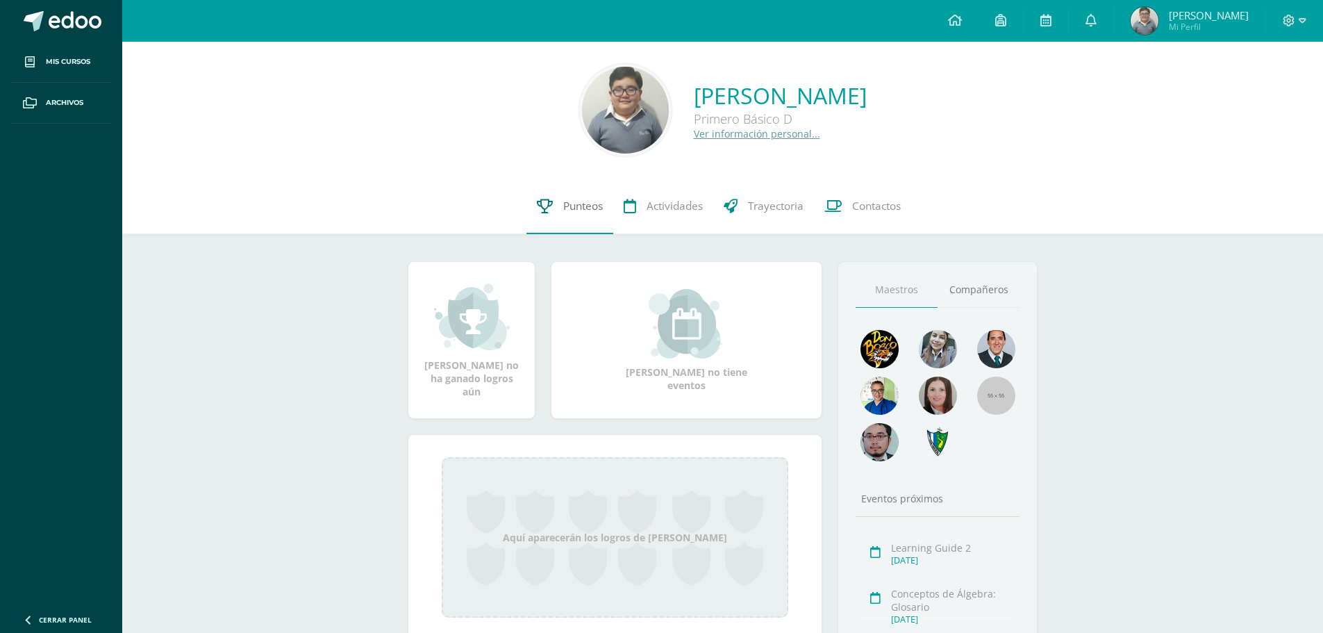
click at [562, 217] on link "Punteos" at bounding box center [569, 206] width 87 height 56
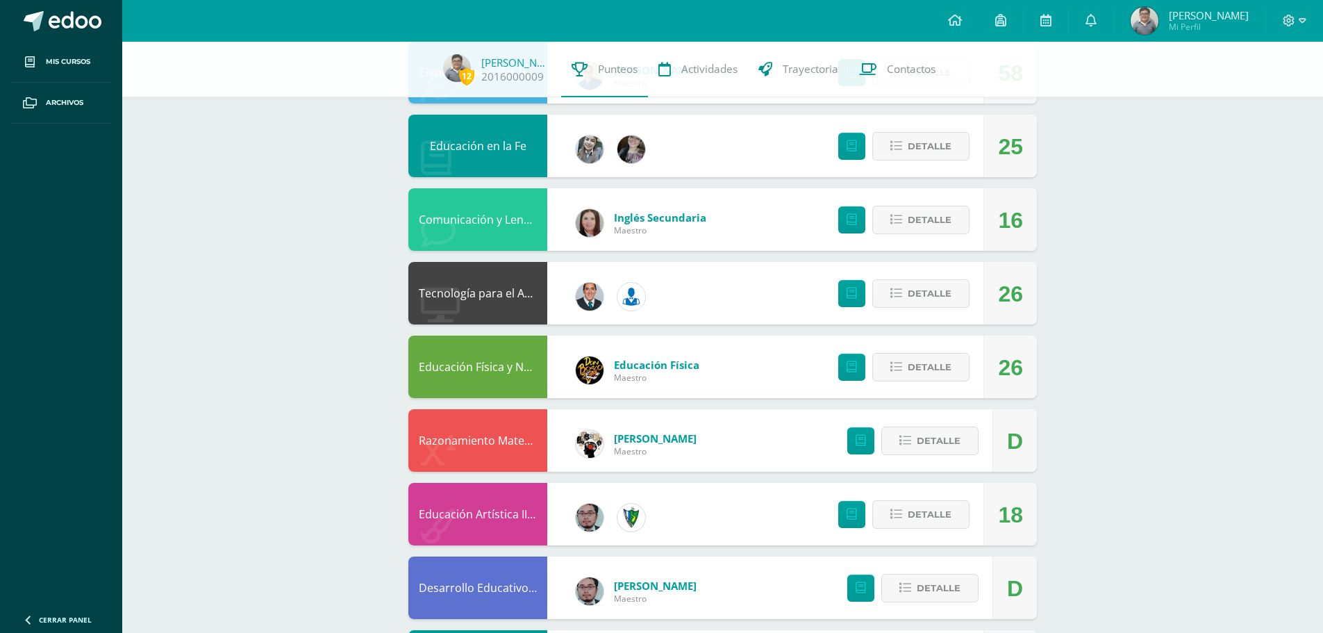
scroll to position [347, 0]
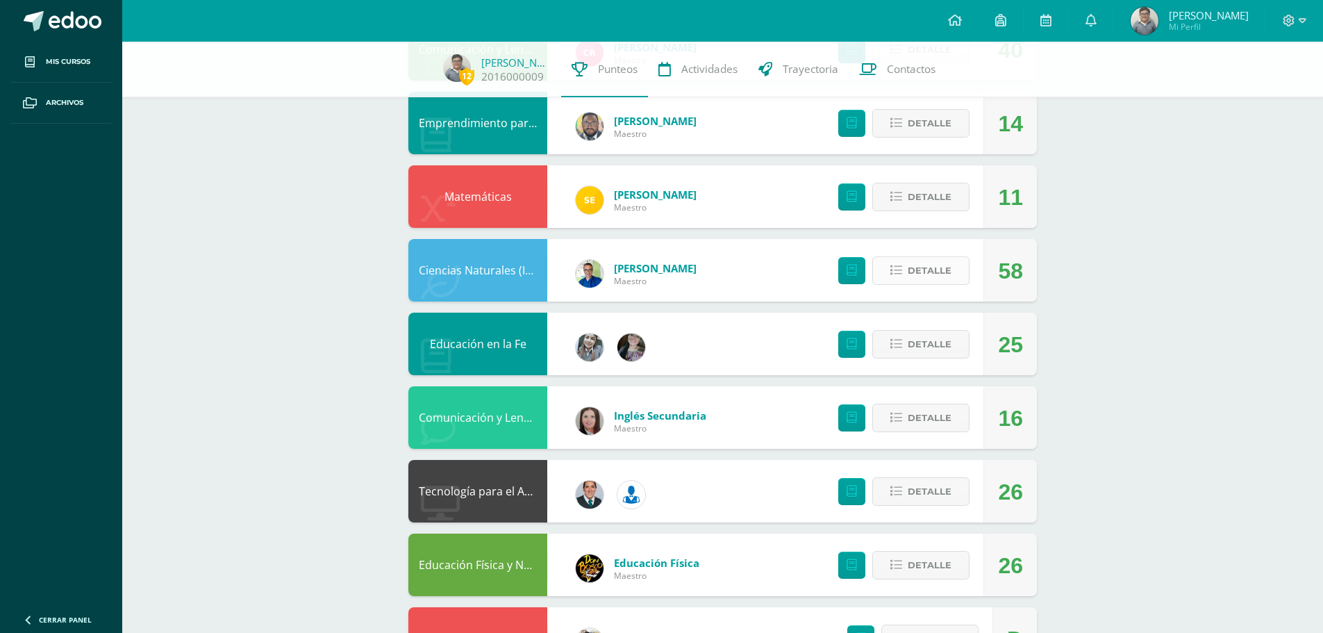
click at [924, 272] on span "Detalle" at bounding box center [930, 271] width 44 height 26
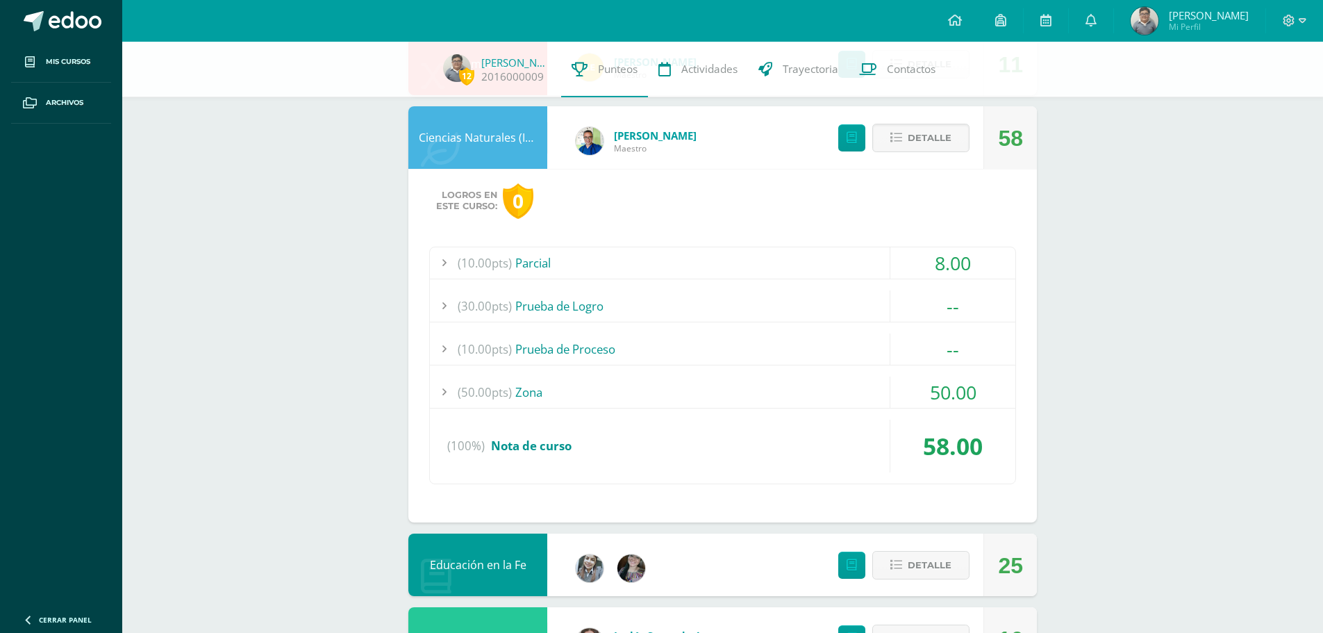
scroll to position [486, 0]
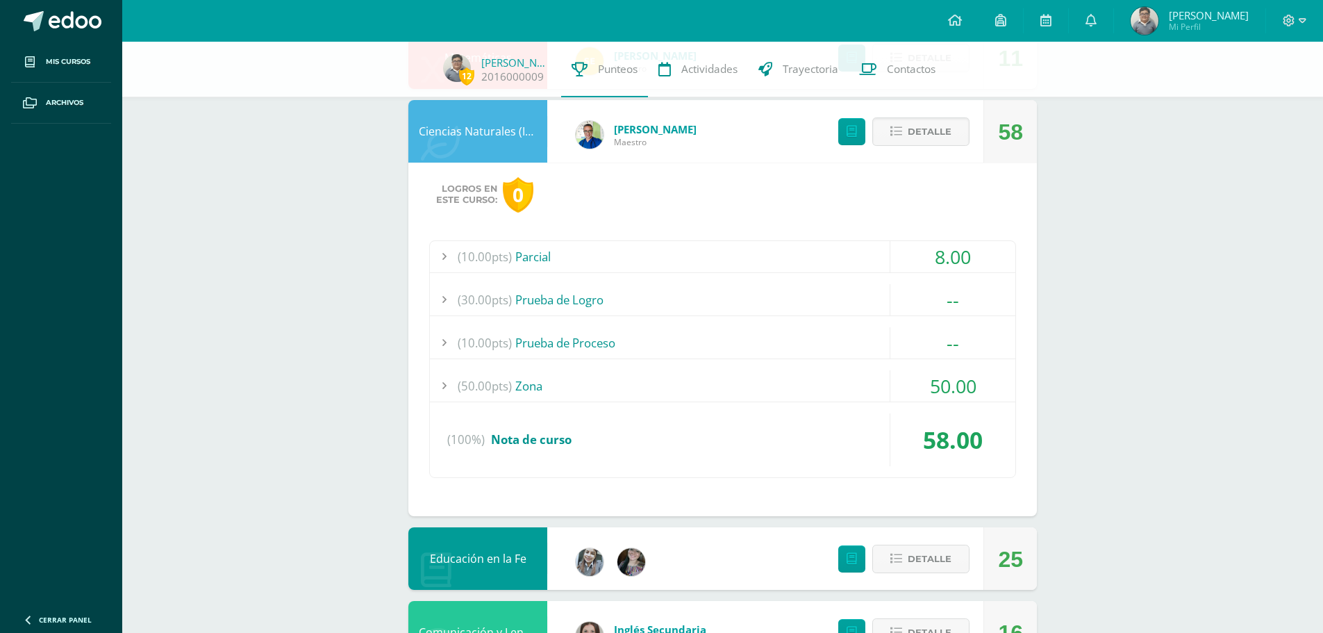
click at [669, 382] on div "(50.00pts) Zona" at bounding box center [722, 385] width 585 height 31
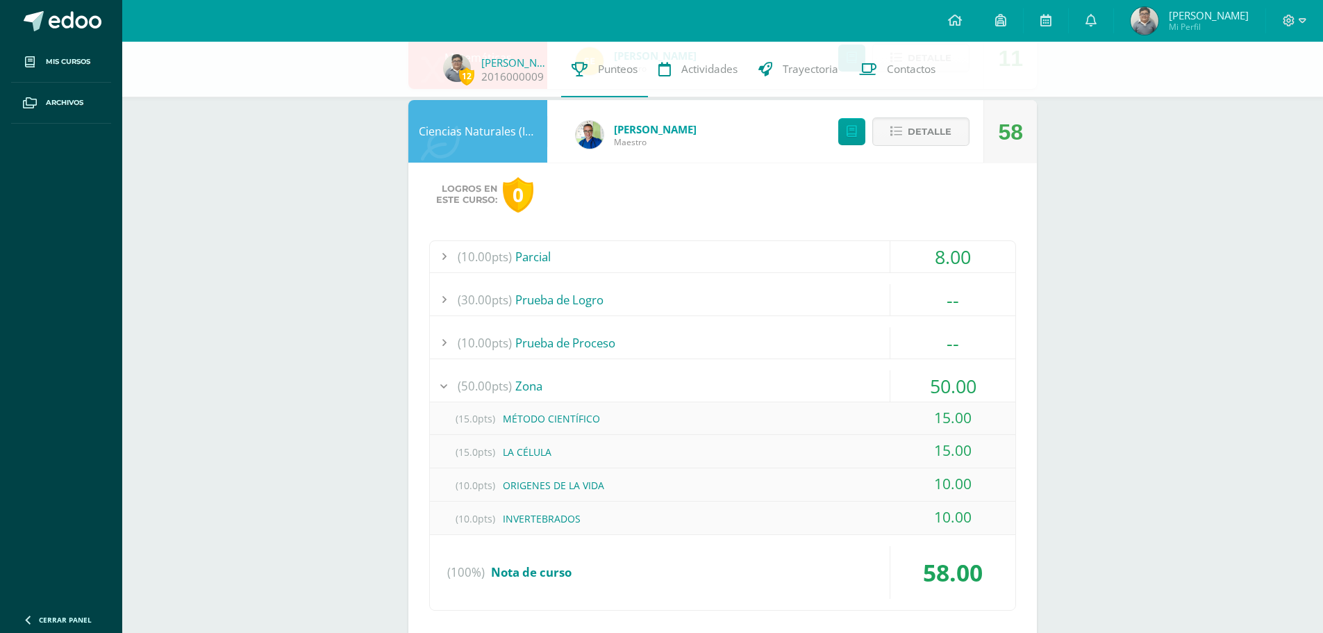
scroll to position [764, 0]
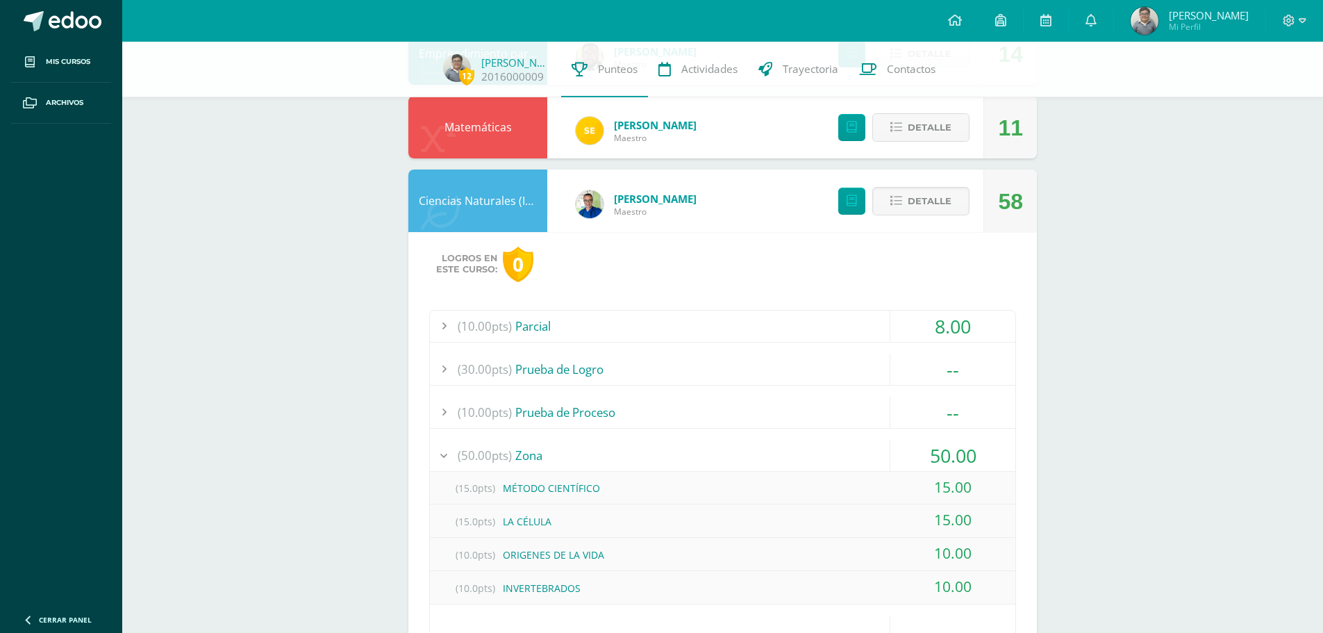
click at [924, 197] on span "Detalle" at bounding box center [930, 201] width 44 height 26
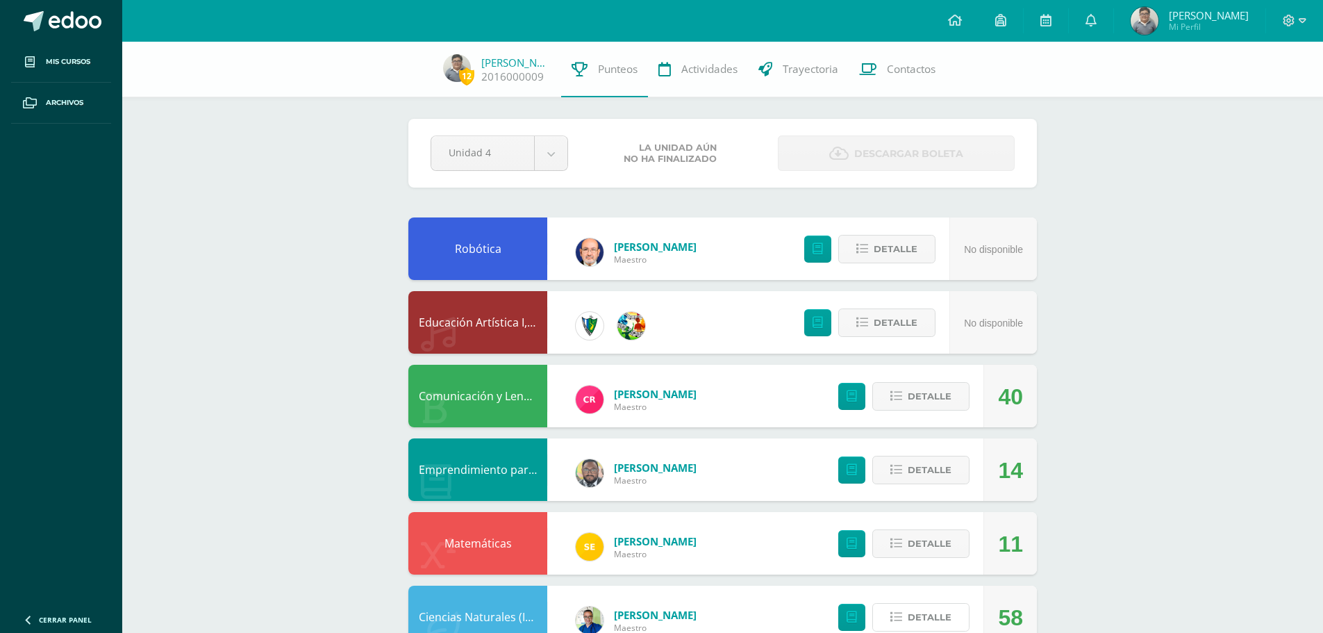
scroll to position [0, 0]
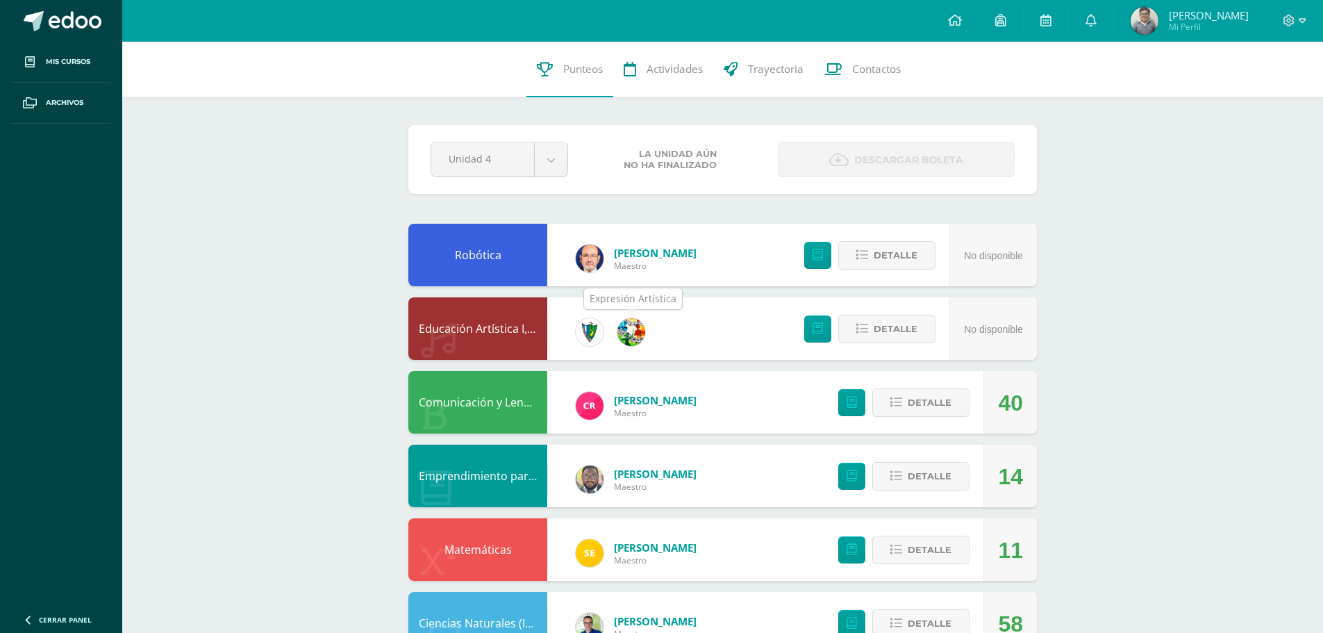
drag, startPoint x: 616, startPoint y: 328, endPoint x: 620, endPoint y: 339, distance: 11.9
click at [620, 339] on div at bounding box center [631, 332] width 56 height 62
click at [919, 319] on button "Detalle" at bounding box center [886, 329] width 97 height 28
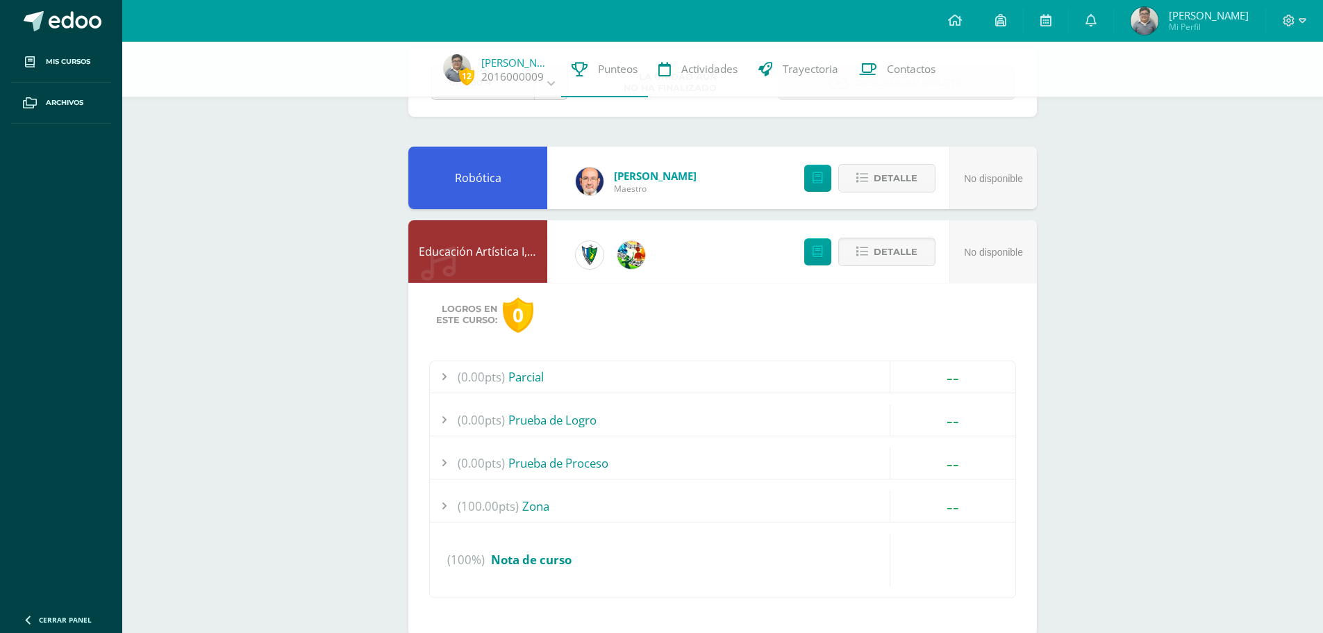
scroll to position [208, 0]
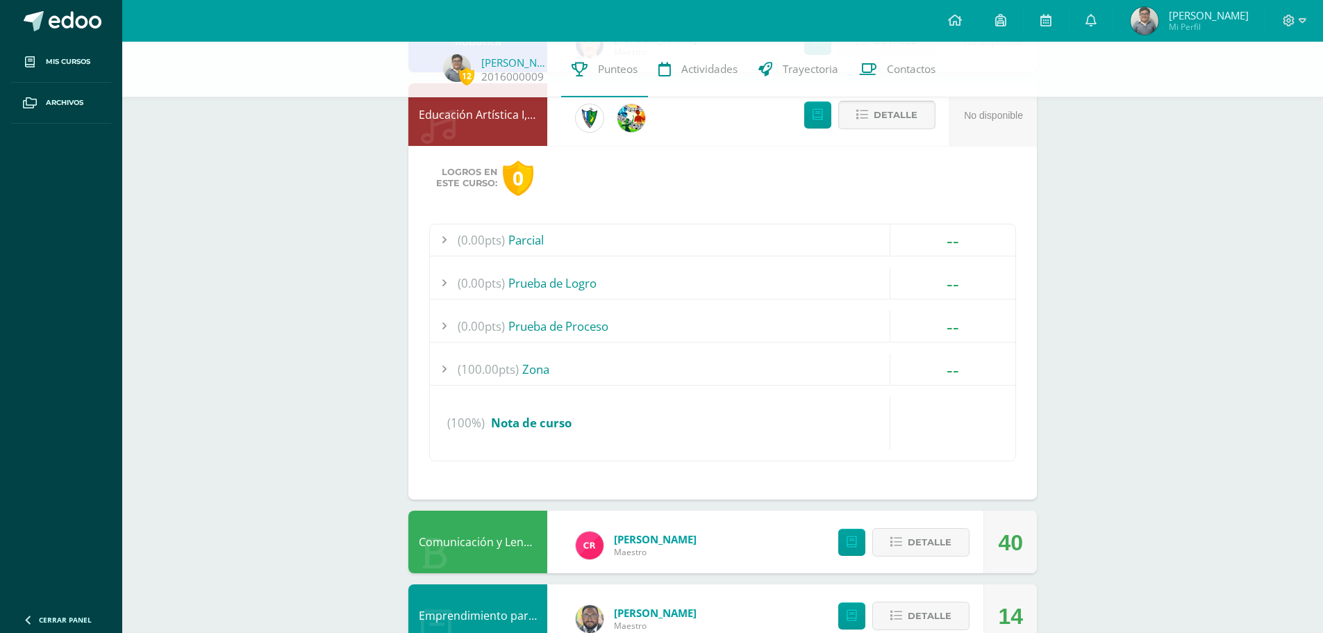
click at [893, 121] on span "Detalle" at bounding box center [896, 115] width 44 height 26
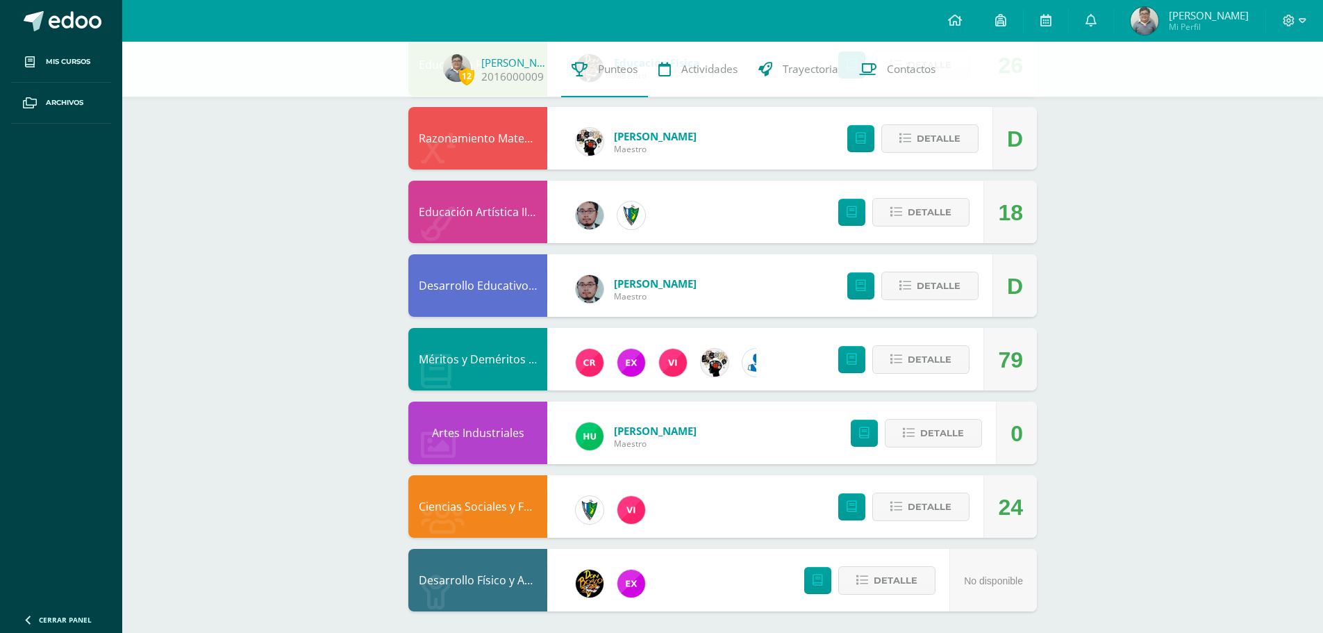
scroll to position [853, 0]
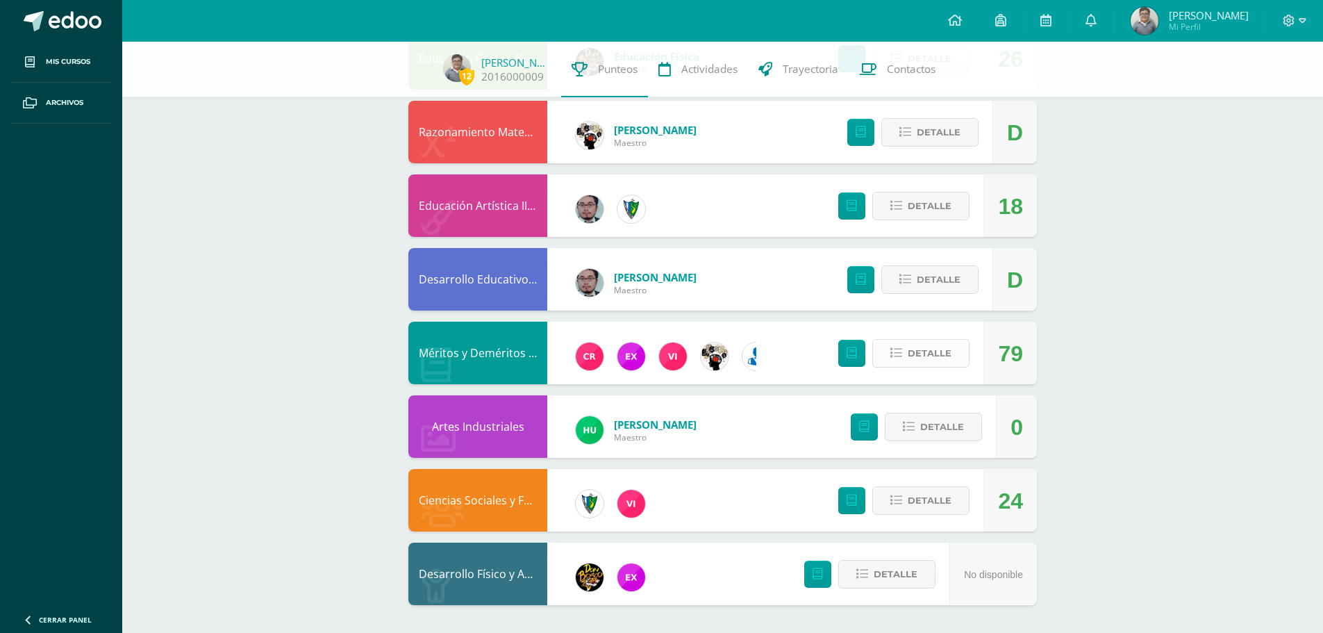
click at [919, 346] on span "Detalle" at bounding box center [930, 353] width 44 height 26
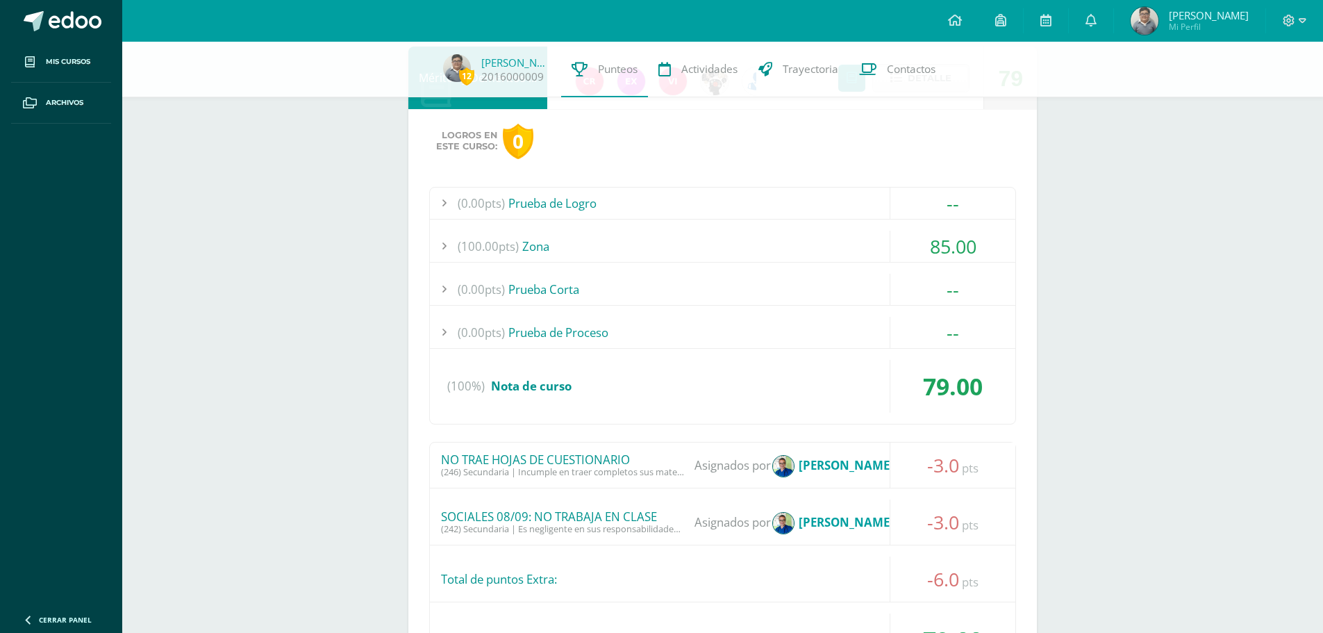
scroll to position [1409, 0]
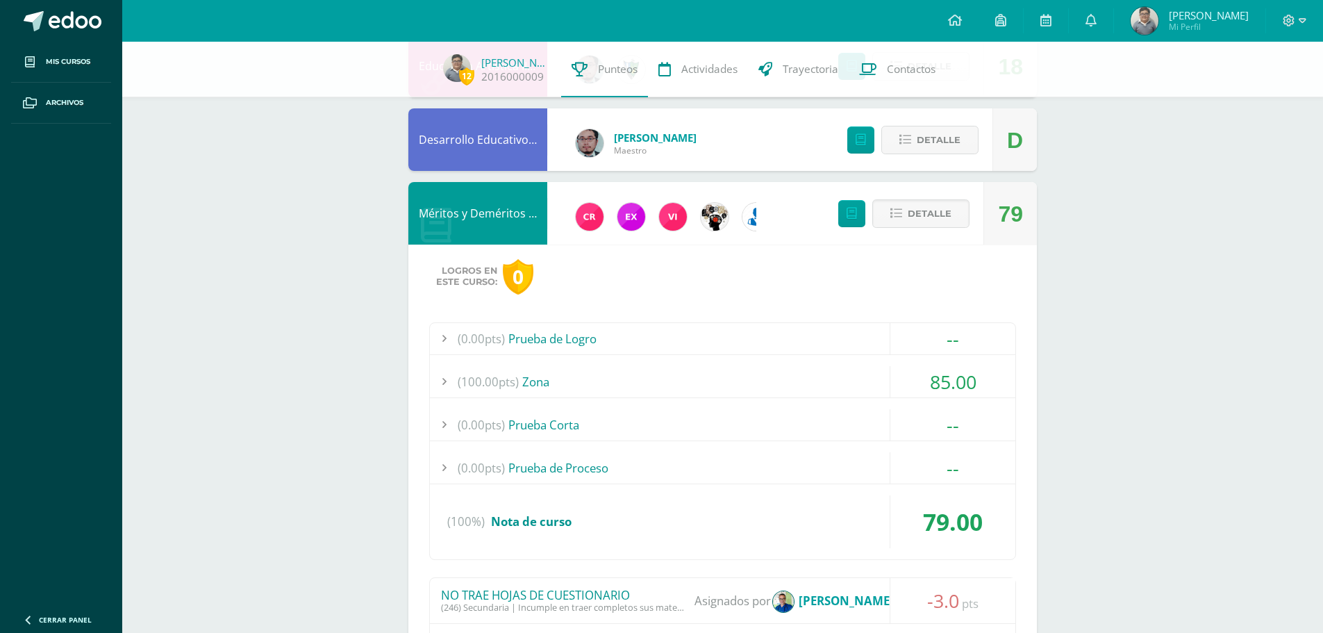
scroll to position [992, 0]
